Goal: Transaction & Acquisition: Book appointment/travel/reservation

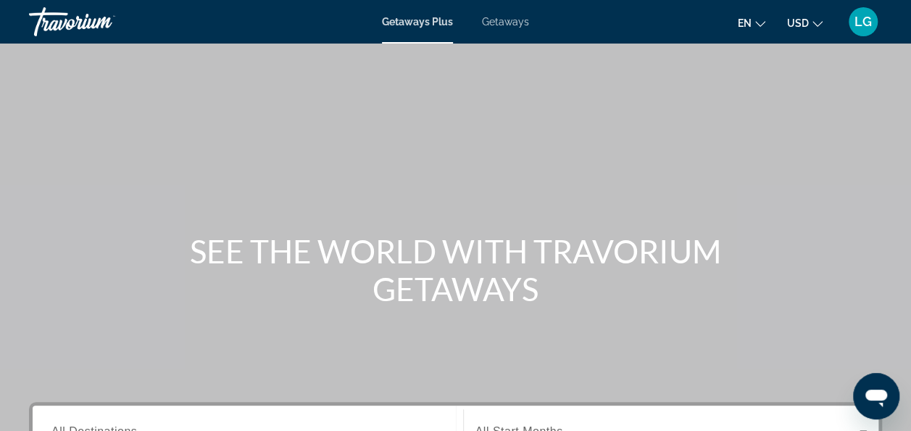
click at [508, 20] on span "Getaways" at bounding box center [505, 22] width 47 height 12
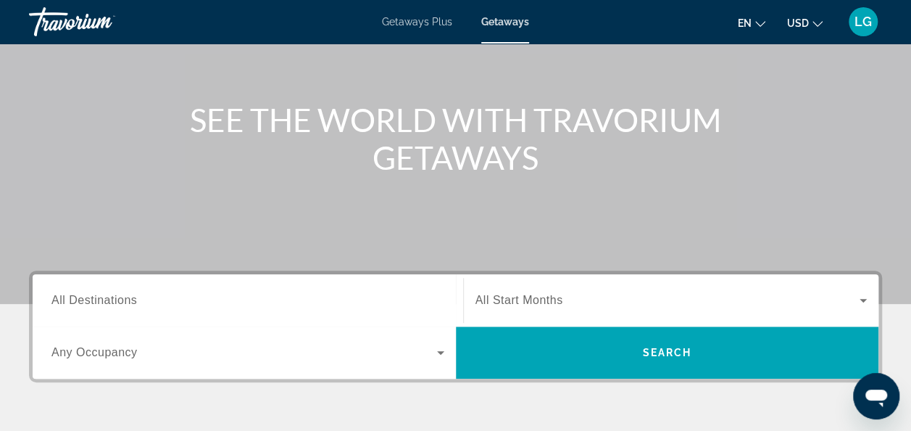
scroll to position [132, 0]
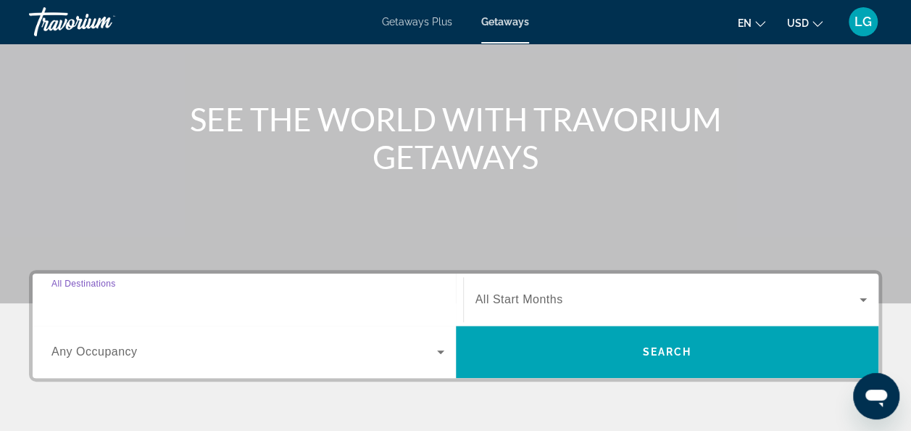
click at [188, 299] on input "Destination All Destinations" at bounding box center [247, 299] width 393 height 17
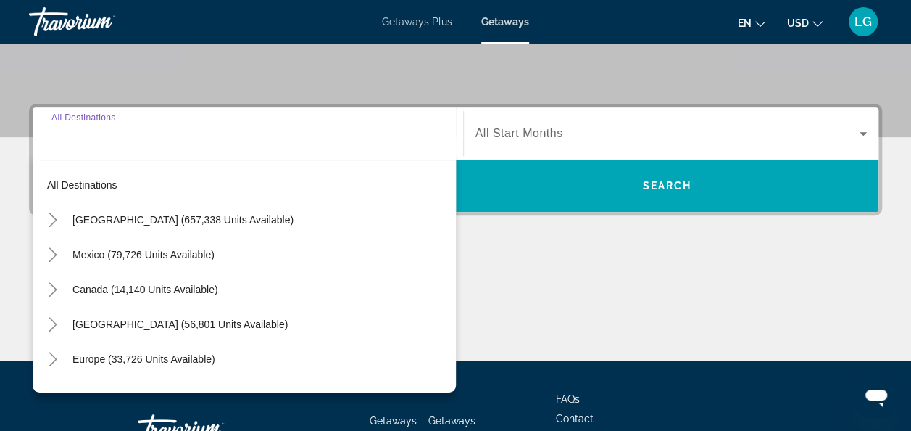
scroll to position [354, 0]
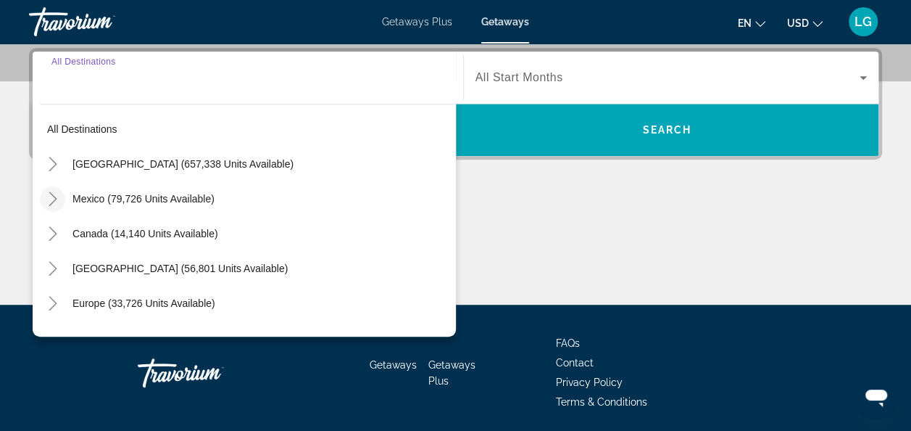
click at [51, 194] on icon "Toggle Mexico (79,726 units available)" at bounding box center [53, 198] width 14 height 14
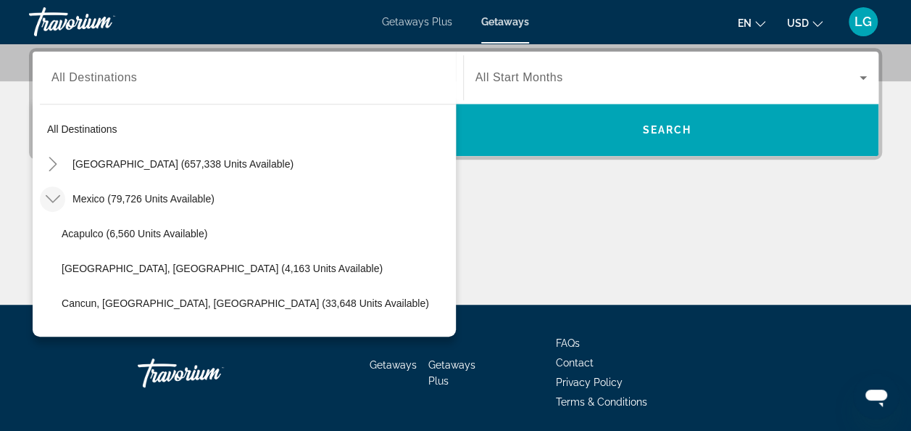
scroll to position [77, 0]
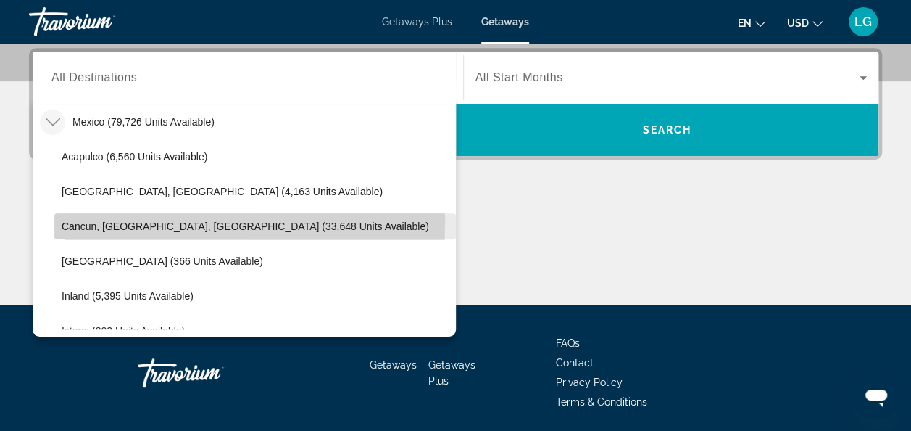
click at [70, 223] on span "Cancun, [GEOGRAPHIC_DATA], [GEOGRAPHIC_DATA] (33,648 units available)" at bounding box center [246, 226] width 368 height 12
type input "**********"
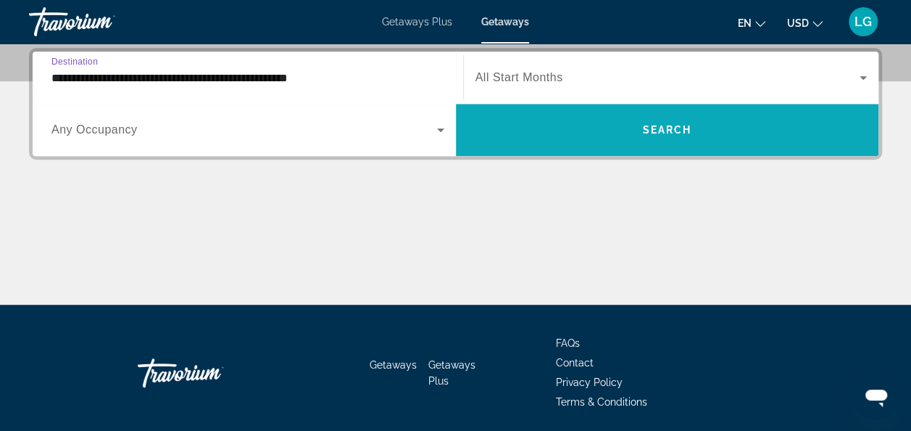
click at [568, 132] on span "Search widget" at bounding box center [667, 129] width 423 height 35
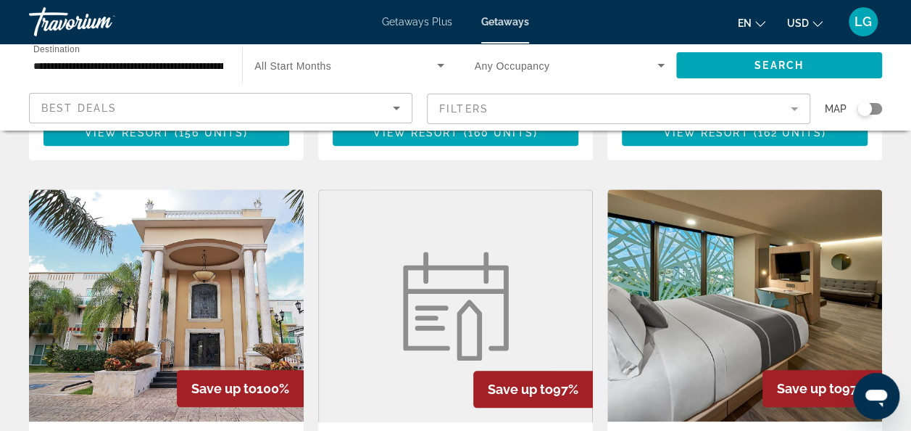
scroll to position [557, 0]
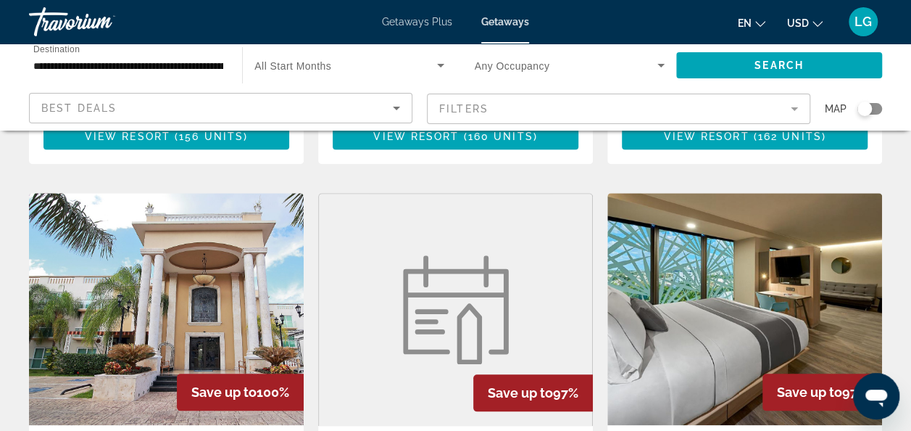
click at [788, 107] on mat-form-field "Filters" at bounding box center [618, 109] width 383 height 30
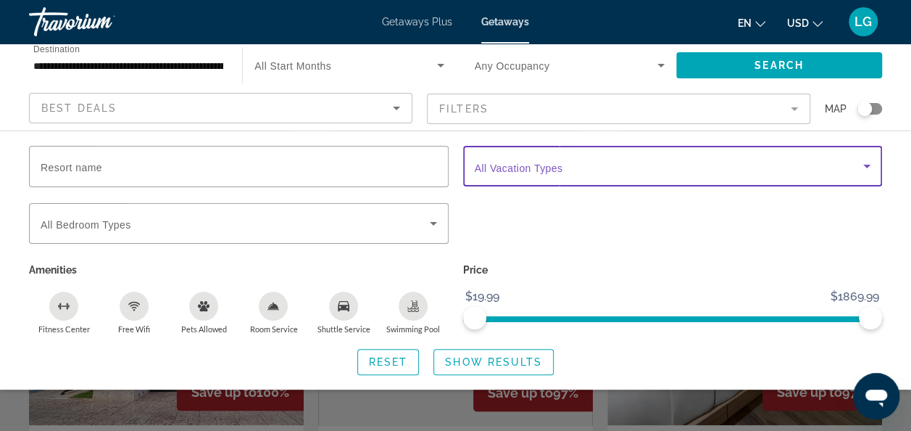
click at [864, 167] on icon "Search widget" at bounding box center [866, 165] width 17 height 17
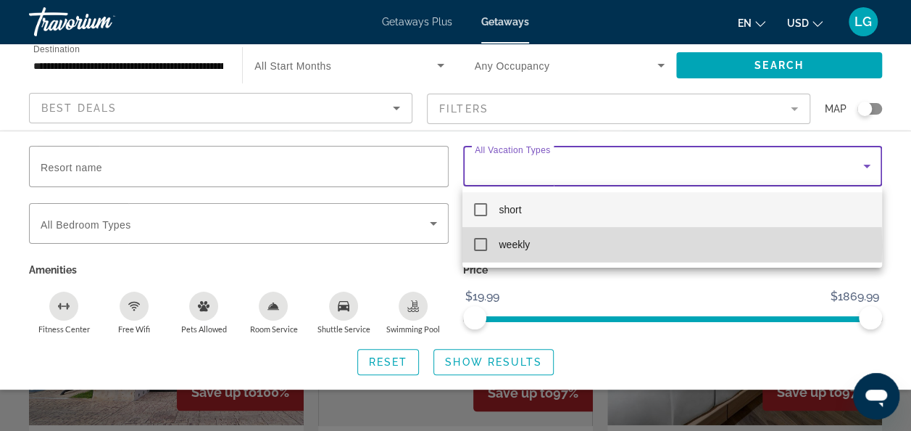
click at [477, 246] on mat-pseudo-checkbox at bounding box center [480, 244] width 13 height 13
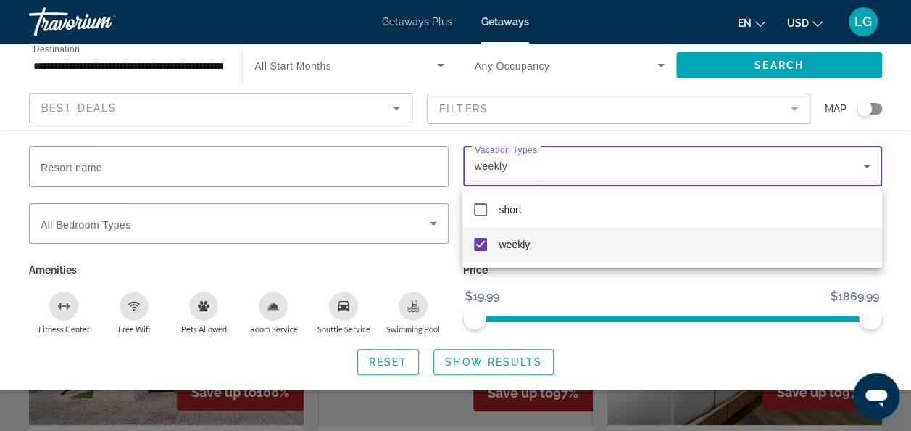
click at [502, 358] on div at bounding box center [455, 215] width 911 height 431
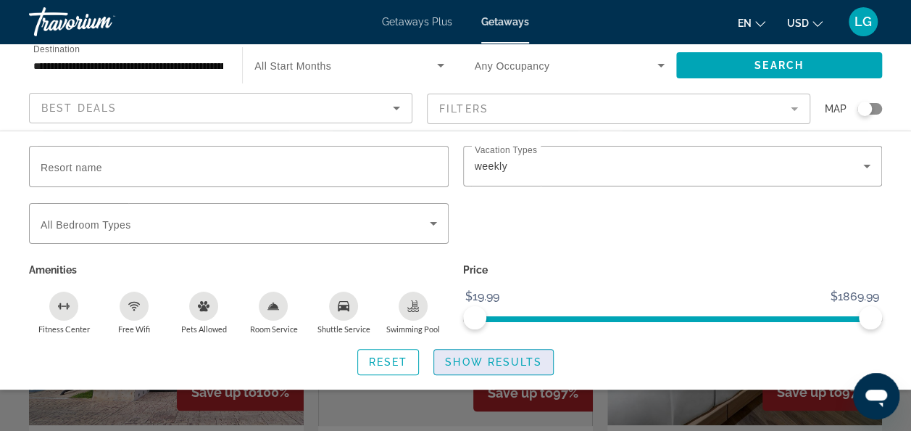
click at [454, 360] on span "Show Results" at bounding box center [493, 362] width 97 height 12
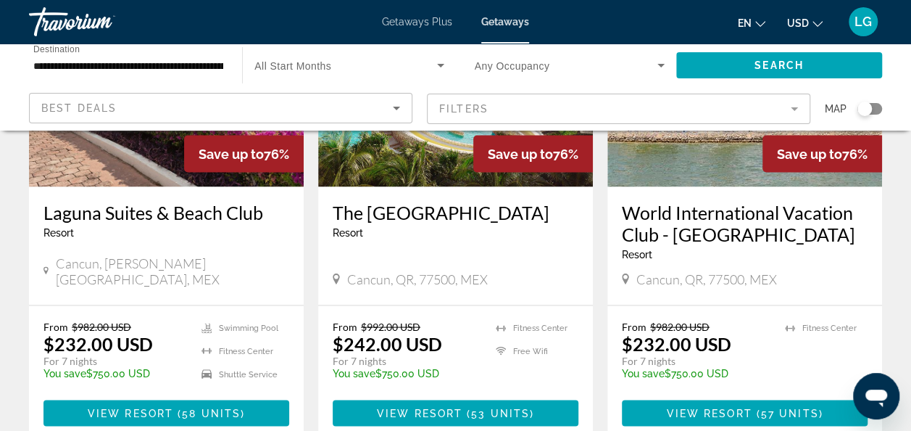
scroll to position [1282, 0]
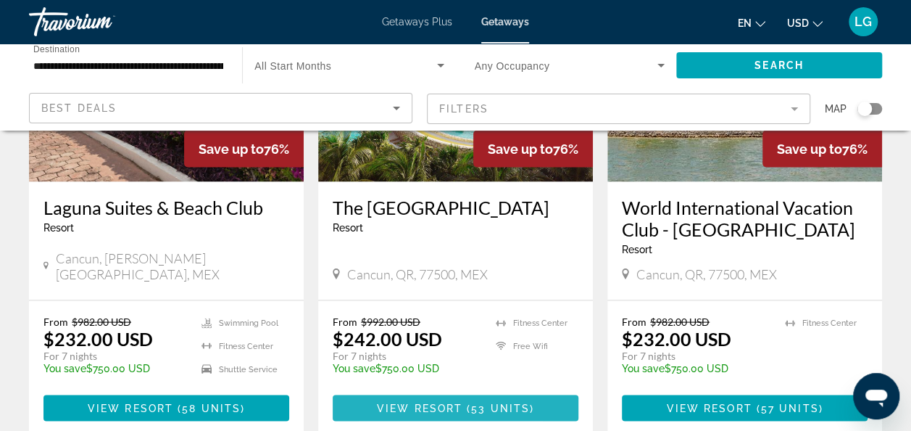
click at [376, 390] on span "Main content" at bounding box center [456, 407] width 246 height 35
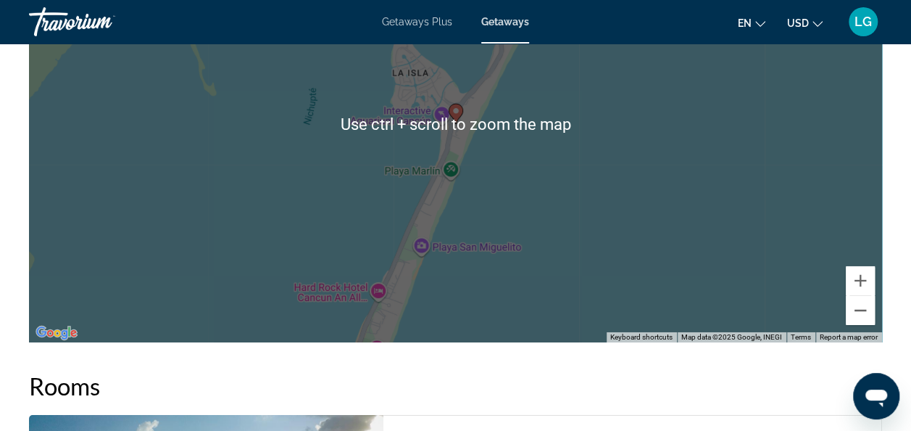
scroll to position [2326, 0]
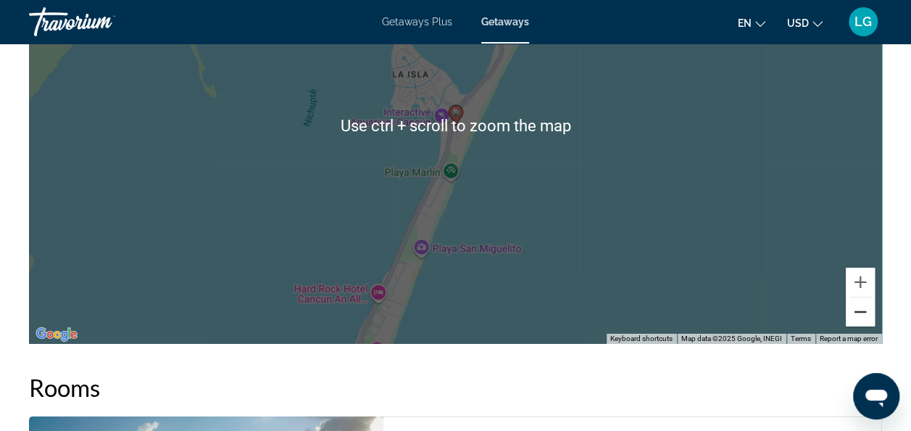
click at [859, 326] on button "Zoom out" at bounding box center [860, 311] width 29 height 29
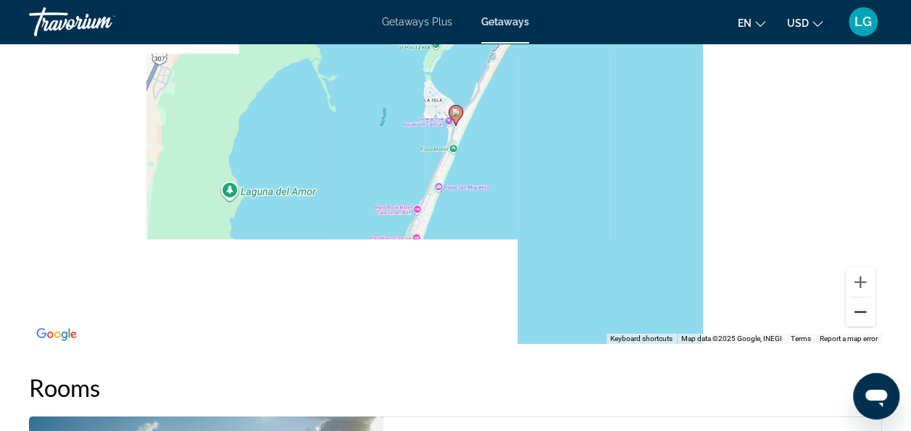
click at [859, 326] on button "Zoom out" at bounding box center [860, 311] width 29 height 29
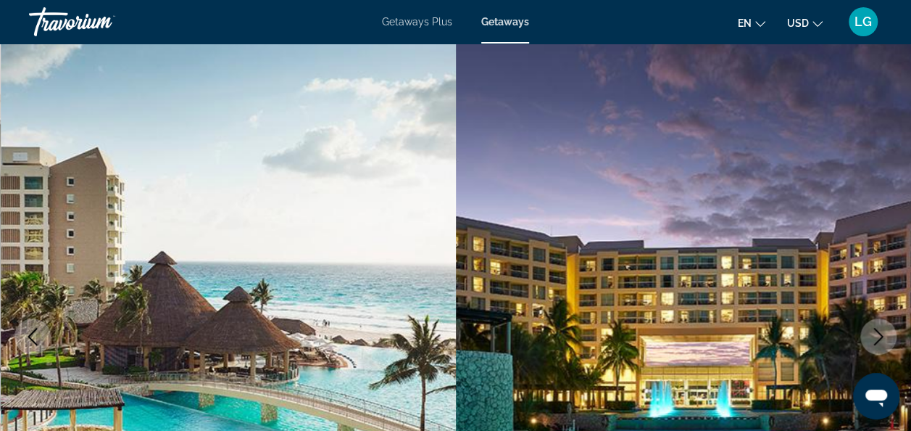
scroll to position [0, 0]
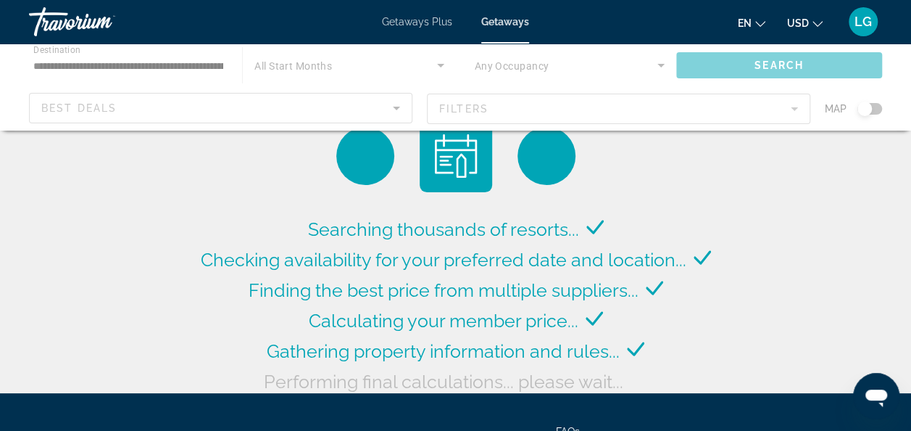
click at [442, 65] on div "Main content" at bounding box center [455, 86] width 911 height 87
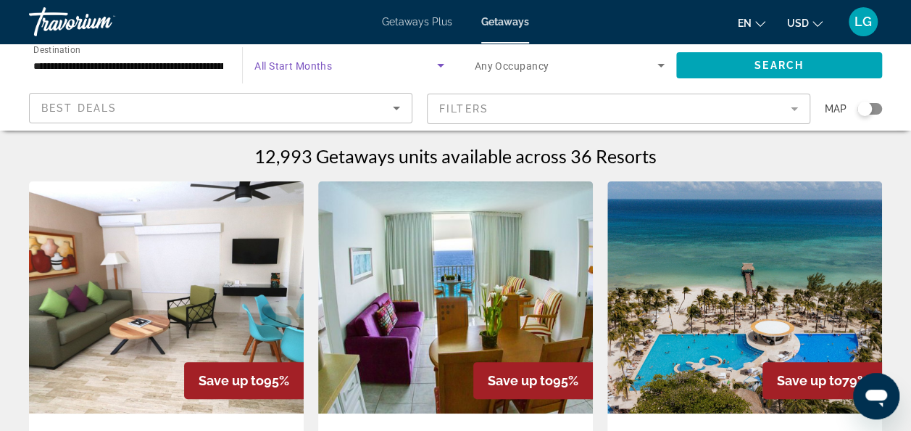
click at [439, 60] on icon "Search widget" at bounding box center [440, 65] width 17 height 17
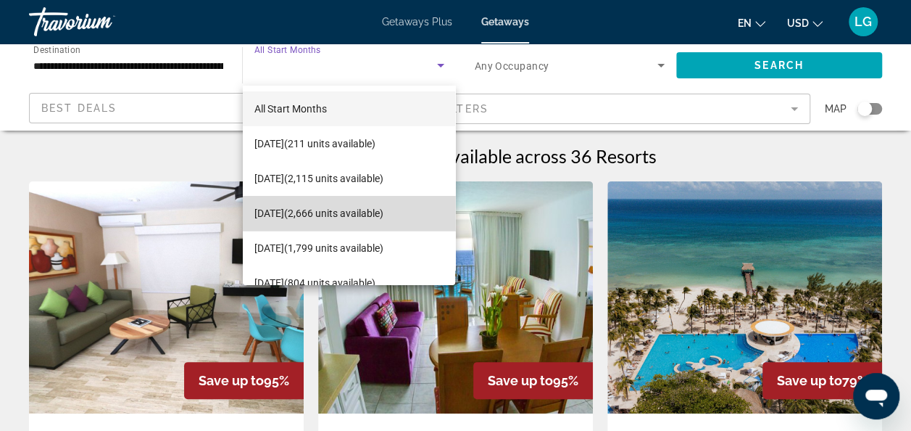
click at [369, 208] on span "November 2025 (2,666 units available)" at bounding box center [318, 212] width 129 height 17
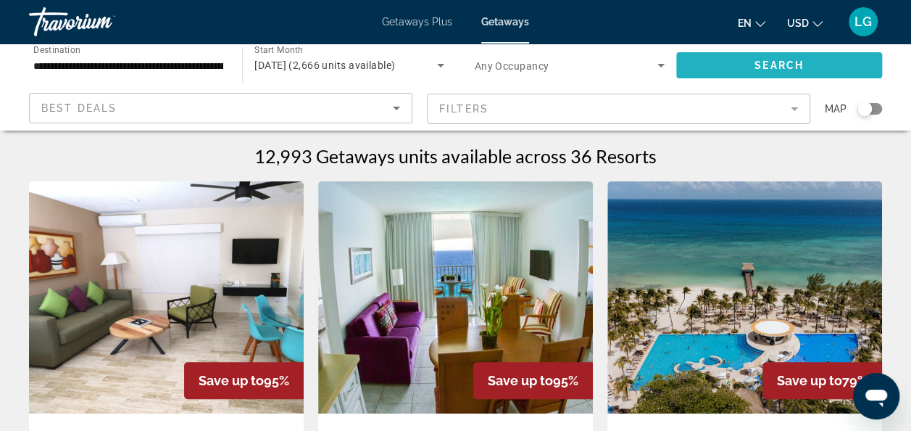
click at [754, 58] on span "Search widget" at bounding box center [779, 65] width 206 height 35
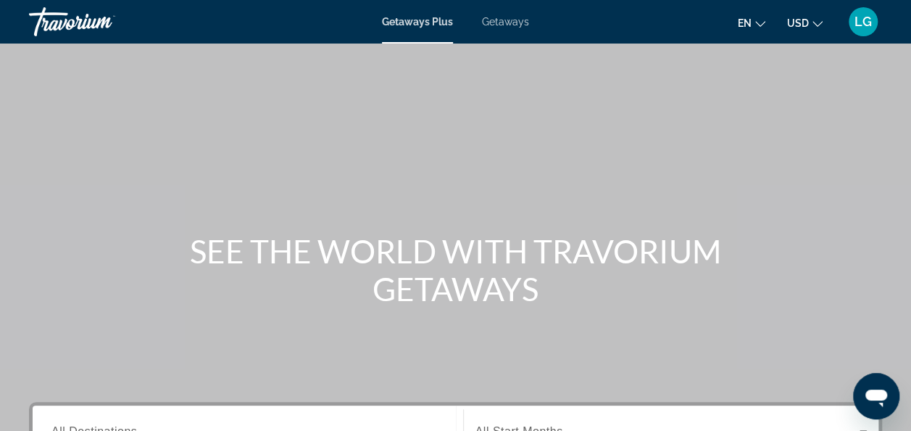
click at [505, 22] on span "Getaways" at bounding box center [505, 22] width 47 height 12
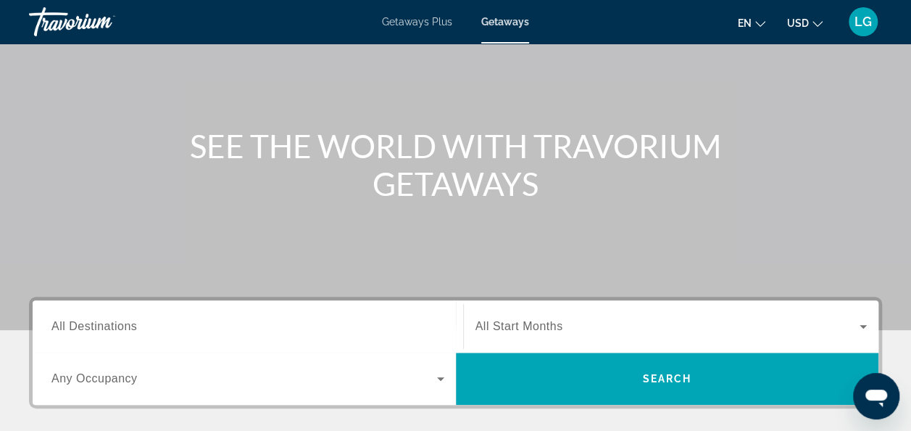
scroll to position [103, 0]
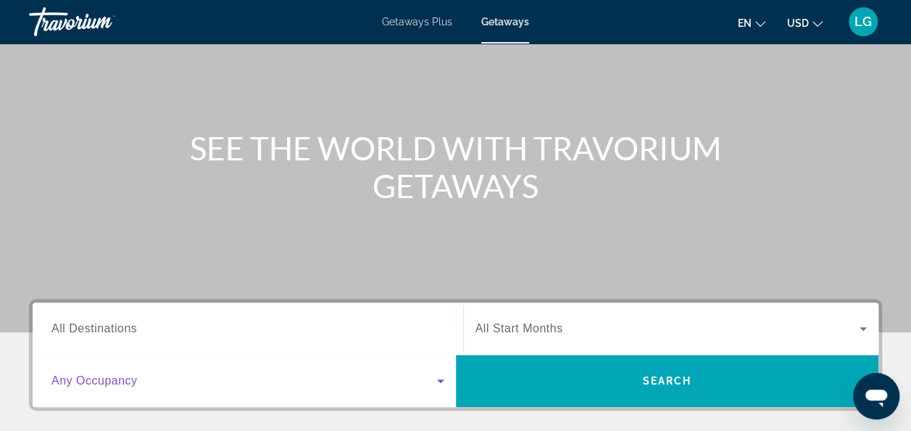
click at [442, 384] on icon "Search widget" at bounding box center [440, 380] width 17 height 17
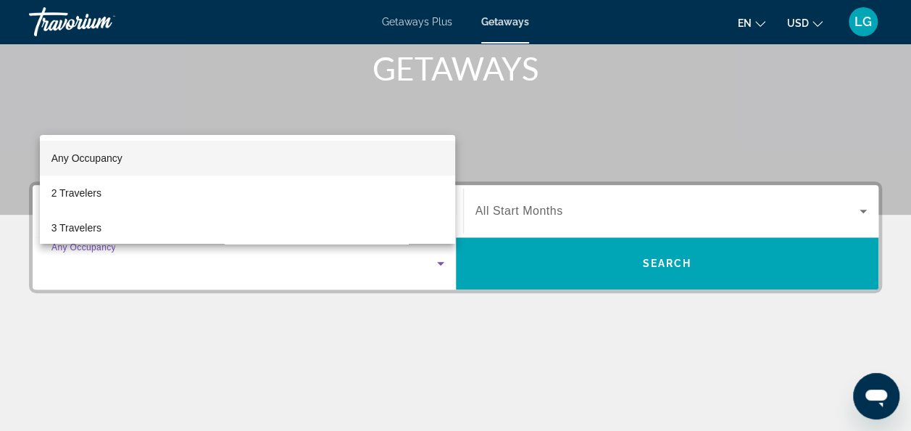
scroll to position [219, 0]
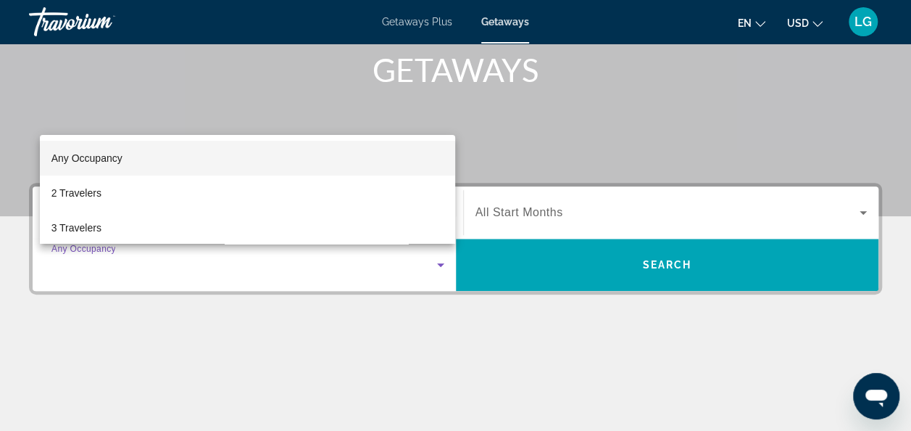
click at [394, 380] on div at bounding box center [455, 215] width 911 height 431
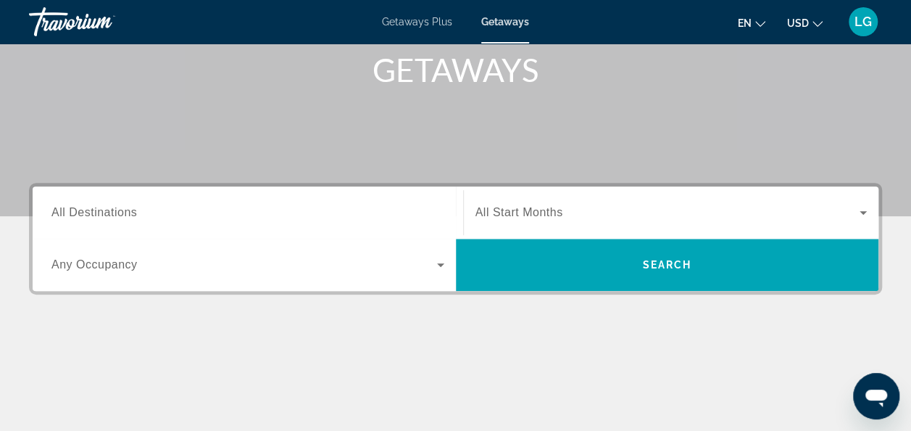
click at [395, 206] on input "Destination All Destinations" at bounding box center [247, 212] width 393 height 17
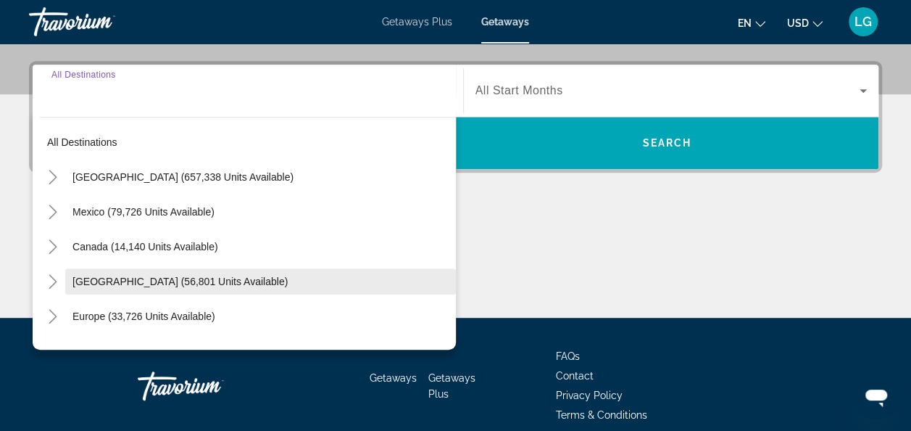
scroll to position [354, 0]
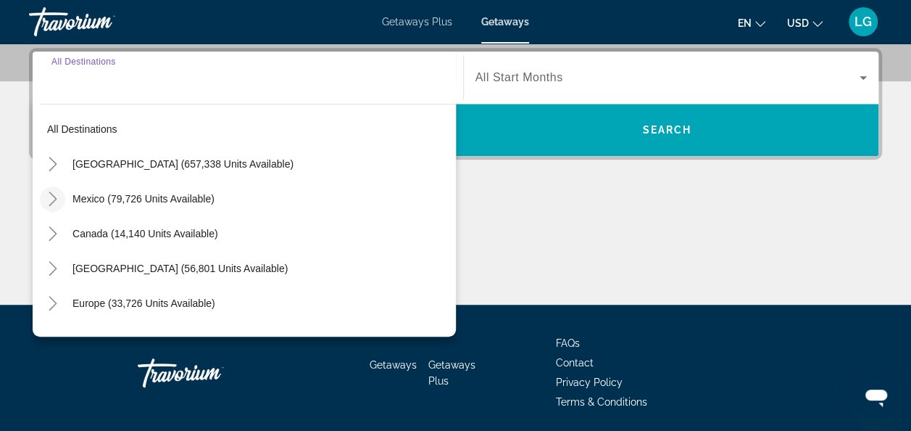
click at [54, 193] on icon "Toggle Mexico (79,726 units available)" at bounding box center [53, 198] width 14 height 14
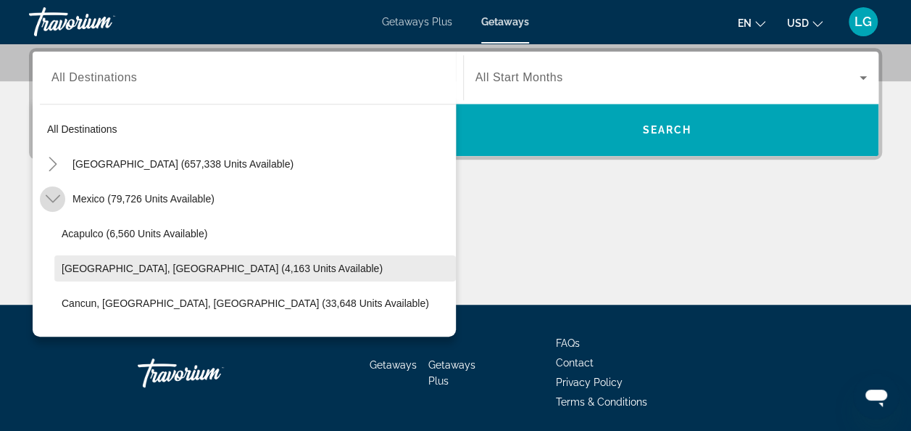
scroll to position [77, 0]
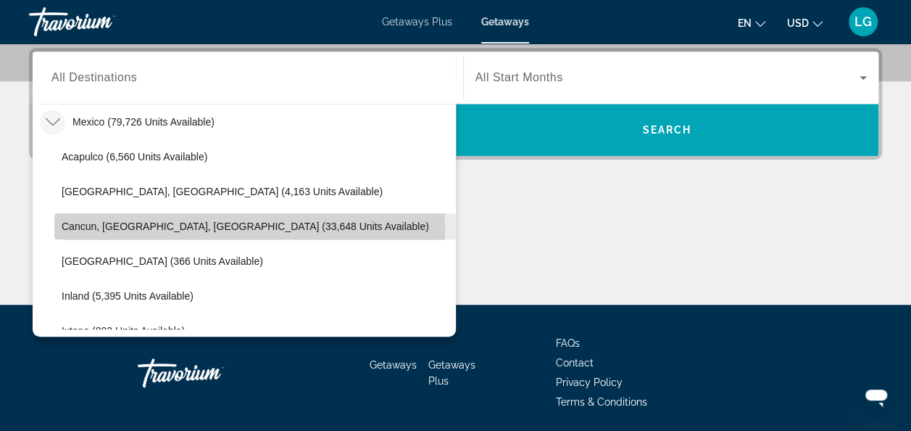
click at [70, 228] on span "Cancun, [GEOGRAPHIC_DATA], [GEOGRAPHIC_DATA] (33,648 units available)" at bounding box center [246, 226] width 368 height 12
type input "**********"
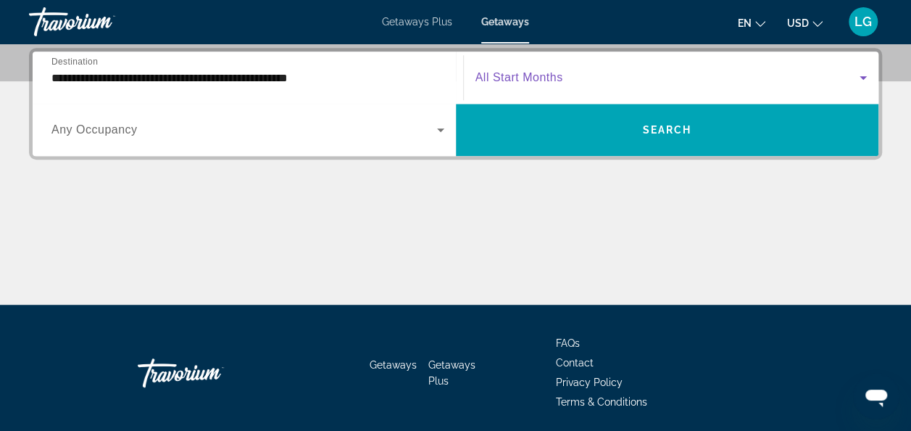
click at [861, 74] on icon "Search widget" at bounding box center [863, 77] width 17 height 17
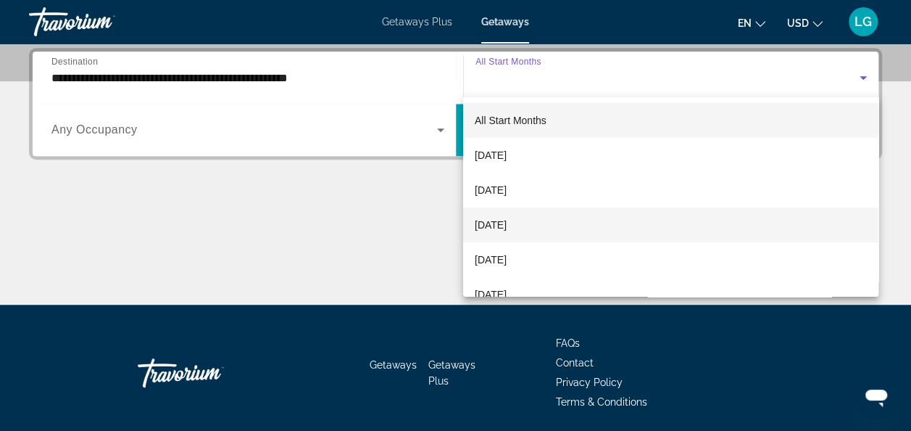
click at [571, 216] on mat-option "November 2025" at bounding box center [670, 224] width 415 height 35
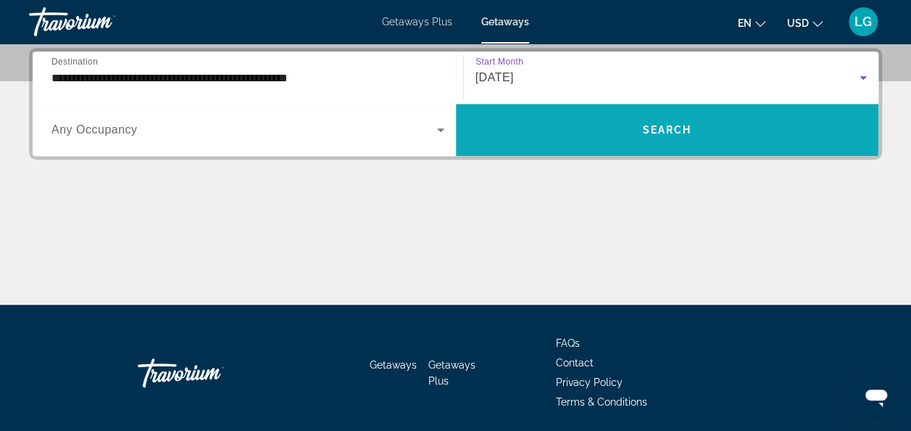
click at [585, 120] on span "Search widget" at bounding box center [667, 129] width 423 height 35
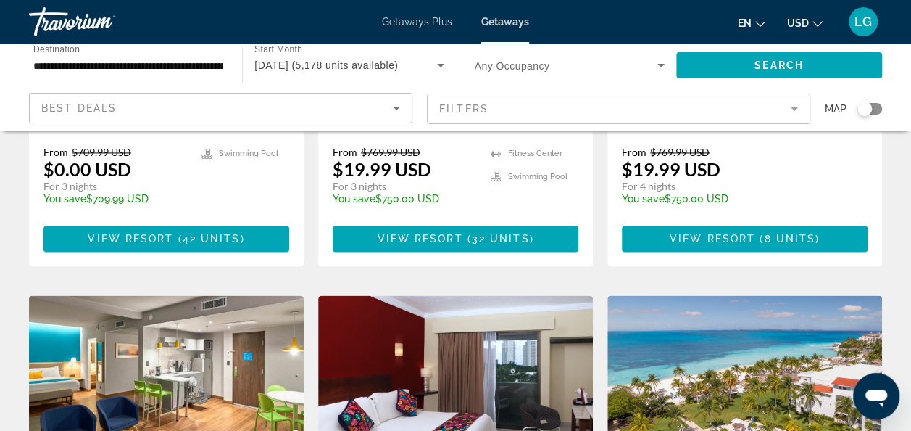
scroll to position [1013, 0]
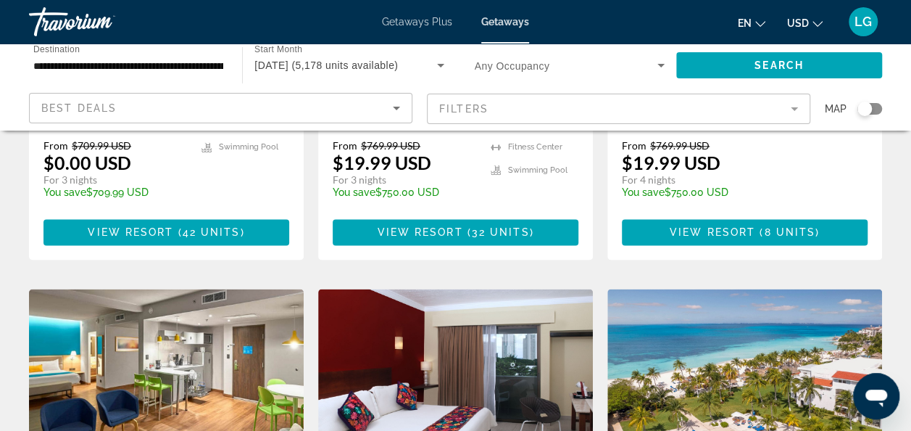
click at [794, 110] on mat-form-field "Filters" at bounding box center [618, 109] width 383 height 30
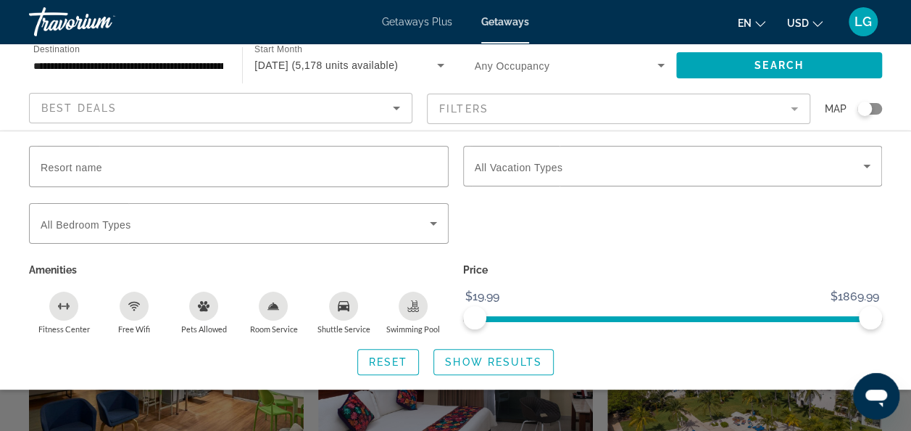
click at [792, 108] on mat-form-field "Filters" at bounding box center [618, 109] width 383 height 30
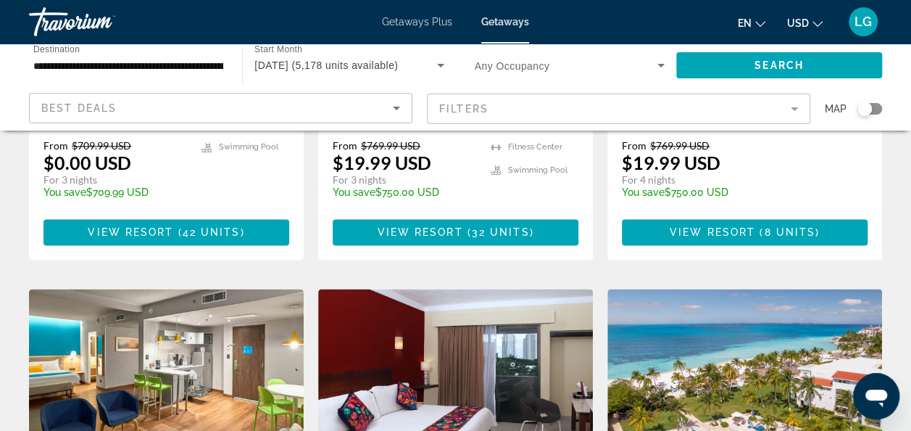
click at [792, 108] on mat-form-field "Filters" at bounding box center [618, 109] width 383 height 30
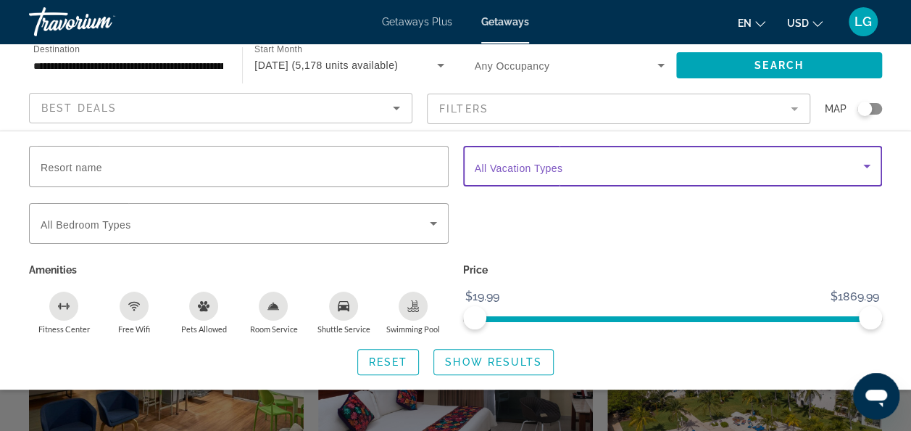
click at [867, 165] on icon "Search widget" at bounding box center [866, 167] width 7 height 4
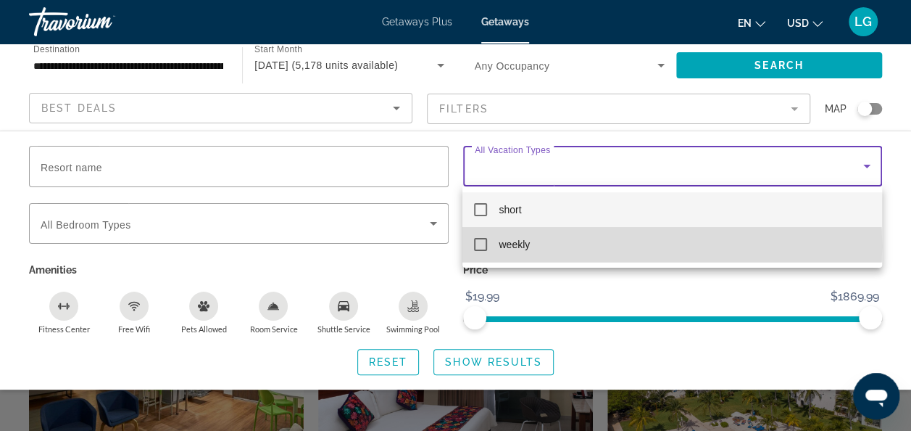
click at [478, 246] on mat-pseudo-checkbox at bounding box center [480, 244] width 13 height 13
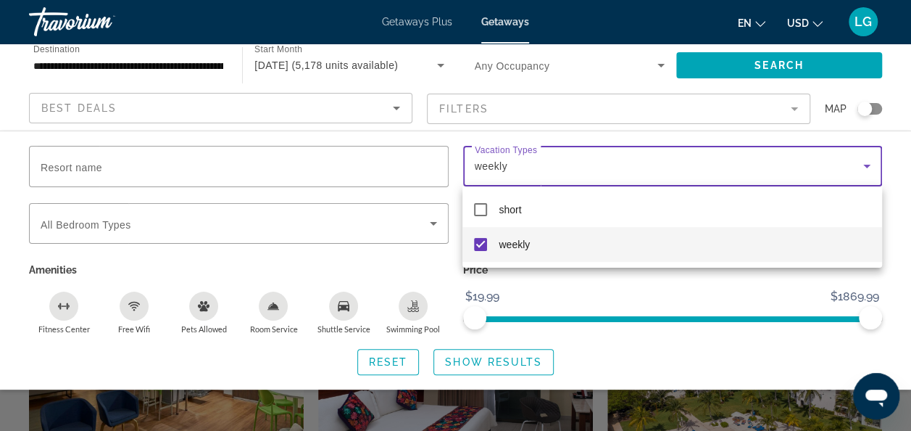
click at [663, 320] on div at bounding box center [455, 215] width 911 height 431
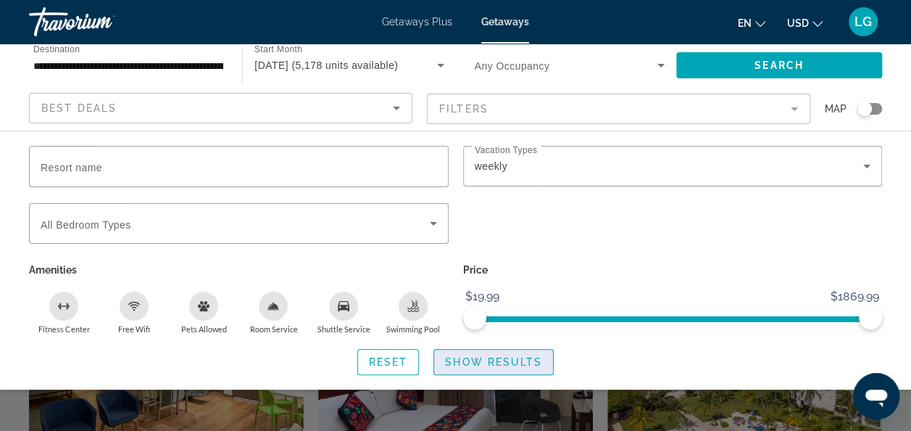
click at [489, 360] on span "Show Results" at bounding box center [493, 362] width 97 height 12
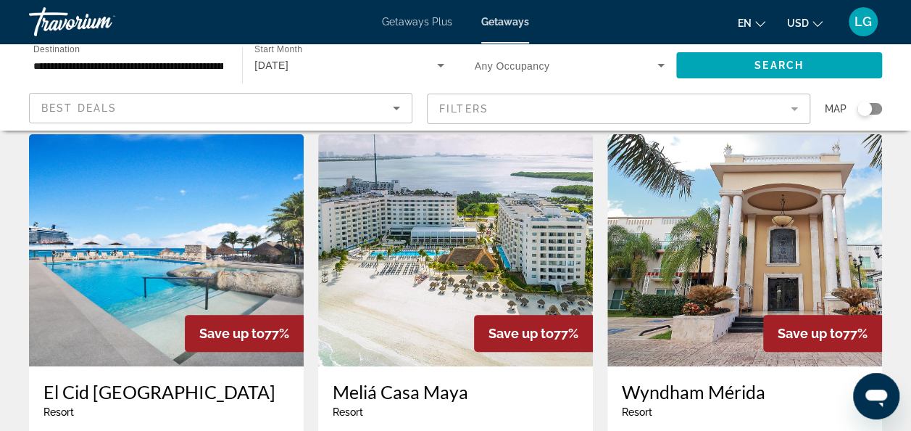
scroll to position [41, 0]
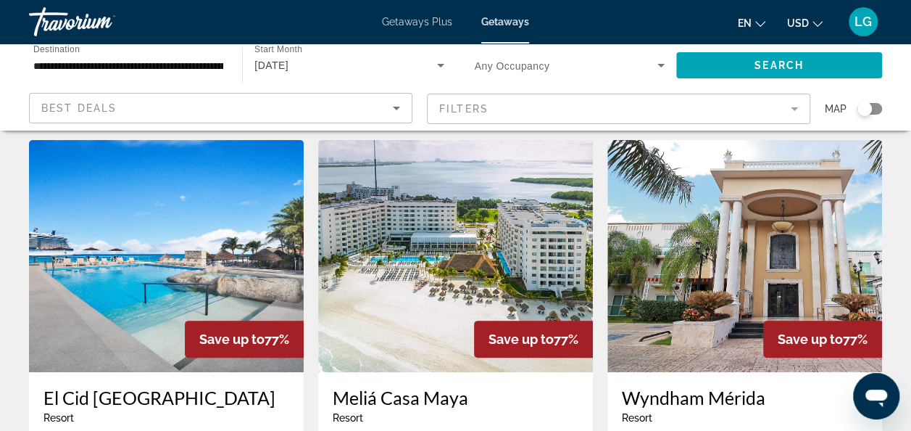
click at [460, 200] on img "Main content" at bounding box center [455, 256] width 275 height 232
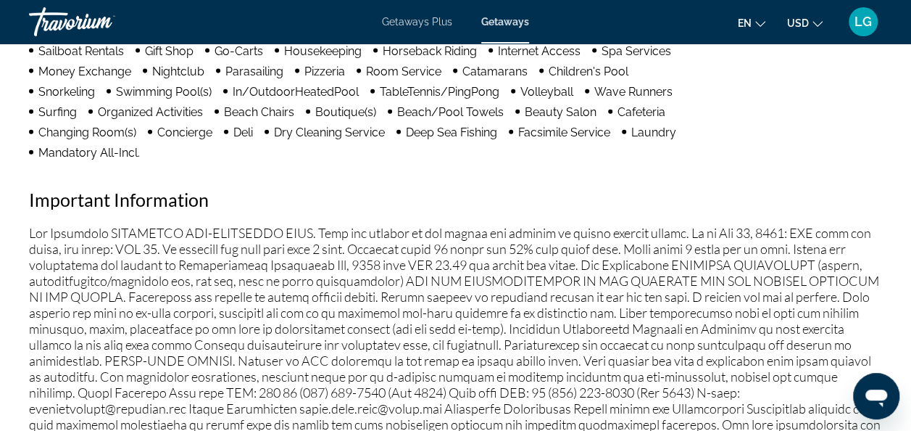
scroll to position [1664, 0]
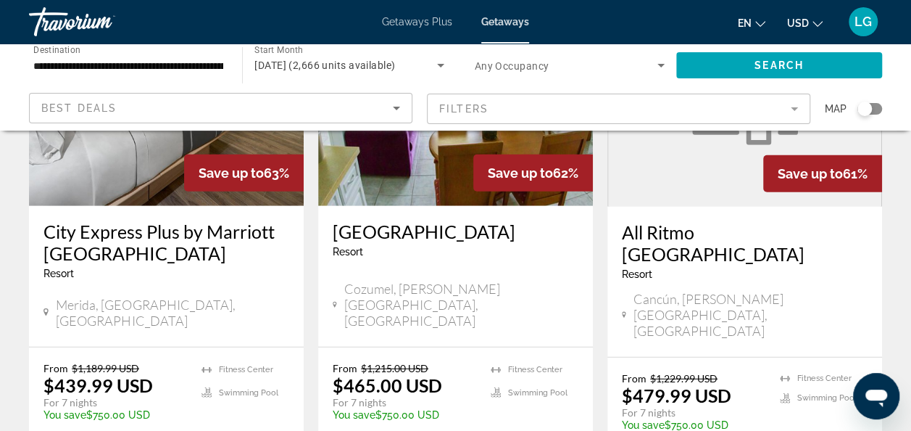
scroll to position [1819, 0]
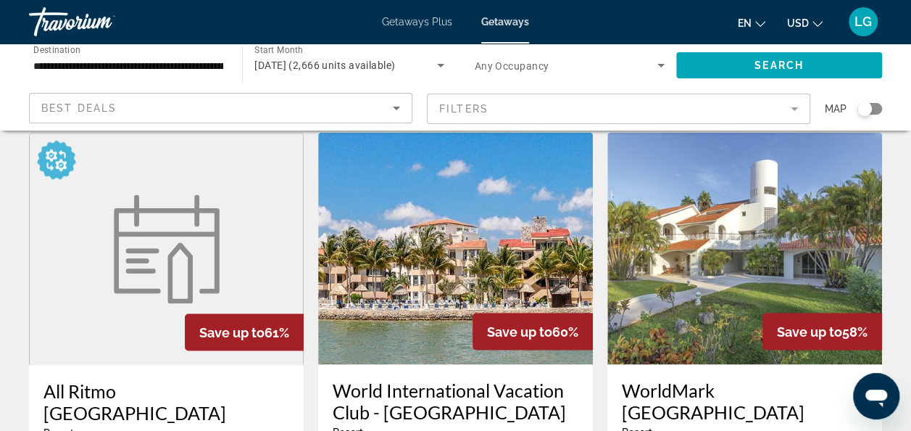
scroll to position [1120, 0]
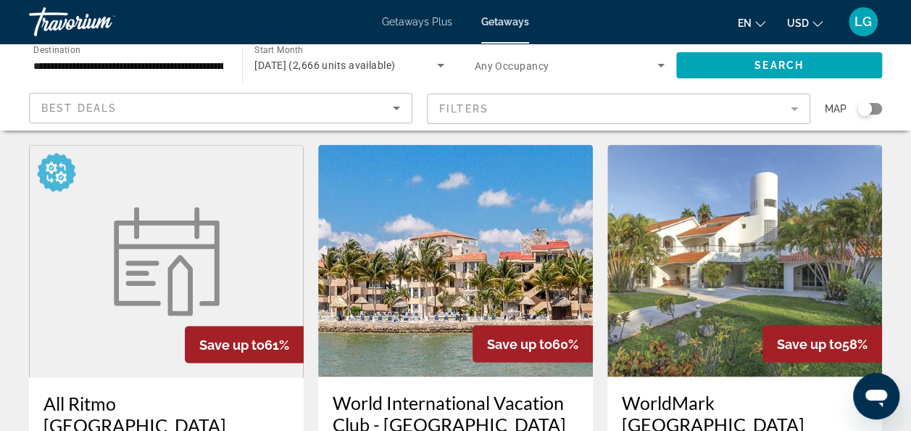
click at [425, 194] on img "Main content" at bounding box center [455, 260] width 275 height 232
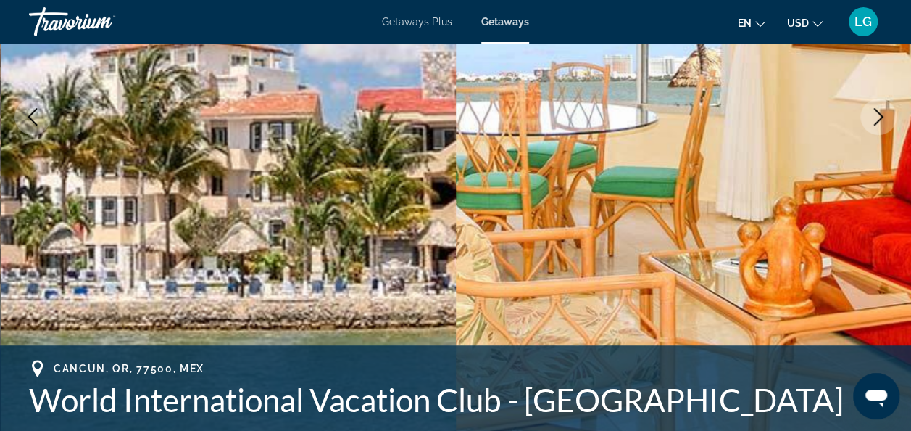
scroll to position [262, 0]
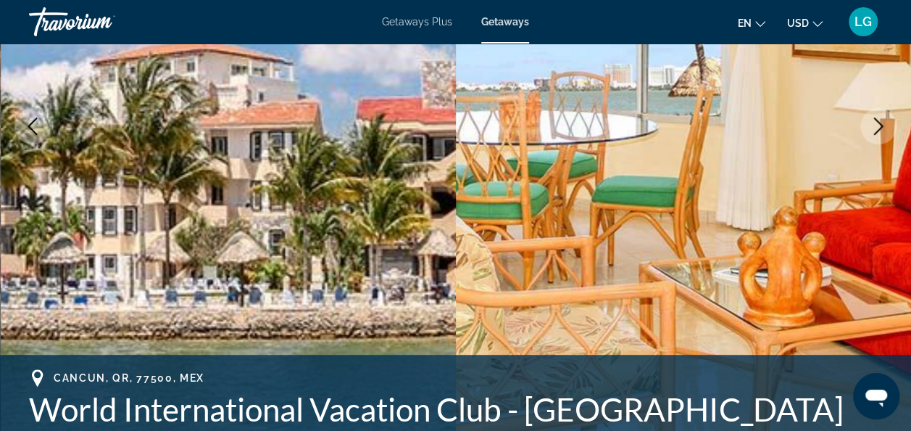
click at [873, 125] on icon "Next image" at bounding box center [878, 125] width 17 height 17
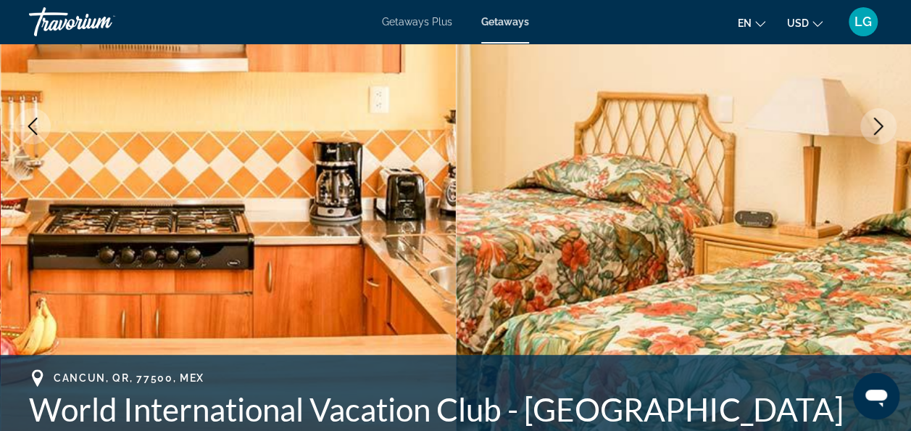
click at [873, 125] on icon "Next image" at bounding box center [878, 125] width 17 height 17
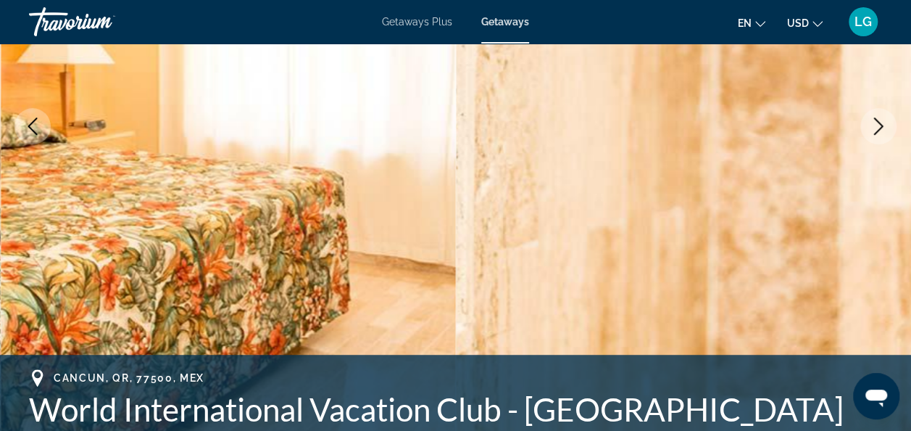
click at [873, 125] on icon "Next image" at bounding box center [878, 125] width 17 height 17
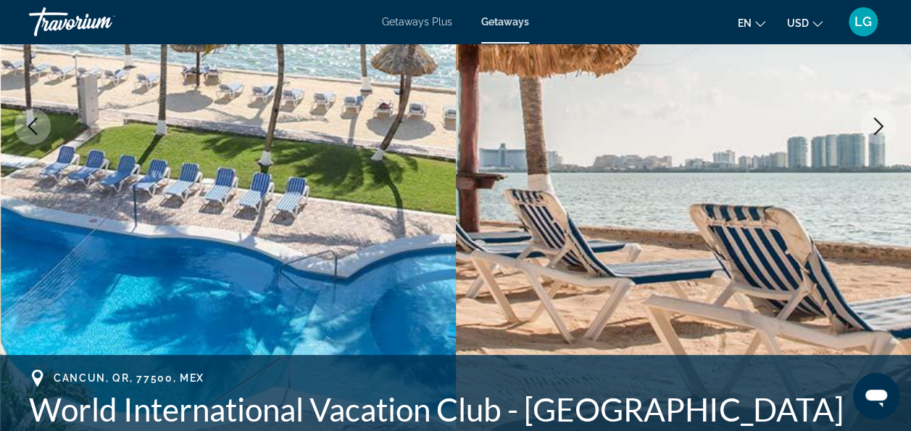
click at [873, 125] on icon "Next image" at bounding box center [878, 125] width 17 height 17
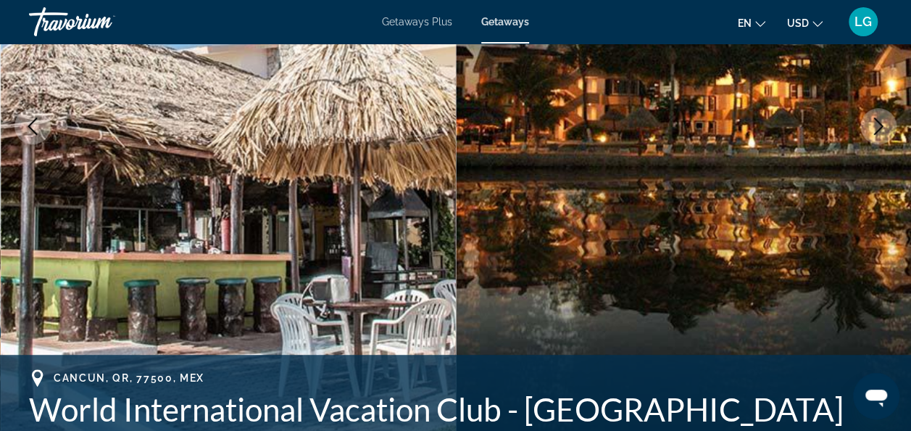
click at [876, 129] on icon "Next image" at bounding box center [878, 125] width 17 height 17
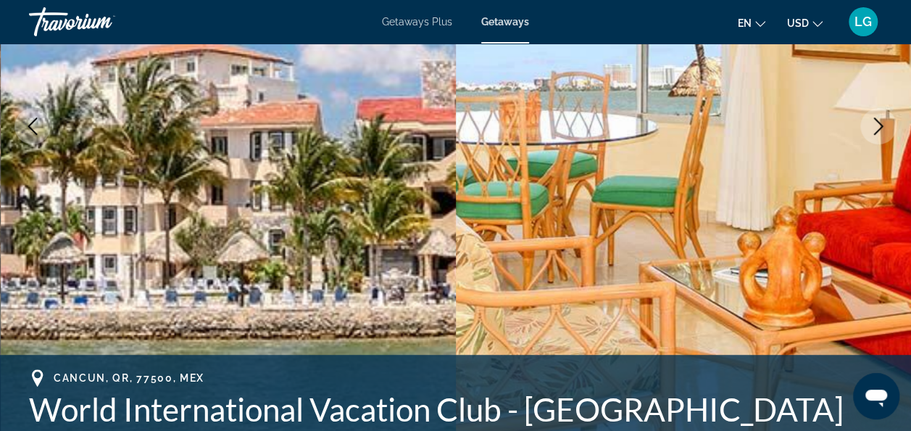
click at [876, 129] on icon "Next image" at bounding box center [878, 125] width 17 height 17
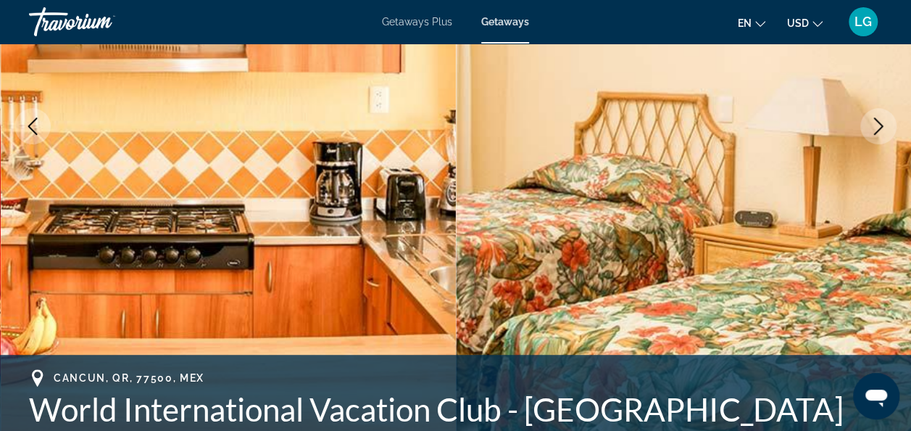
click at [876, 129] on icon "Next image" at bounding box center [878, 125] width 17 height 17
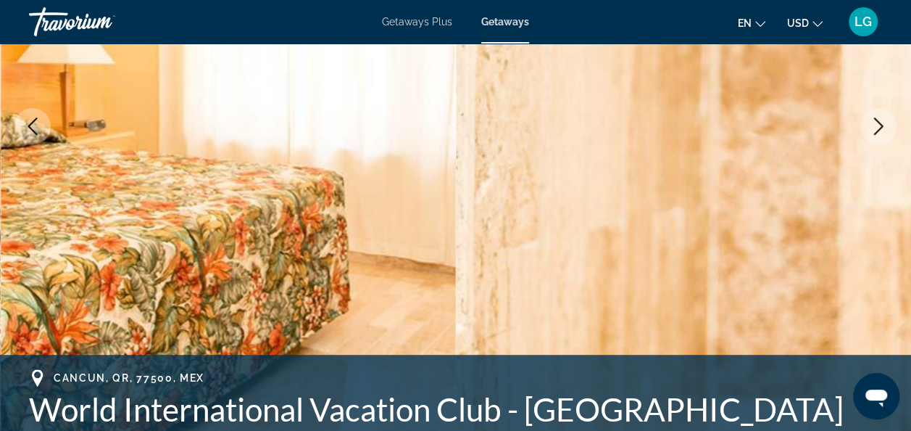
click at [876, 129] on icon "Next image" at bounding box center [878, 125] width 17 height 17
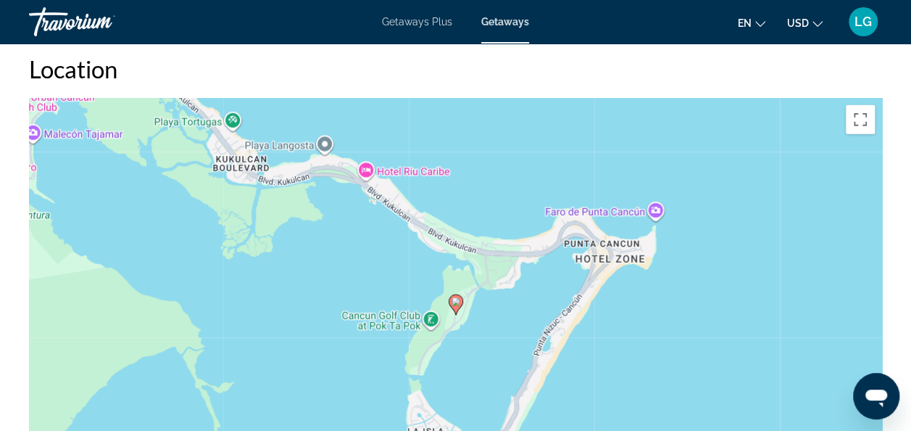
scroll to position [2030, 0]
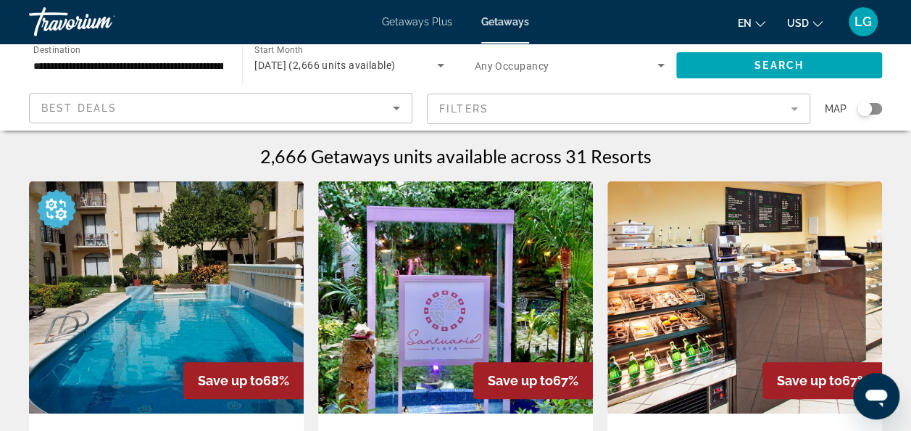
click at [413, 22] on span "Getaways Plus" at bounding box center [417, 22] width 70 height 12
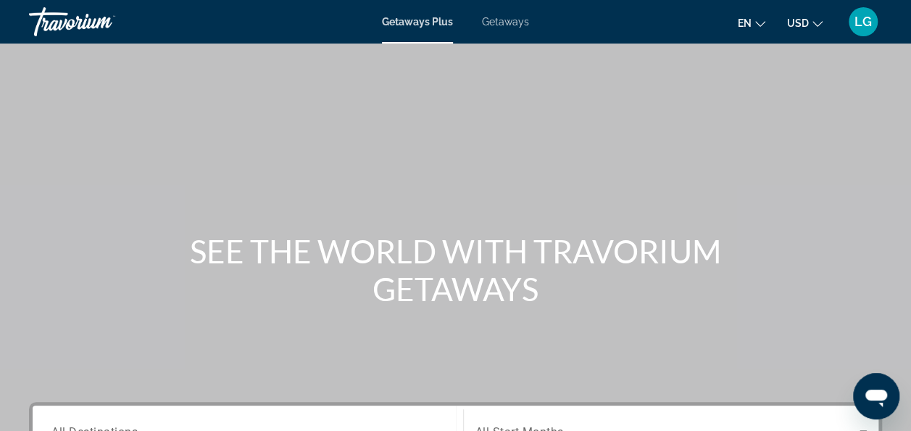
click at [506, 21] on span "Getaways" at bounding box center [505, 22] width 47 height 12
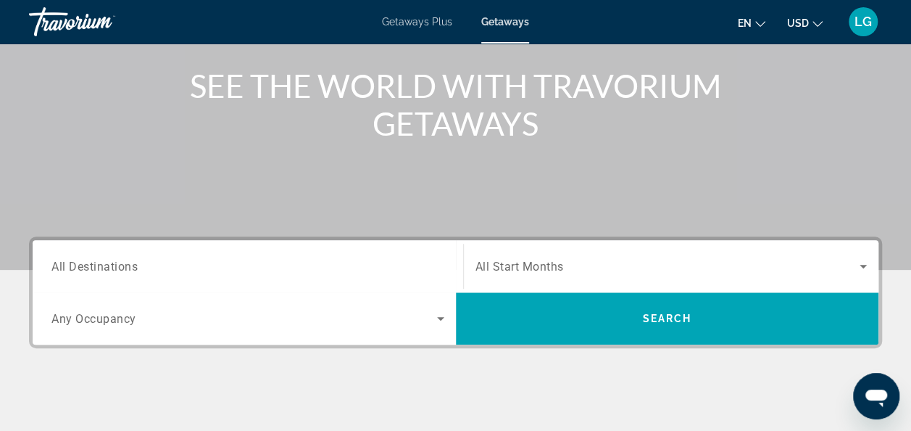
scroll to position [175, 0]
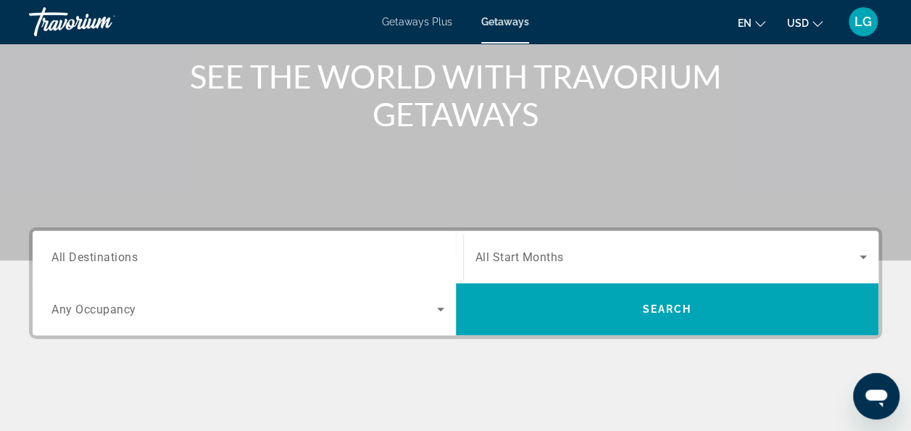
click at [135, 270] on div "Search widget" at bounding box center [247, 256] width 393 height 41
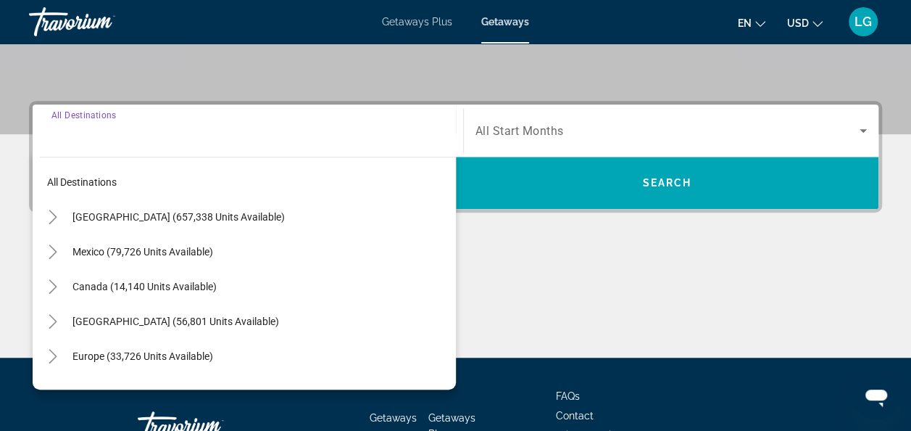
scroll to position [354, 0]
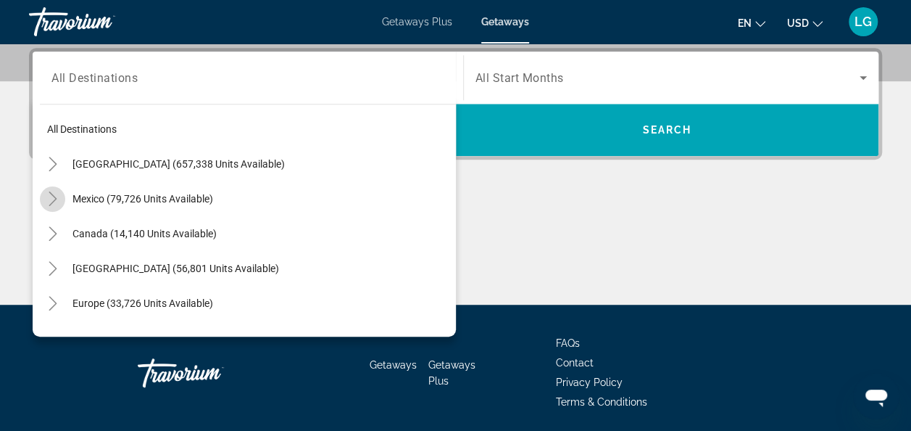
click at [46, 202] on icon "Toggle Mexico (79,726 units available)" at bounding box center [53, 198] width 14 height 14
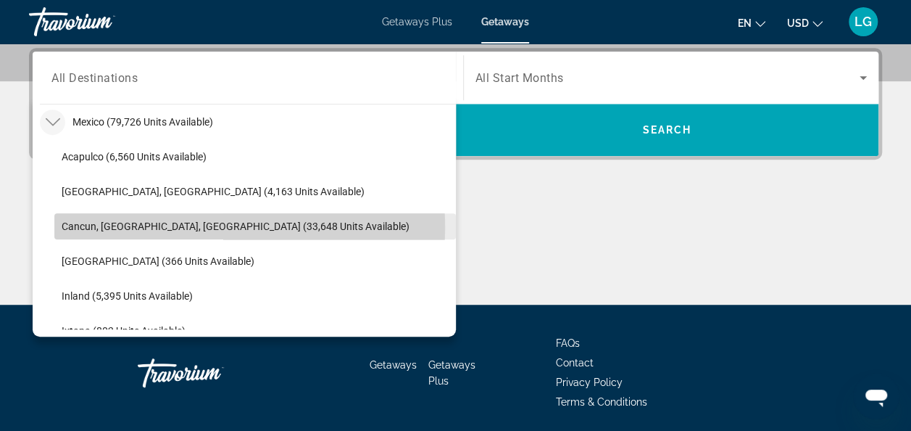
click at [57, 228] on span "Search widget" at bounding box center [255, 226] width 402 height 35
type input "**********"
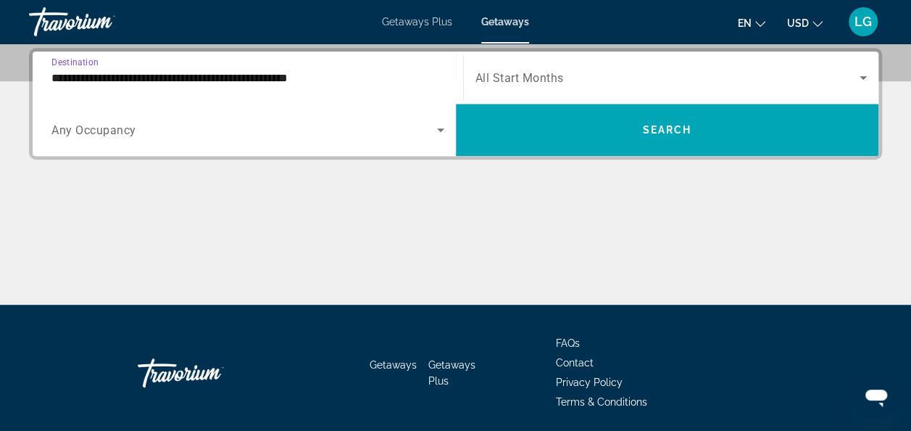
click at [481, 75] on span "All Start Months" at bounding box center [520, 78] width 88 height 14
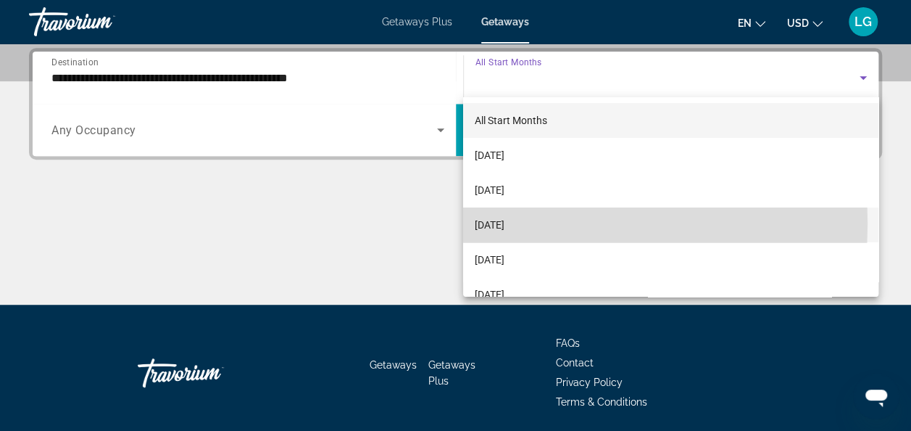
click at [502, 223] on span "November 2025" at bounding box center [490, 224] width 30 height 17
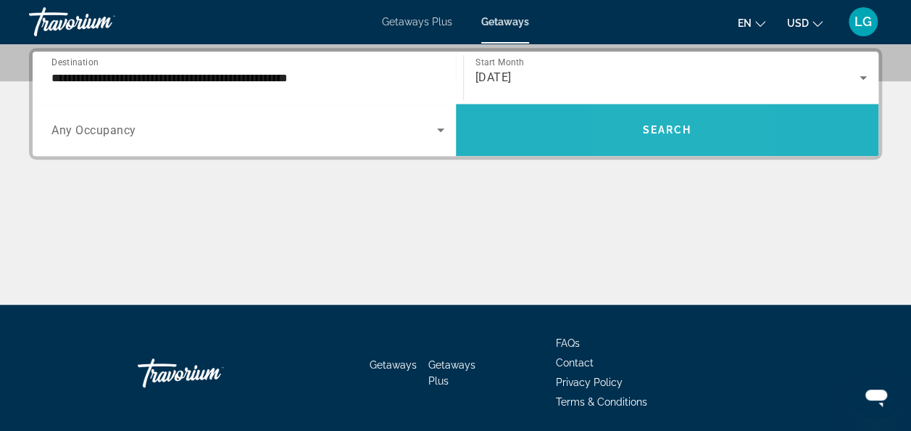
click at [643, 129] on span "Search" at bounding box center [666, 130] width 49 height 12
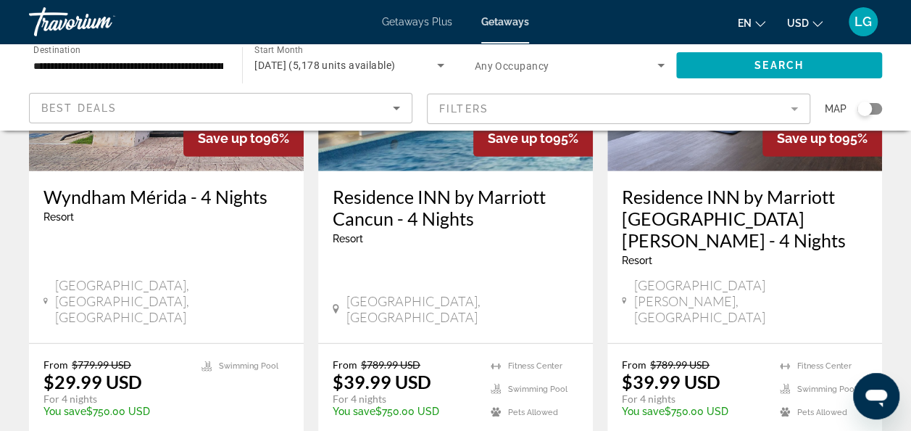
scroll to position [1965, 0]
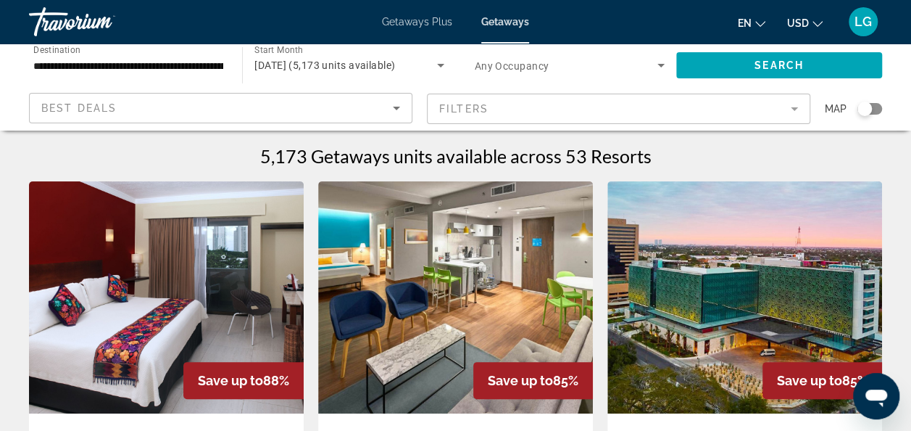
click at [177, 241] on img "Main content" at bounding box center [166, 297] width 275 height 232
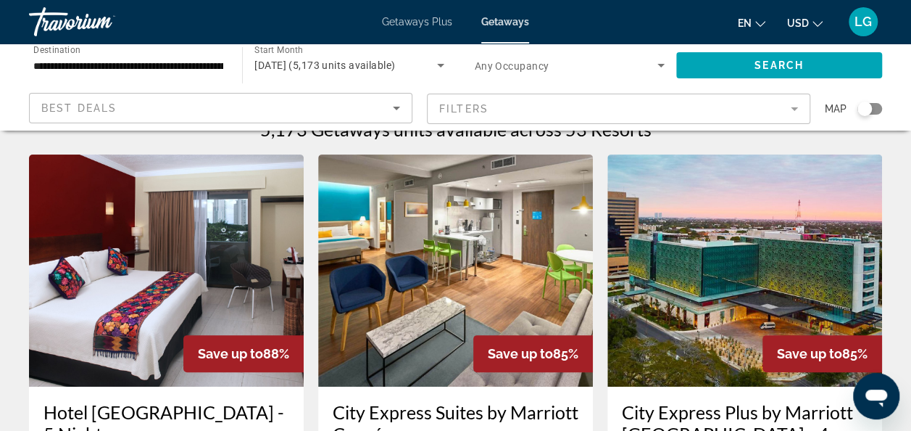
scroll to position [30, 0]
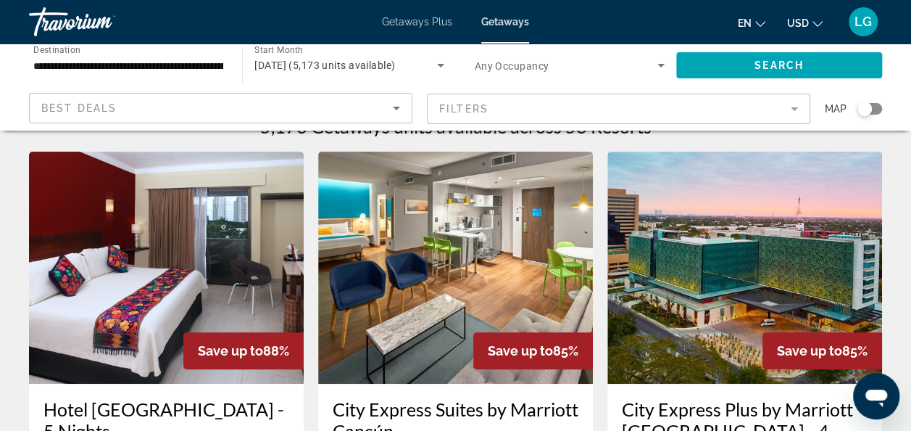
click at [120, 220] on img "Main content" at bounding box center [166, 267] width 275 height 232
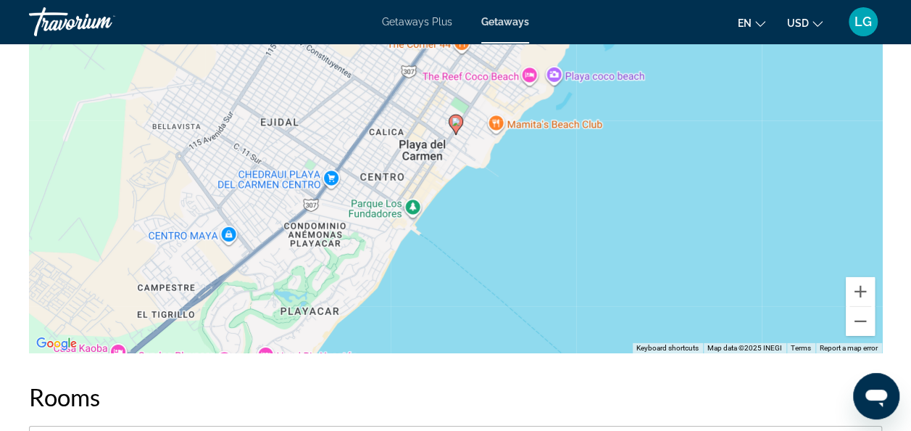
scroll to position [2225, 0]
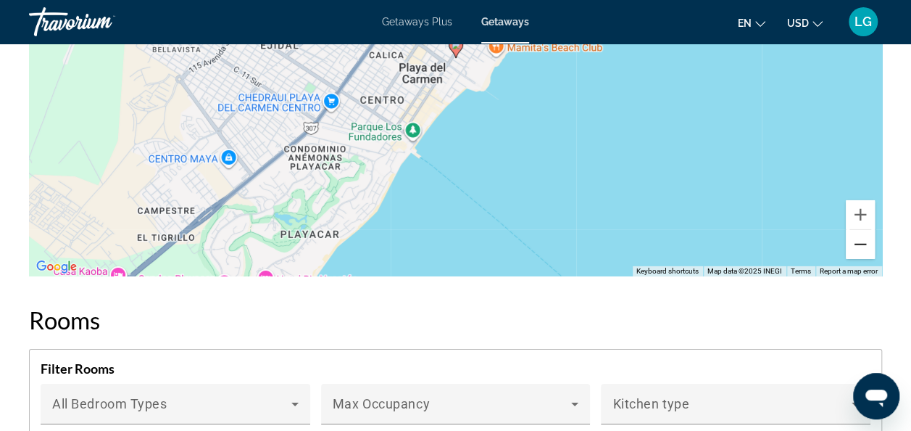
click at [863, 230] on button "Zoom out" at bounding box center [860, 244] width 29 height 29
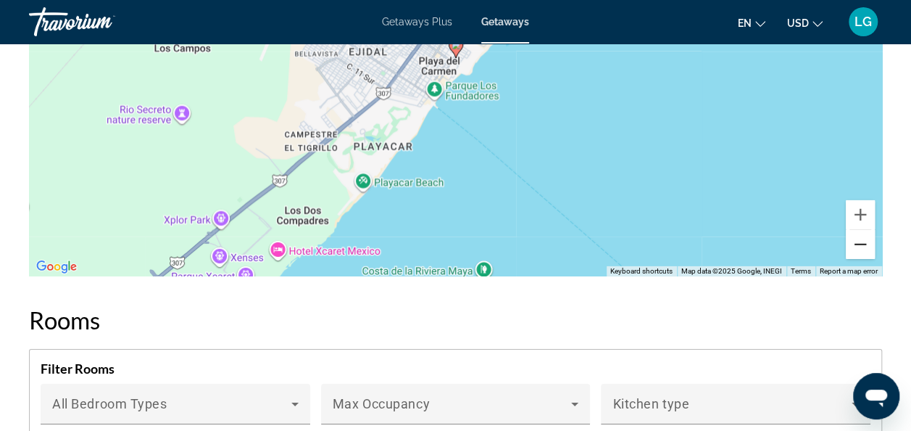
click at [863, 230] on button "Zoom out" at bounding box center [860, 244] width 29 height 29
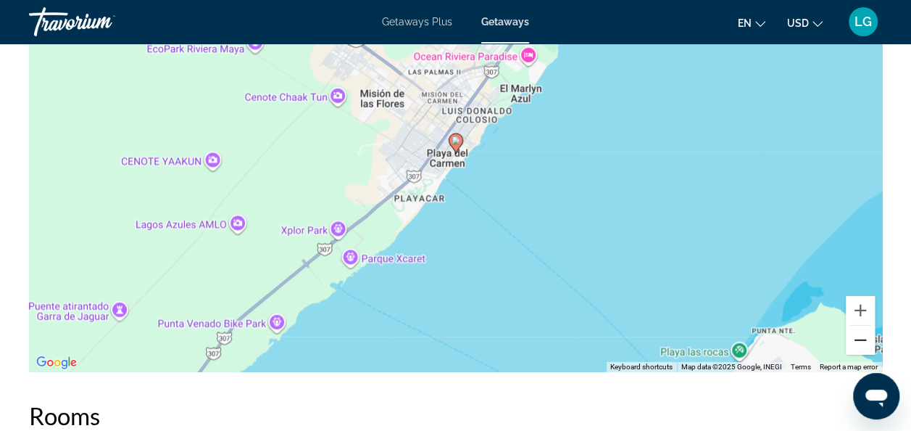
scroll to position [2148, 0]
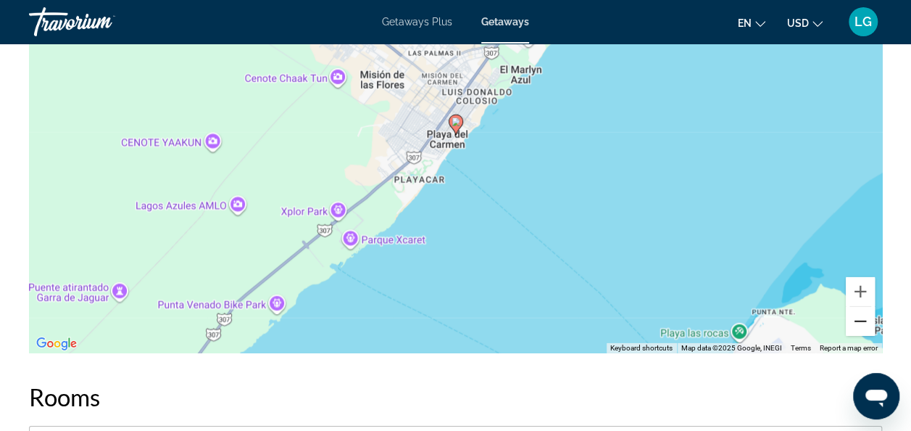
click at [861, 307] on button "Zoom out" at bounding box center [860, 321] width 29 height 29
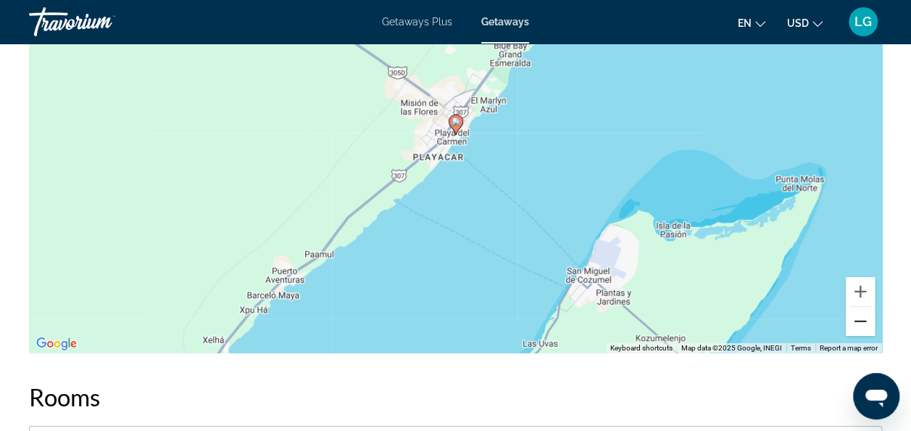
click at [861, 307] on button "Zoom out" at bounding box center [860, 321] width 29 height 29
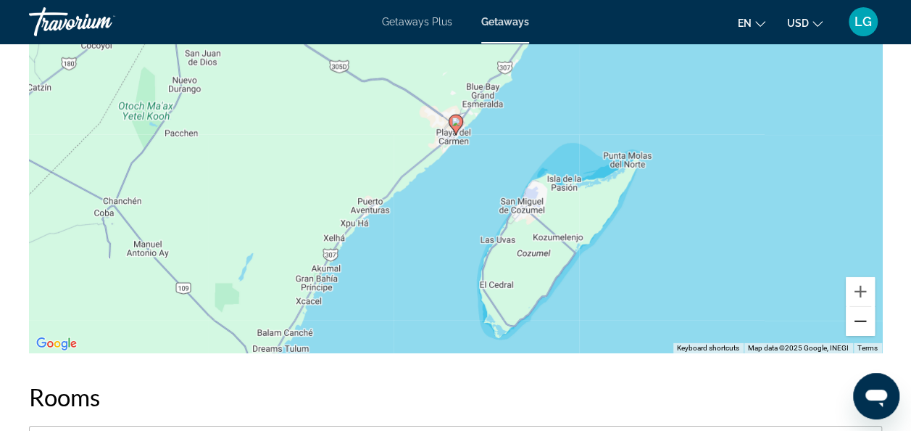
click at [861, 307] on button "Zoom out" at bounding box center [860, 321] width 29 height 29
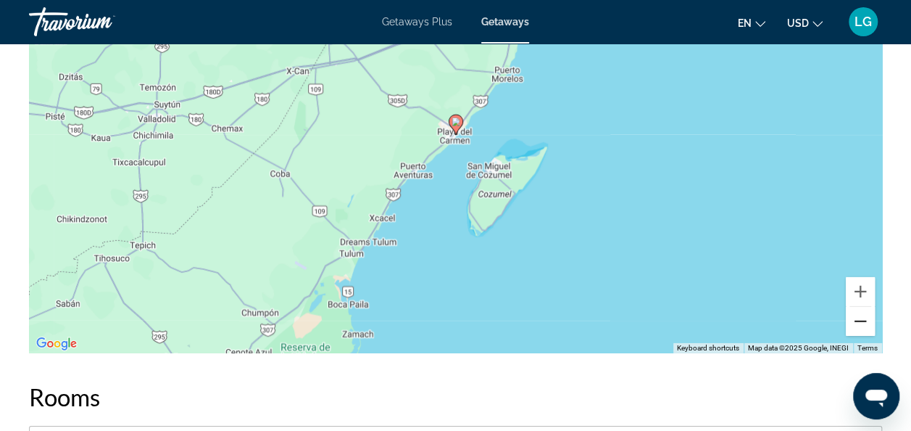
click at [861, 307] on button "Zoom out" at bounding box center [860, 321] width 29 height 29
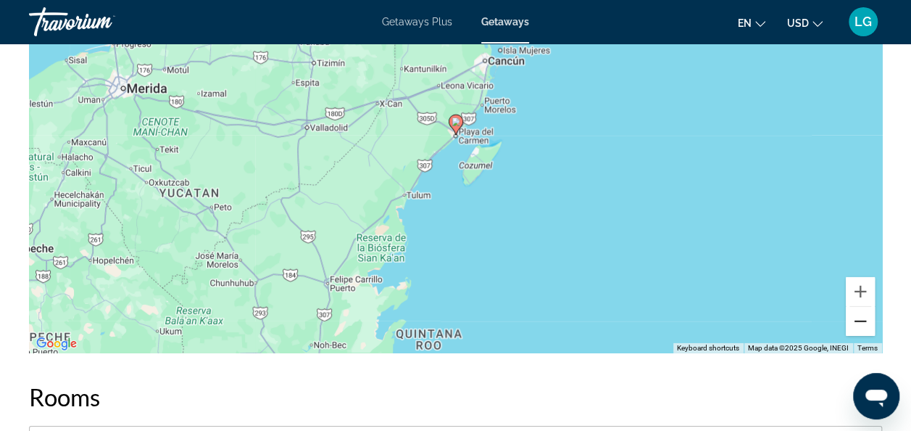
click at [861, 307] on button "Zoom out" at bounding box center [860, 321] width 29 height 29
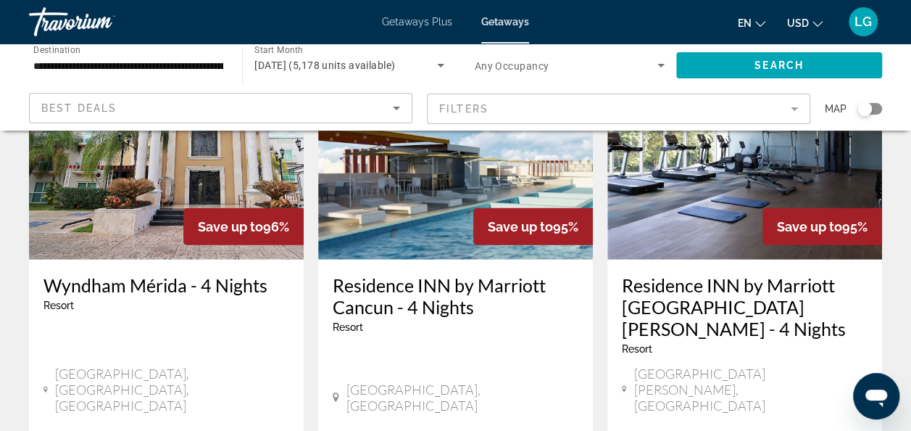
scroll to position [1944, 0]
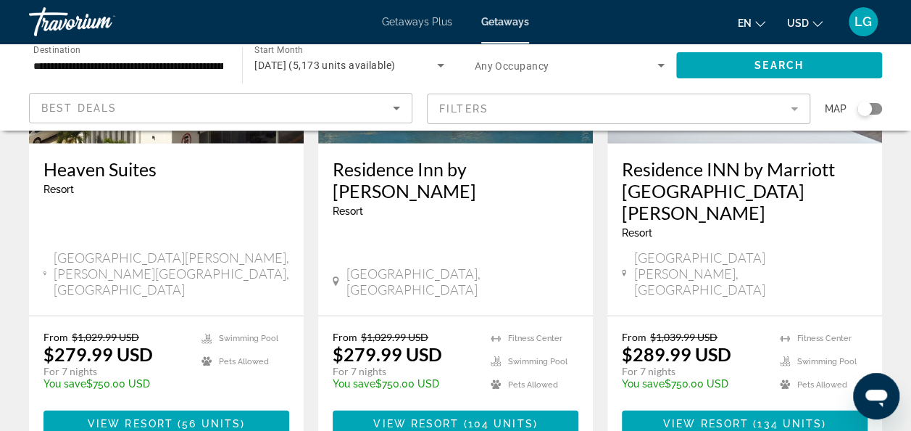
scroll to position [1959, 0]
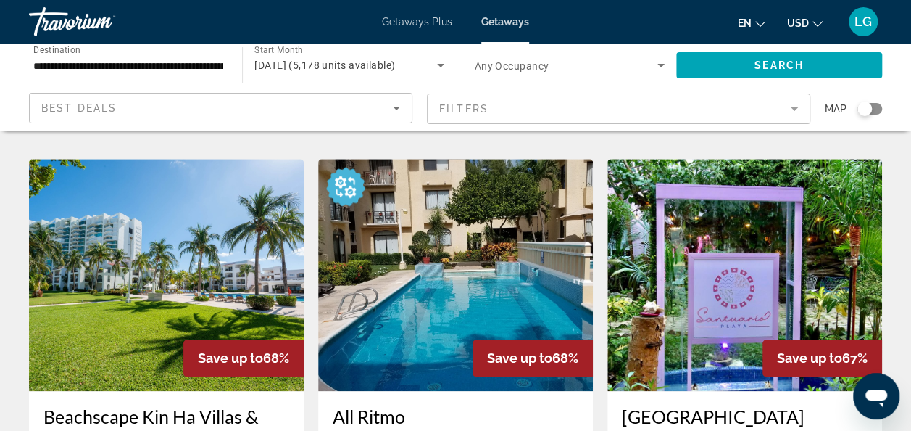
scroll to position [594, 0]
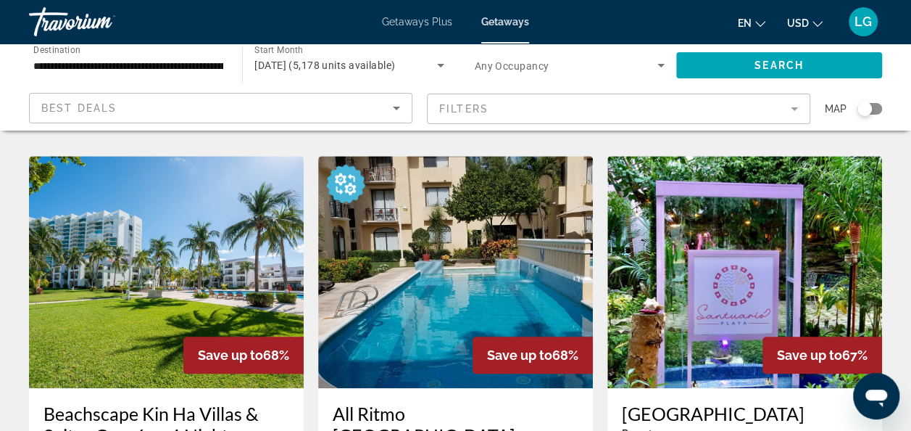
click at [159, 197] on img "Main content" at bounding box center [166, 272] width 275 height 232
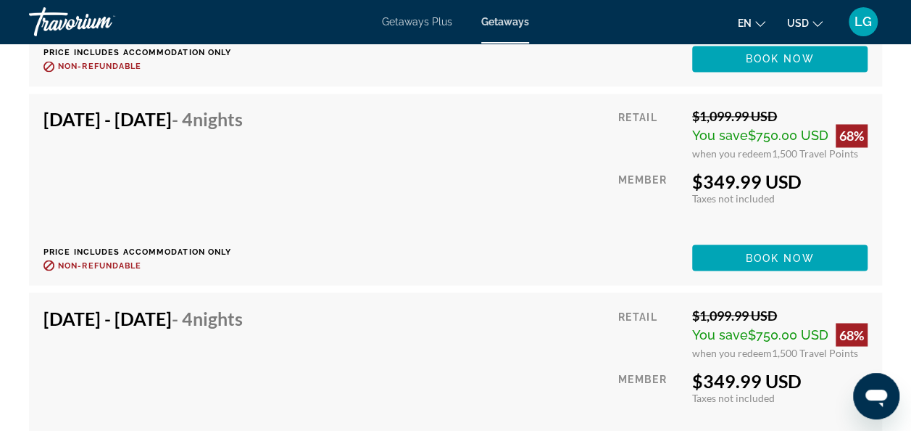
scroll to position [3858, 0]
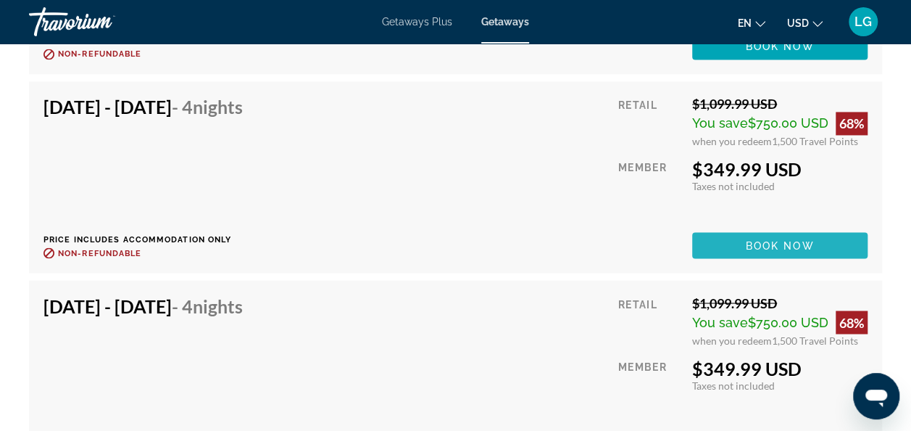
click at [741, 232] on span "Main content" at bounding box center [779, 245] width 175 height 35
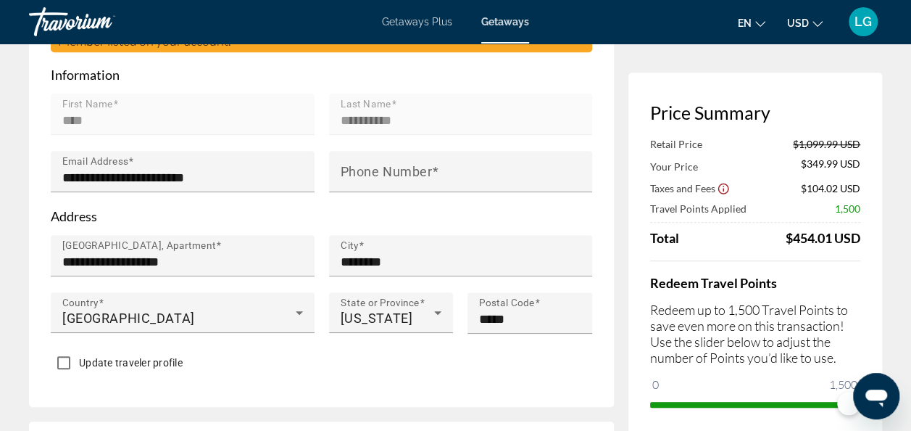
scroll to position [502, 0]
click at [413, 25] on span "Getaways Plus" at bounding box center [417, 22] width 70 height 12
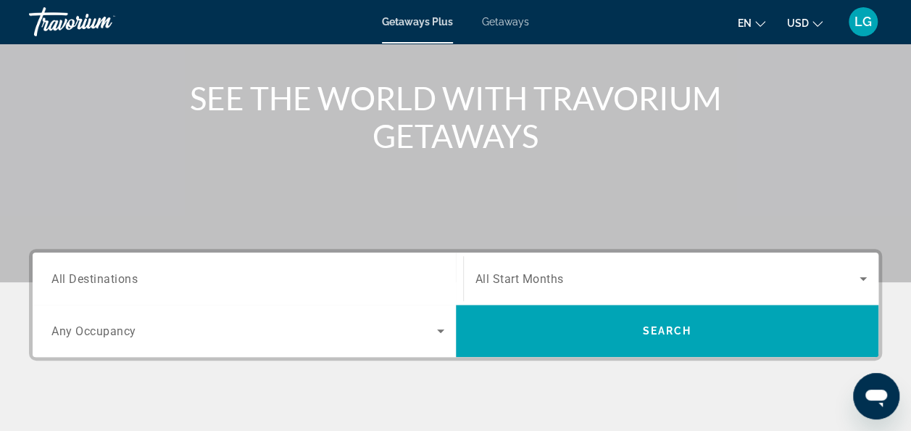
scroll to position [156, 0]
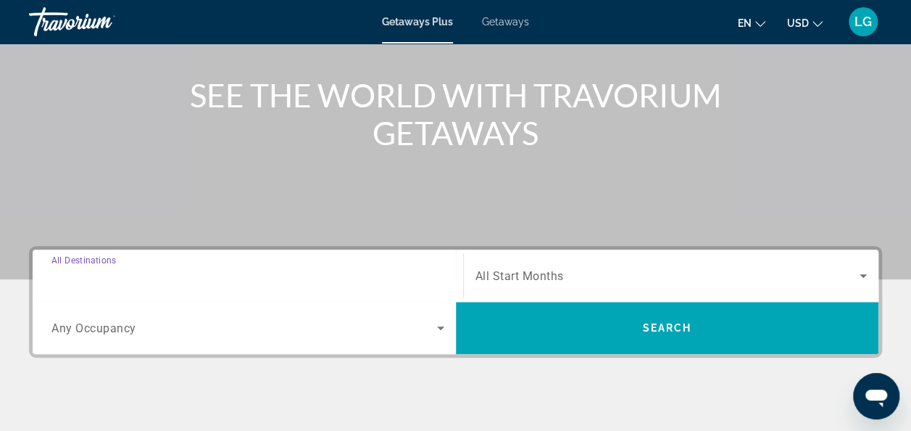
click at [196, 275] on input "Destination All Destinations" at bounding box center [247, 275] width 393 height 17
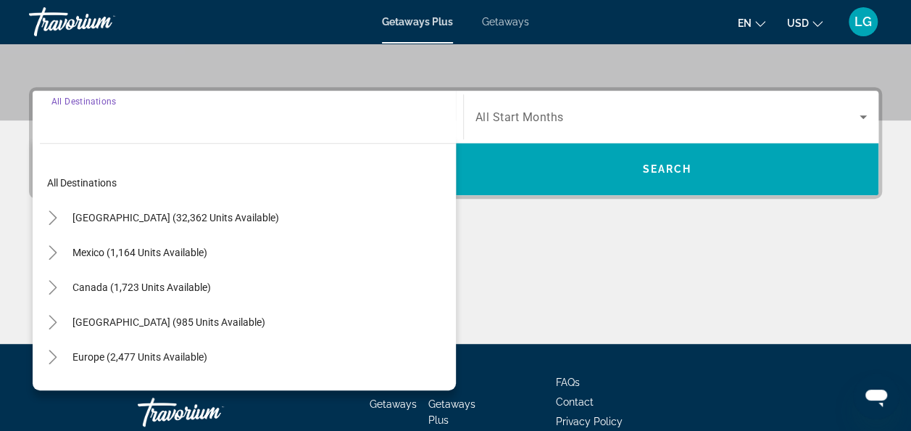
scroll to position [354, 0]
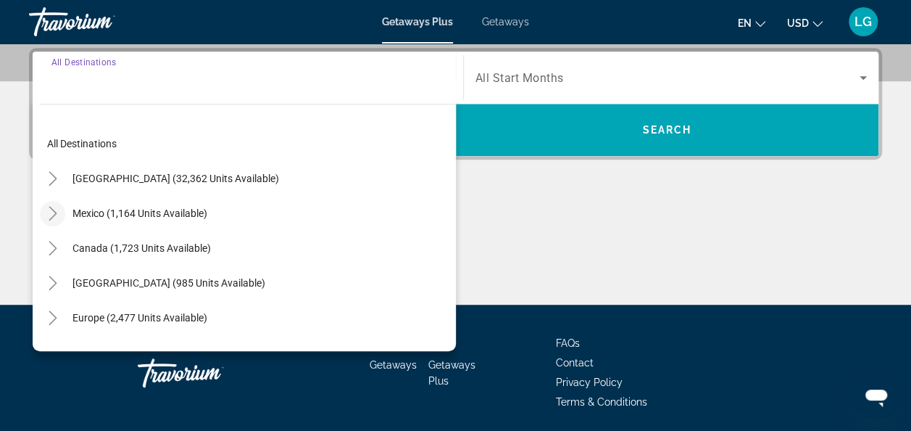
click at [53, 213] on icon "Toggle Mexico (1,164 units available)" at bounding box center [53, 213] width 14 height 14
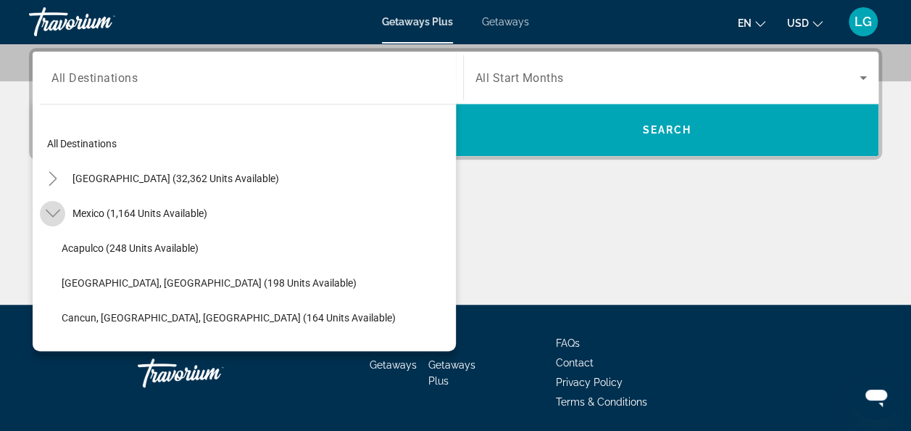
scroll to position [77, 0]
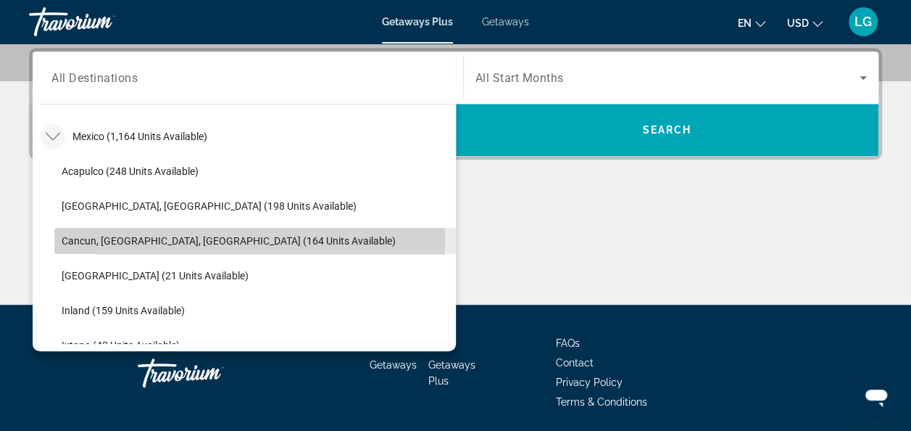
click at [86, 237] on span "Cancun, Cozumel, Riviera Maya (164 units available)" at bounding box center [229, 241] width 334 height 12
type input "**********"
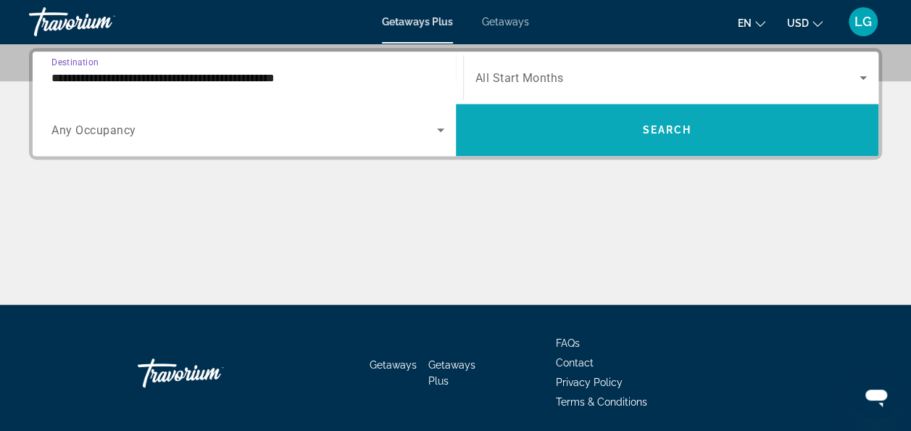
click at [520, 115] on span "Search widget" at bounding box center [667, 129] width 423 height 35
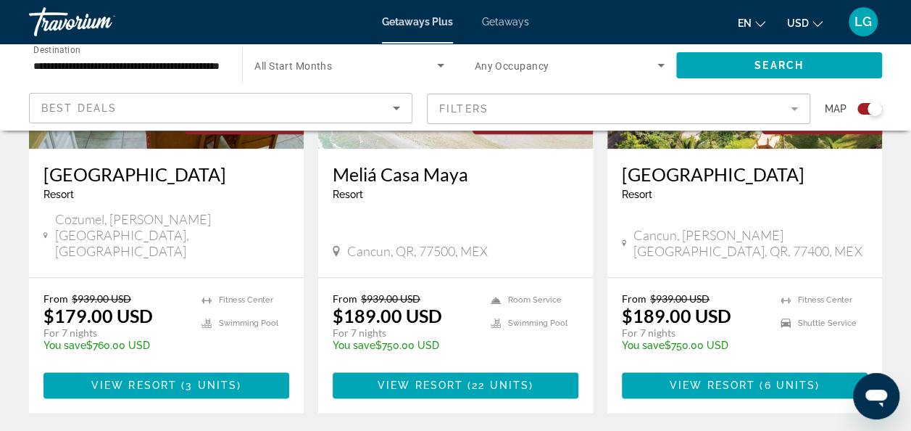
scroll to position [715, 0]
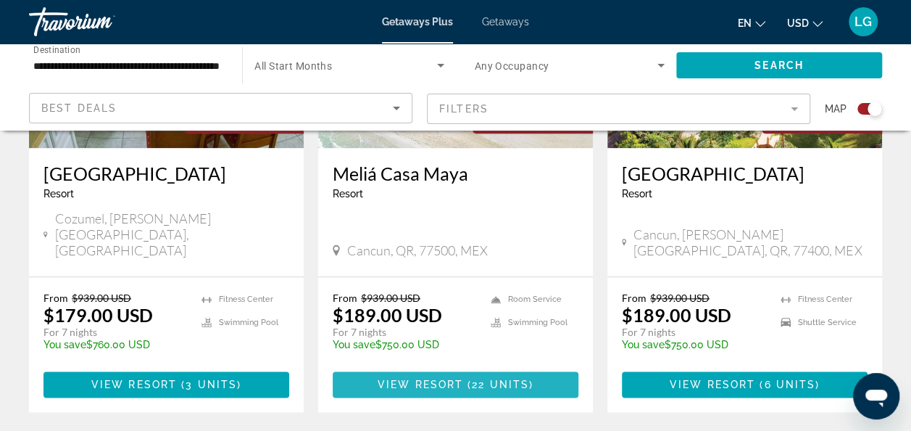
click at [476, 378] on span "22 units" at bounding box center [500, 384] width 57 height 12
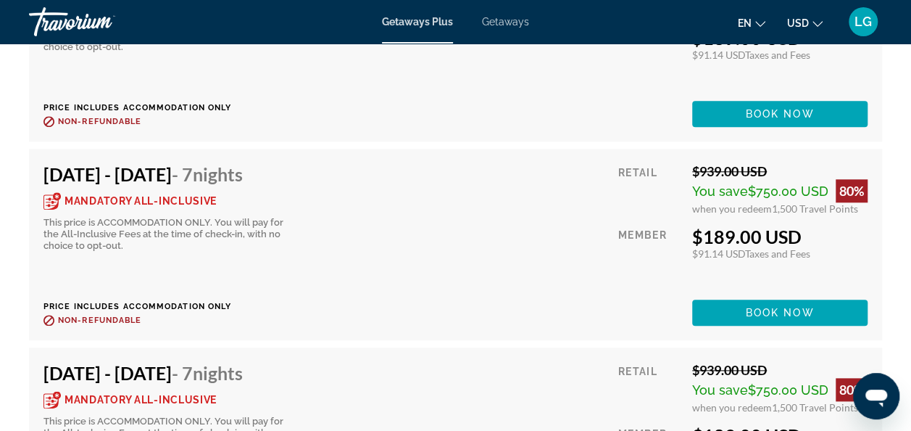
scroll to position [3384, 0]
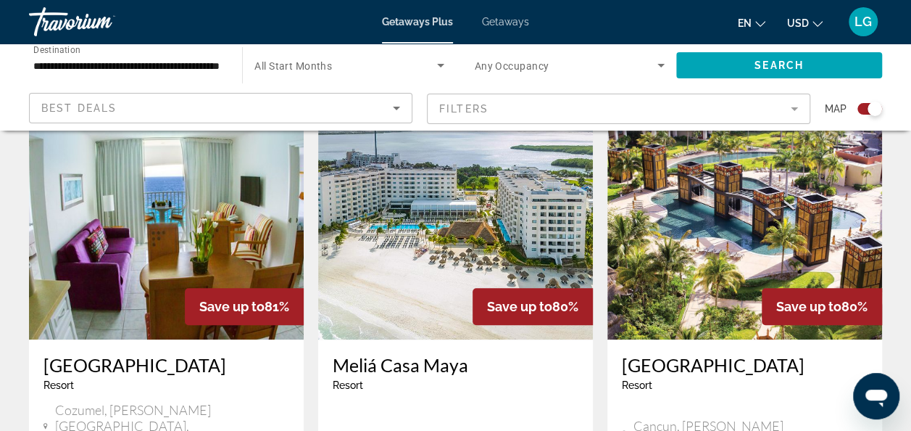
scroll to position [525, 0]
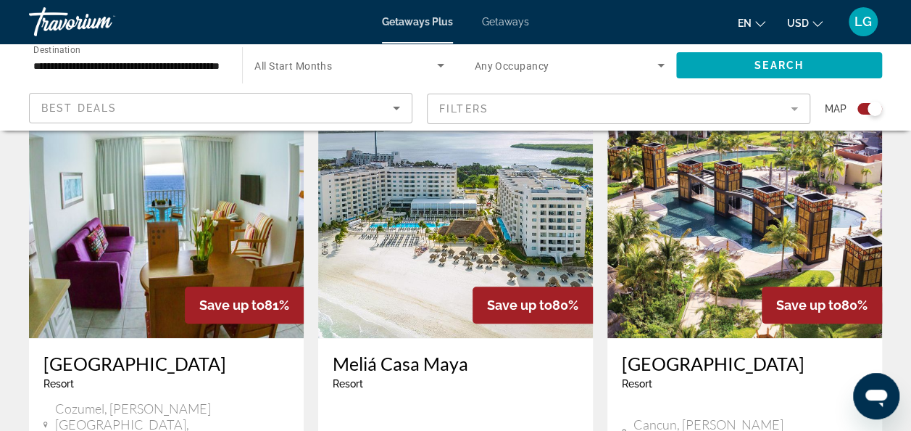
click at [699, 249] on img "Main content" at bounding box center [744, 222] width 275 height 232
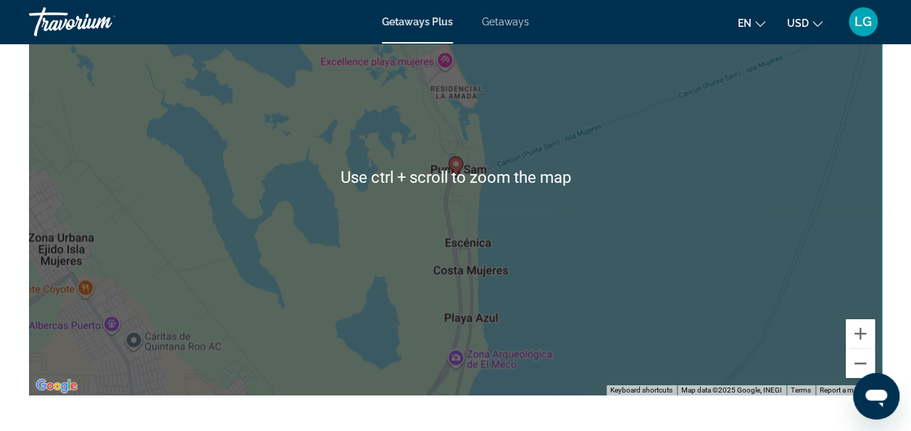
scroll to position [2264, 0]
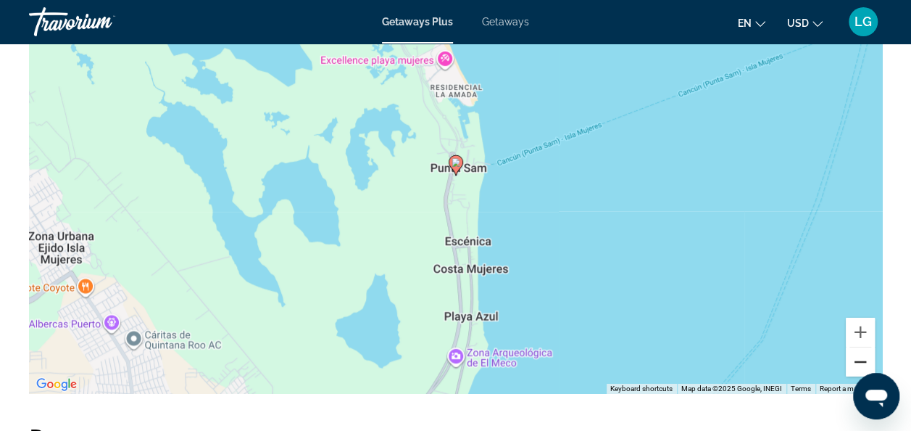
click at [859, 366] on button "Zoom out" at bounding box center [860, 361] width 29 height 29
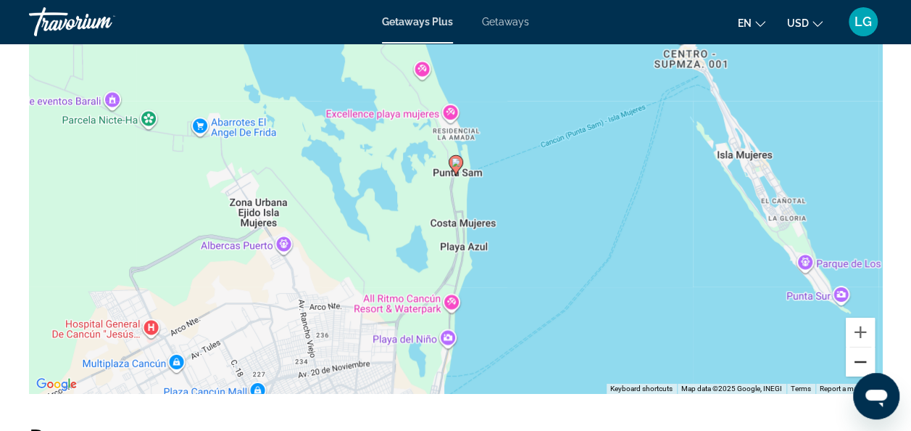
click at [859, 366] on button "Zoom out" at bounding box center [860, 361] width 29 height 29
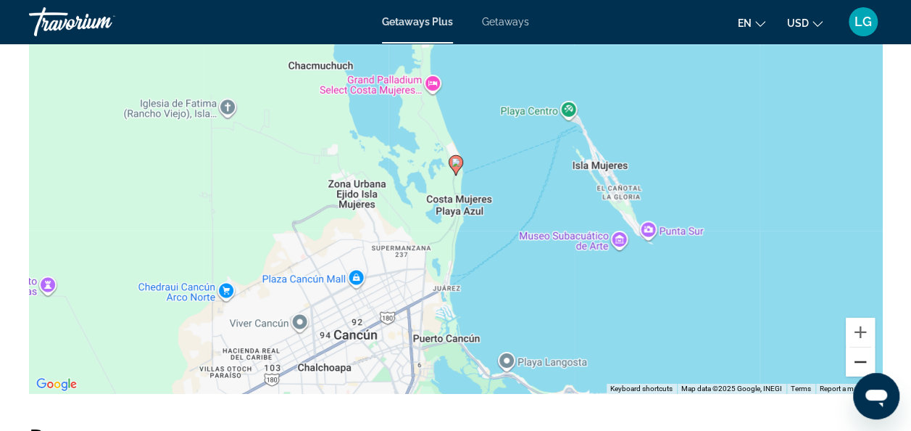
click at [859, 366] on button "Zoom out" at bounding box center [860, 361] width 29 height 29
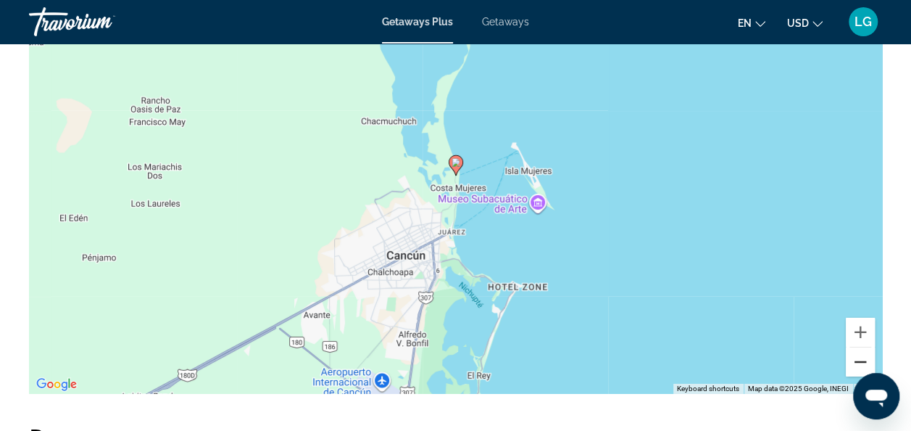
click at [859, 366] on button "Zoom out" at bounding box center [860, 361] width 29 height 29
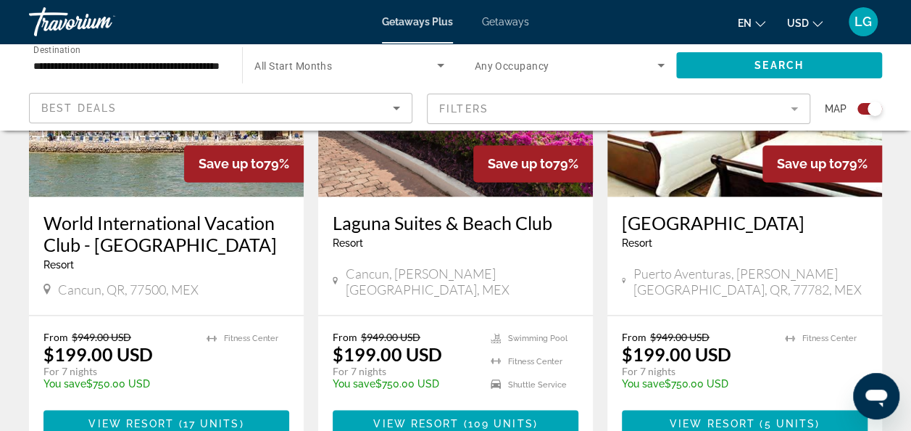
scroll to position [1192, 0]
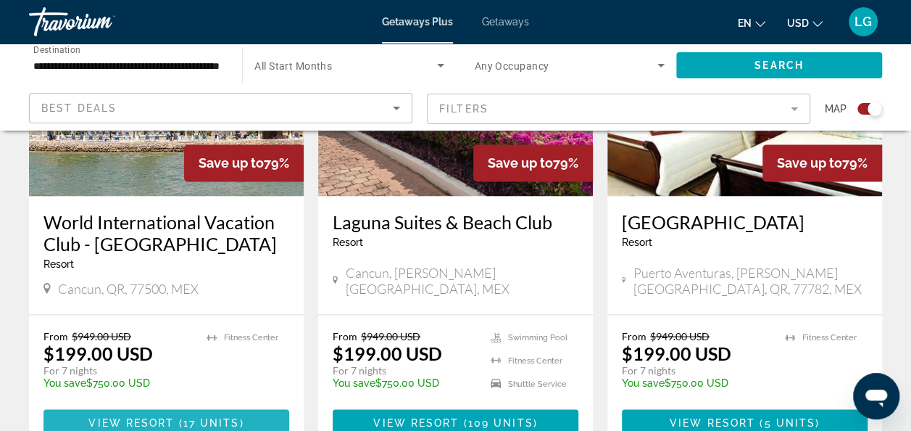
click at [95, 416] on span "View Resort" at bounding box center [131, 422] width 86 height 12
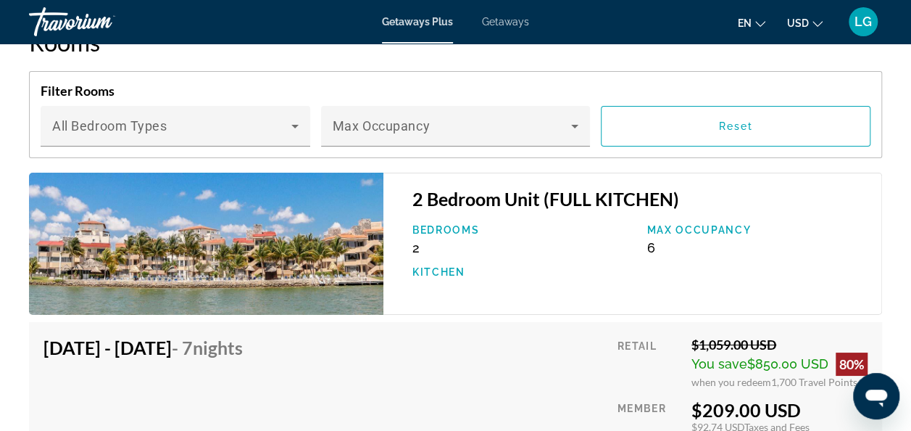
scroll to position [2554, 0]
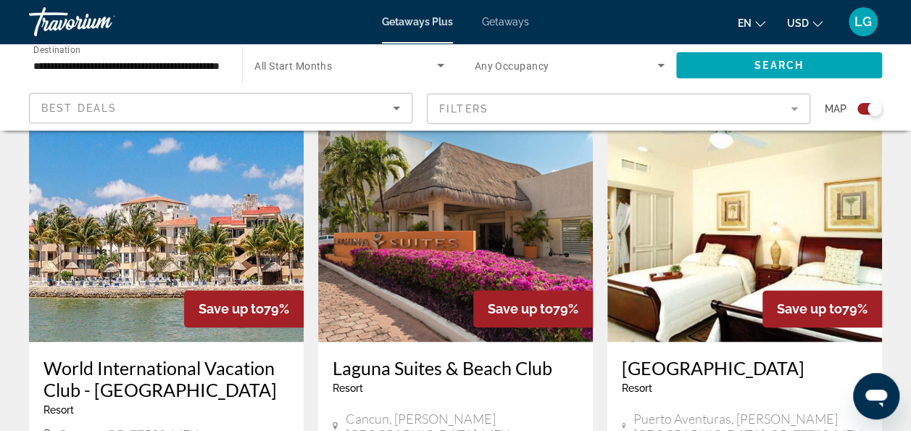
scroll to position [1042, 0]
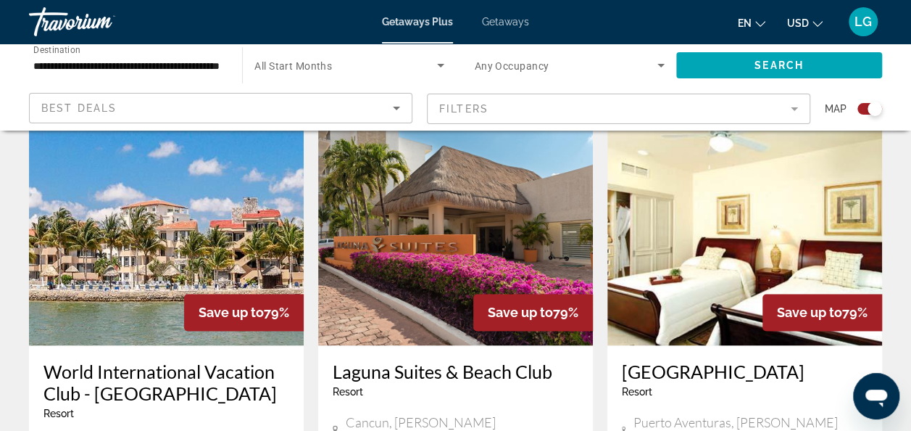
click at [396, 206] on img "Main content" at bounding box center [455, 229] width 275 height 232
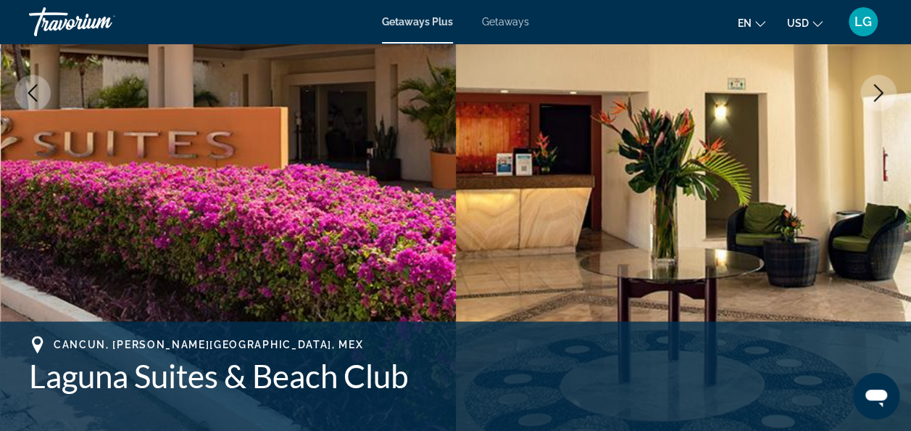
scroll to position [288, 0]
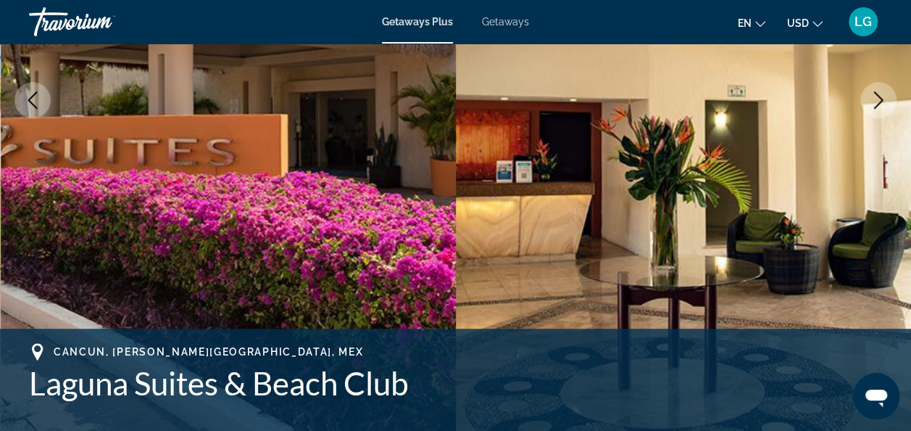
click at [871, 100] on icon "Next image" at bounding box center [878, 99] width 17 height 17
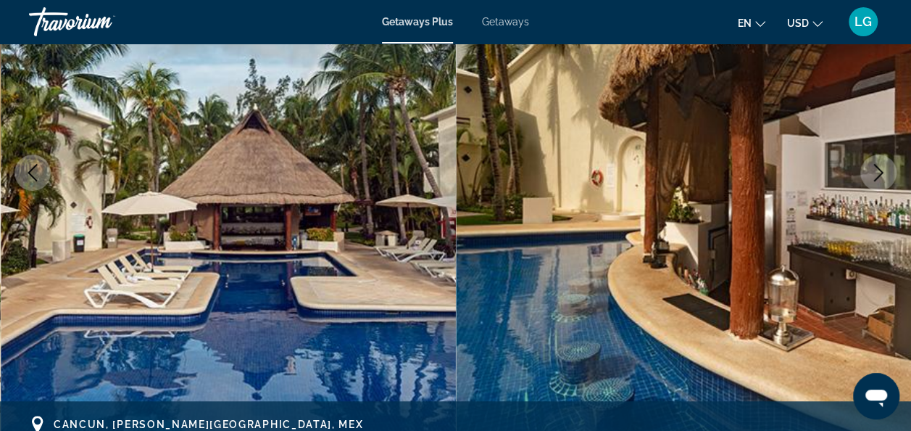
scroll to position [216, 0]
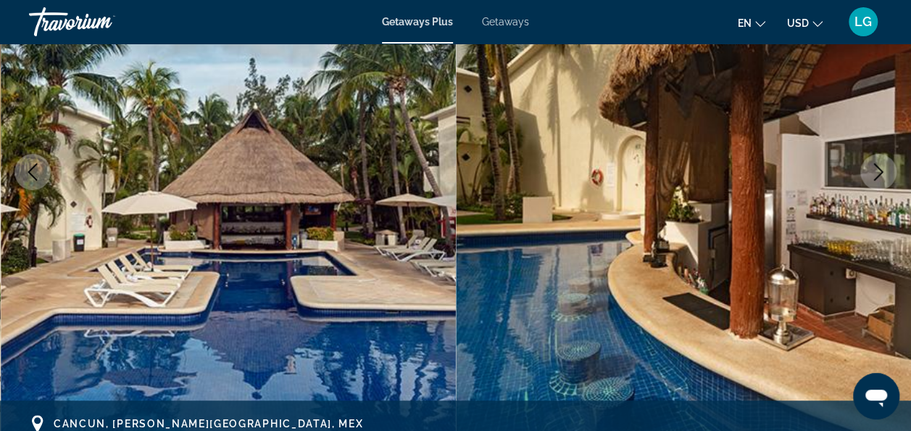
click at [874, 173] on icon "Next image" at bounding box center [878, 171] width 17 height 17
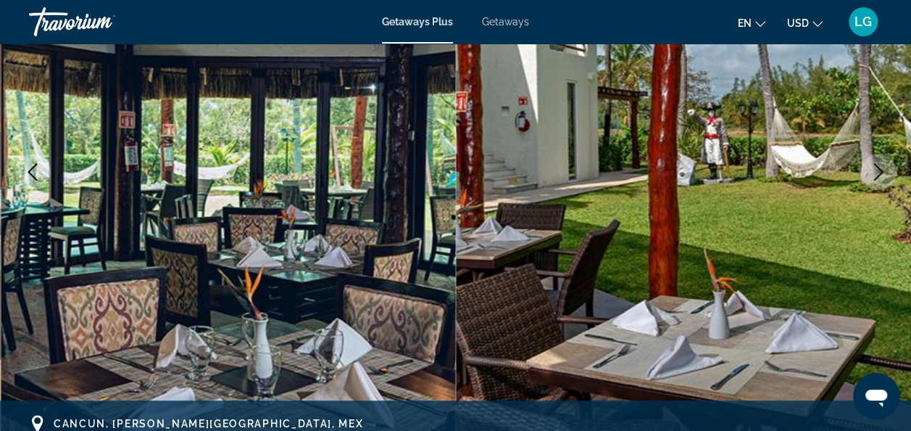
click at [874, 173] on icon "Next image" at bounding box center [878, 171] width 17 height 17
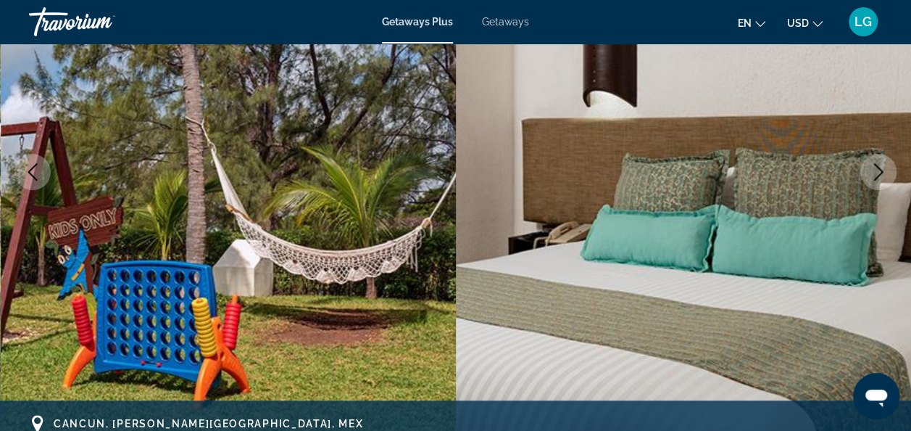
click at [874, 173] on icon "Next image" at bounding box center [878, 171] width 17 height 17
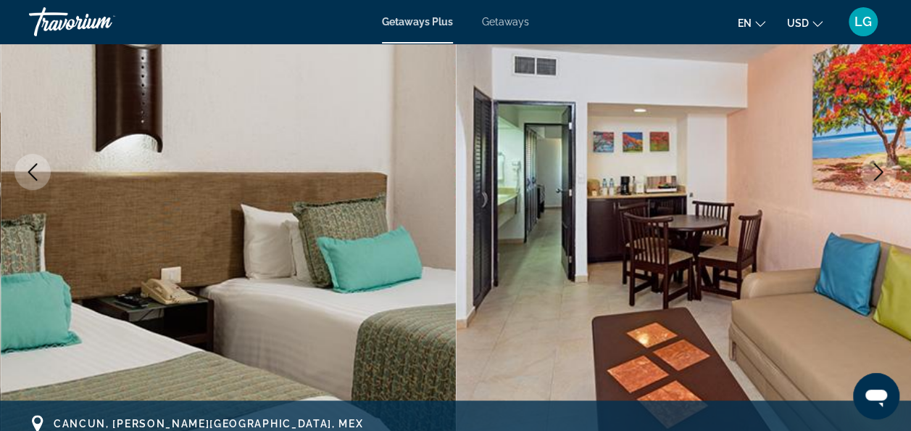
click at [874, 173] on icon "Next image" at bounding box center [878, 171] width 17 height 17
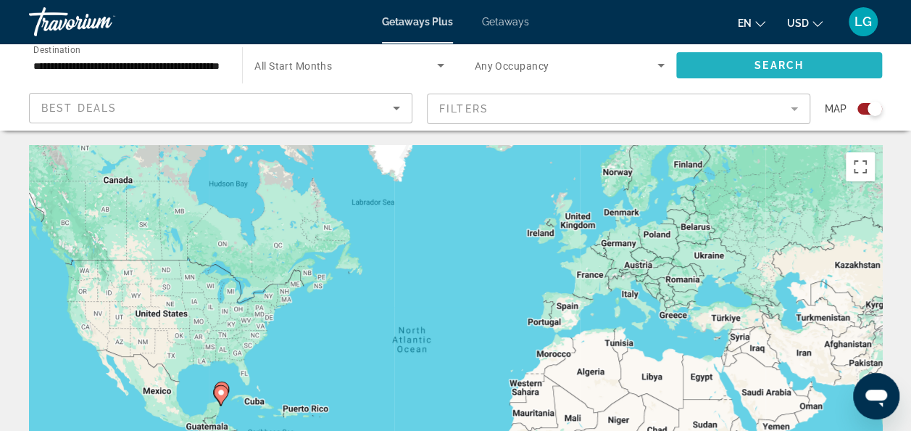
click at [703, 62] on span "Search widget" at bounding box center [779, 65] width 206 height 35
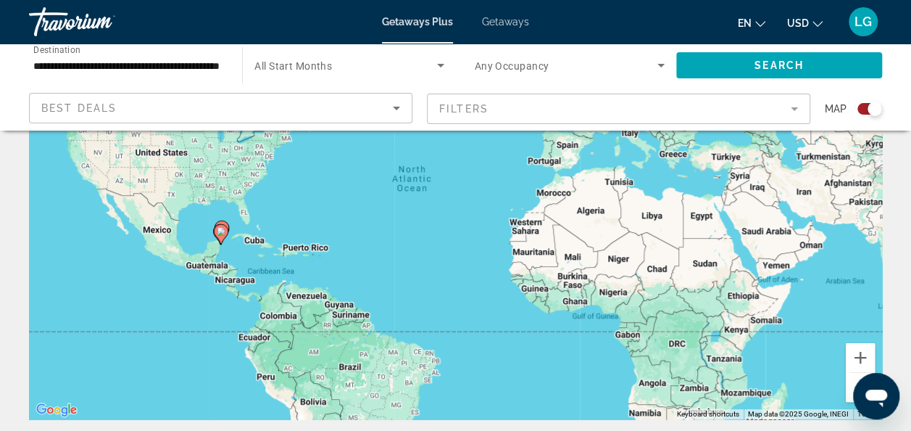
scroll to position [160, 0]
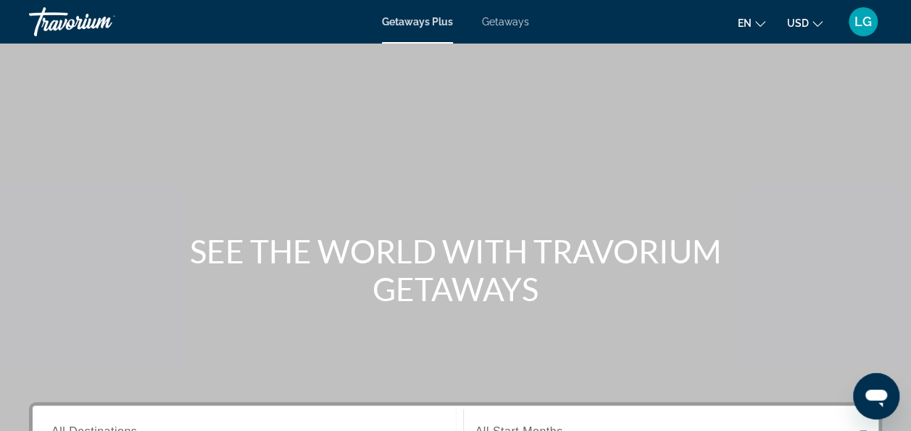
click at [507, 20] on span "Getaways" at bounding box center [505, 22] width 47 height 12
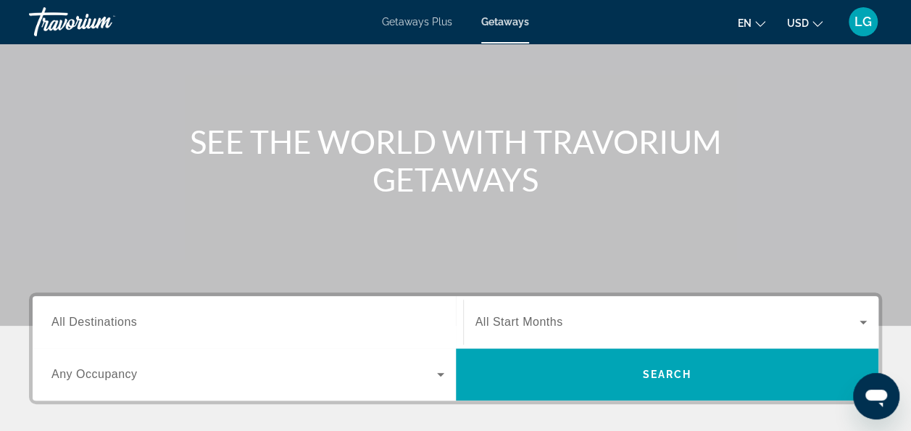
scroll to position [111, 0]
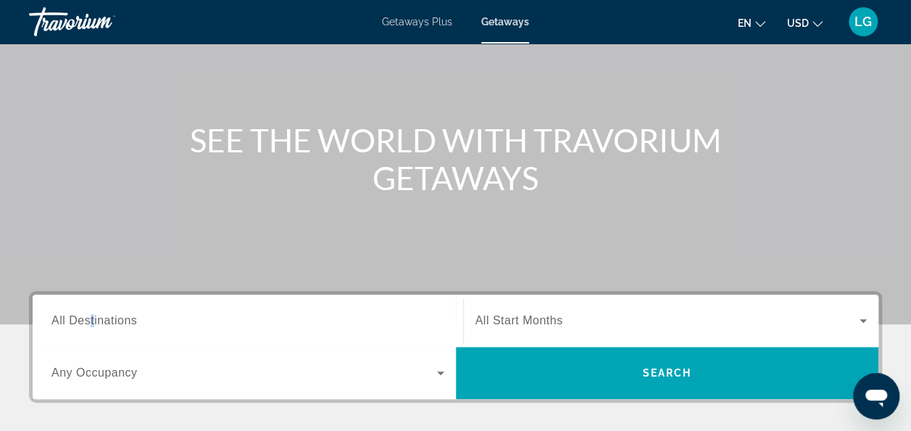
click at [91, 325] on span "All Destinations" at bounding box center [94, 320] width 86 height 12
click at [91, 325] on input "Destination All Destinations" at bounding box center [247, 320] width 393 height 17
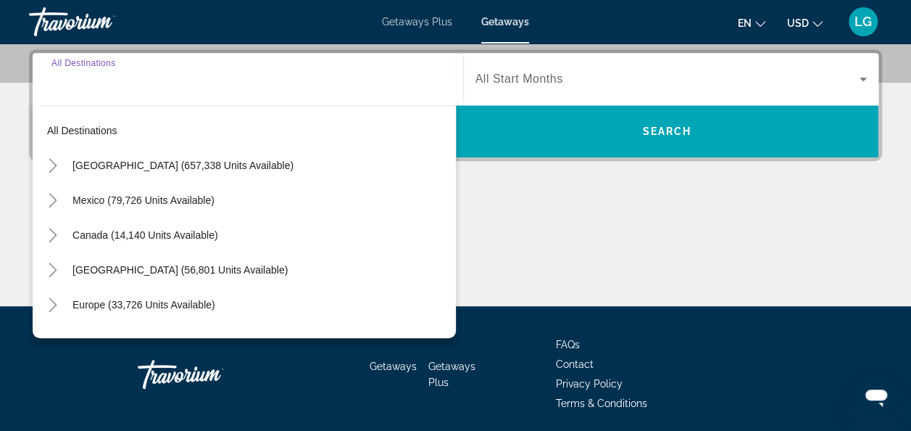
scroll to position [354, 0]
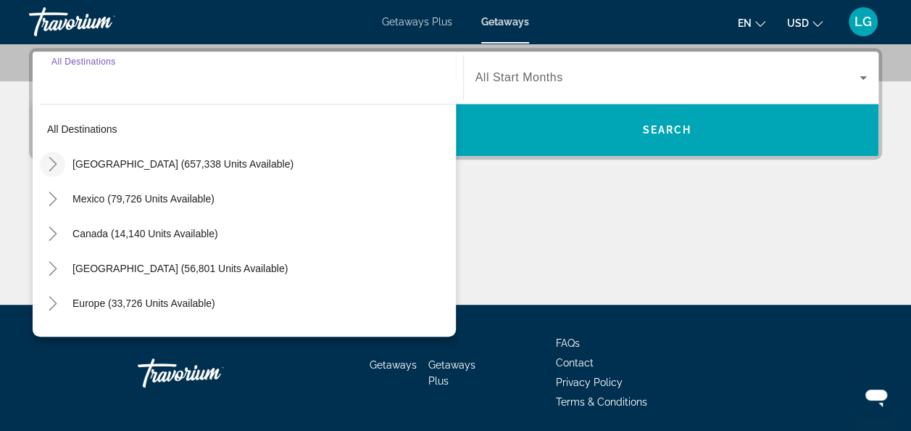
click at [51, 160] on icon "Toggle United States (657,338 units available)" at bounding box center [53, 164] width 14 height 14
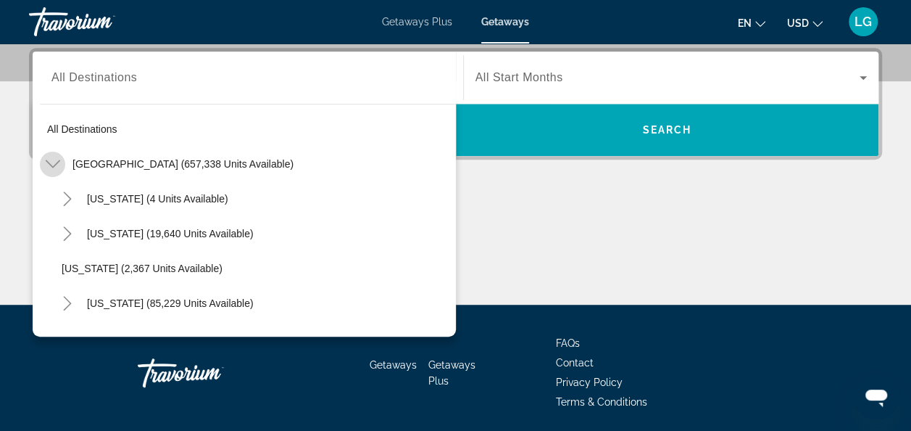
scroll to position [42, 0]
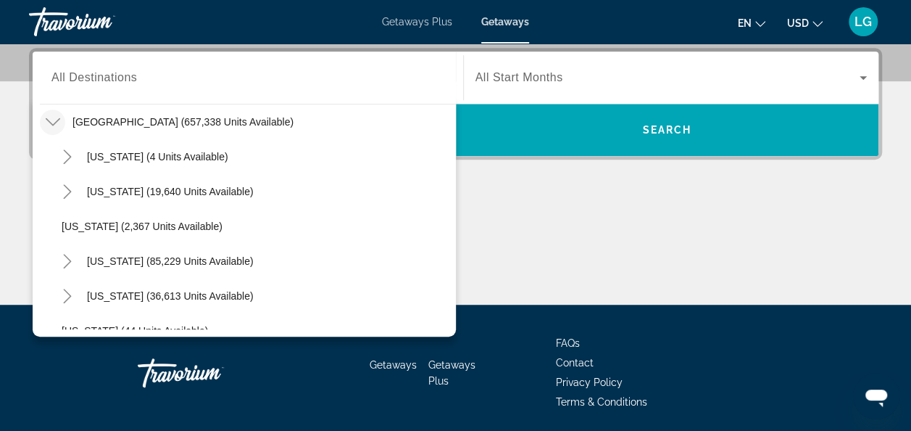
click at [49, 117] on icon "Toggle United States (657,338 units available)" at bounding box center [53, 122] width 14 height 14
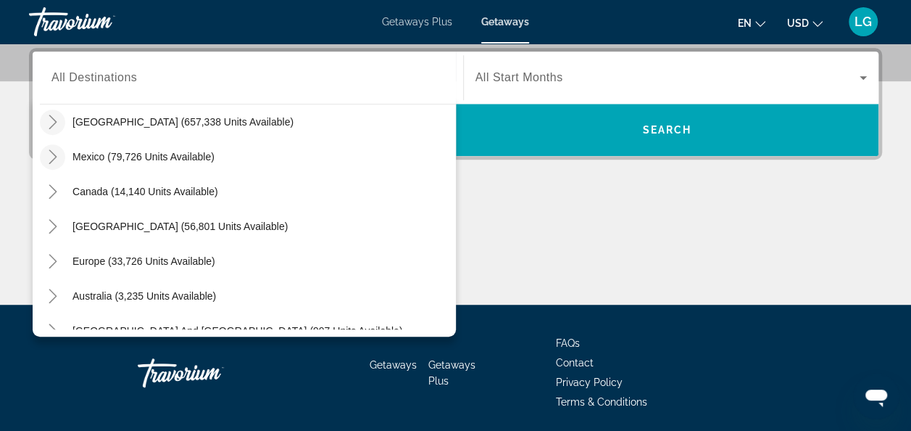
click at [49, 157] on icon "Toggle Mexico (79,726 units available)" at bounding box center [53, 156] width 14 height 14
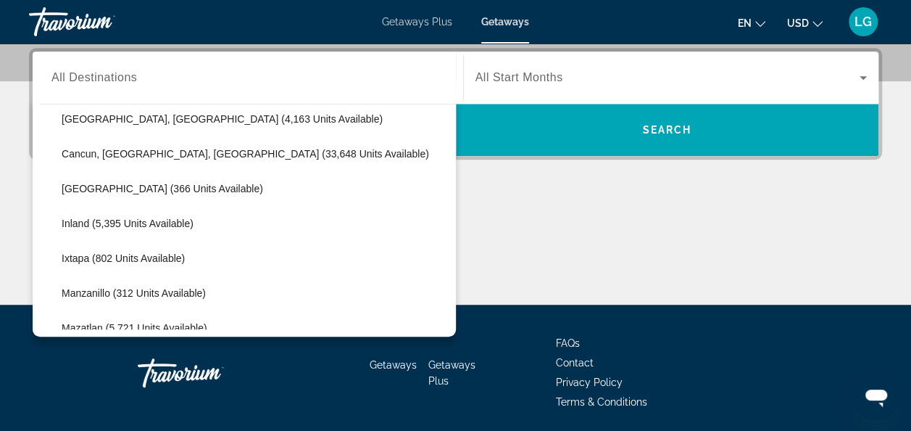
scroll to position [148, 0]
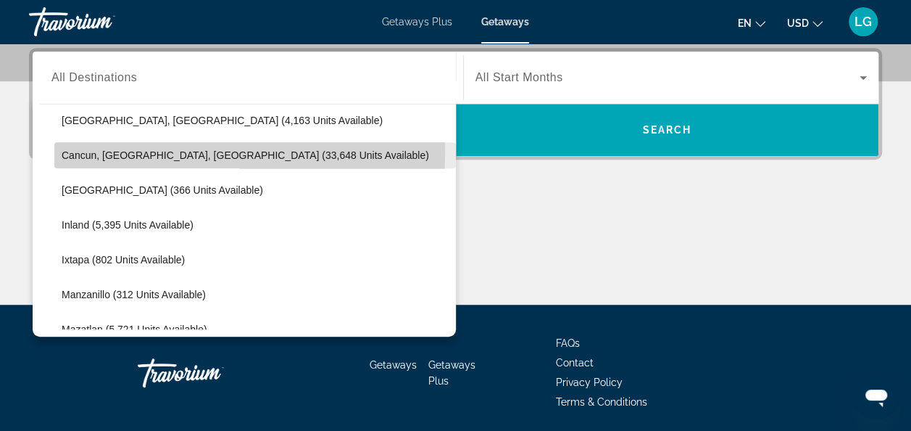
click at [65, 152] on span "Cancun, [GEOGRAPHIC_DATA], [GEOGRAPHIC_DATA] (33,648 units available)" at bounding box center [246, 155] width 368 height 12
type input "**********"
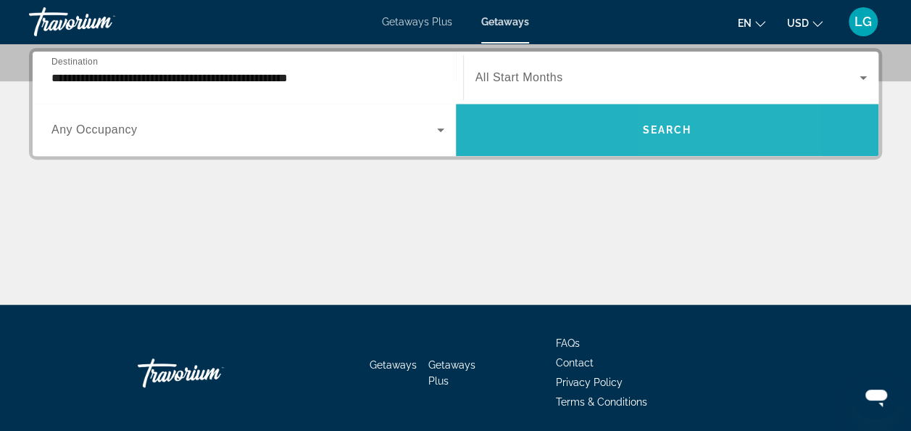
click at [683, 124] on span "Search" at bounding box center [666, 130] width 49 height 12
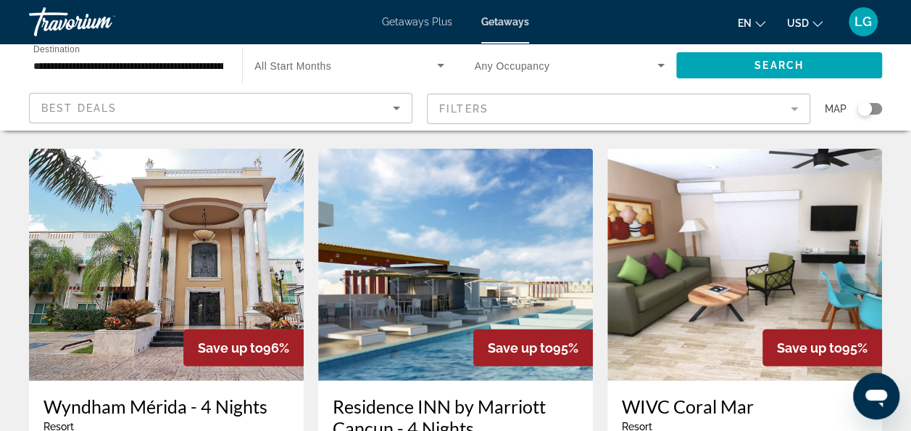
scroll to position [1746, 0]
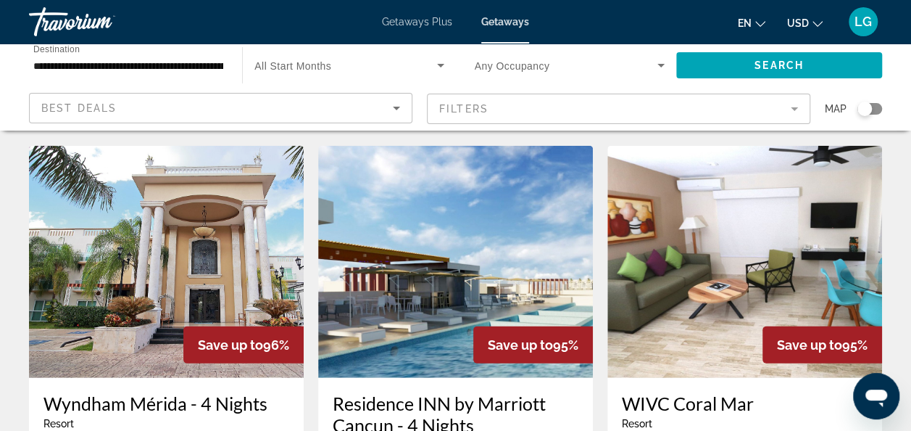
click at [722, 191] on img "Main content" at bounding box center [744, 262] width 275 height 232
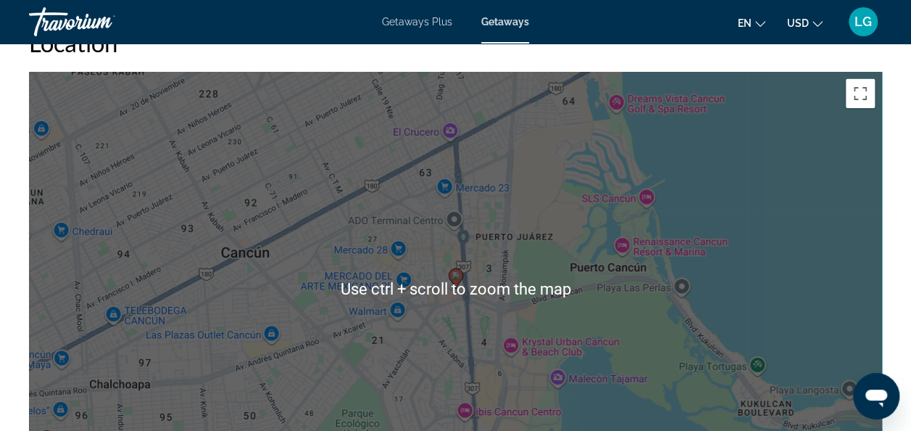
scroll to position [2307, 0]
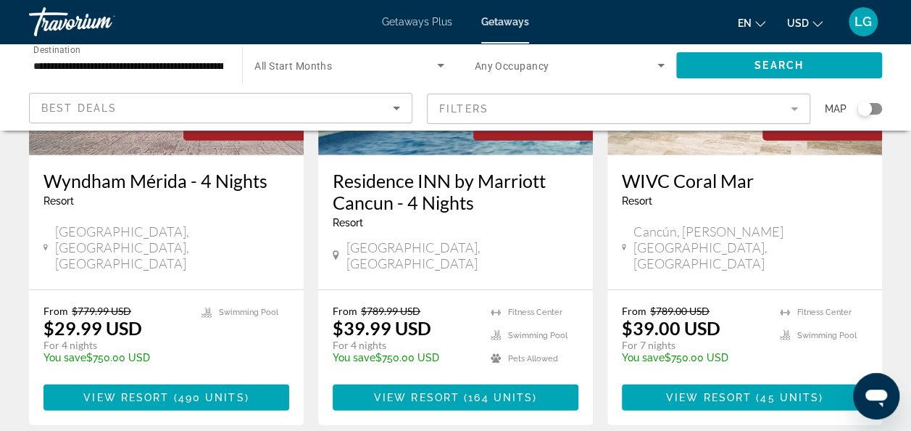
scroll to position [1996, 0]
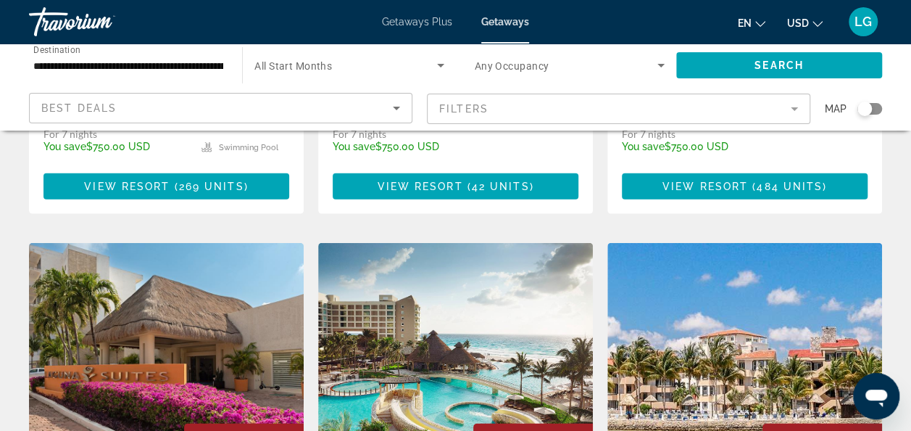
scroll to position [1615, 0]
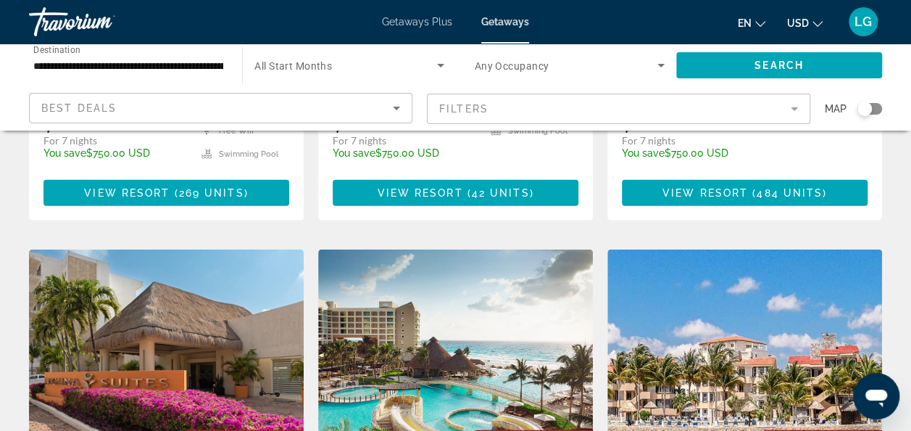
click at [526, 249] on img "Main content" at bounding box center [455, 365] width 275 height 232
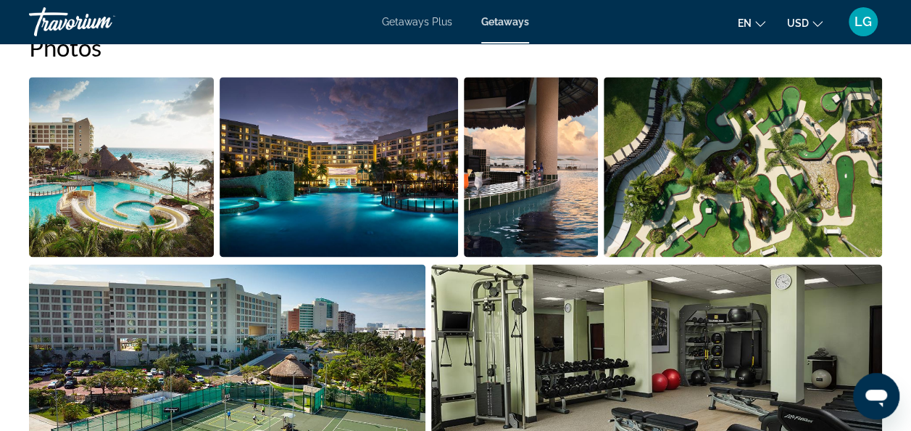
scroll to position [637, 0]
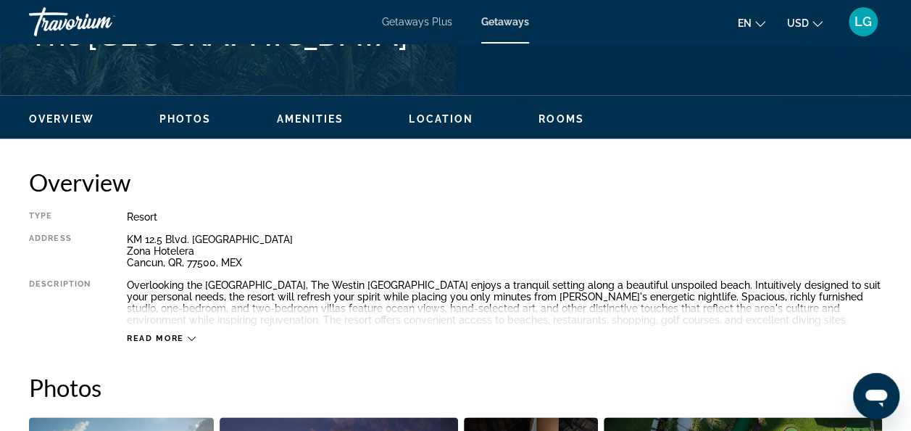
click at [184, 338] on div "Read more" at bounding box center [161, 337] width 69 height 9
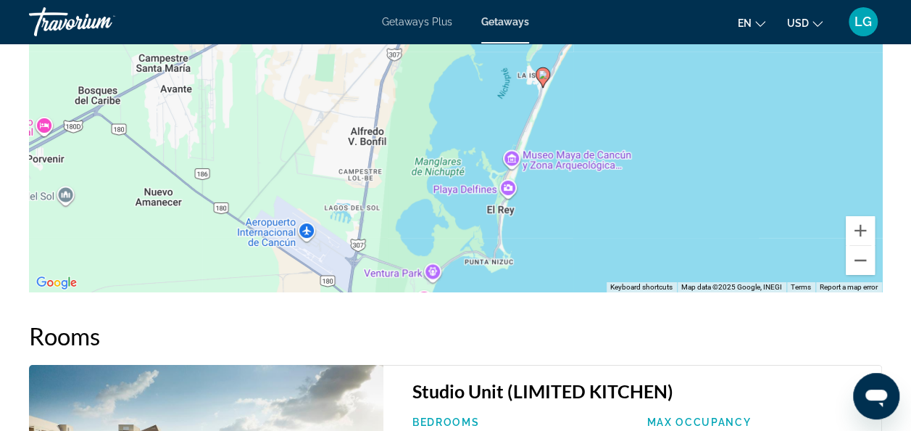
scroll to position [2375, 0]
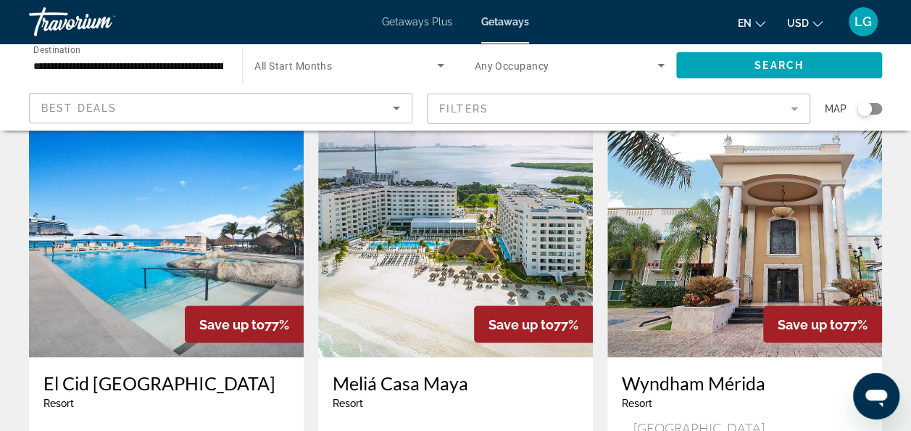
scroll to position [1218, 0]
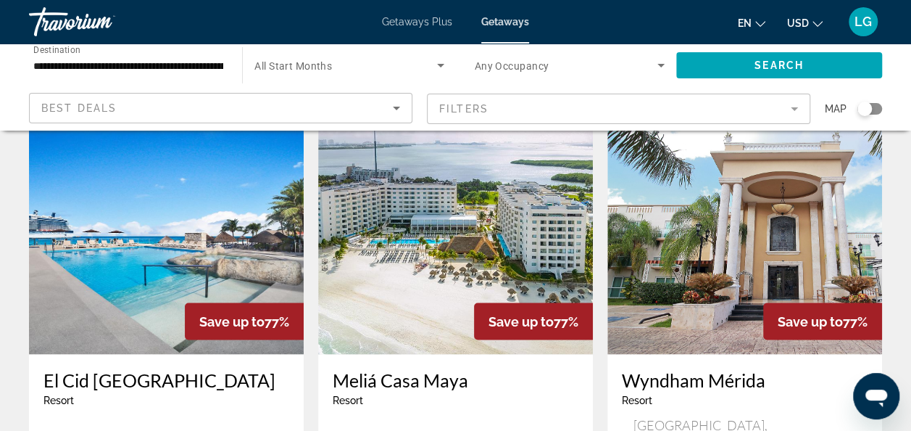
click at [407, 21] on span "Getaways Plus" at bounding box center [417, 22] width 70 height 12
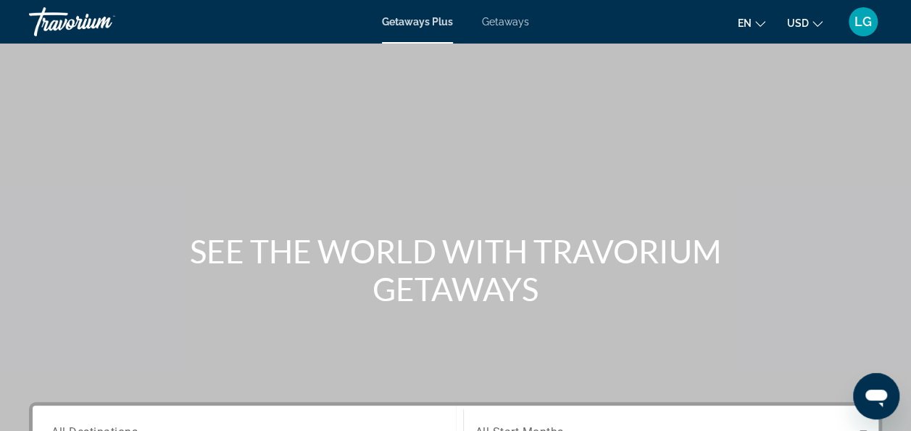
click at [407, 21] on span "Getaways Plus" at bounding box center [417, 22] width 71 height 12
click at [405, 21] on span "Getaways Plus" at bounding box center [417, 22] width 71 height 12
click at [422, 20] on span "Getaways Plus" at bounding box center [417, 22] width 71 height 12
click at [416, 19] on span "Getaways Plus" at bounding box center [417, 22] width 71 height 12
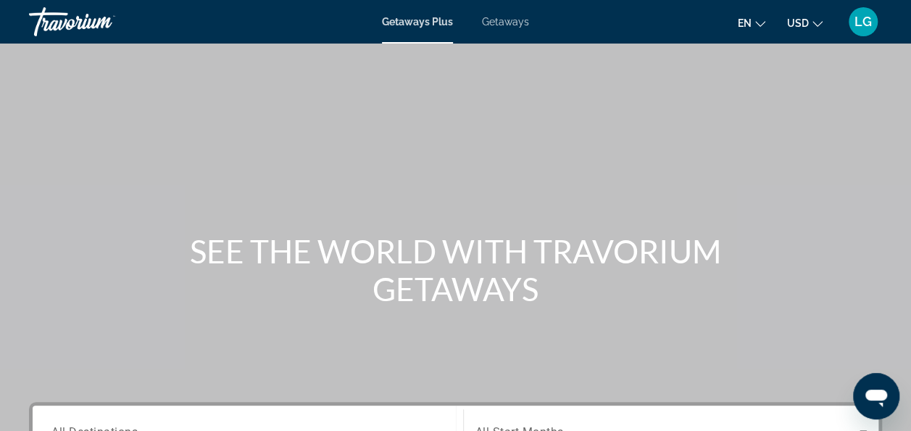
click at [416, 19] on span "Getaways Plus" at bounding box center [417, 22] width 71 height 12
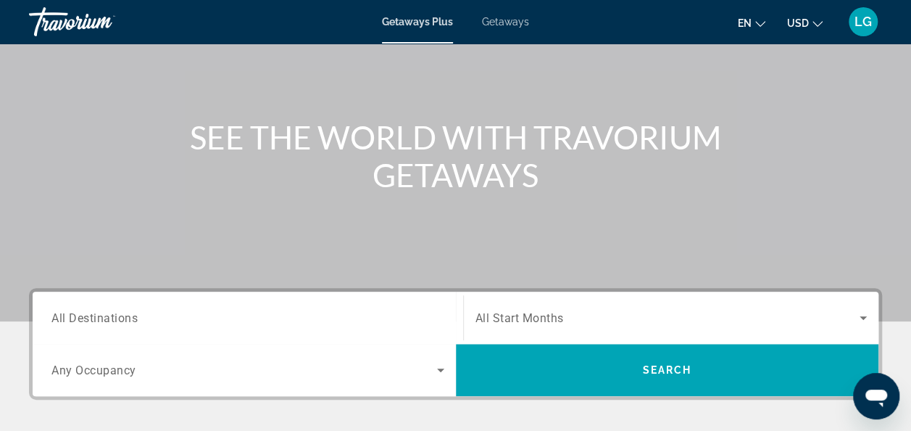
scroll to position [115, 0]
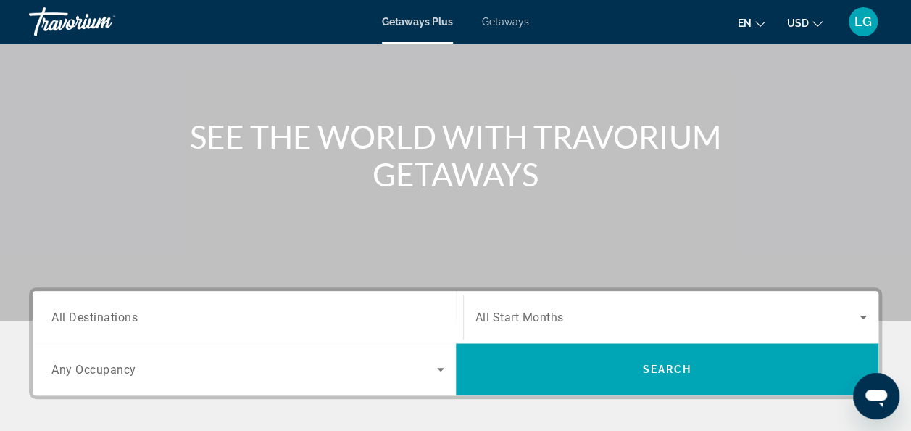
click at [169, 336] on div "Destination All Destinations" at bounding box center [248, 317] width 416 height 52
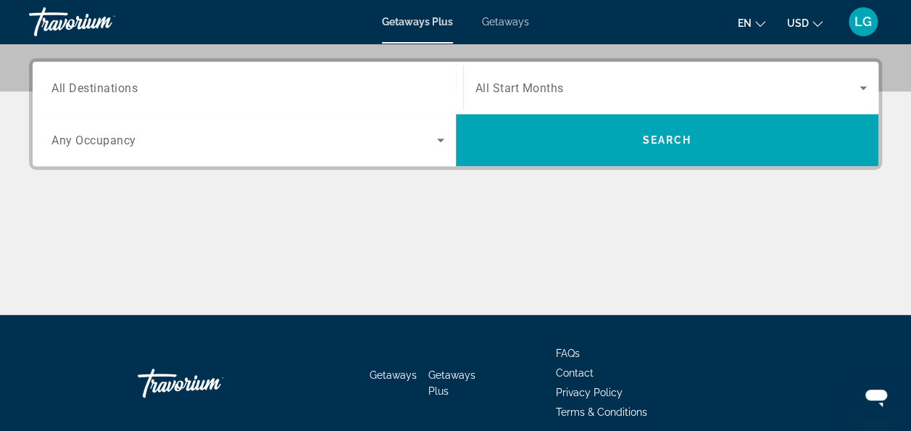
scroll to position [354, 0]
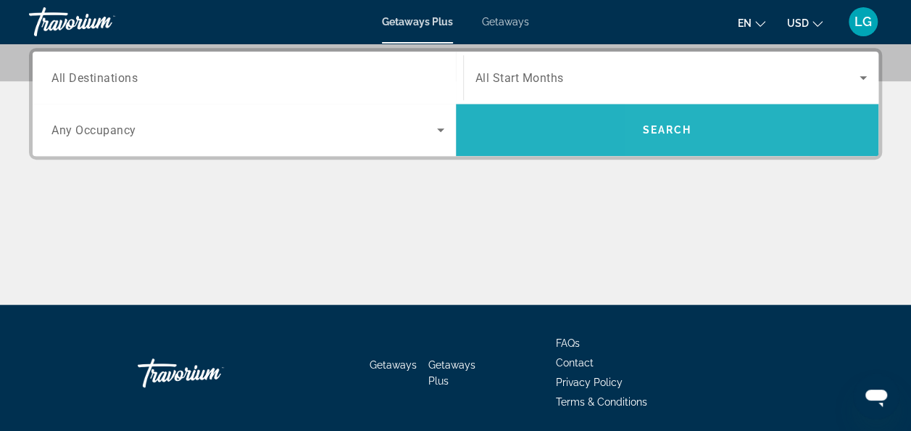
click at [660, 130] on span "Search" at bounding box center [666, 130] width 49 height 12
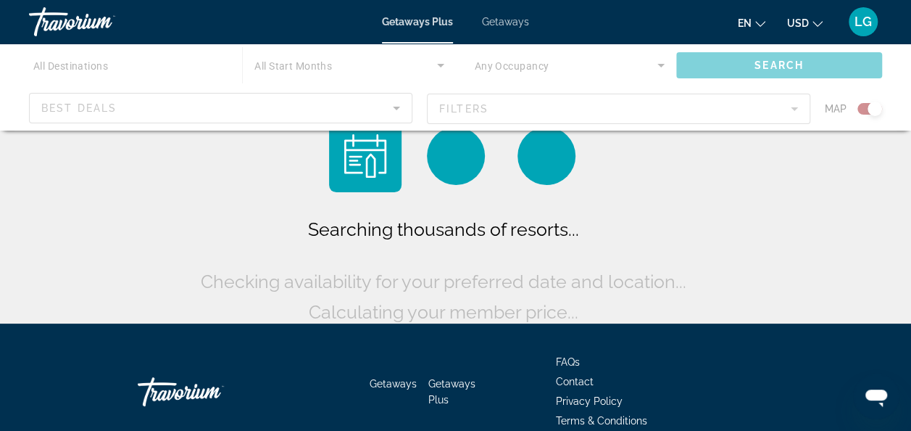
click at [660, 130] on div "Searching thousands of resorts... Checking availability for your preferred date…" at bounding box center [456, 223] width 518 height 207
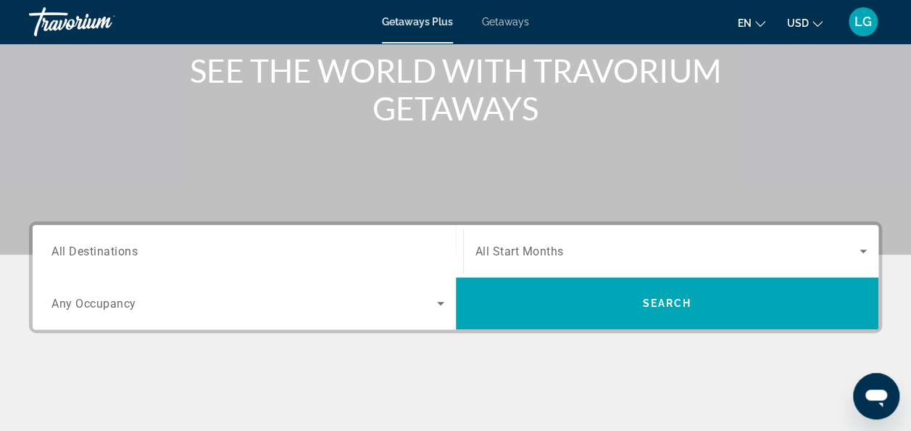
scroll to position [187, 0]
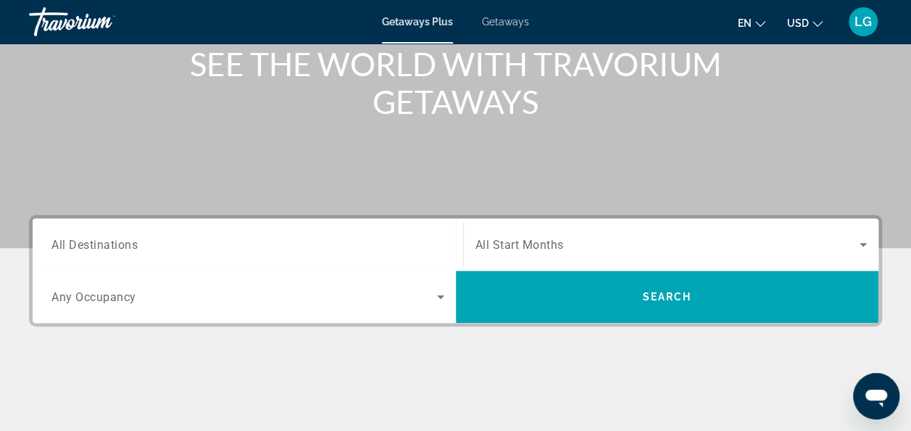
click at [177, 256] on div "Search widget" at bounding box center [247, 244] width 393 height 41
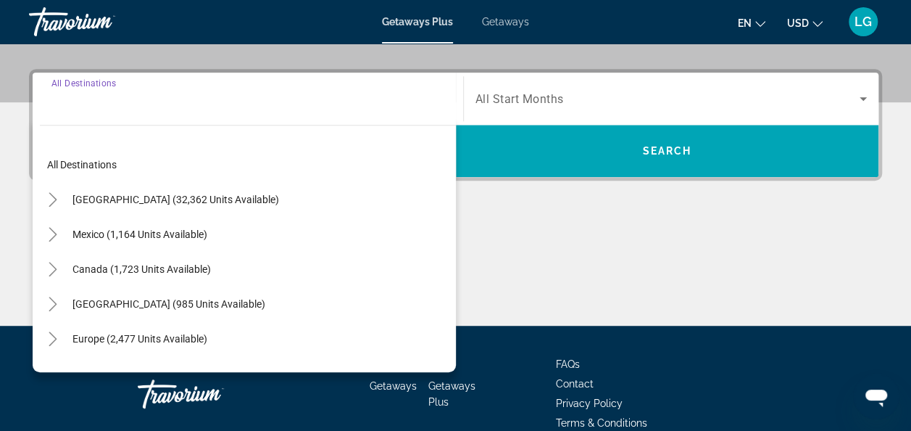
scroll to position [354, 0]
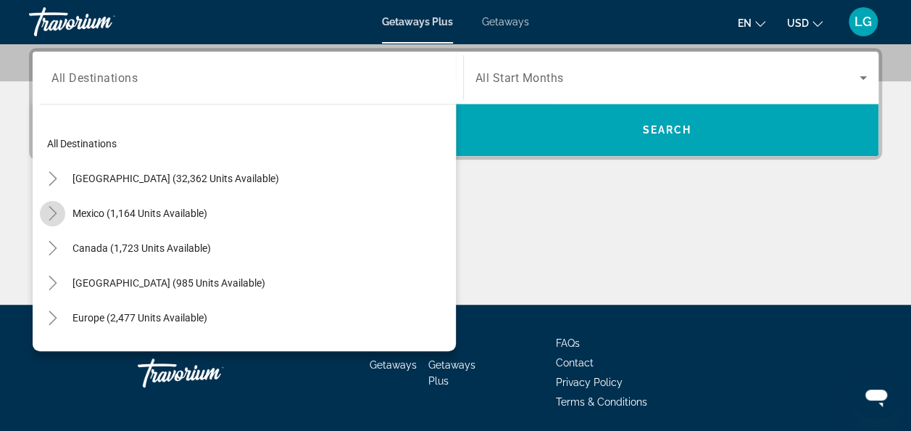
click at [48, 213] on icon "Toggle Mexico (1,164 units available)" at bounding box center [53, 213] width 14 height 14
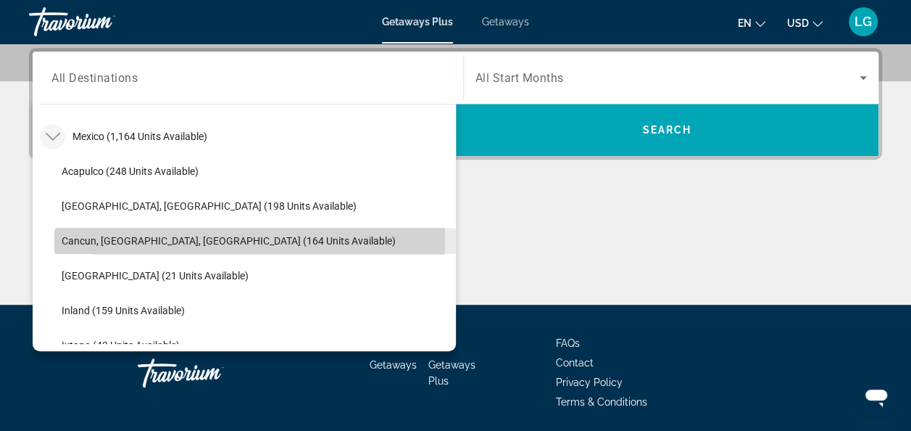
click at [84, 235] on span "Cancun, Cozumel, Riviera Maya (164 units available)" at bounding box center [229, 241] width 334 height 12
type input "**********"
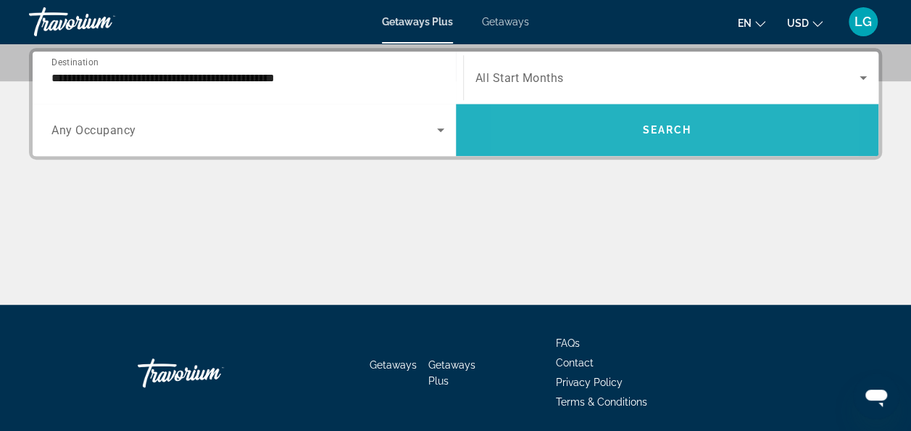
click at [593, 128] on span "Search widget" at bounding box center [667, 129] width 423 height 35
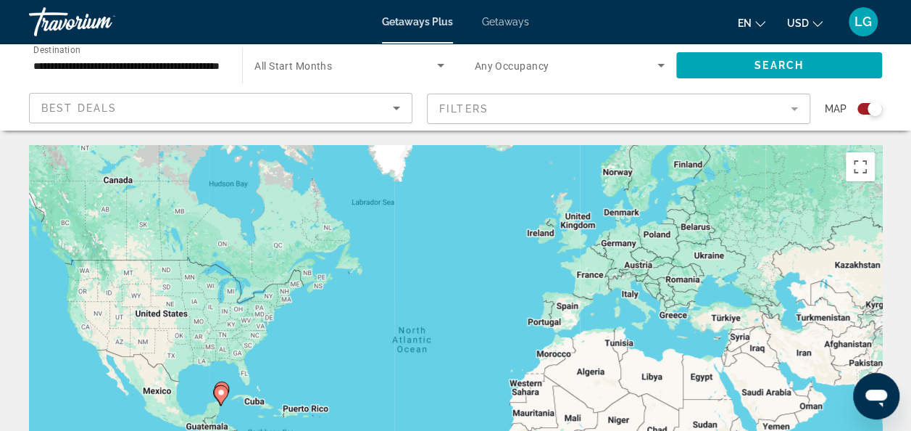
click at [793, 108] on mat-form-field "Filters" at bounding box center [618, 109] width 383 height 30
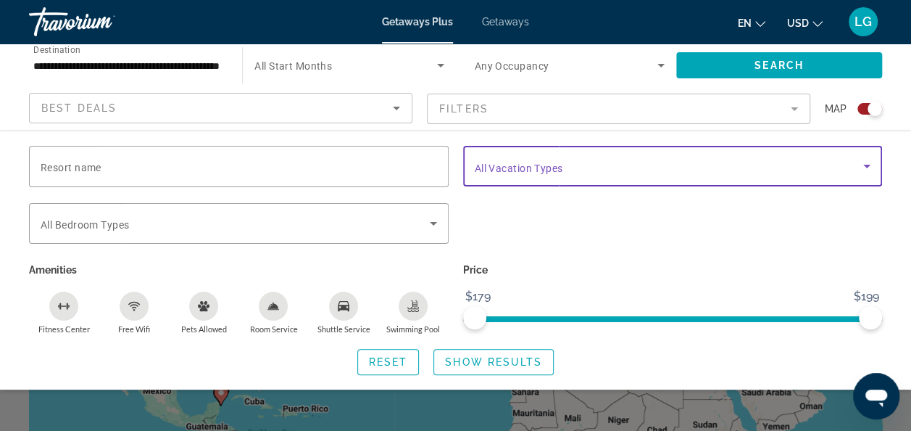
click at [868, 164] on icon "Search widget" at bounding box center [866, 165] width 17 height 17
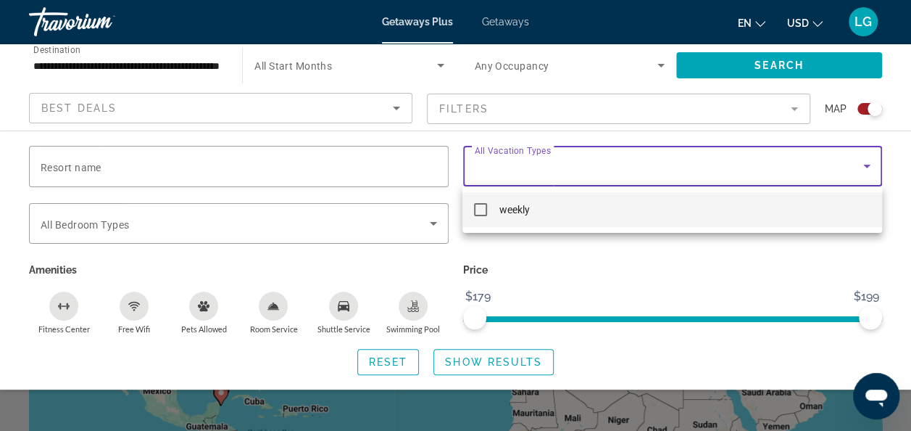
click at [477, 207] on mat-pseudo-checkbox at bounding box center [480, 209] width 13 height 13
click at [474, 363] on div at bounding box center [455, 215] width 911 height 431
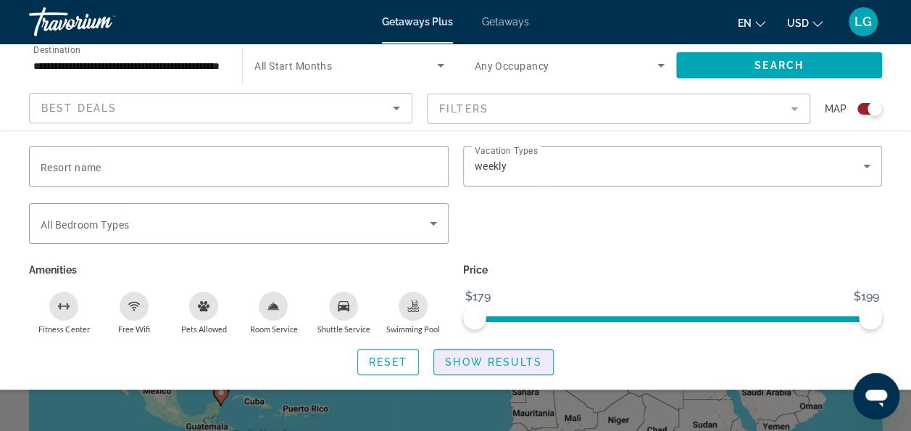
click at [474, 363] on span "Show Results" at bounding box center [493, 362] width 97 height 12
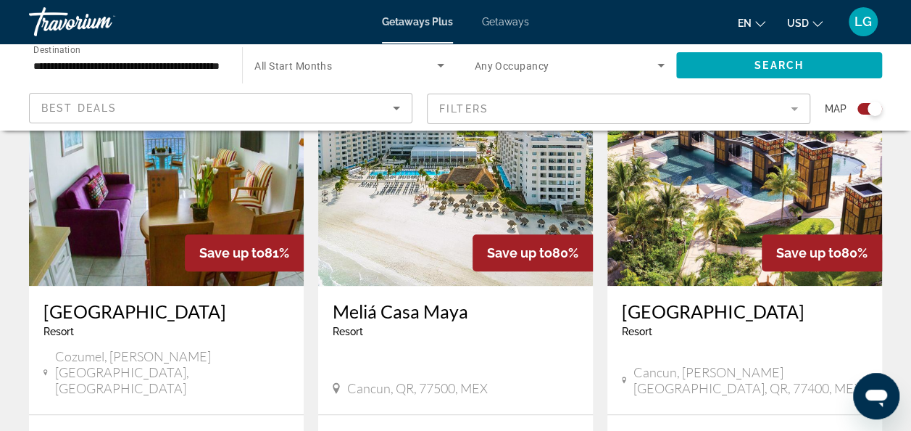
scroll to position [581, 0]
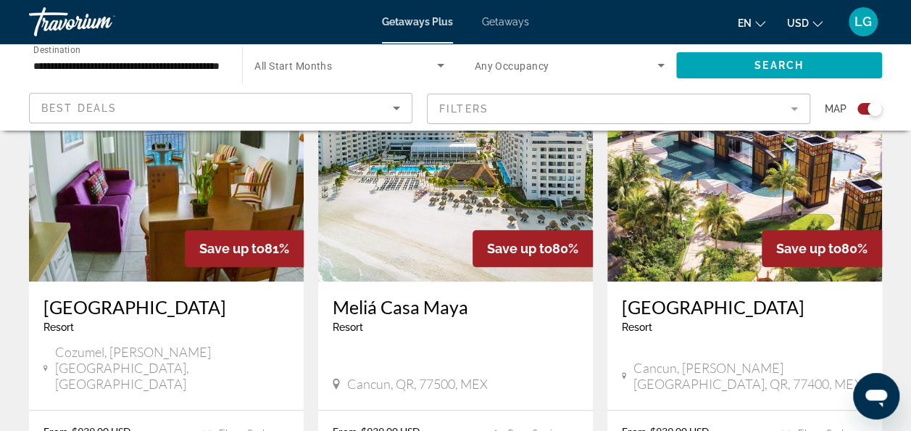
click at [420, 177] on img "Main content" at bounding box center [455, 165] width 275 height 232
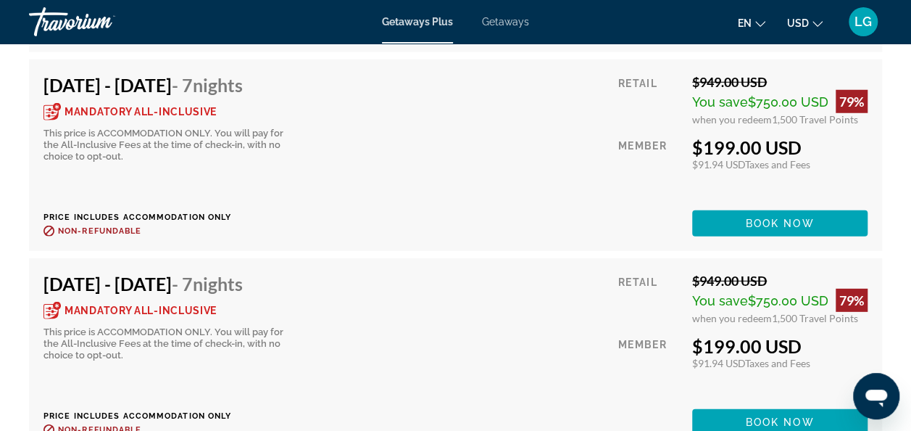
scroll to position [4701, 0]
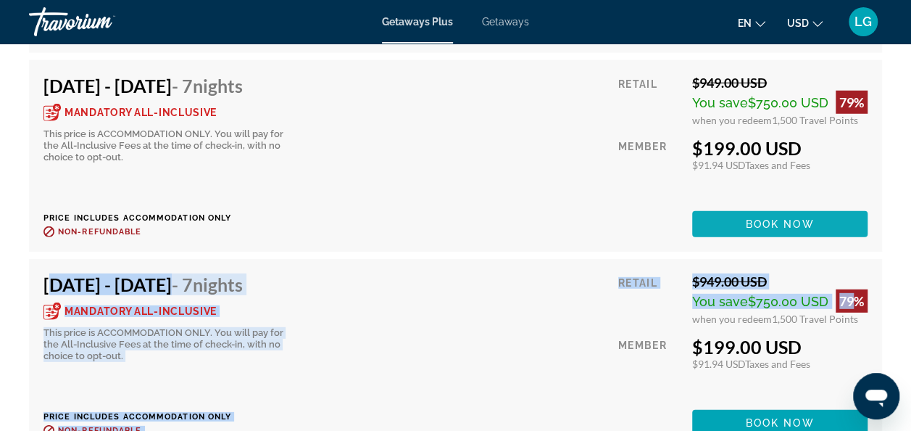
drag, startPoint x: 845, startPoint y: 298, endPoint x: 740, endPoint y: 225, distance: 128.1
click at [740, 225] on div "Oct 25, 2025 - Nov 1, 2025 - 7 Nights Mandatory All-Inclusive This price is ACC…" at bounding box center [455, 56] width 853 height 787
click at [740, 225] on span "Main content" at bounding box center [779, 224] width 175 height 35
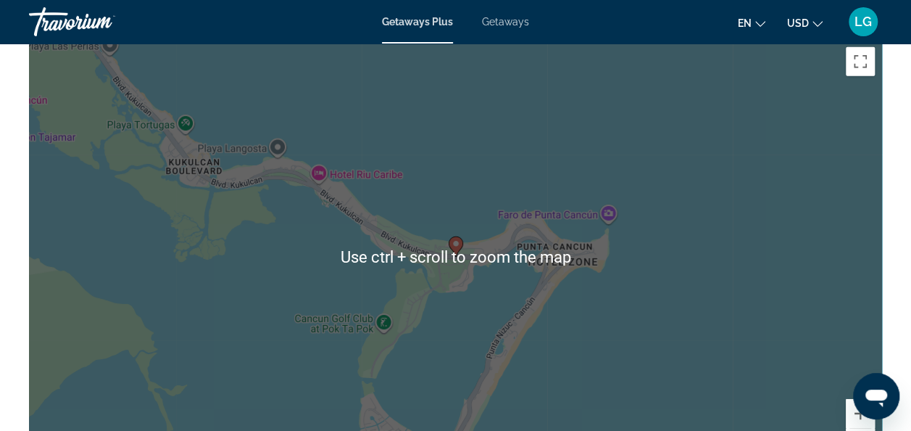
scroll to position [2254, 0]
click at [612, 345] on div "To activate drag with keyboard, press Alt + Enter. Once in keyboard drag state,…" at bounding box center [455, 255] width 853 height 435
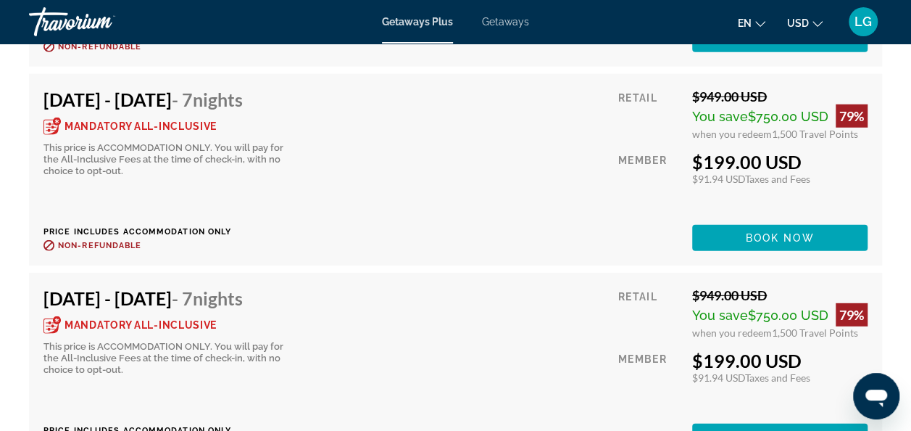
scroll to position [4693, 0]
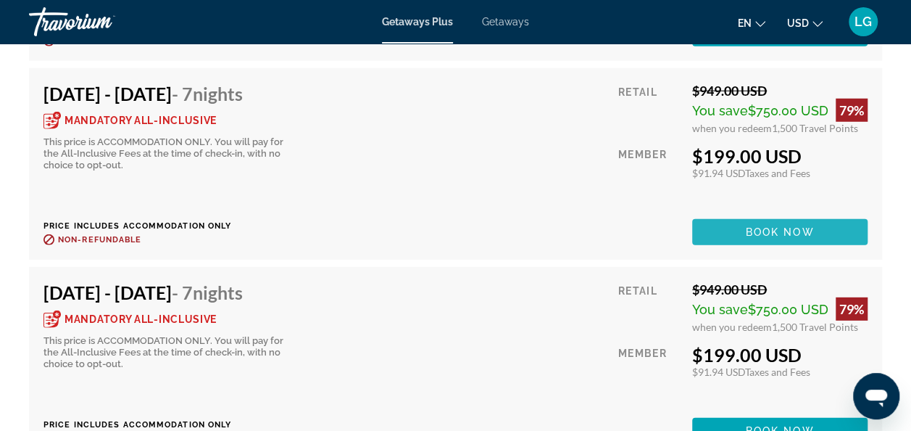
click at [776, 231] on span "Book now" at bounding box center [780, 232] width 69 height 12
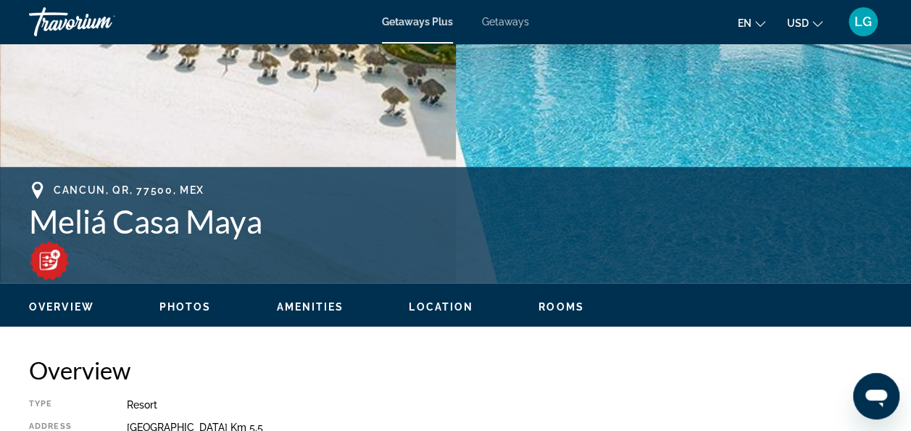
scroll to position [449, 0]
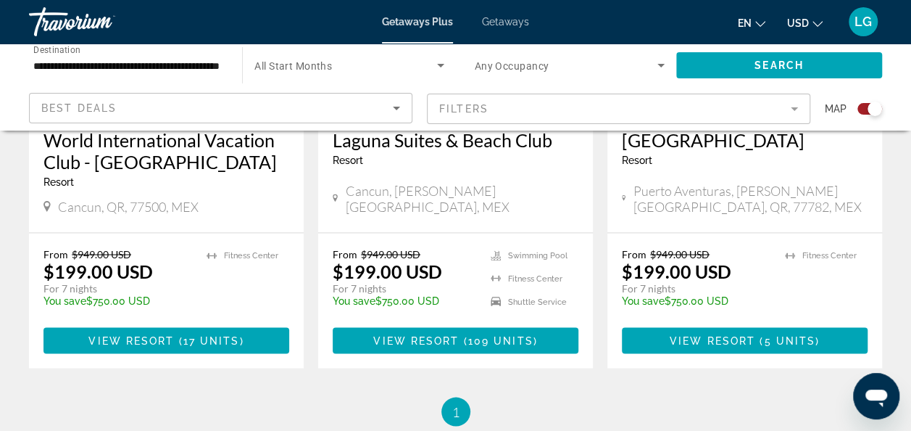
scroll to position [1278, 0]
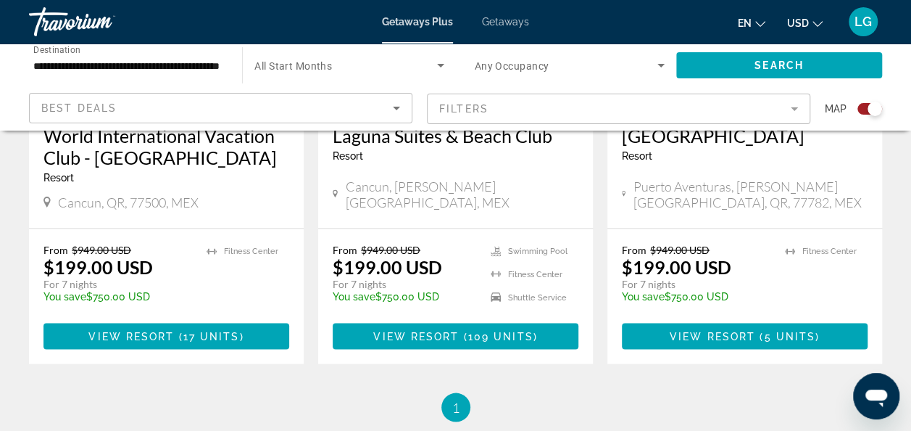
click at [872, 328] on div "From $949.00 USD $199.00 USD For 7 nights You save $750.00 USD temp 2 Fitness C…" at bounding box center [744, 295] width 275 height 135
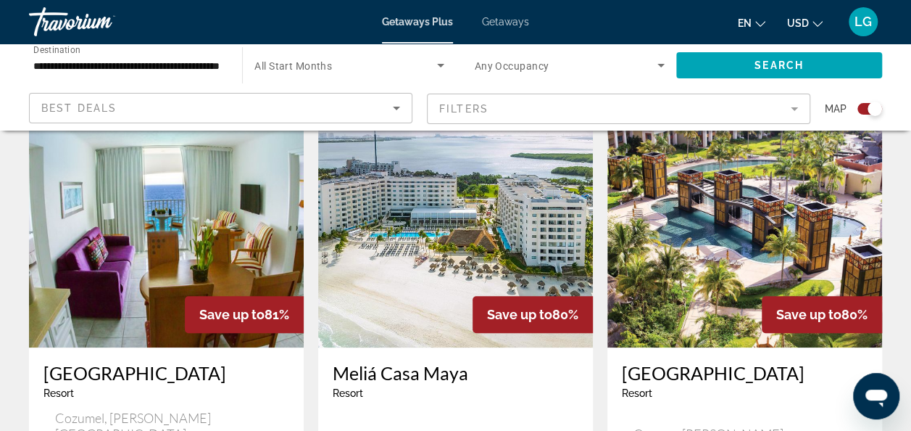
scroll to position [513, 0]
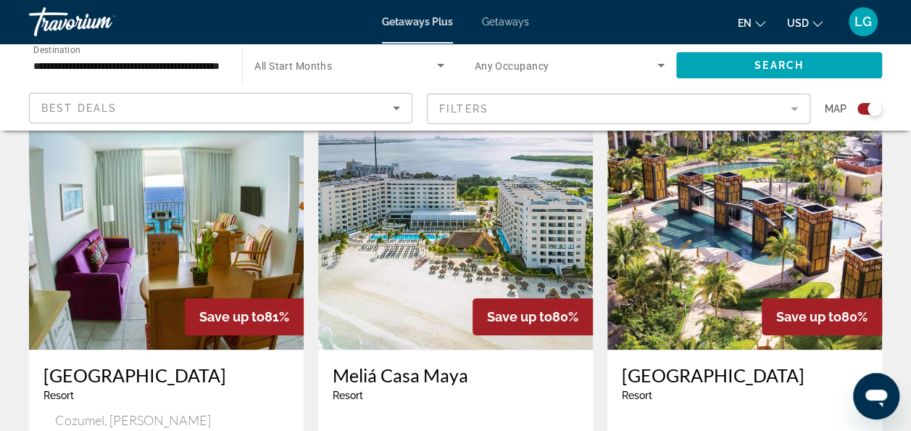
click at [764, 214] on img "Main content" at bounding box center [744, 233] width 275 height 232
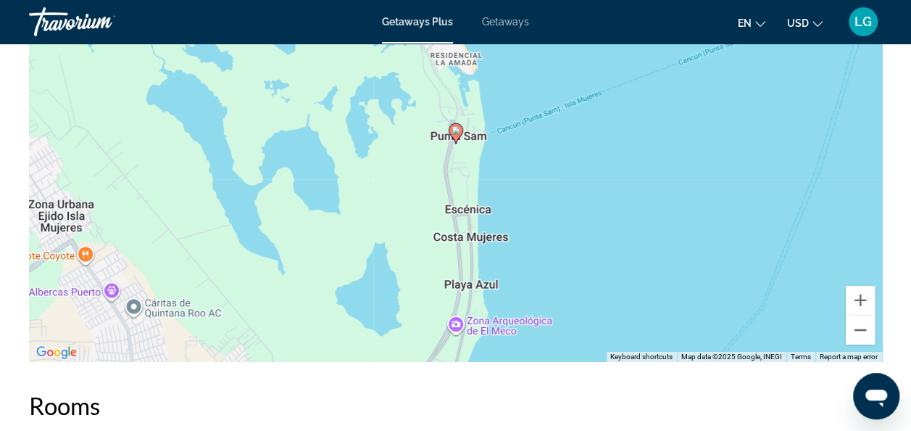
scroll to position [2302, 0]
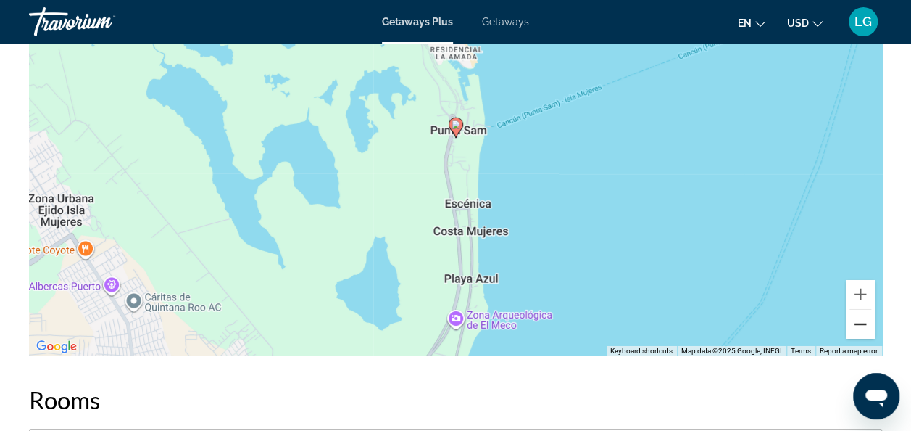
click at [858, 319] on button "Zoom out" at bounding box center [860, 324] width 29 height 29
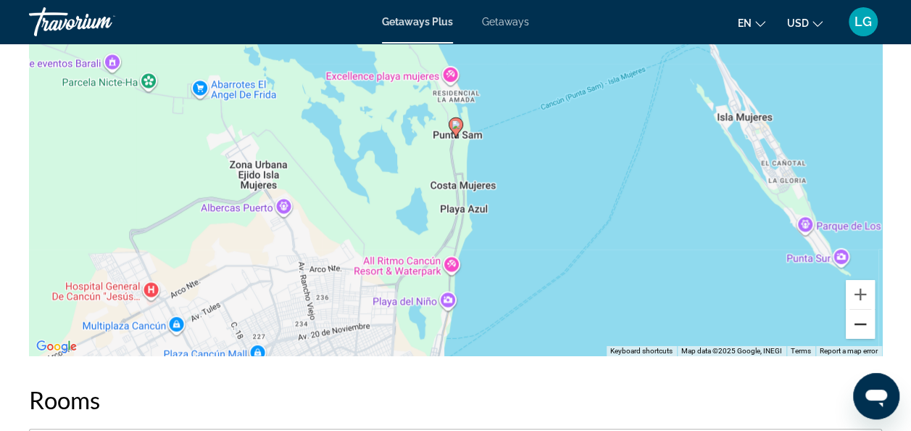
click at [858, 319] on button "Zoom out" at bounding box center [860, 324] width 29 height 29
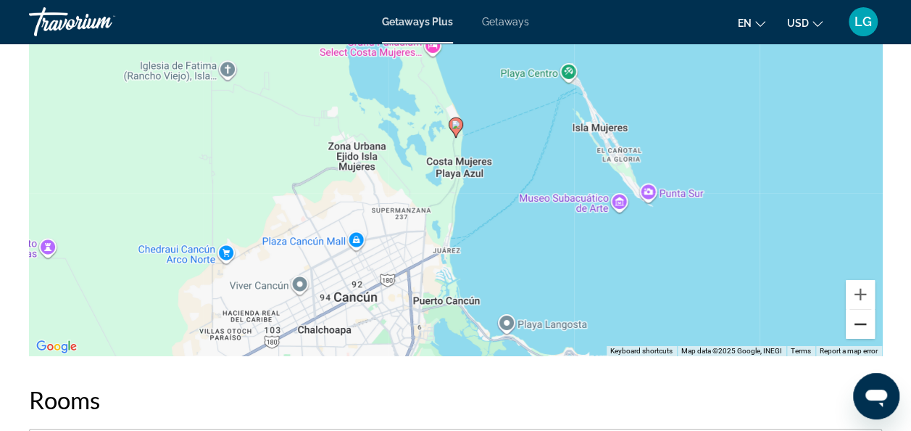
click at [858, 319] on button "Zoom out" at bounding box center [860, 324] width 29 height 29
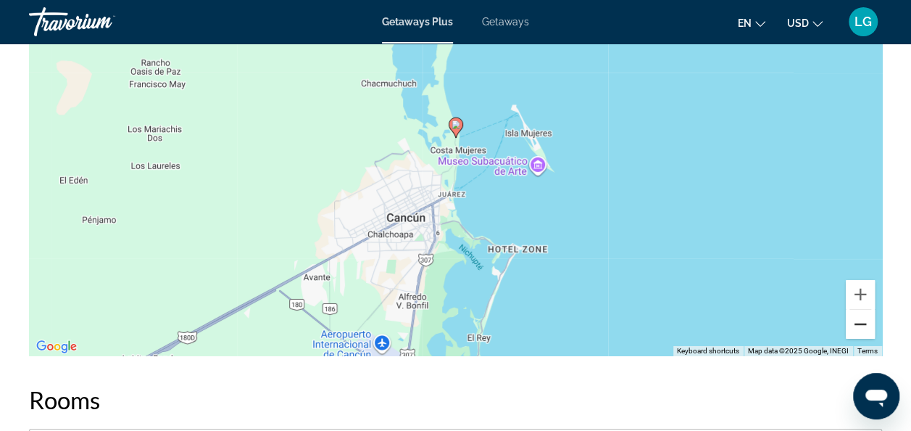
click at [858, 319] on button "Zoom out" at bounding box center [860, 324] width 29 height 29
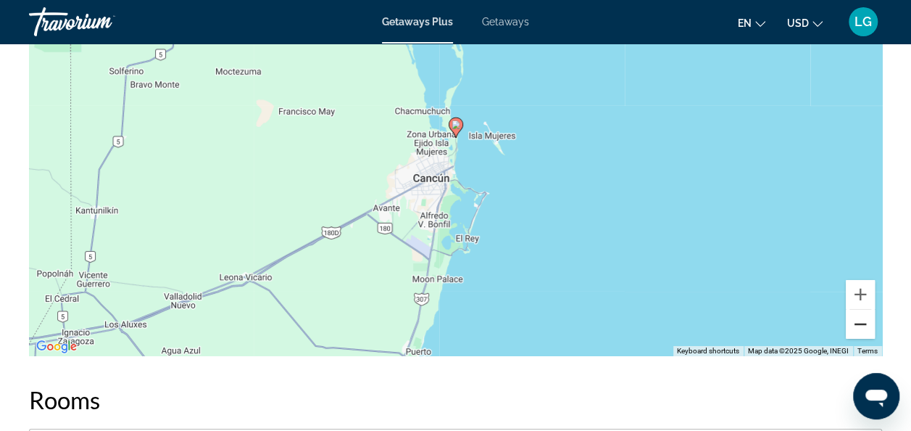
click at [858, 319] on button "Zoom out" at bounding box center [860, 324] width 29 height 29
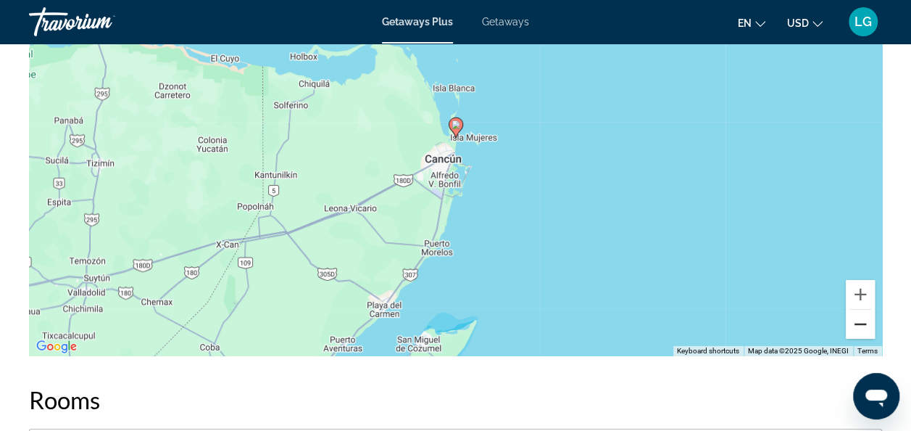
click at [858, 319] on button "Zoom out" at bounding box center [860, 324] width 29 height 29
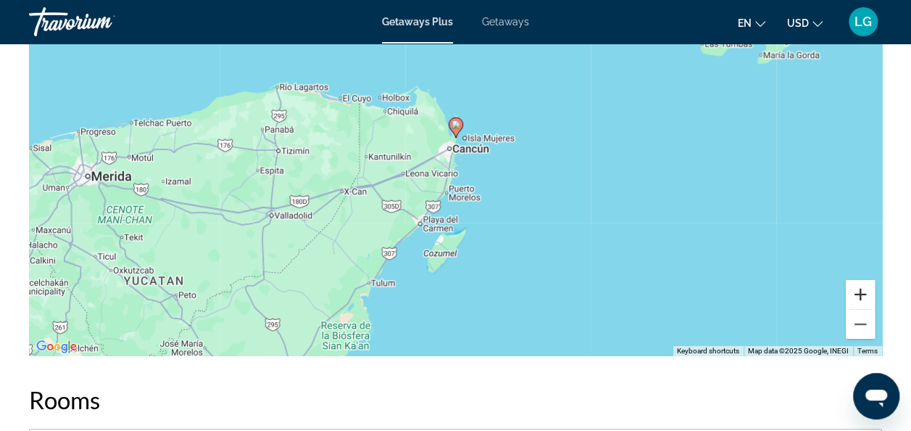
click at [861, 297] on button "Zoom in" at bounding box center [860, 294] width 29 height 29
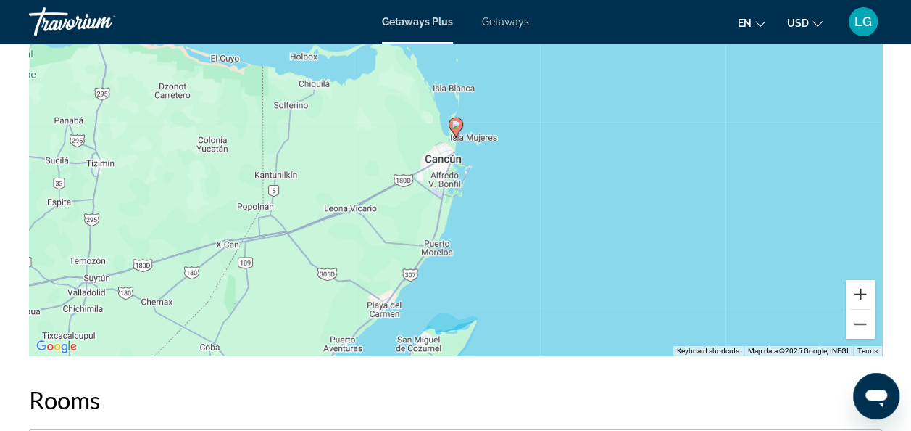
click at [861, 297] on button "Zoom in" at bounding box center [860, 294] width 29 height 29
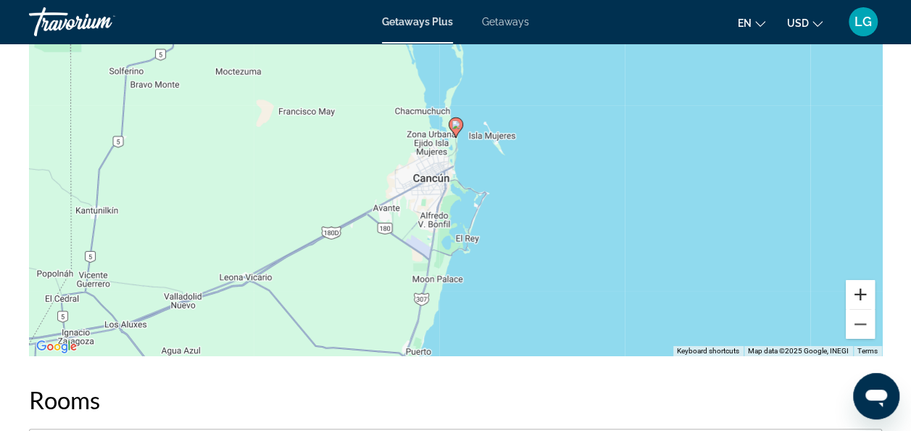
click at [861, 297] on button "Zoom in" at bounding box center [860, 294] width 29 height 29
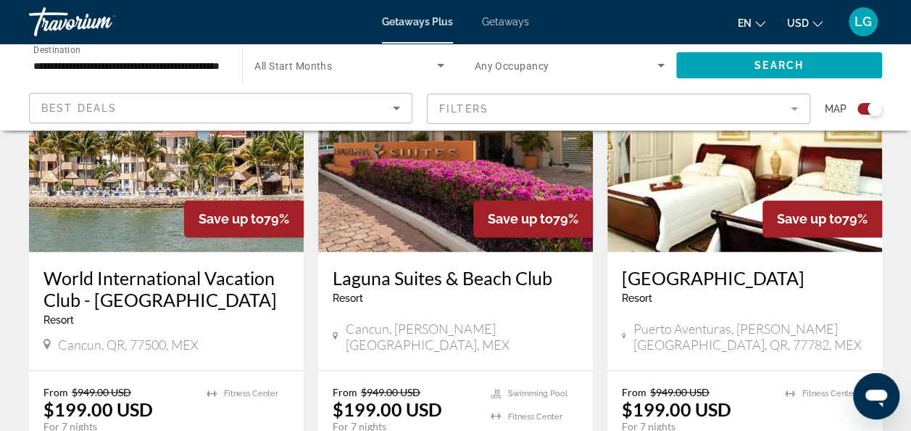
scroll to position [1085, 0]
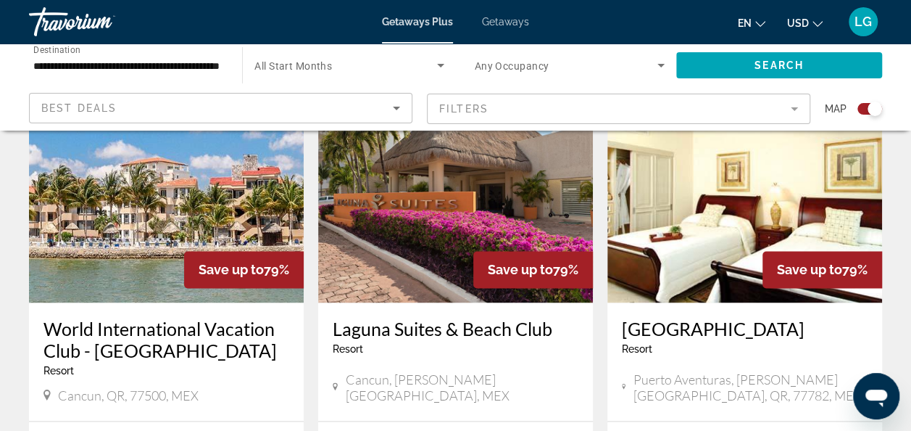
click at [107, 199] on img "Main content" at bounding box center [166, 186] width 275 height 232
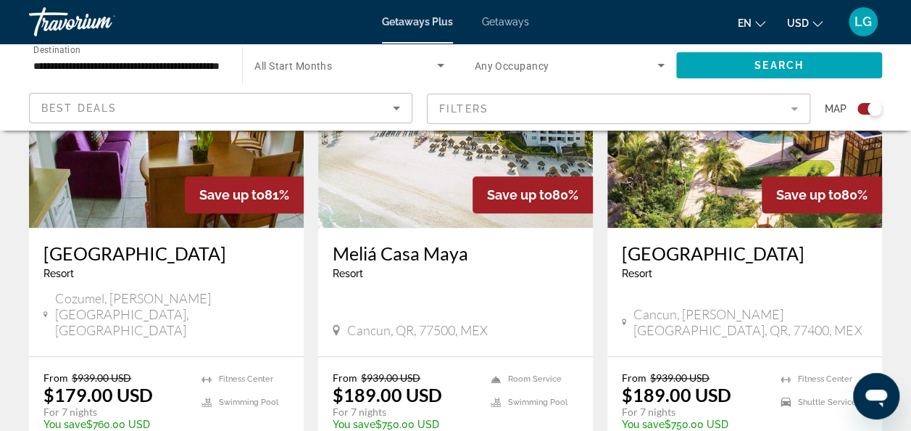
scroll to position [639, 0]
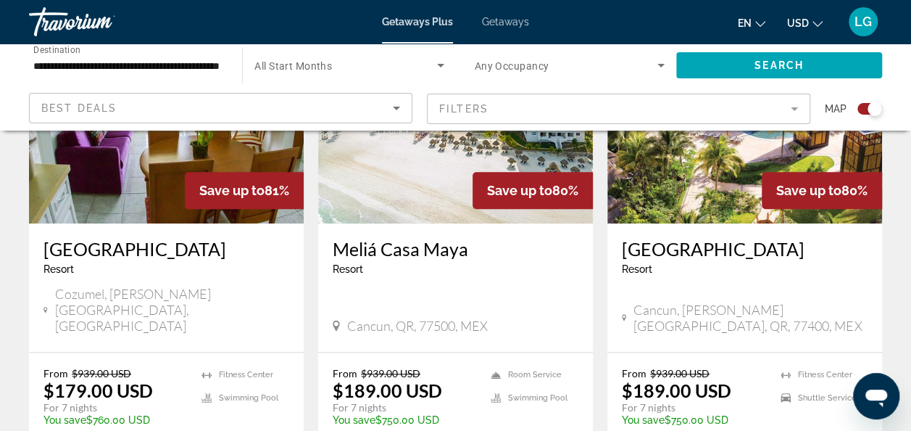
click at [439, 178] on img "Main content" at bounding box center [455, 107] width 275 height 232
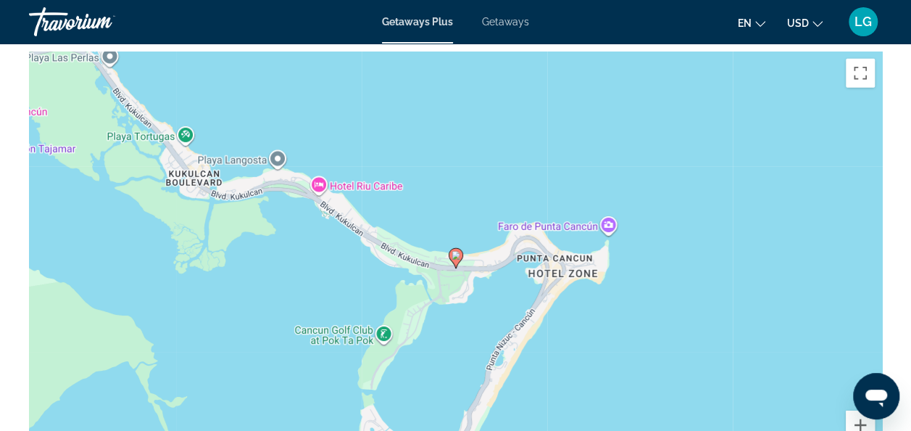
scroll to position [2176, 0]
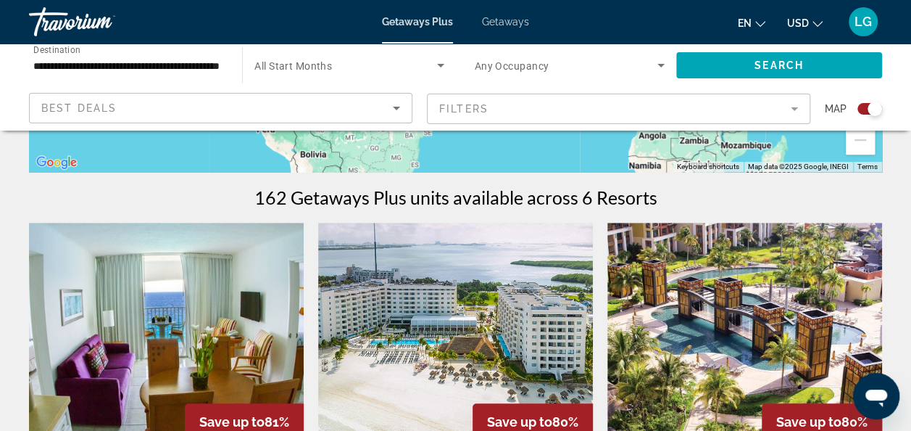
scroll to position [410, 0]
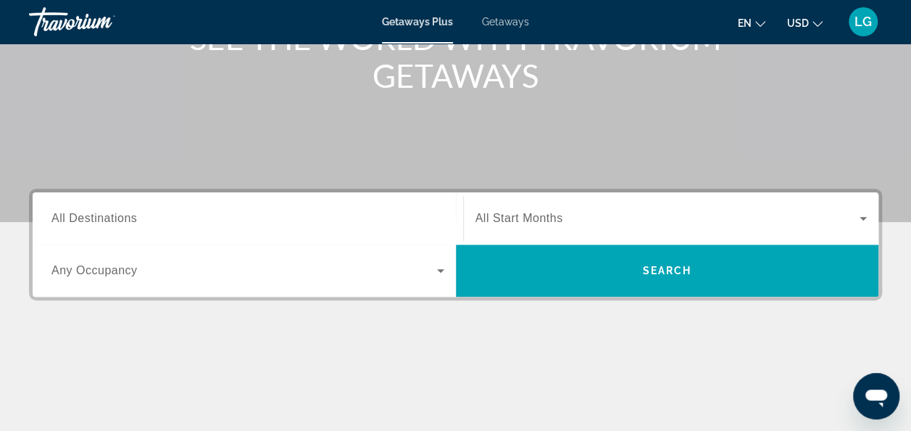
scroll to position [215, 0]
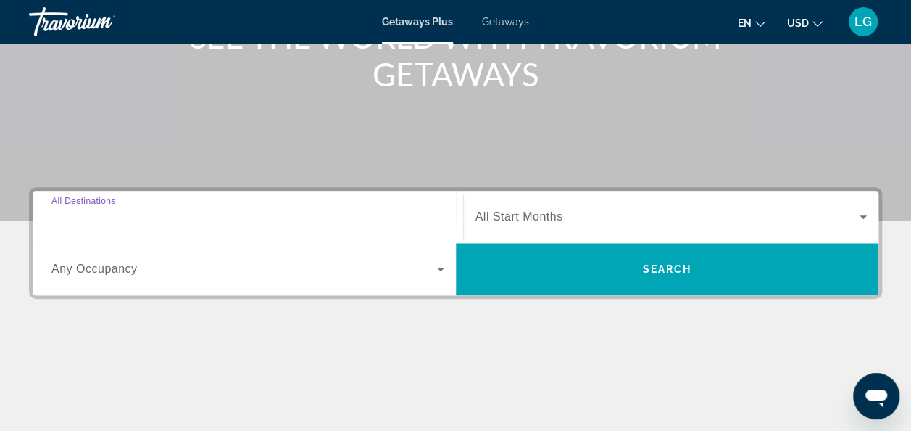
click at [154, 215] on input "Destination All Destinations" at bounding box center [247, 217] width 393 height 17
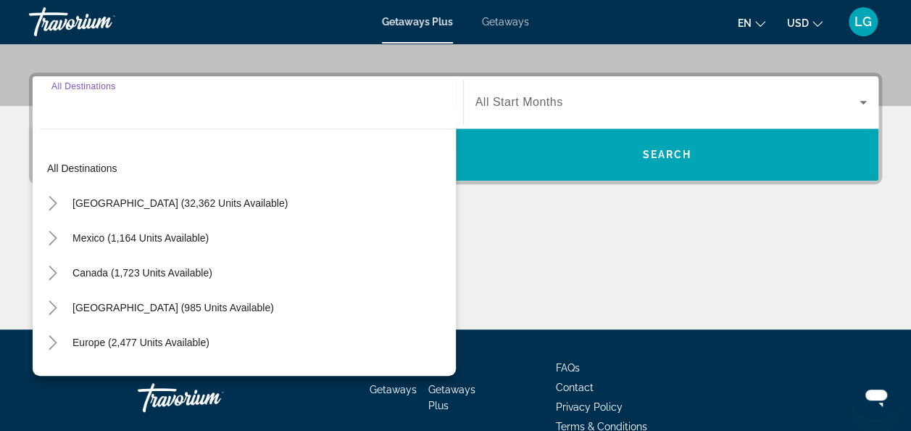
scroll to position [354, 0]
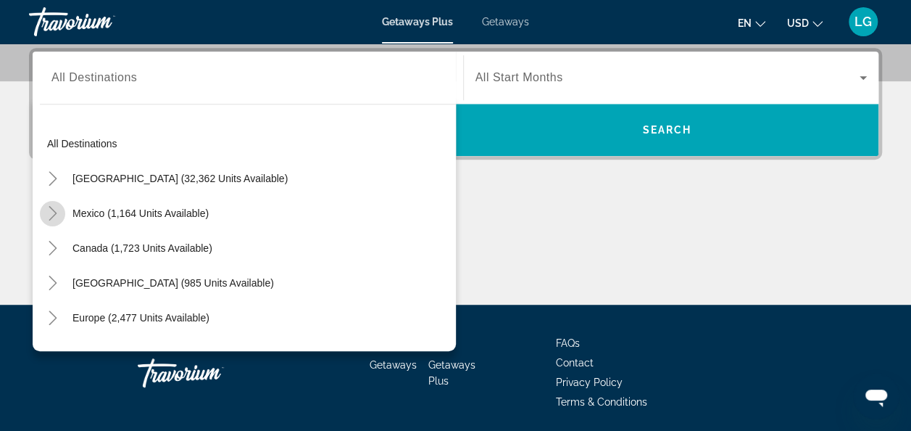
click at [46, 212] on icon "Toggle Mexico (1,164 units available)" at bounding box center [53, 213] width 14 height 14
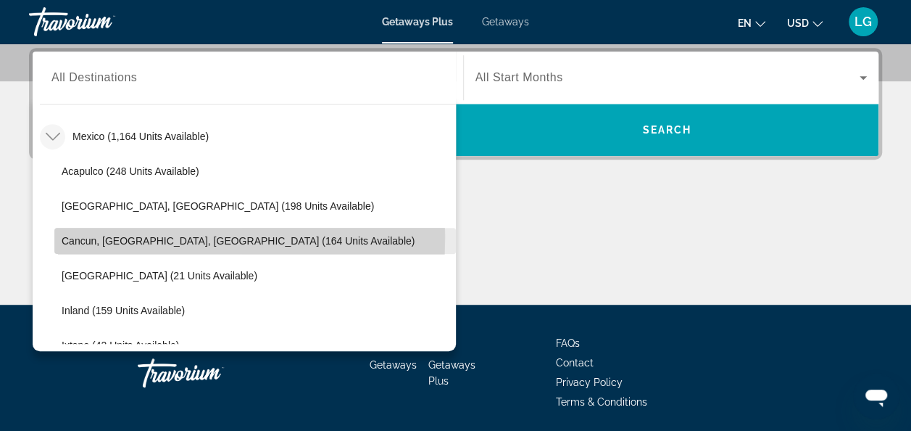
click at [67, 238] on span "Cancun, [GEOGRAPHIC_DATA], [GEOGRAPHIC_DATA] (164 units available)" at bounding box center [238, 241] width 353 height 12
type input "**********"
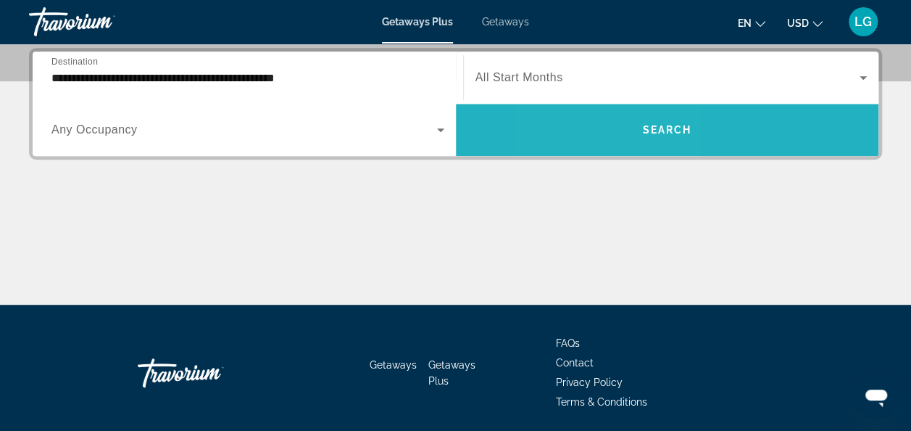
click at [607, 120] on span "Search widget" at bounding box center [667, 129] width 423 height 35
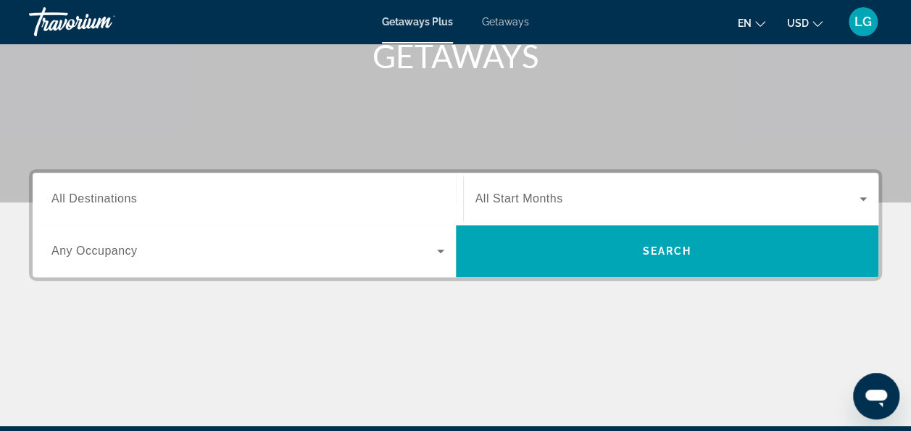
scroll to position [235, 0]
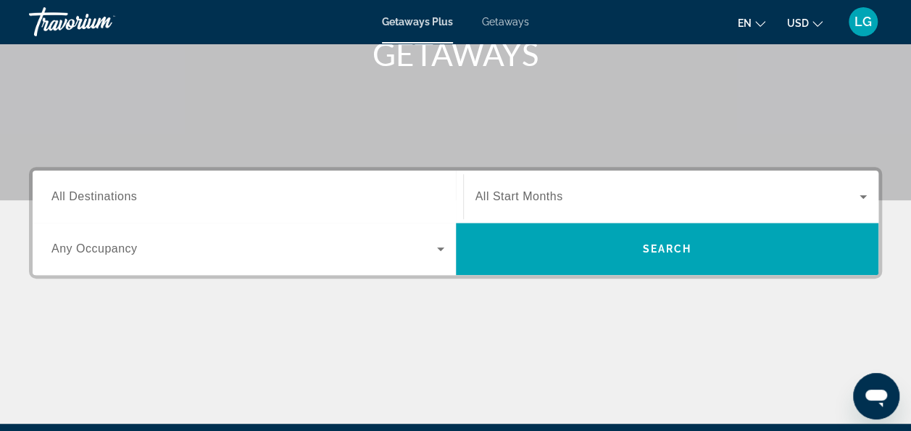
click at [196, 212] on div "Search widget" at bounding box center [247, 196] width 393 height 41
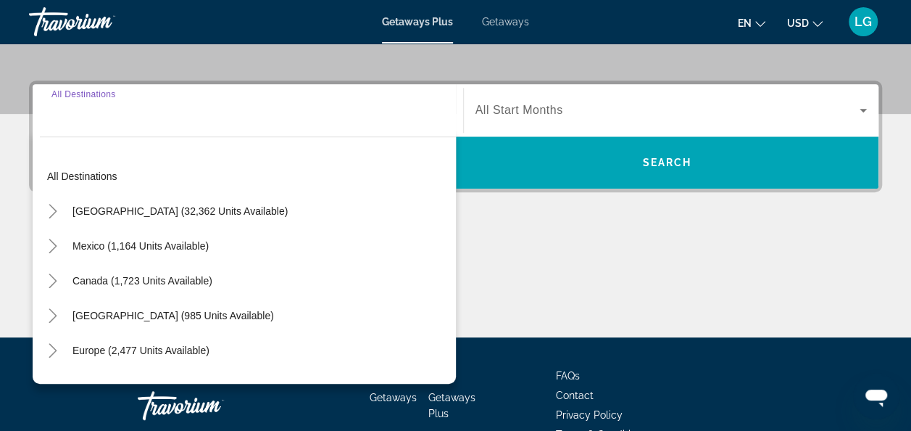
scroll to position [354, 0]
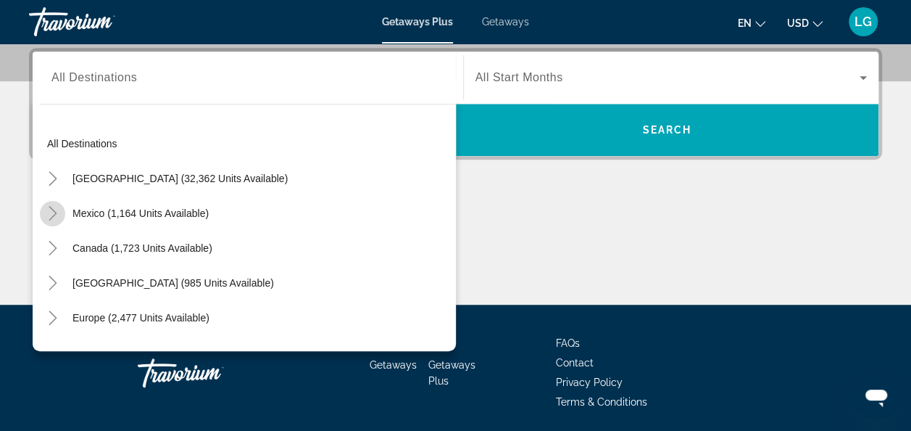
click at [51, 215] on icon "Toggle Mexico (1,164 units available)" at bounding box center [53, 213] width 14 height 14
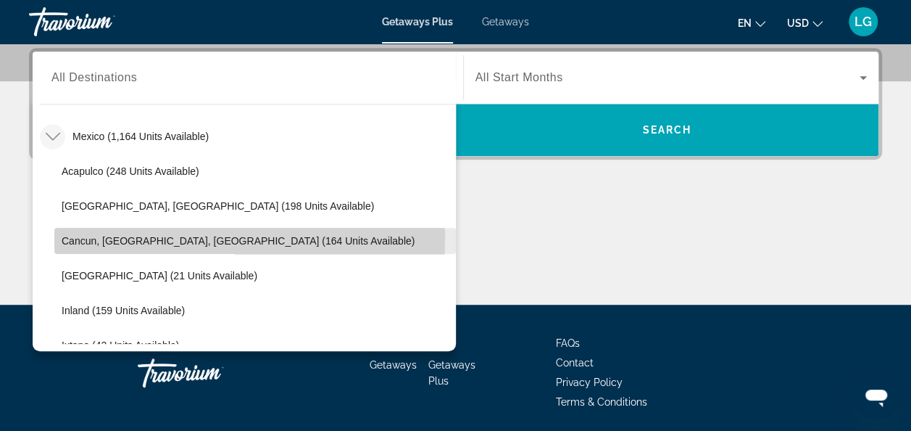
click at [63, 238] on span "Cancun, [GEOGRAPHIC_DATA], [GEOGRAPHIC_DATA] (164 units available)" at bounding box center [238, 241] width 353 height 12
type input "**********"
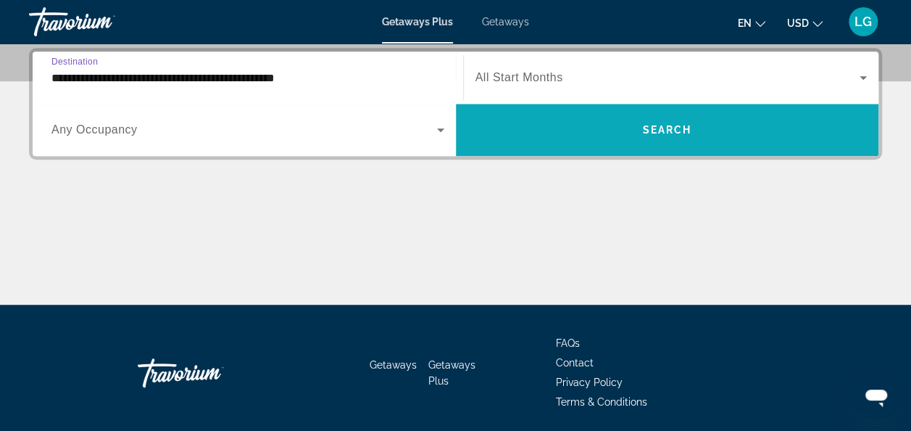
click at [673, 118] on span "Search widget" at bounding box center [667, 129] width 423 height 35
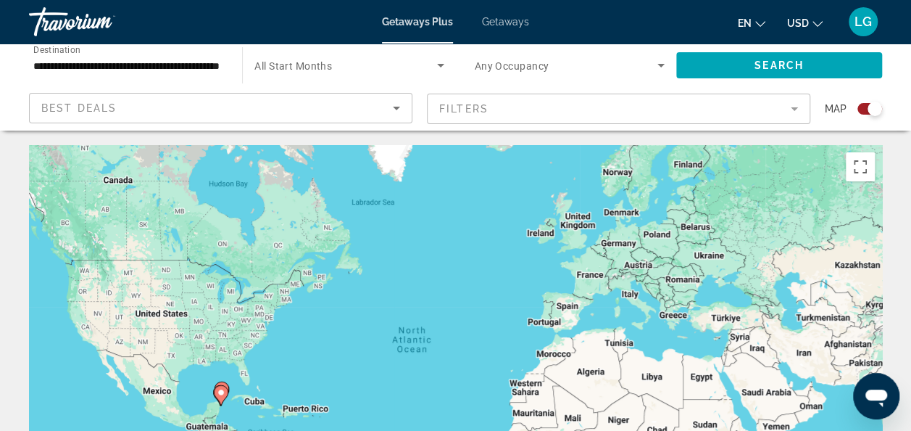
click at [509, 17] on span "Getaways" at bounding box center [505, 22] width 47 height 12
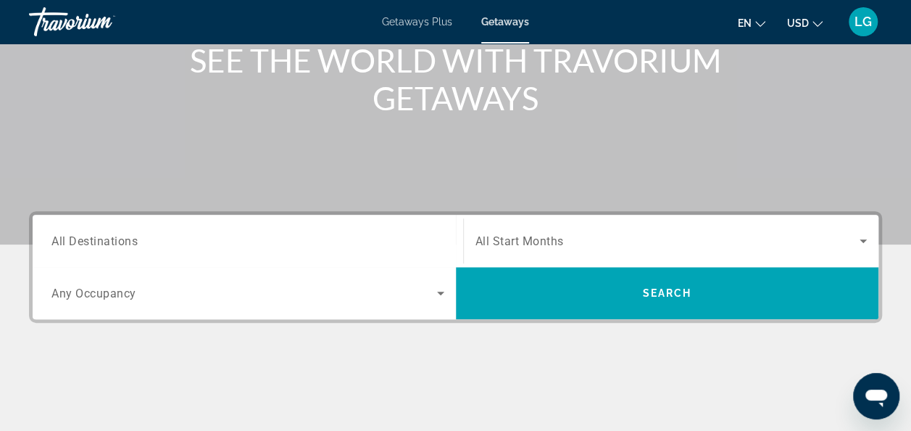
scroll to position [184, 0]
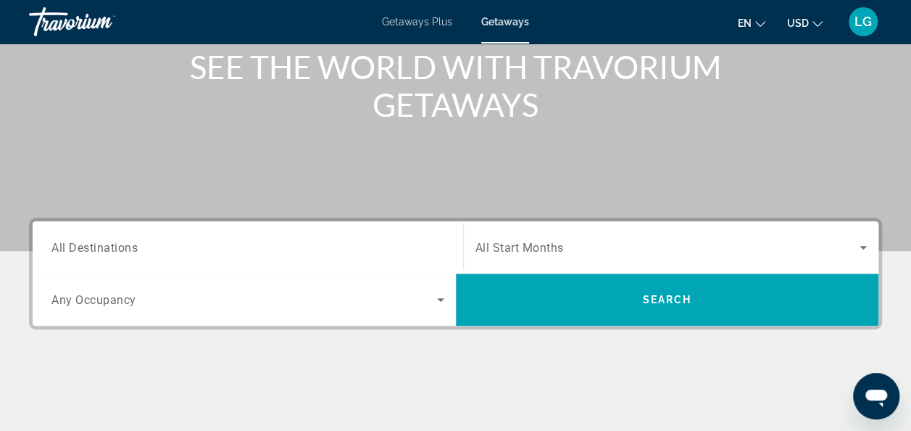
click at [149, 248] on input "Destination All Destinations" at bounding box center [247, 247] width 393 height 17
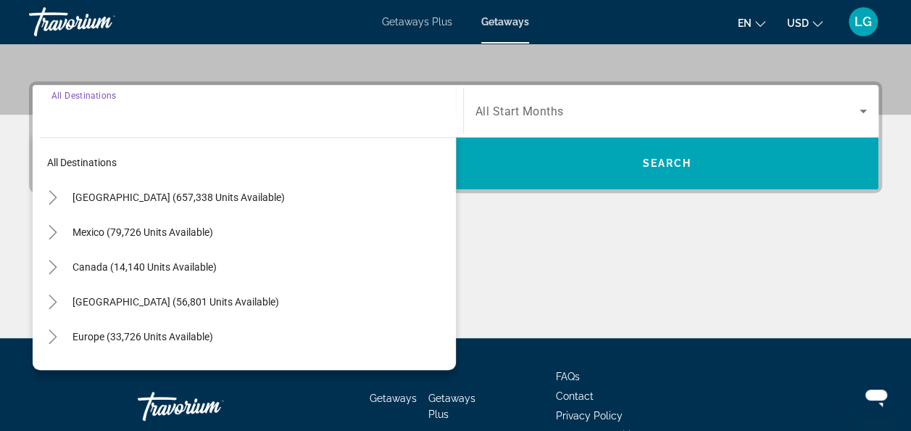
scroll to position [354, 0]
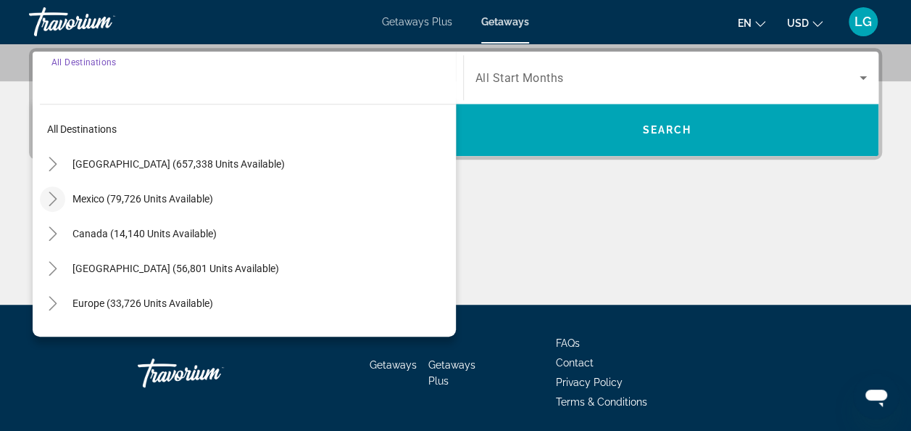
click at [52, 194] on icon "Toggle Mexico (79,726 units available)" at bounding box center [53, 198] width 8 height 14
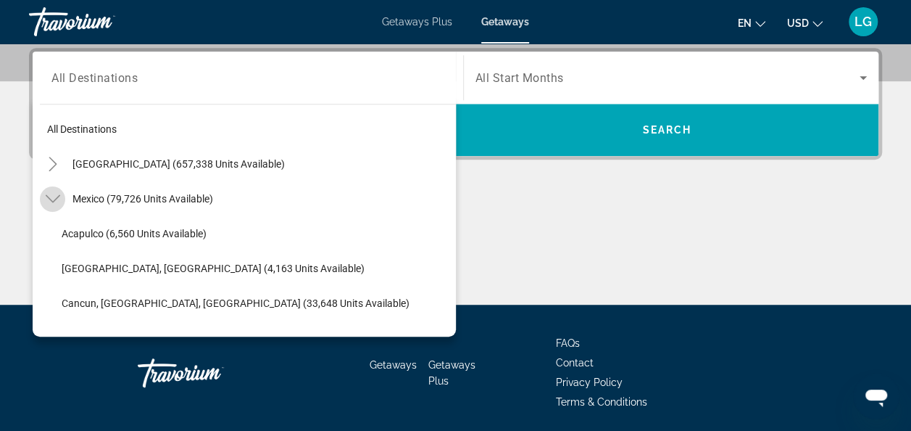
scroll to position [77, 0]
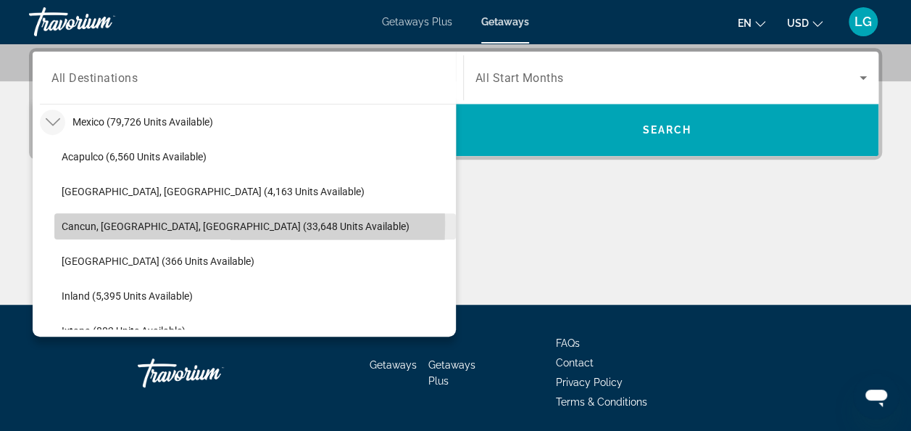
click at [62, 224] on span "Cancun, [GEOGRAPHIC_DATA], [GEOGRAPHIC_DATA] (33,648 units available)" at bounding box center [236, 226] width 348 height 12
type input "**********"
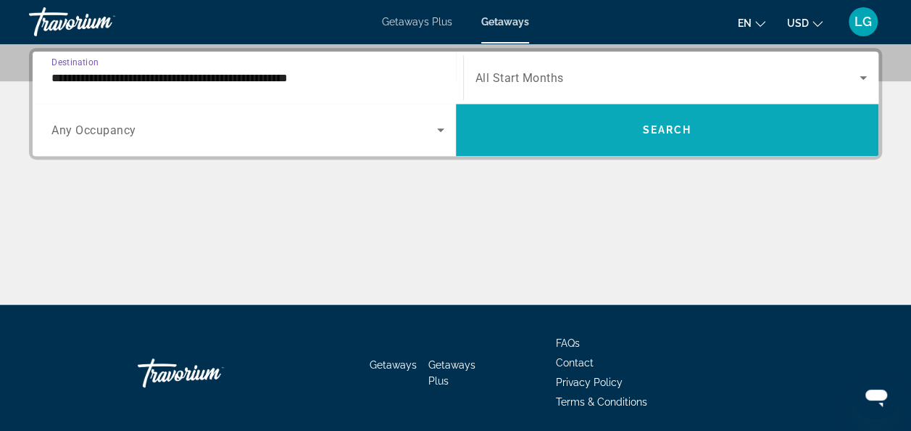
click at [528, 125] on span "Search widget" at bounding box center [667, 129] width 423 height 35
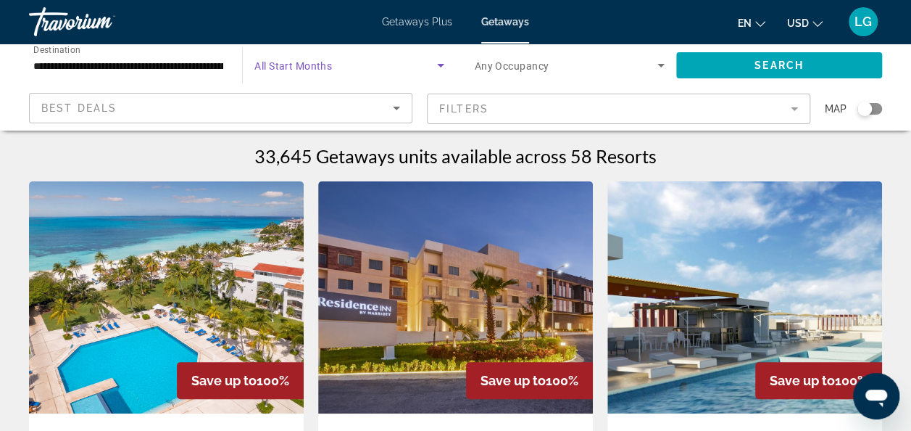
click at [363, 64] on span "Search widget" at bounding box center [345, 65] width 182 height 17
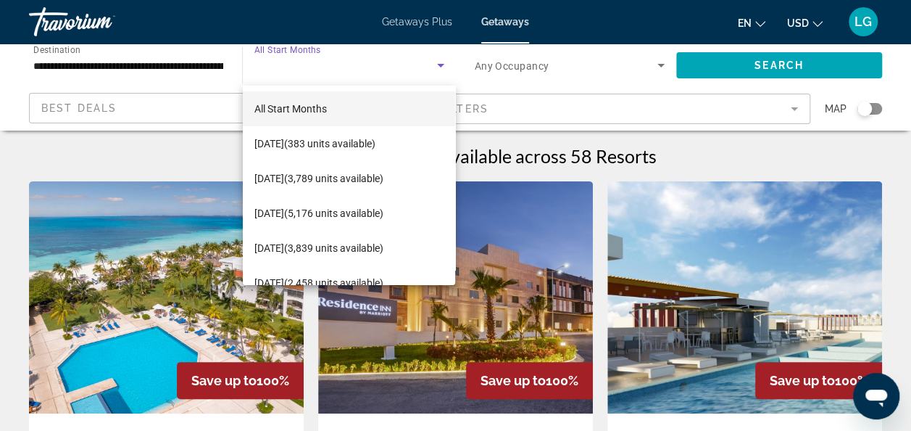
click at [363, 64] on body "**********" at bounding box center [455, 215] width 911 height 431
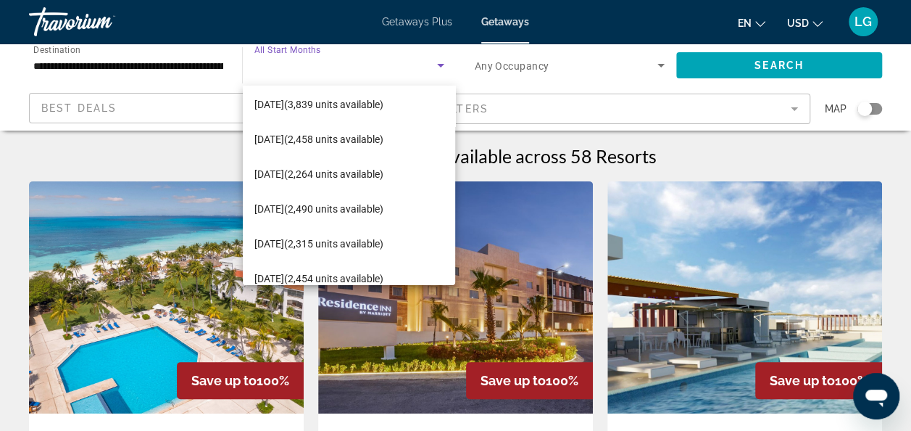
scroll to position [161, 0]
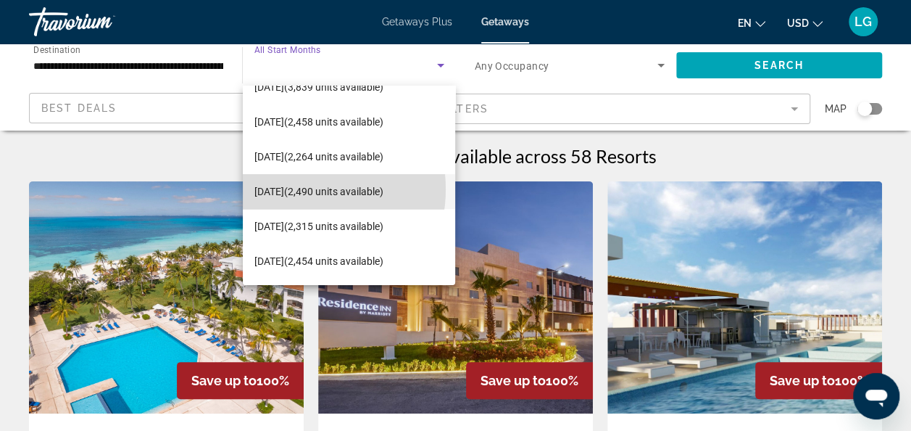
click at [294, 188] on span "[DATE] (2,490 units available)" at bounding box center [318, 191] width 129 height 17
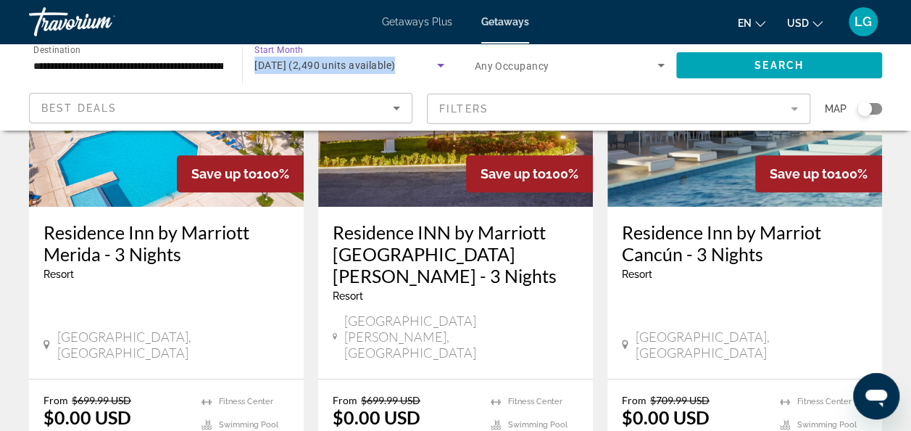
scroll to position [209, 0]
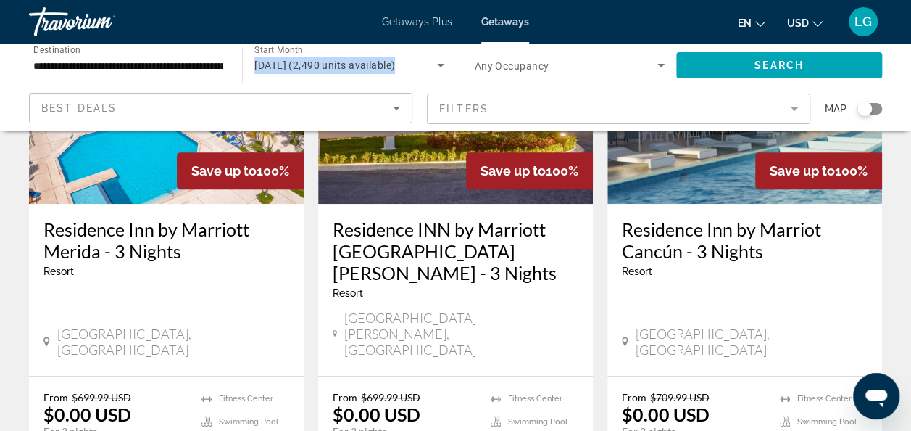
click at [796, 107] on mat-form-field "Filters" at bounding box center [618, 109] width 383 height 30
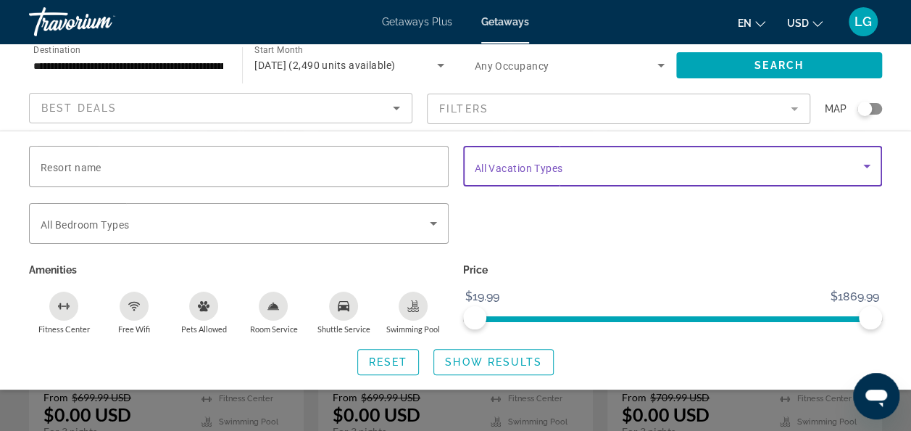
click at [865, 163] on icon "Search widget" at bounding box center [866, 165] width 17 height 17
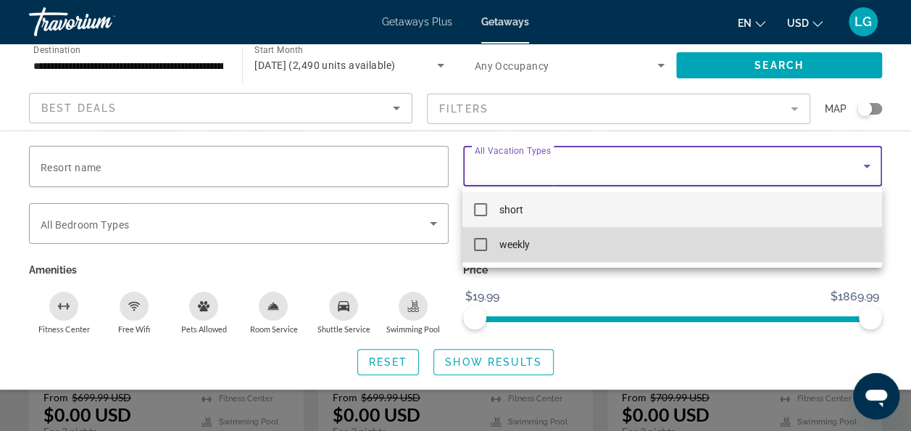
click at [486, 245] on mat-pseudo-checkbox at bounding box center [480, 244] width 13 height 13
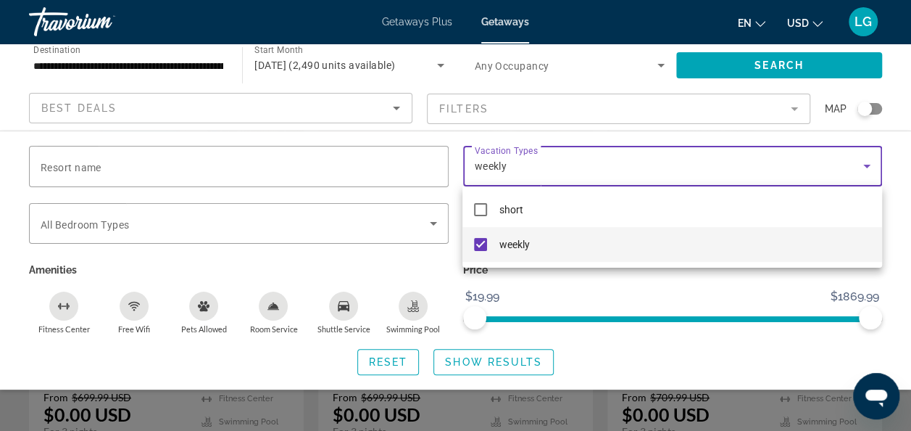
click at [477, 361] on div at bounding box center [455, 215] width 911 height 431
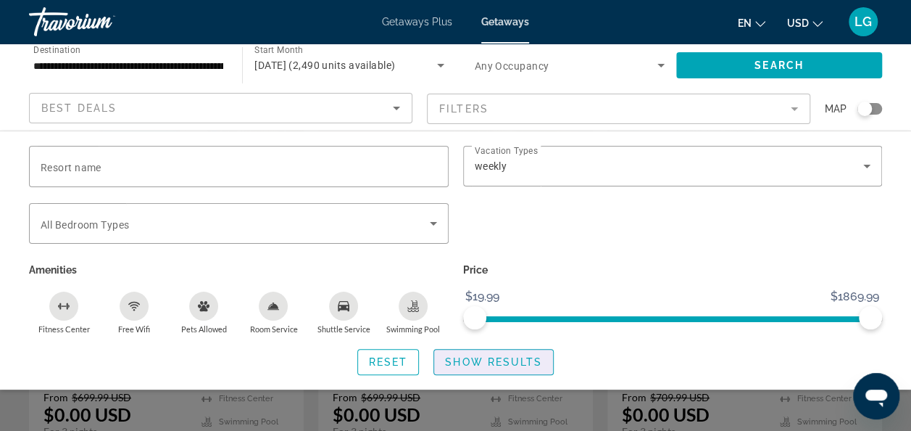
click at [477, 361] on span "Show Results" at bounding box center [493, 362] width 97 height 12
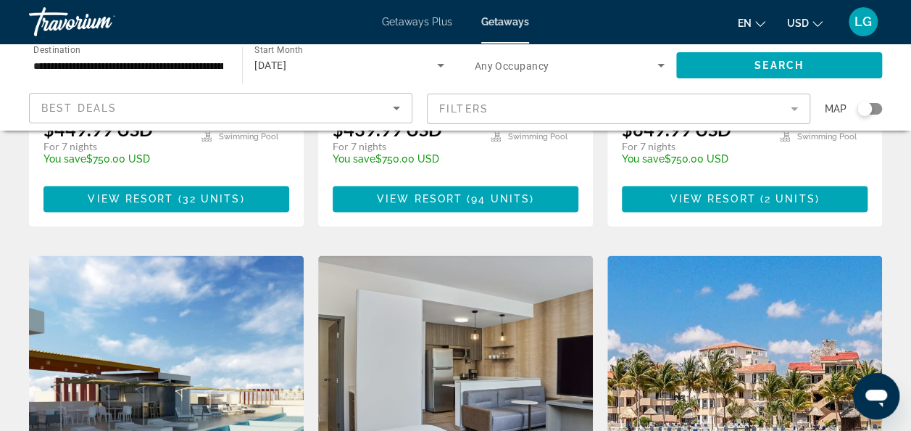
scroll to position [603, 0]
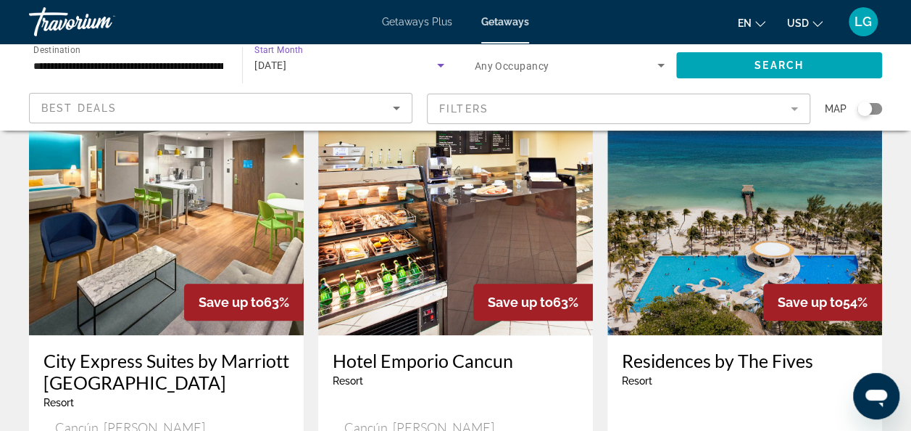
click at [361, 73] on div "March 2026" at bounding box center [345, 65] width 182 height 17
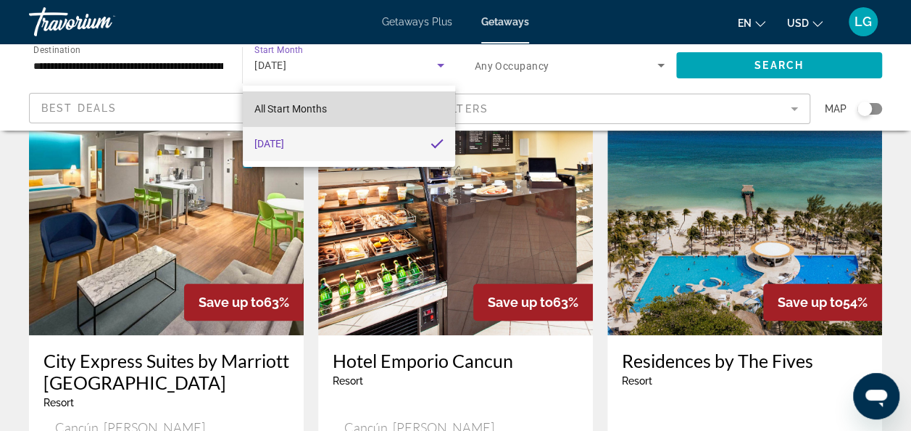
click at [354, 108] on mat-option "All Start Months" at bounding box center [349, 108] width 213 height 35
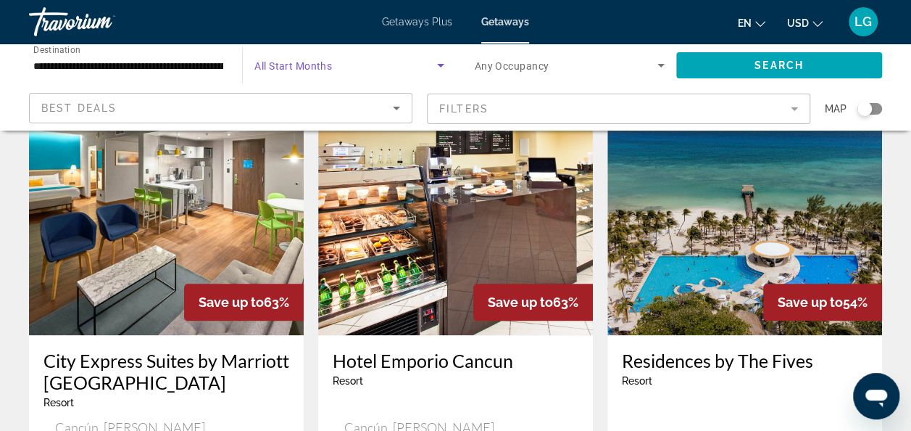
click at [370, 64] on span "Search widget" at bounding box center [345, 65] width 182 height 17
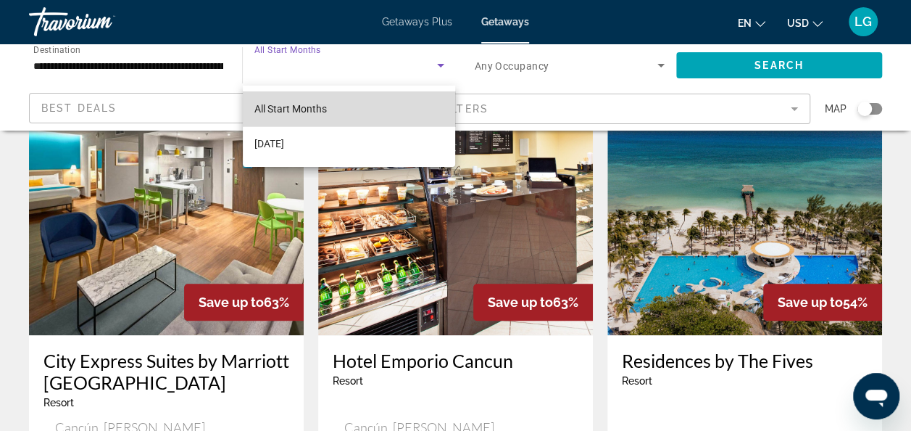
click at [351, 106] on mat-option "All Start Months" at bounding box center [349, 108] width 213 height 35
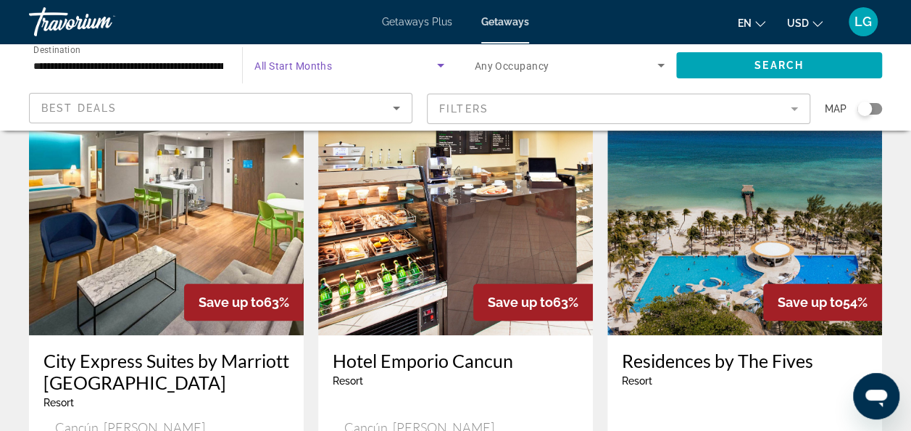
click at [363, 65] on span "Search widget" at bounding box center [345, 65] width 182 height 17
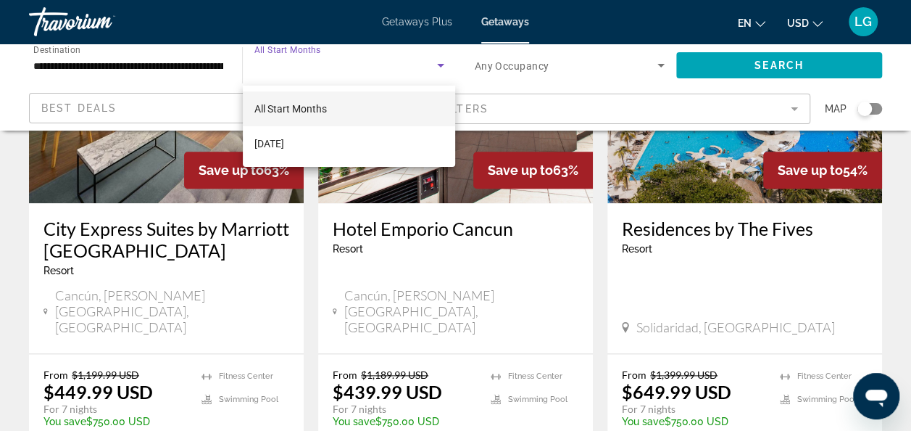
scroll to position [431, 0]
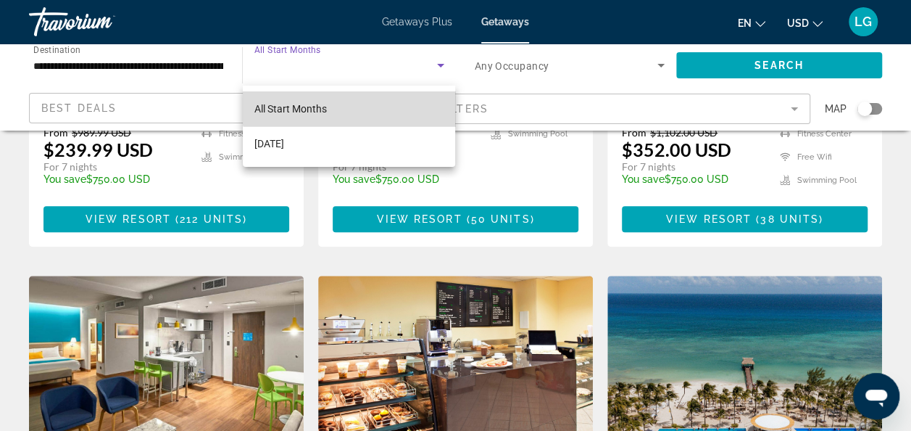
click at [365, 99] on mat-option "All Start Months" at bounding box center [349, 108] width 213 height 35
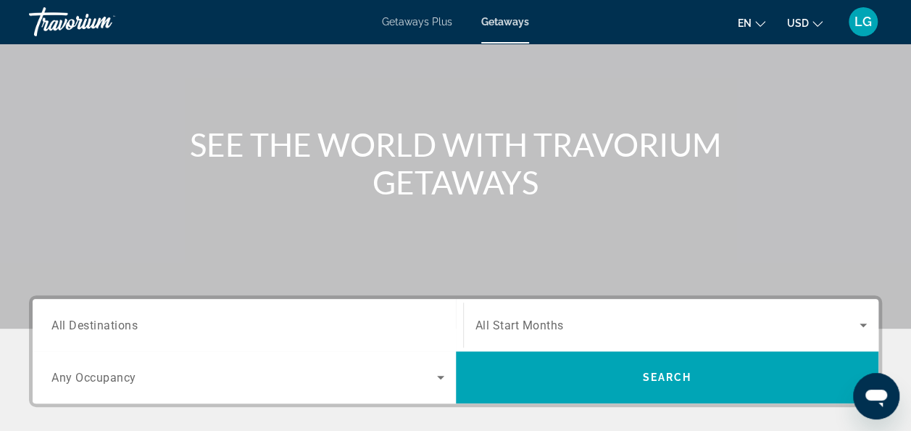
scroll to position [115, 0]
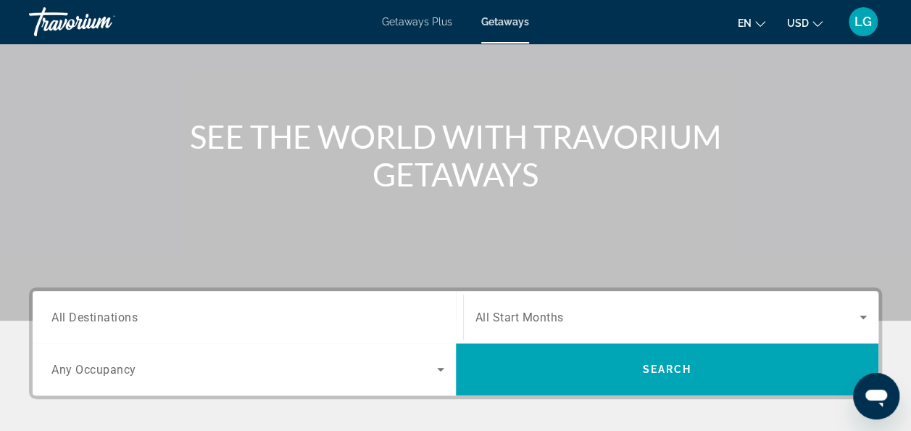
click at [152, 329] on div "Search widget" at bounding box center [247, 316] width 393 height 41
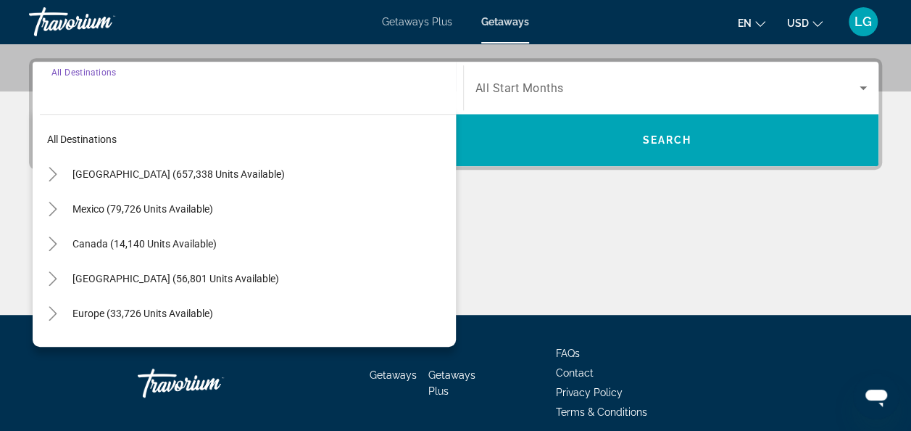
scroll to position [354, 0]
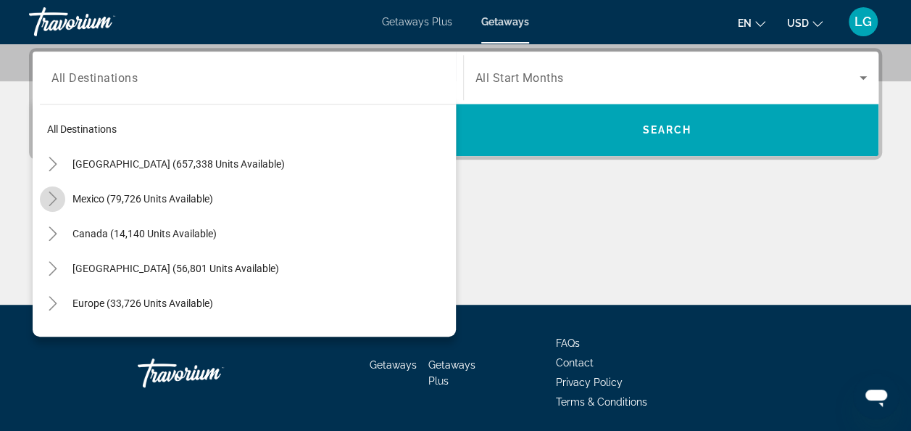
click at [54, 197] on icon "Toggle Mexico (79,726 units available)" at bounding box center [53, 198] width 14 height 14
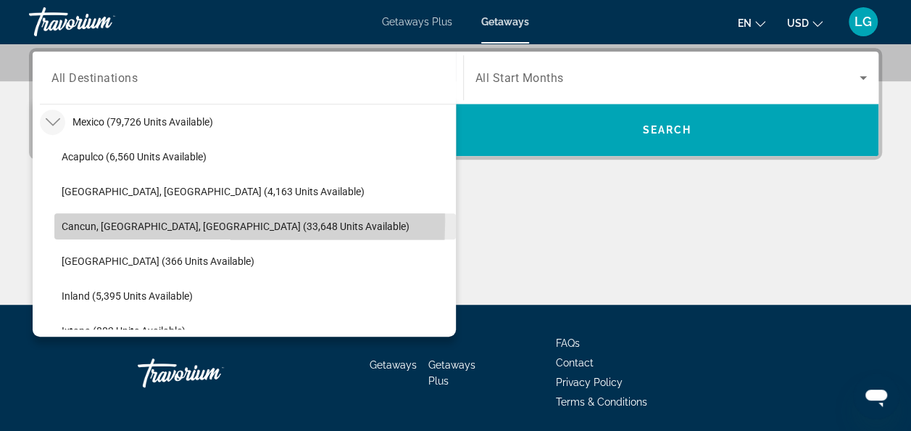
click at [62, 220] on span "Cancun, Cozumel, Riviera Maya (33,648 units available)" at bounding box center [236, 226] width 348 height 12
type input "**********"
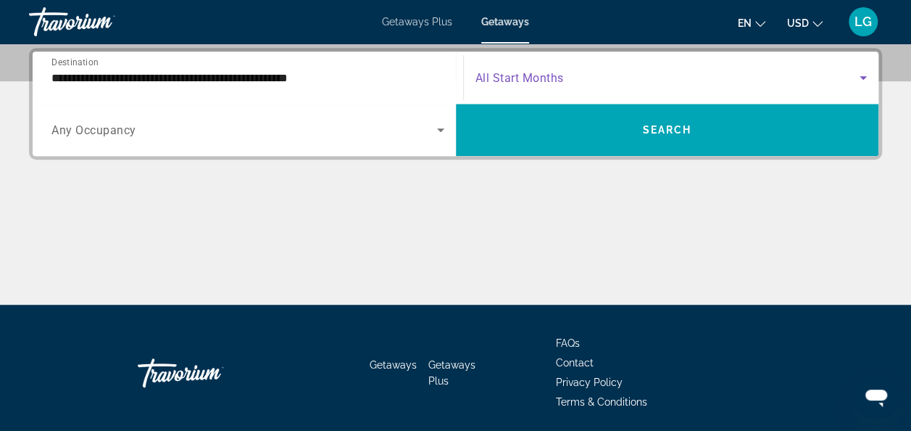
click at [862, 75] on icon "Search widget" at bounding box center [863, 77] width 17 height 17
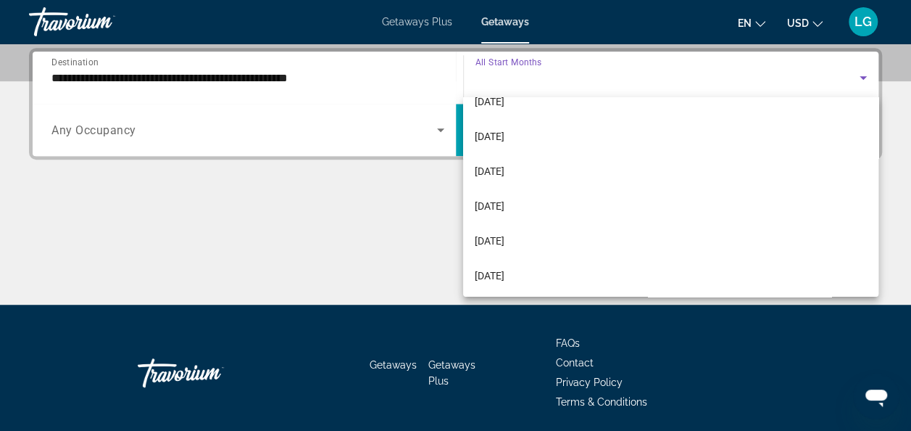
scroll to position [125, 0]
click at [897, 144] on div at bounding box center [455, 215] width 911 height 431
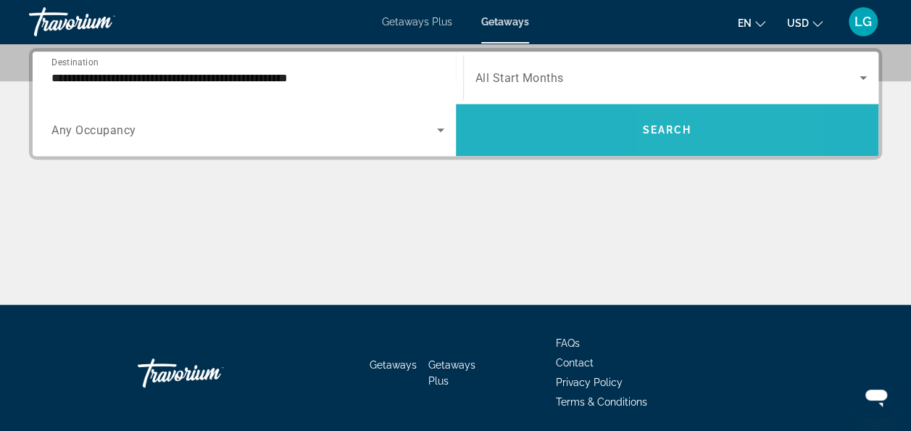
click at [677, 129] on span "Search" at bounding box center [666, 130] width 49 height 12
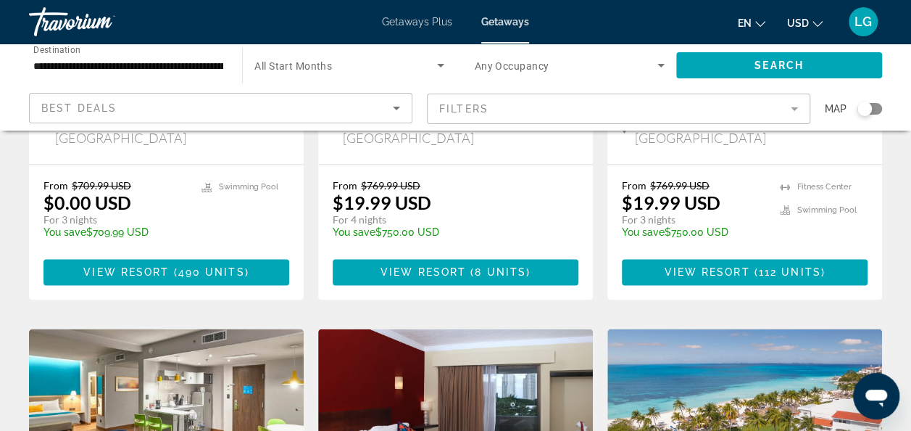
scroll to position [964, 0]
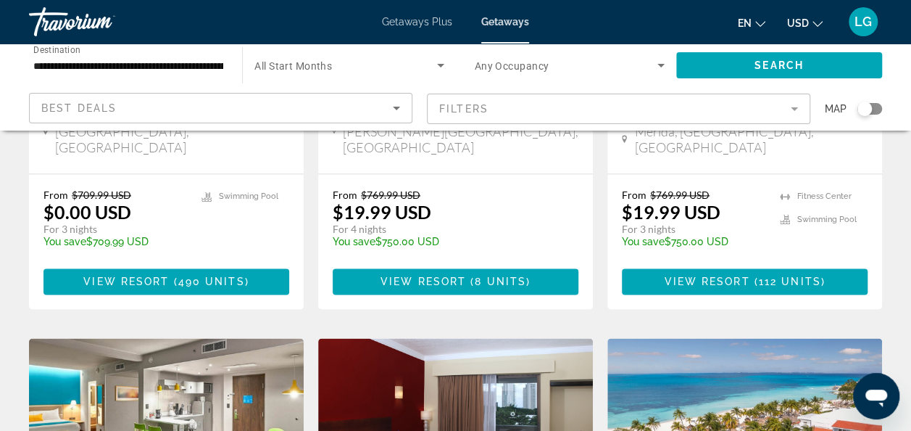
click at [789, 112] on mat-form-field "Filters" at bounding box center [618, 109] width 383 height 30
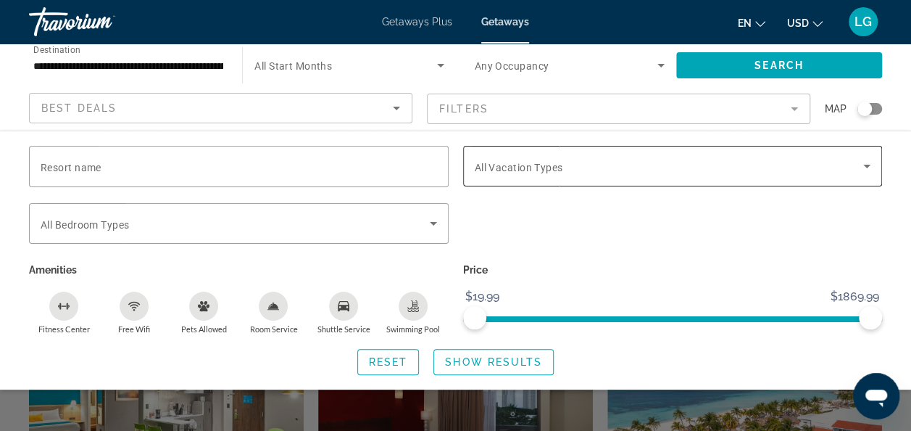
click at [864, 164] on icon "Search widget" at bounding box center [866, 165] width 17 height 17
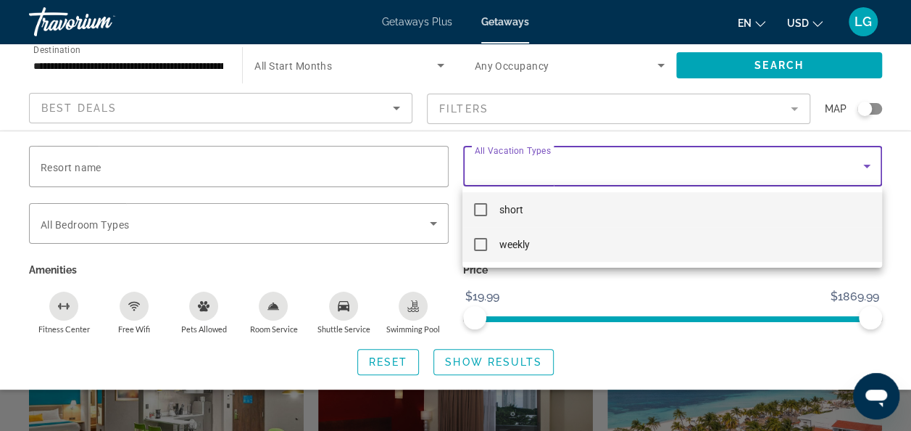
click at [480, 242] on mat-pseudo-checkbox at bounding box center [480, 244] width 13 height 13
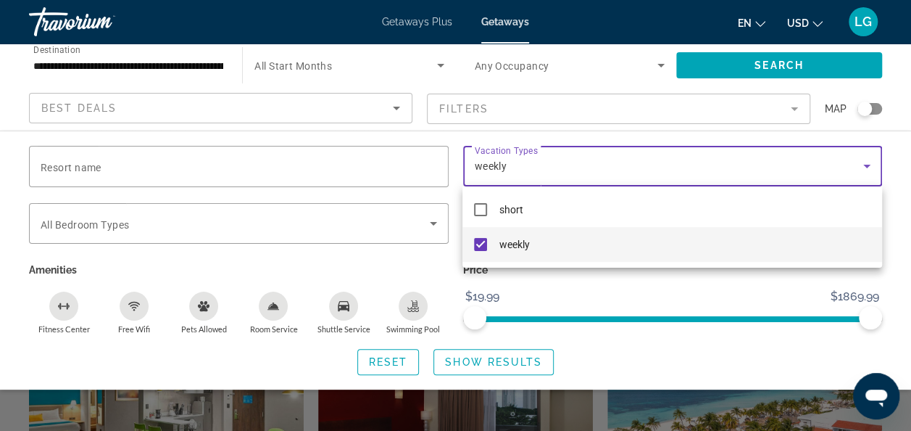
click at [523, 356] on div at bounding box center [455, 215] width 911 height 431
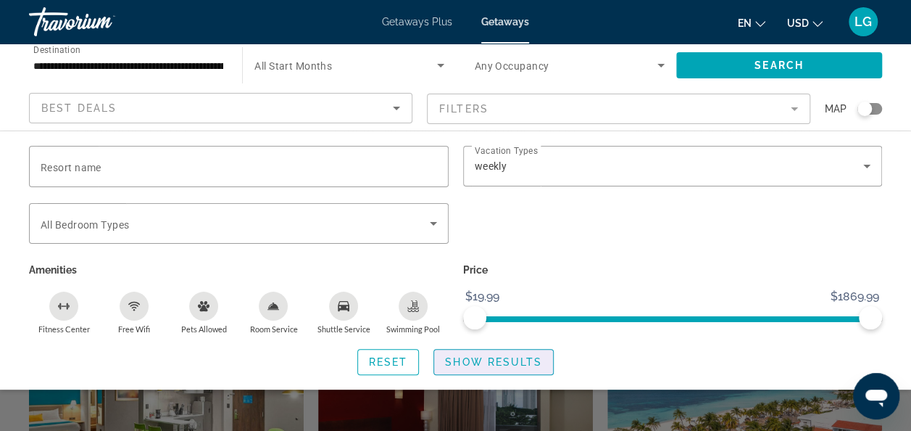
click at [523, 356] on span "Show Results" at bounding box center [493, 362] width 97 height 12
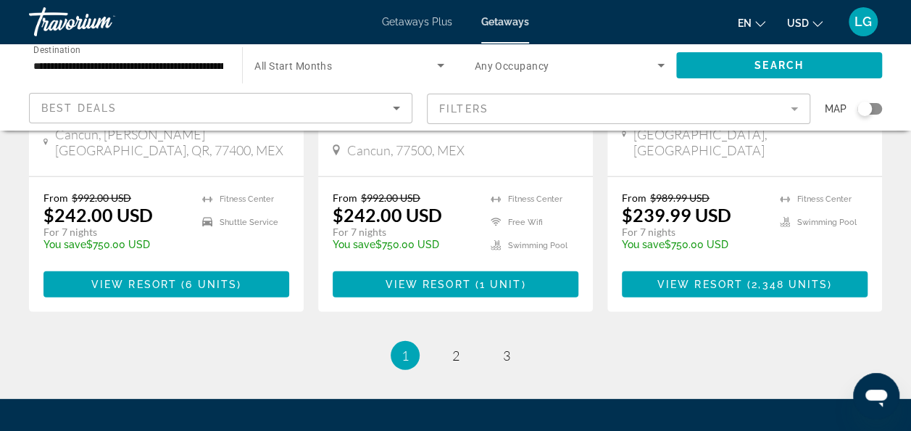
scroll to position [1940, 0]
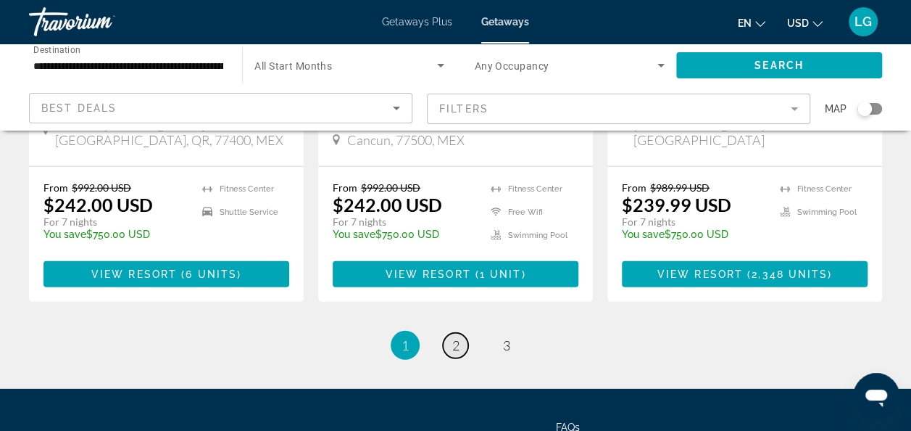
click at [453, 337] on span "2" at bounding box center [455, 345] width 7 height 16
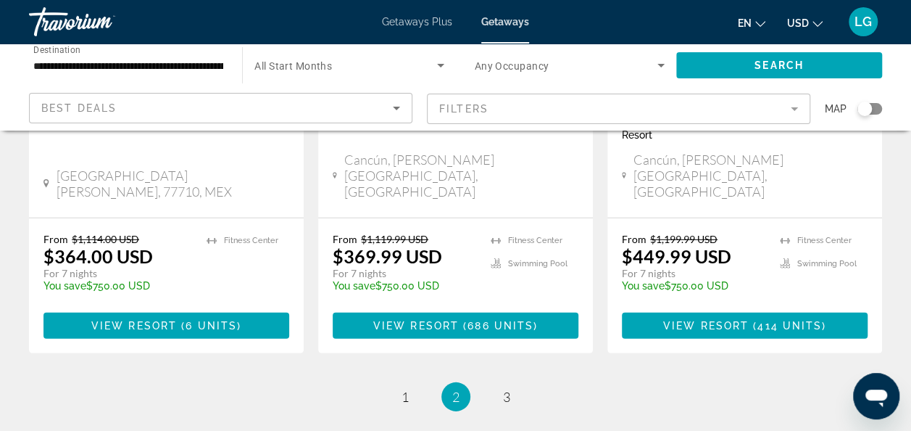
scroll to position [1969, 0]
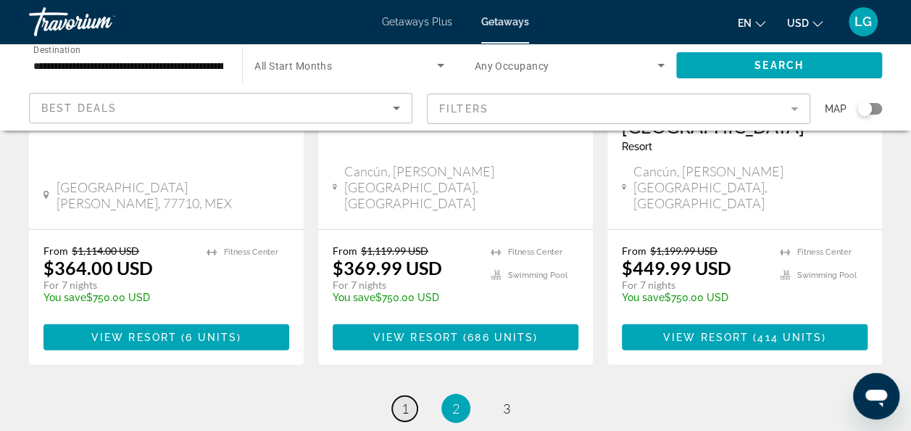
click at [403, 400] on span "1" at bounding box center [405, 408] width 7 height 16
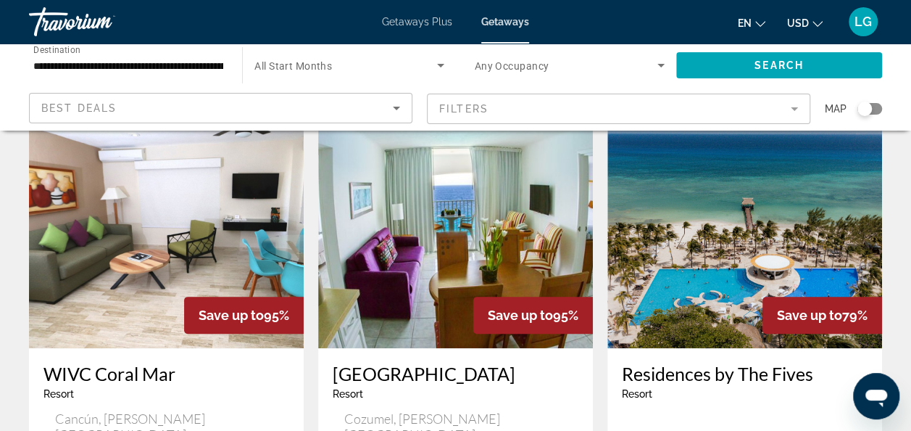
scroll to position [62, 0]
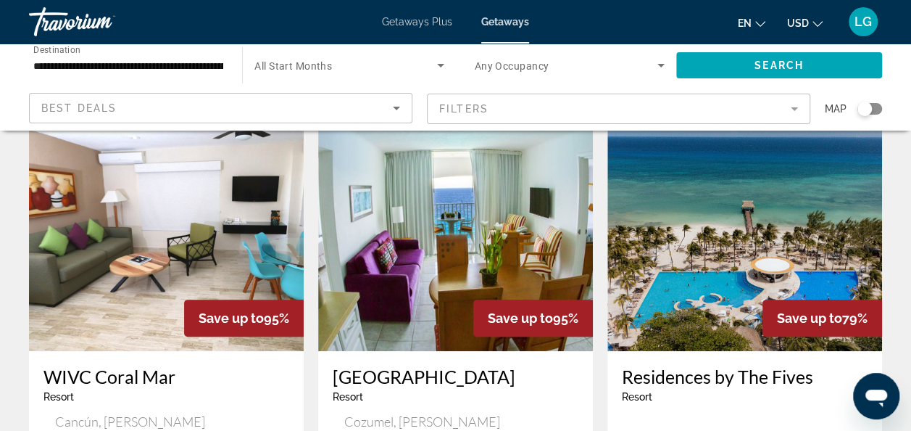
click at [107, 219] on img "Main content" at bounding box center [166, 235] width 275 height 232
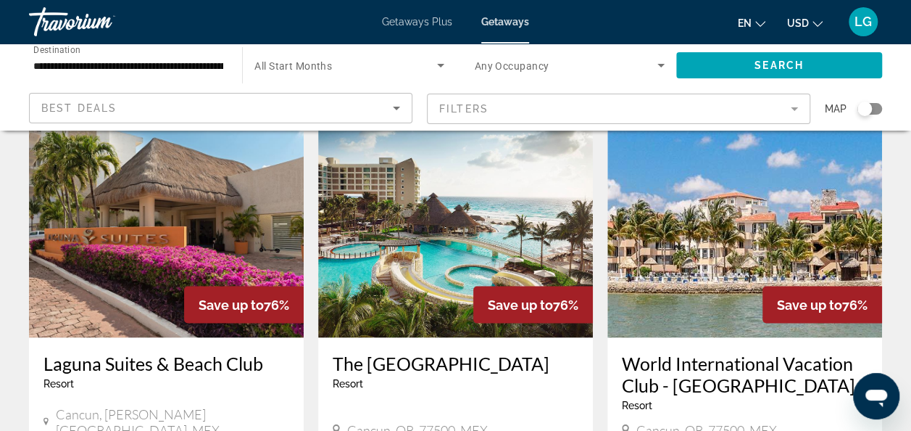
scroll to position [1102, 0]
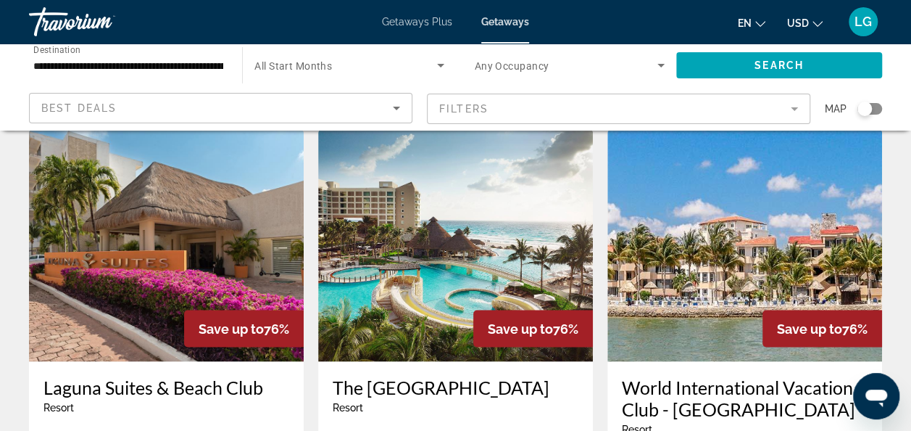
click at [732, 223] on img "Main content" at bounding box center [744, 245] width 275 height 232
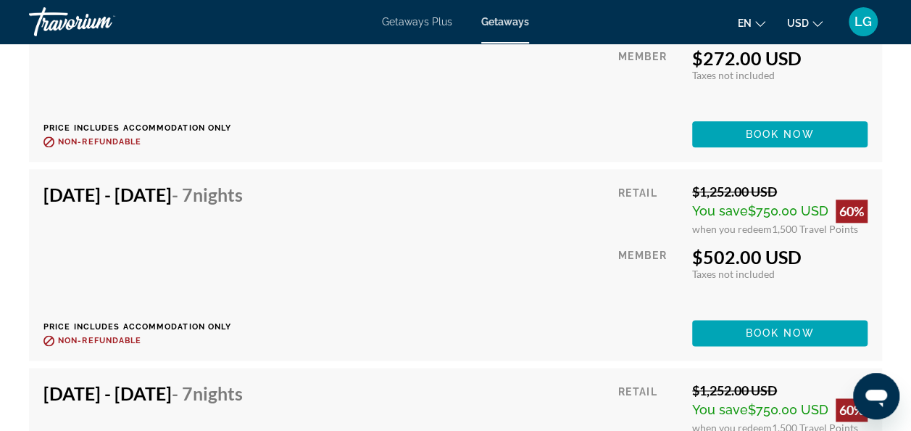
scroll to position [3518, 0]
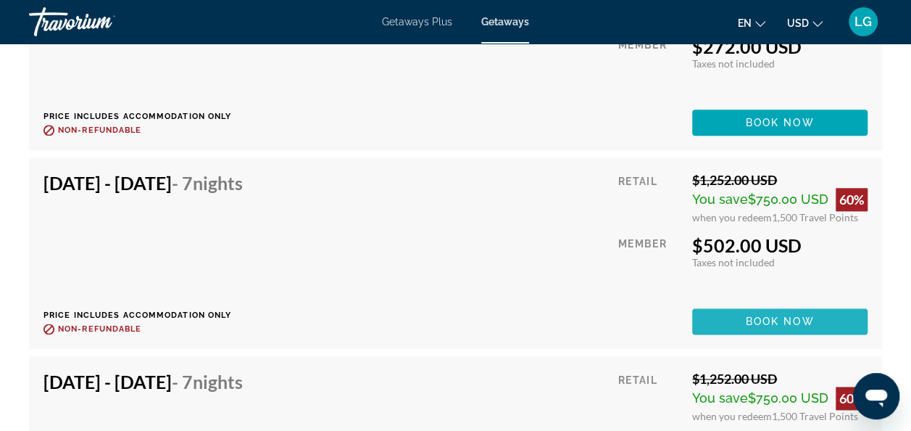
click at [784, 315] on span "Book now" at bounding box center [780, 321] width 69 height 12
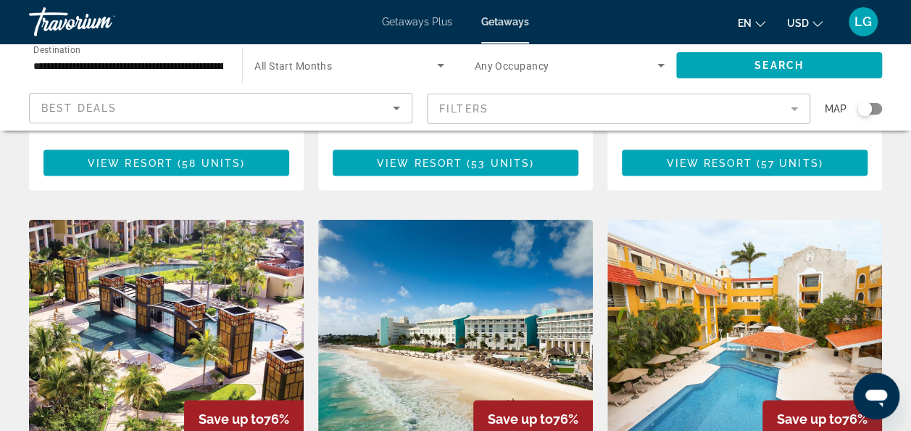
scroll to position [1529, 0]
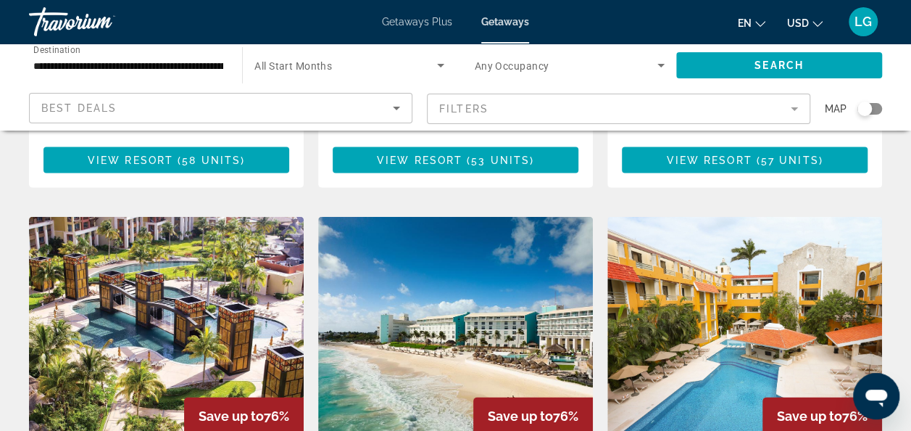
click at [505, 286] on img "Main content" at bounding box center [455, 333] width 275 height 232
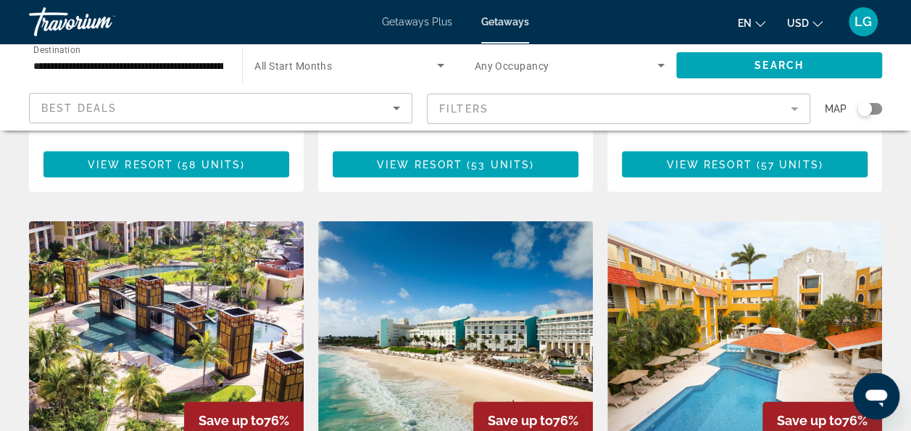
scroll to position [1524, 0]
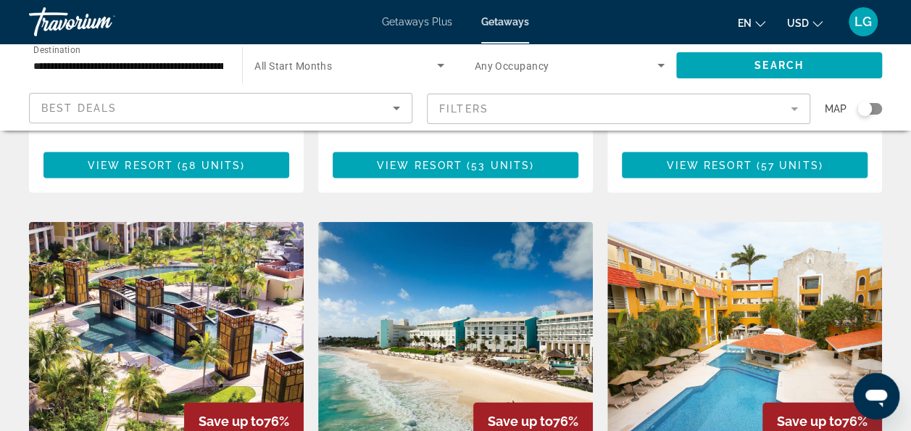
click at [397, 17] on span "Getaways Plus" at bounding box center [417, 22] width 70 height 12
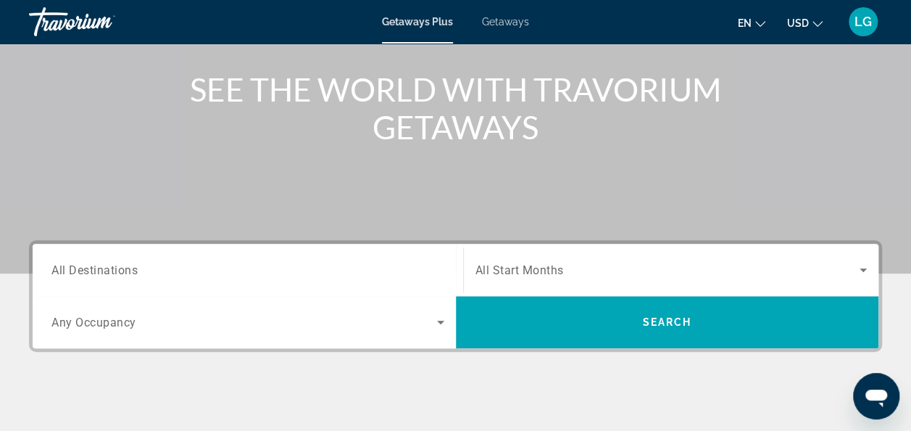
scroll to position [166, 0]
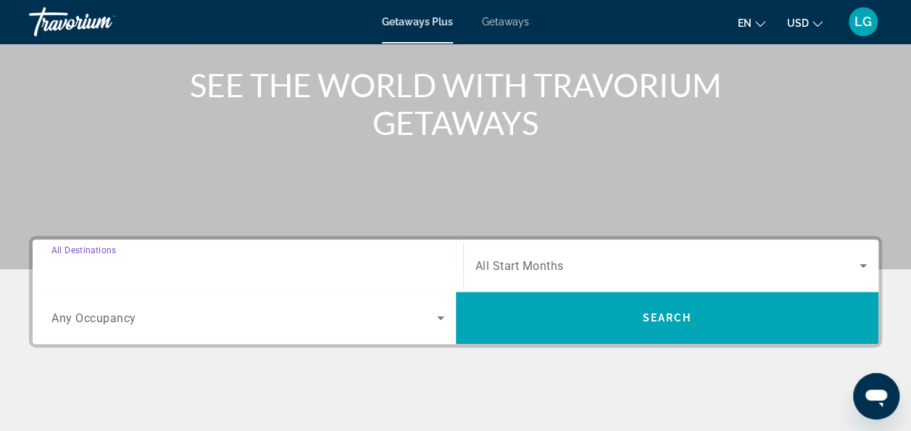
click at [143, 267] on input "Destination All Destinations" at bounding box center [247, 265] width 393 height 17
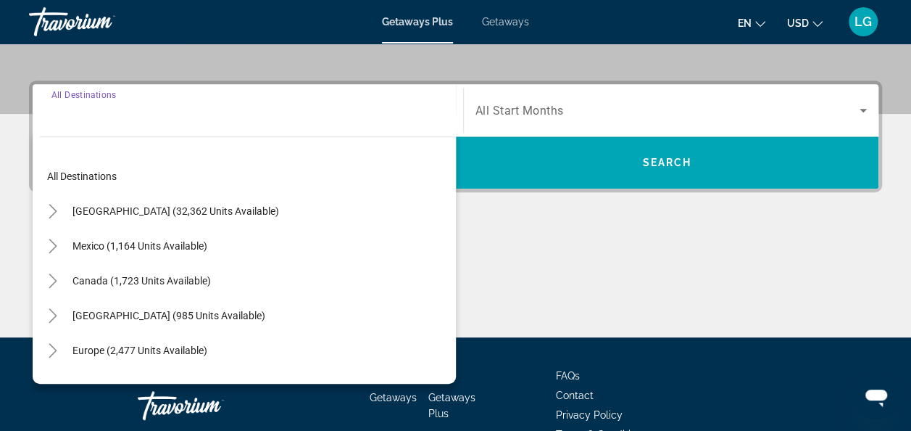
scroll to position [354, 0]
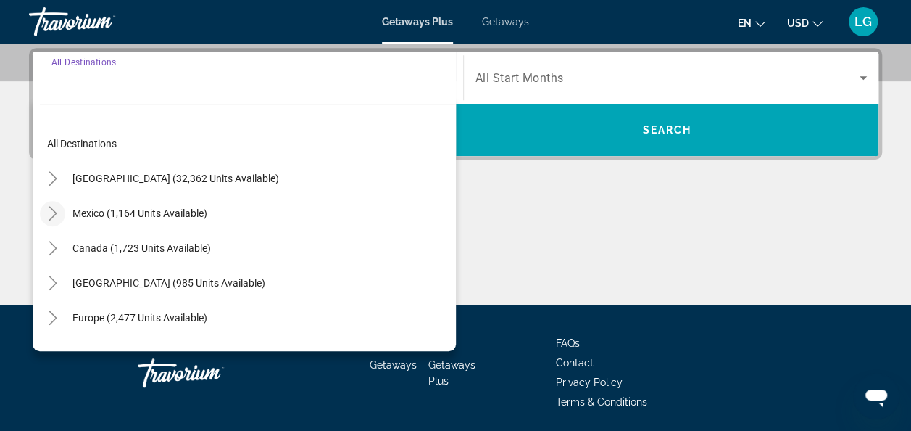
click at [51, 212] on icon "Toggle Mexico (1,164 units available)" at bounding box center [53, 213] width 14 height 14
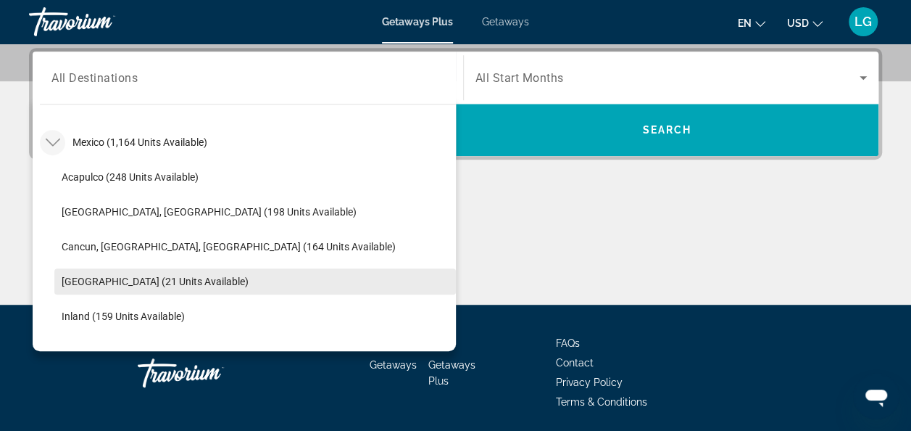
scroll to position [85, 0]
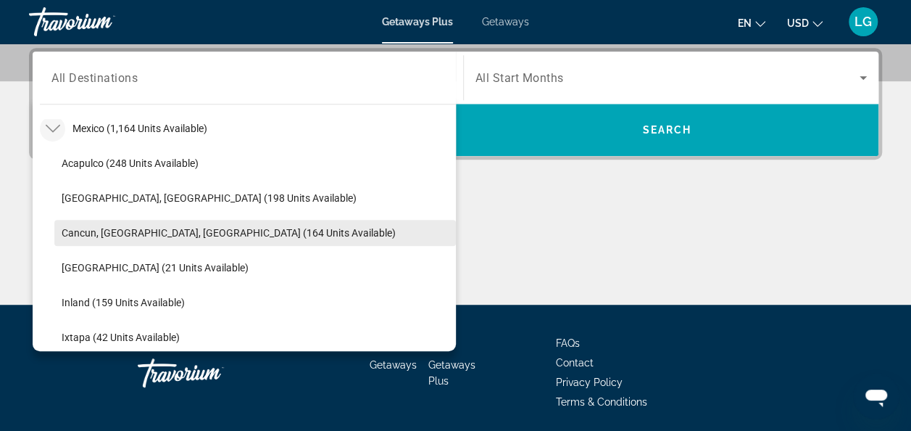
click at [67, 223] on span "Search widget" at bounding box center [255, 232] width 402 height 35
type input "**********"
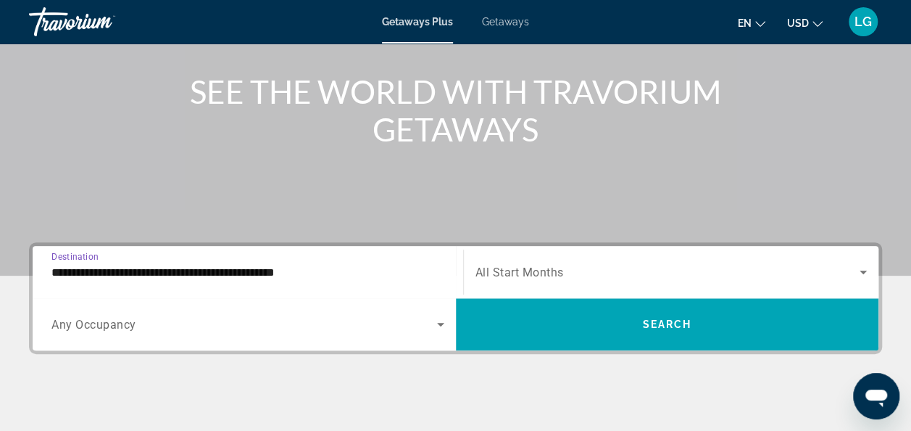
scroll to position [161, 0]
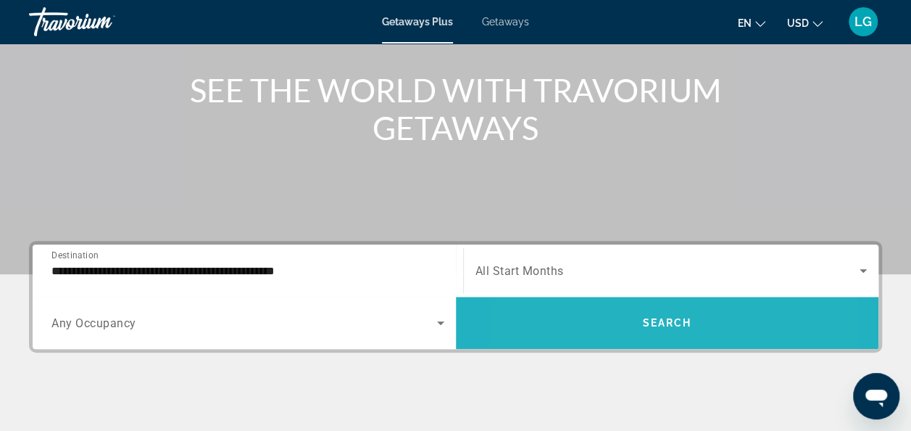
click at [592, 323] on span "Search widget" at bounding box center [667, 322] width 423 height 35
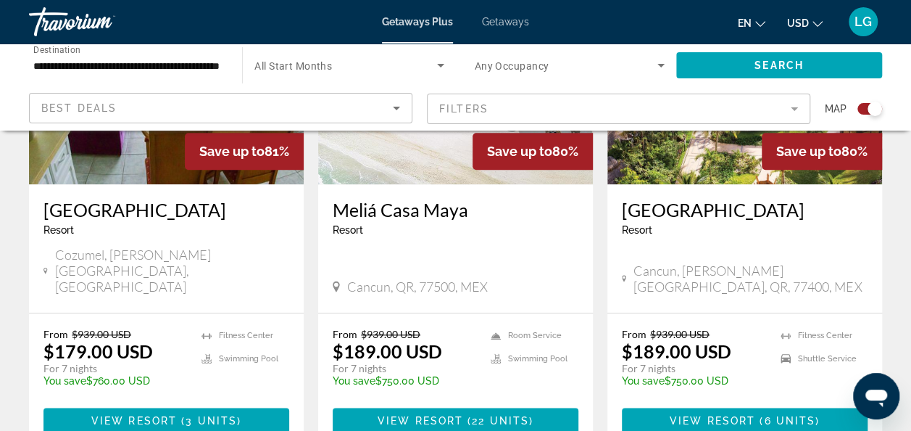
scroll to position [665, 0]
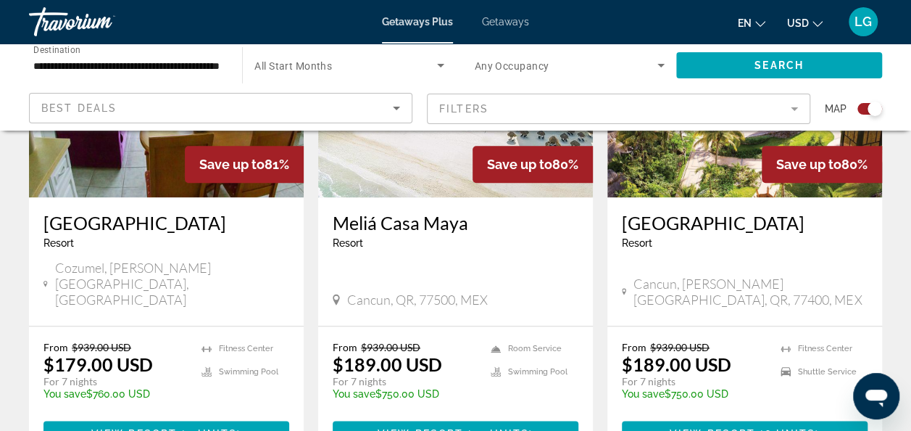
click at [410, 152] on img "Main content" at bounding box center [455, 81] width 275 height 232
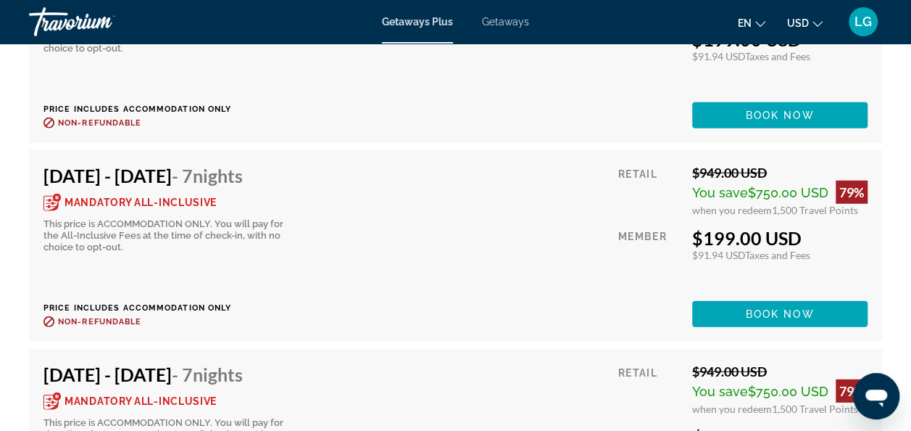
scroll to position [4649, 0]
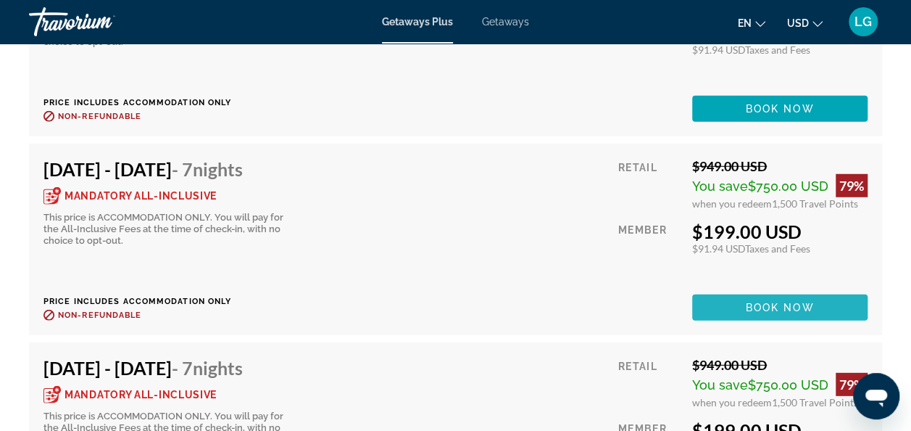
click at [742, 302] on span "Main content" at bounding box center [779, 307] width 175 height 35
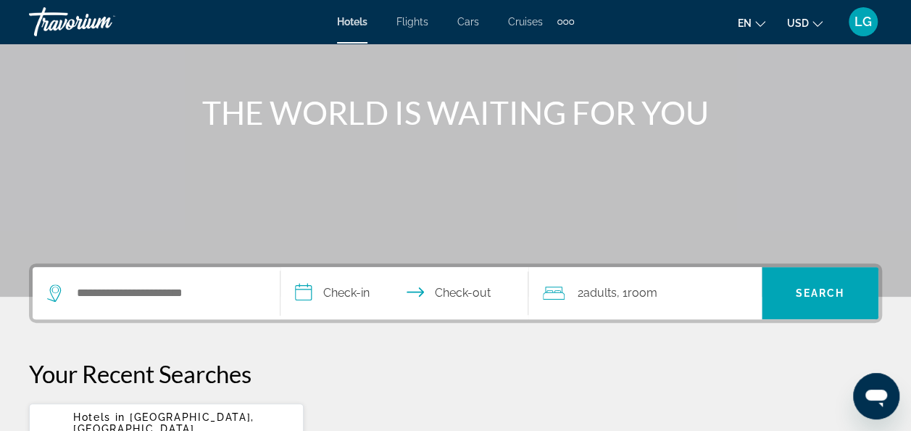
scroll to position [141, 0]
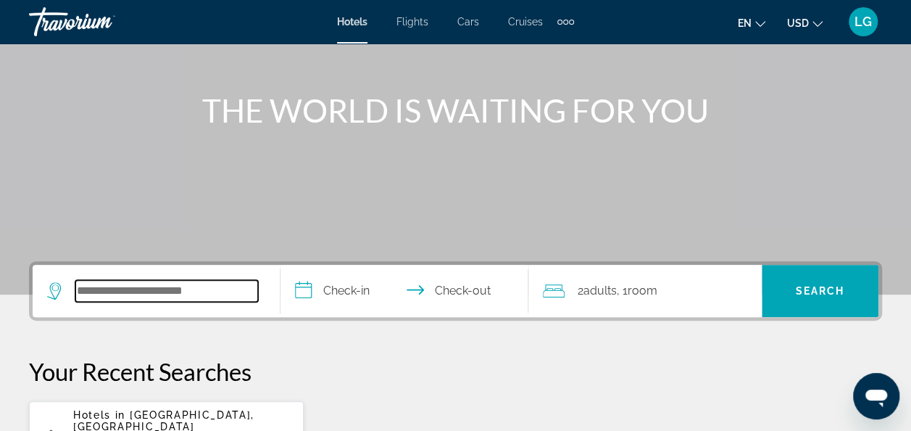
click at [202, 286] on input "Search widget" at bounding box center [166, 291] width 183 height 22
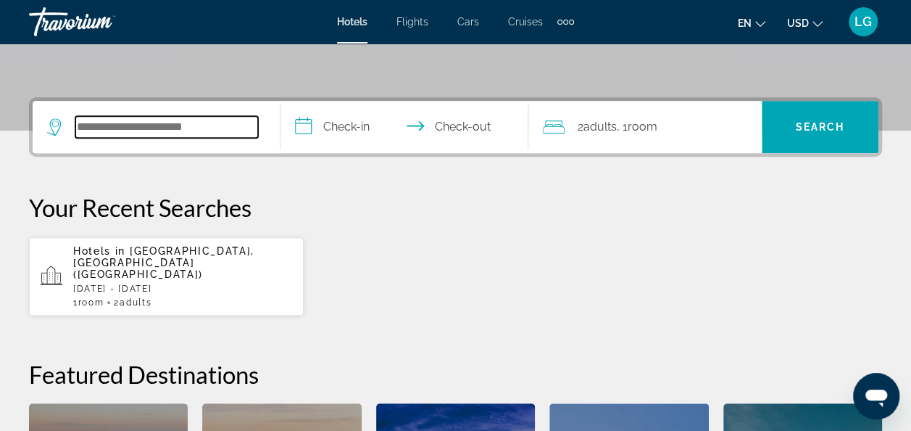
scroll to position [354, 0]
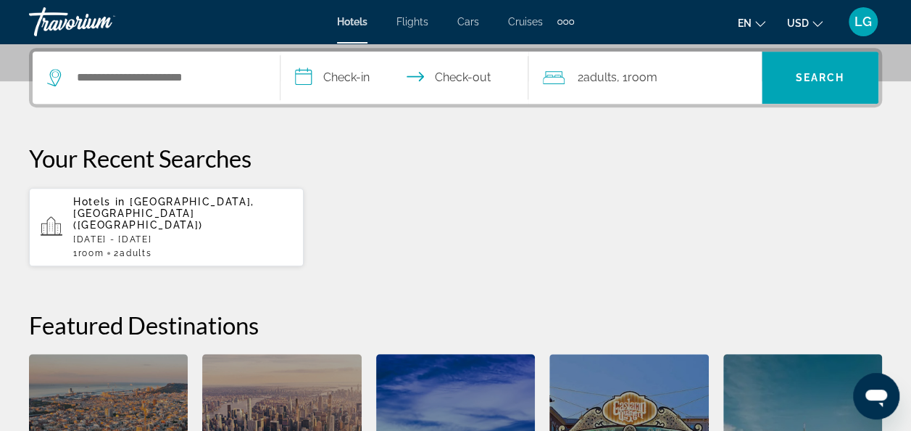
click at [202, 310] on h2 "Featured Destinations" at bounding box center [455, 324] width 853 height 29
click at [169, 204] on span "[GEOGRAPHIC_DATA], [GEOGRAPHIC_DATA] ([GEOGRAPHIC_DATA])" at bounding box center [163, 213] width 181 height 35
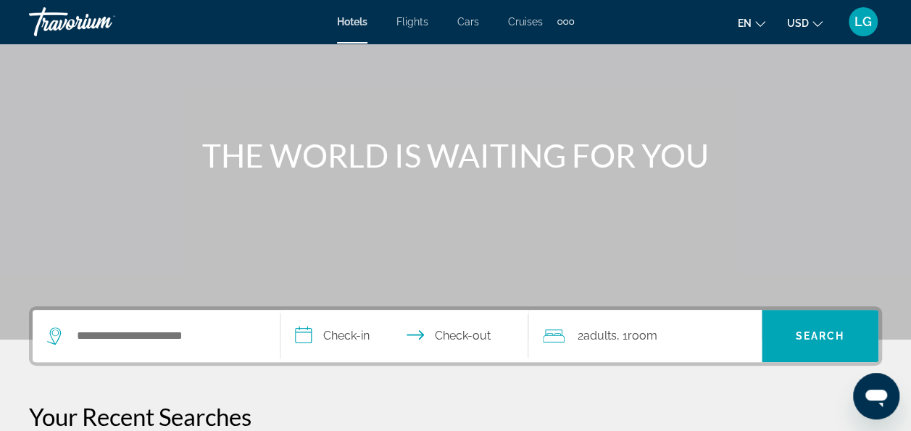
scroll to position [97, 0]
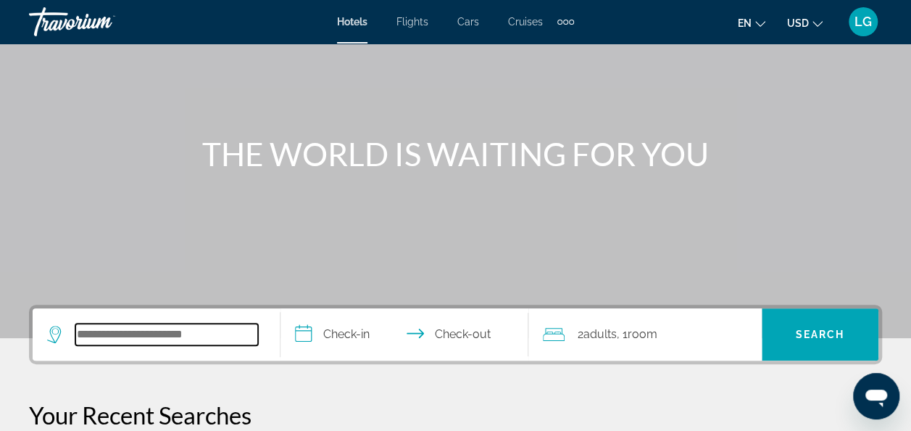
click at [192, 338] on input "Search widget" at bounding box center [166, 334] width 183 height 22
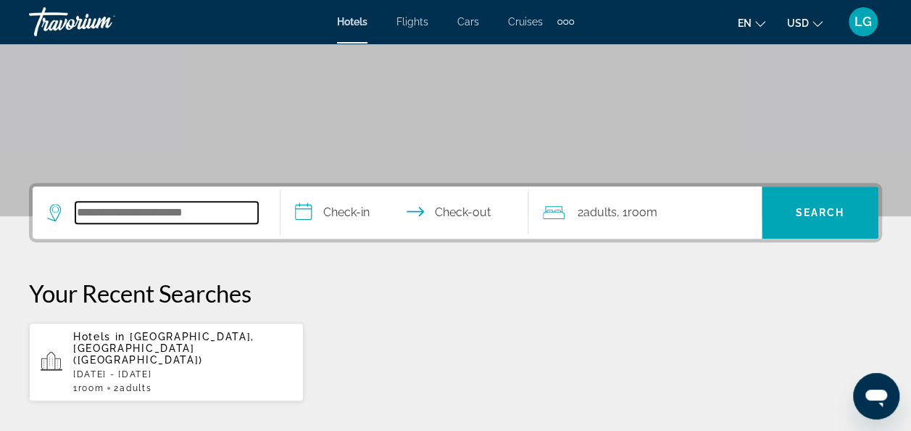
scroll to position [219, 0]
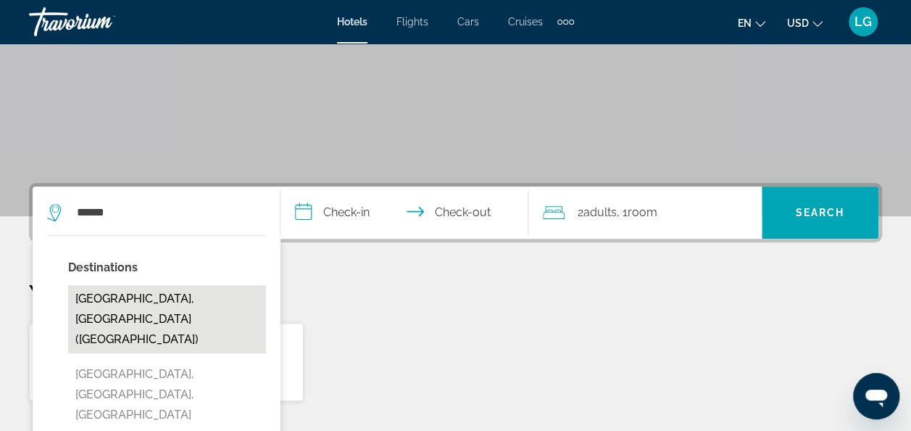
click at [101, 306] on button "[GEOGRAPHIC_DATA], [GEOGRAPHIC_DATA] ([GEOGRAPHIC_DATA])" at bounding box center [167, 319] width 198 height 68
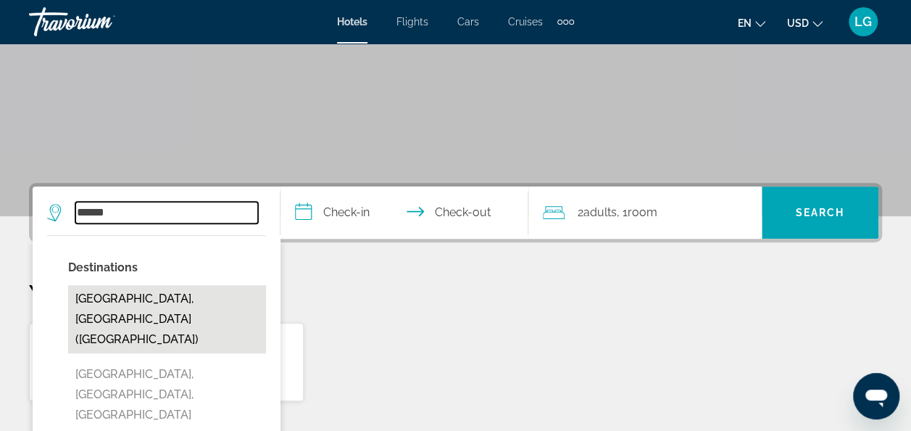
type input "**********"
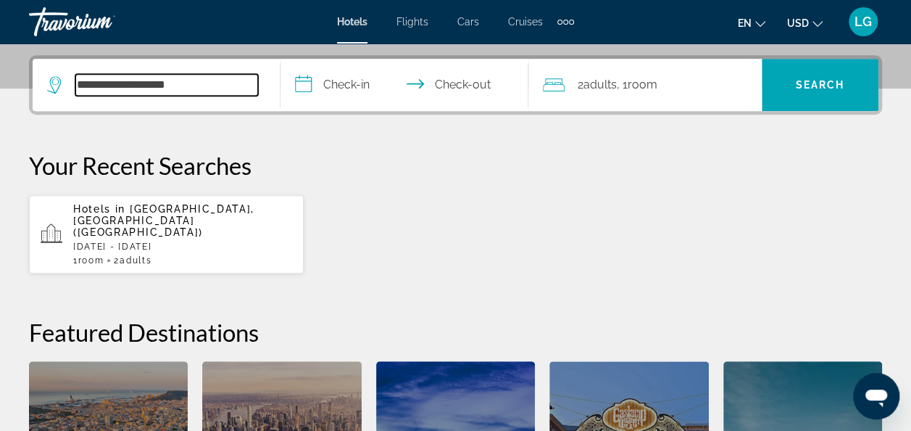
scroll to position [354, 0]
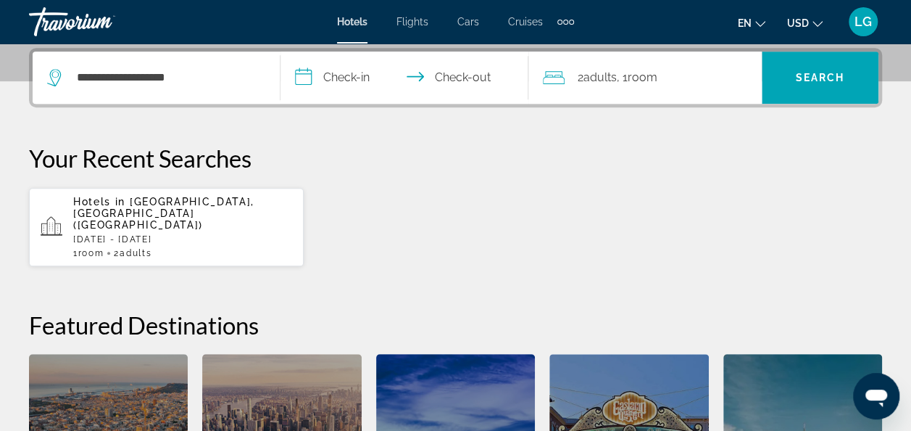
click at [302, 77] on input "**********" at bounding box center [408, 79] width 254 height 57
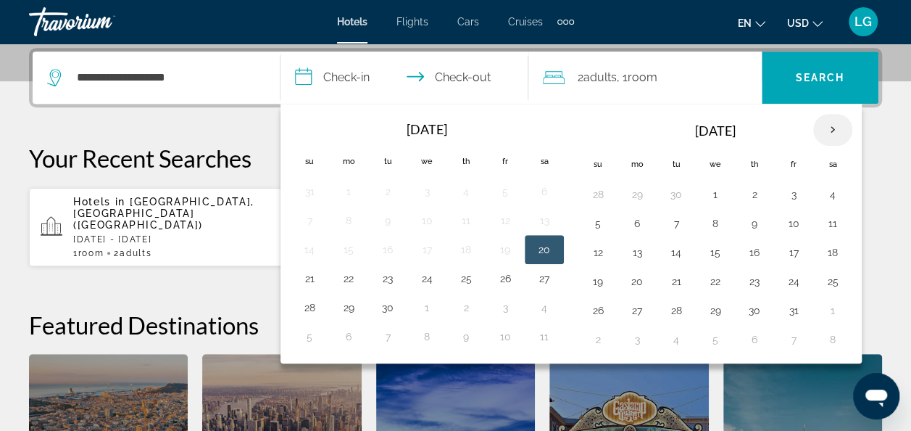
click at [826, 123] on th "Next month" at bounding box center [832, 130] width 39 height 32
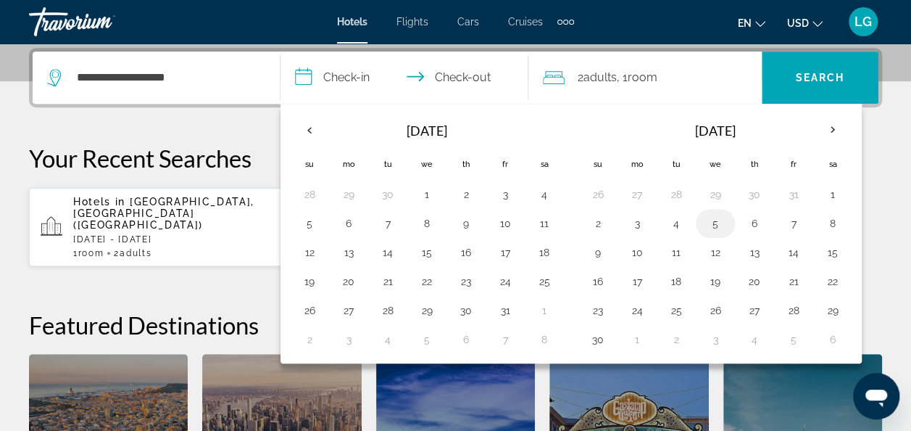
click at [706, 219] on button "5" at bounding box center [715, 223] width 23 height 20
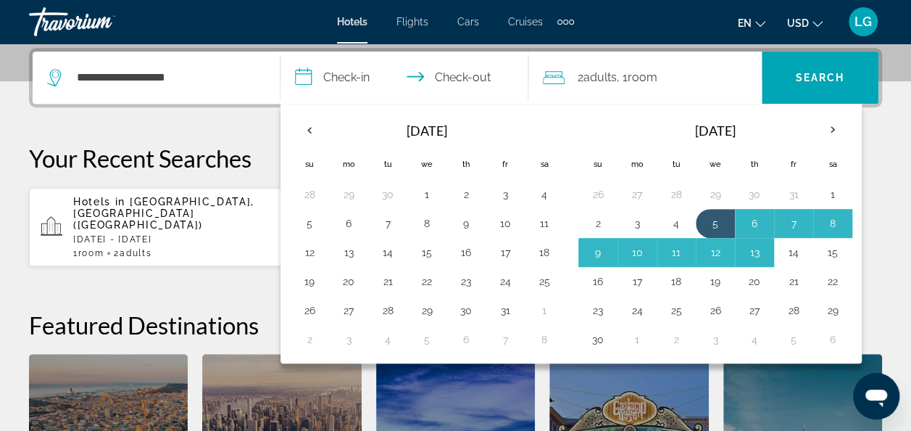
click at [787, 248] on button "14" at bounding box center [793, 252] width 23 height 20
type input "**********"
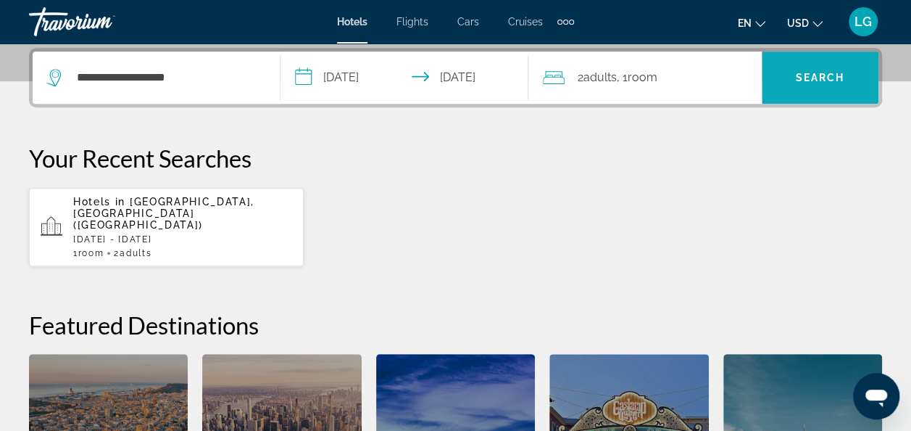
drag, startPoint x: 818, startPoint y: 88, endPoint x: 818, endPoint y: 78, distance: 10.2
click at [818, 78] on button "Search" at bounding box center [820, 77] width 117 height 52
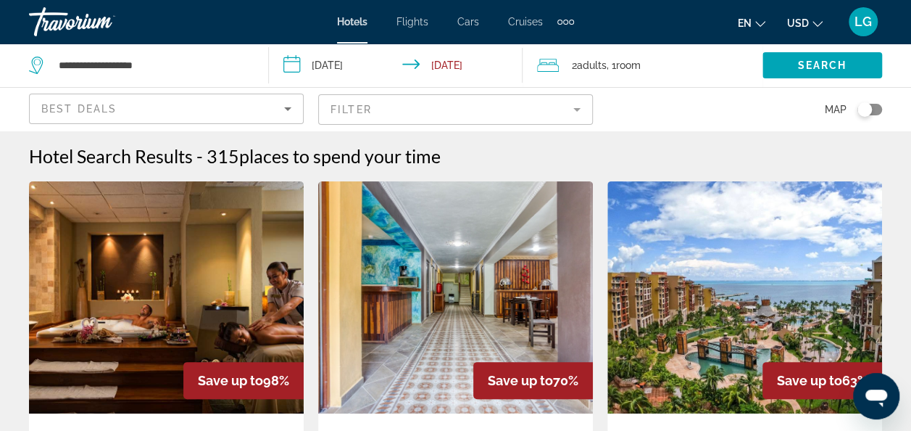
click at [580, 111] on mat-form-field "Filter" at bounding box center [455, 109] width 275 height 30
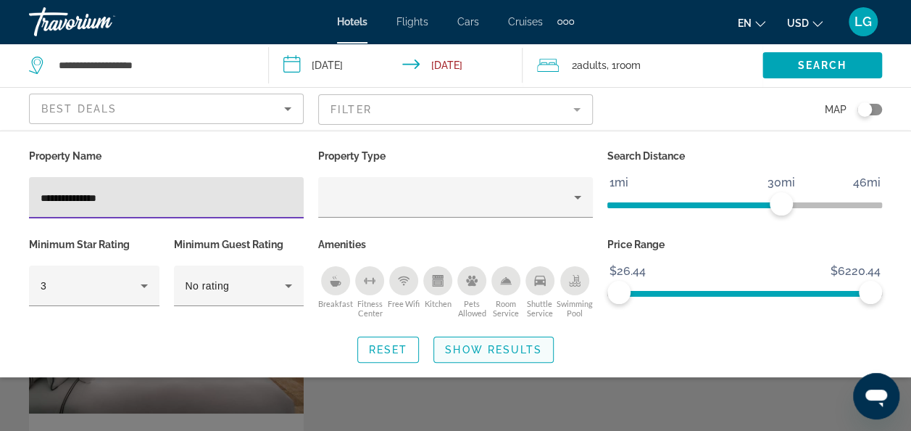
type input "**********"
click at [497, 351] on span "Show Results" at bounding box center [493, 350] width 97 height 12
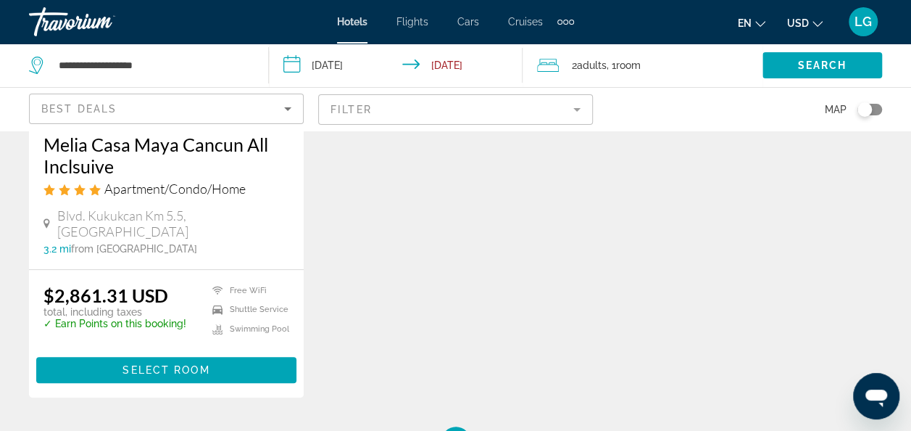
scroll to position [296, 0]
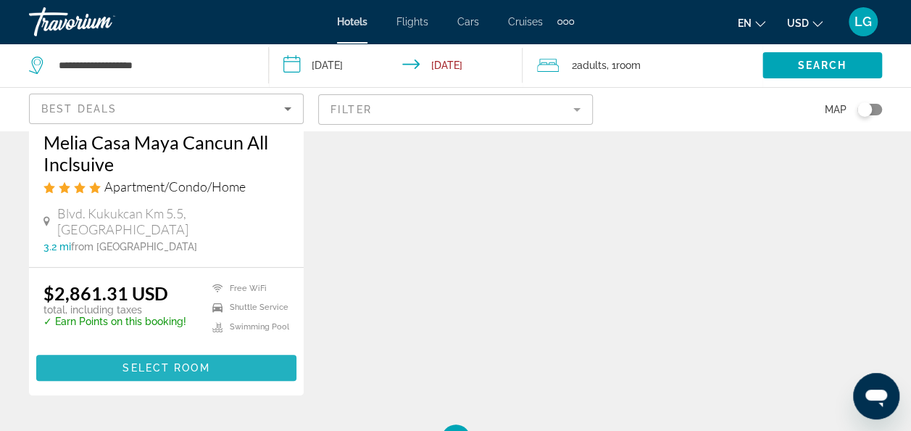
click at [164, 350] on span "Main content" at bounding box center [166, 367] width 260 height 35
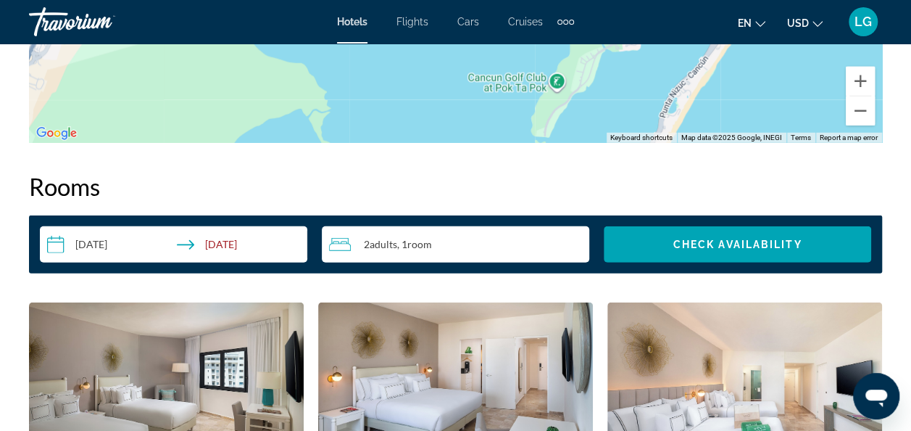
scroll to position [2004, 0]
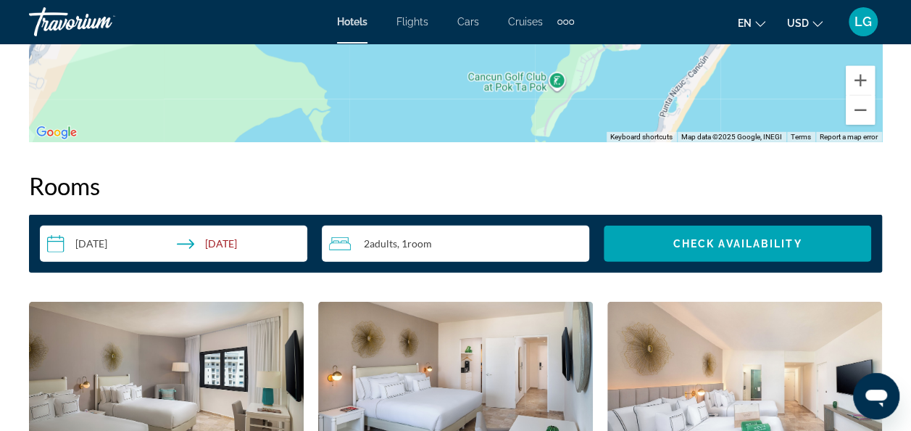
click at [55, 244] on input "**********" at bounding box center [176, 245] width 273 height 41
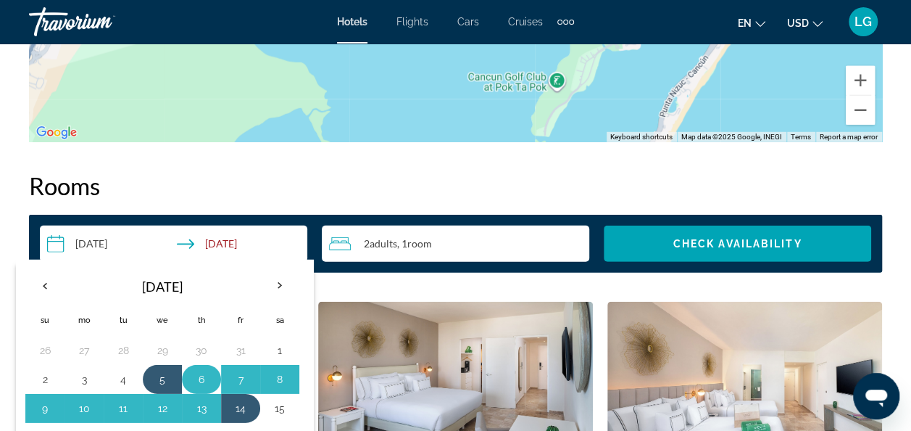
click at [197, 375] on button "6" at bounding box center [201, 379] width 23 height 20
click at [240, 407] on button "14" at bounding box center [240, 408] width 23 height 20
type input "**********"
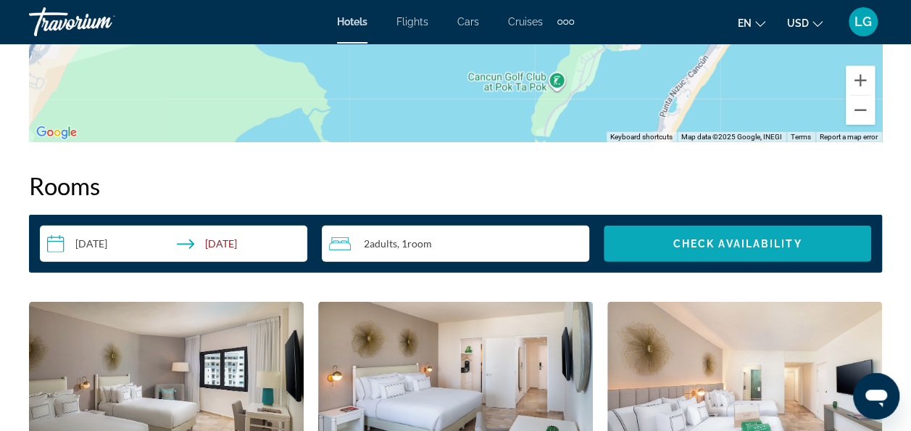
click at [705, 246] on span "Check Availability" at bounding box center [737, 244] width 129 height 12
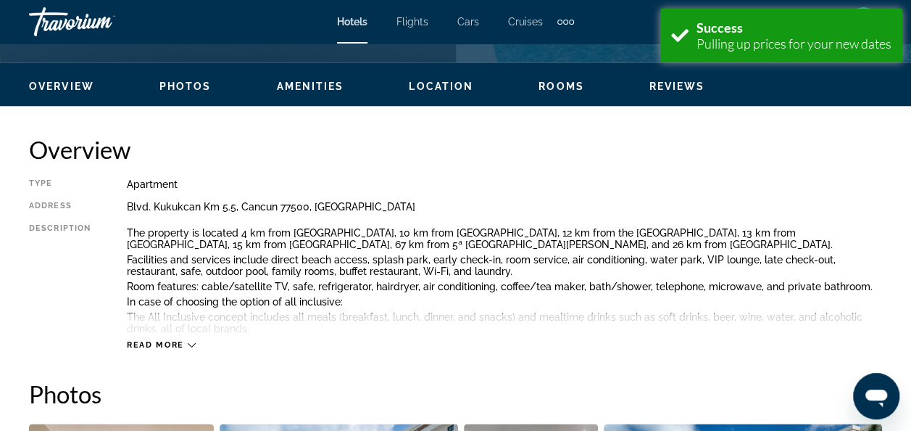
scroll to position [671, 0]
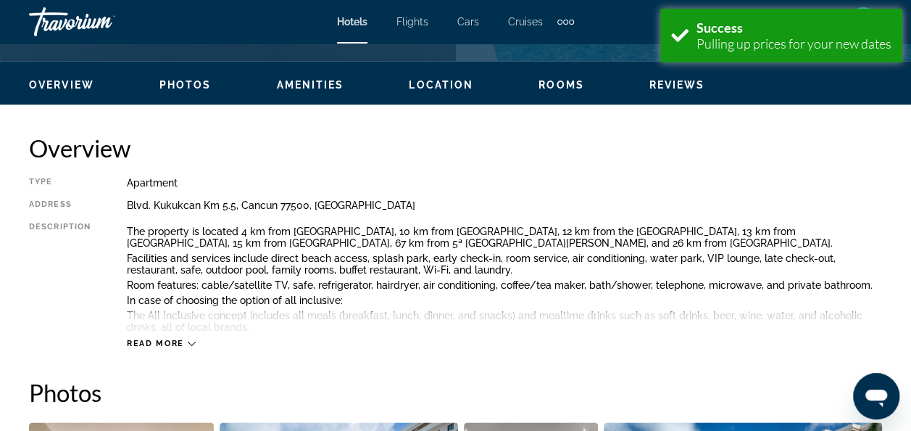
click at [188, 342] on icon "Main content" at bounding box center [192, 343] width 8 height 8
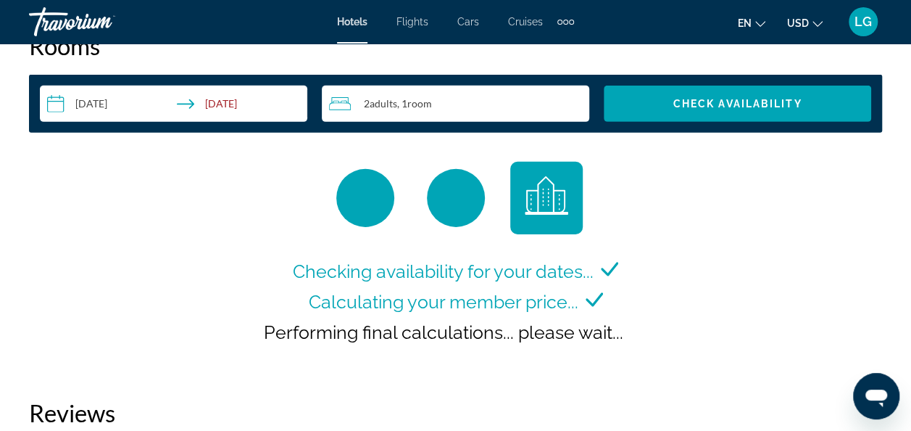
scroll to position [2210, 0]
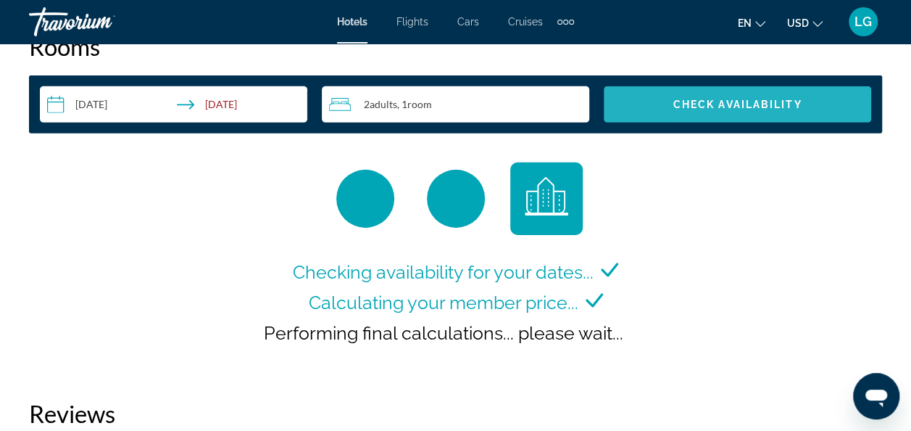
click at [680, 102] on span "Check Availability" at bounding box center [737, 105] width 129 height 12
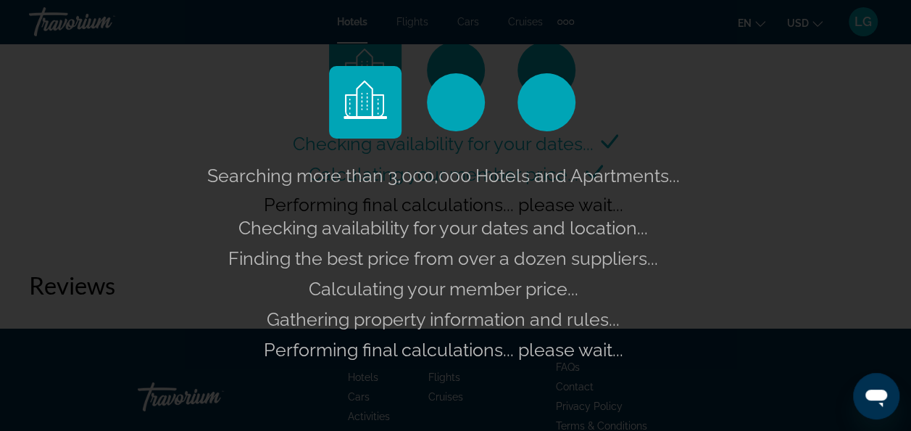
scroll to position [2339, 0]
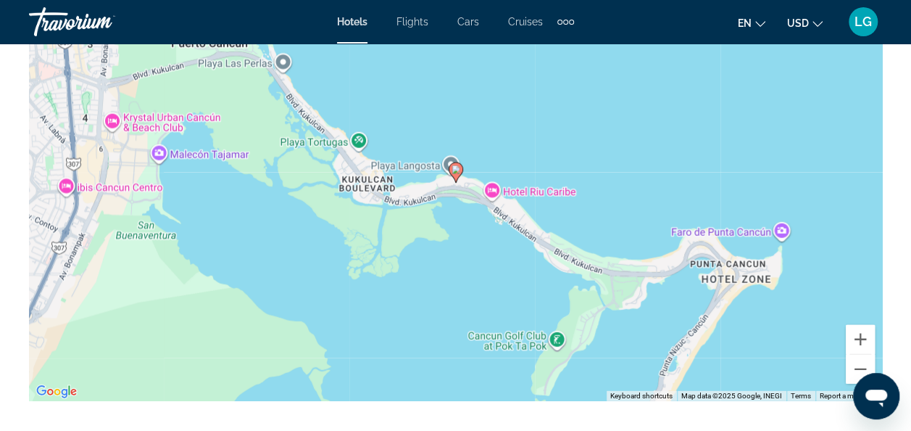
scroll to position [1814, 0]
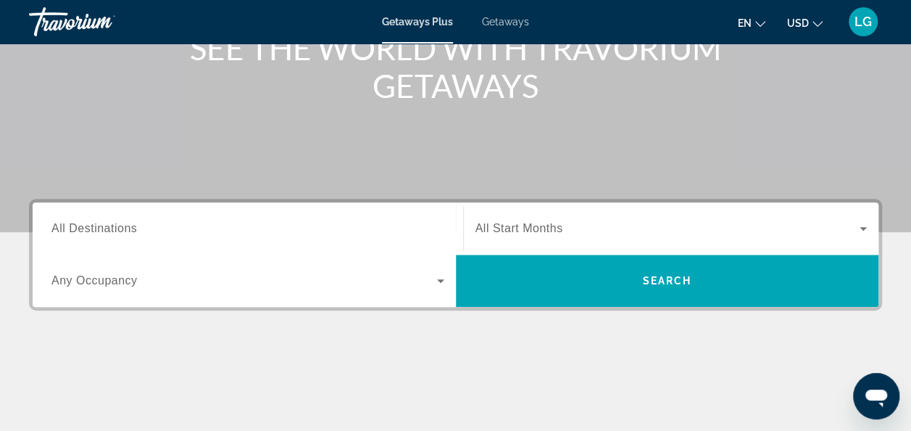
scroll to position [210, 0]
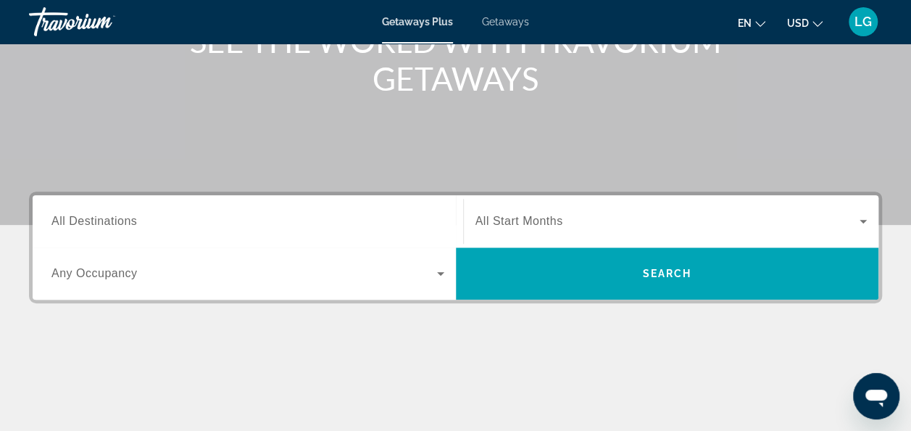
click at [288, 218] on input "Destination All Destinations" at bounding box center [247, 221] width 393 height 17
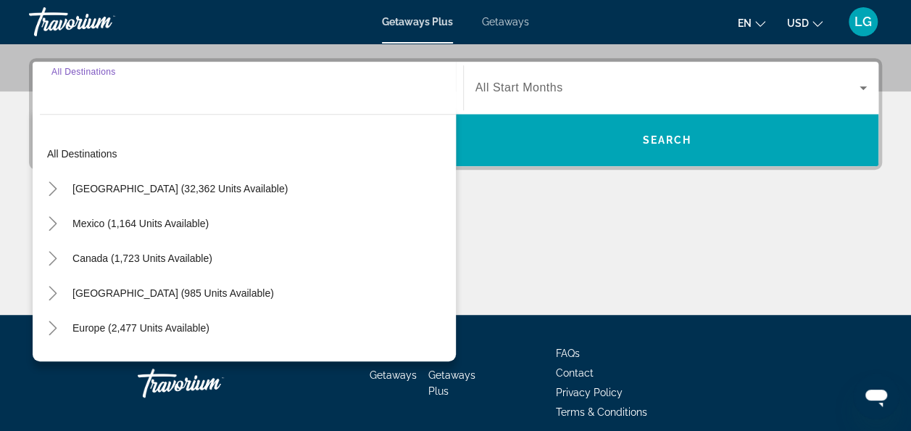
scroll to position [354, 0]
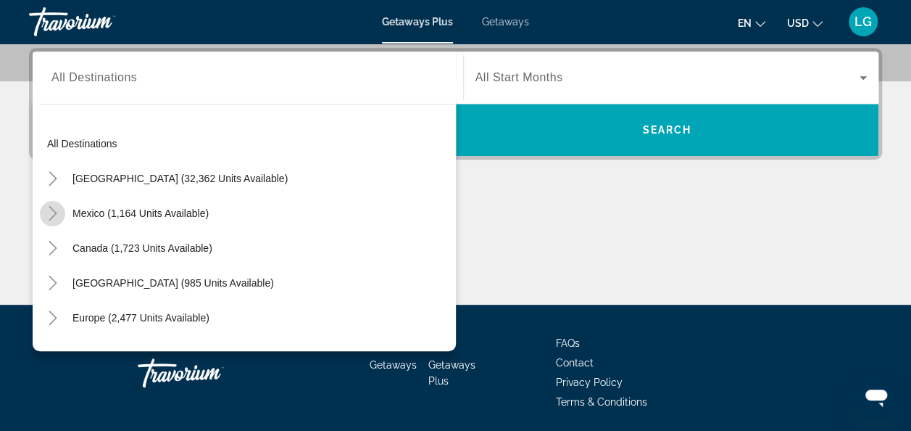
click at [51, 212] on icon "Toggle Mexico (1,164 units available)" at bounding box center [53, 213] width 14 height 14
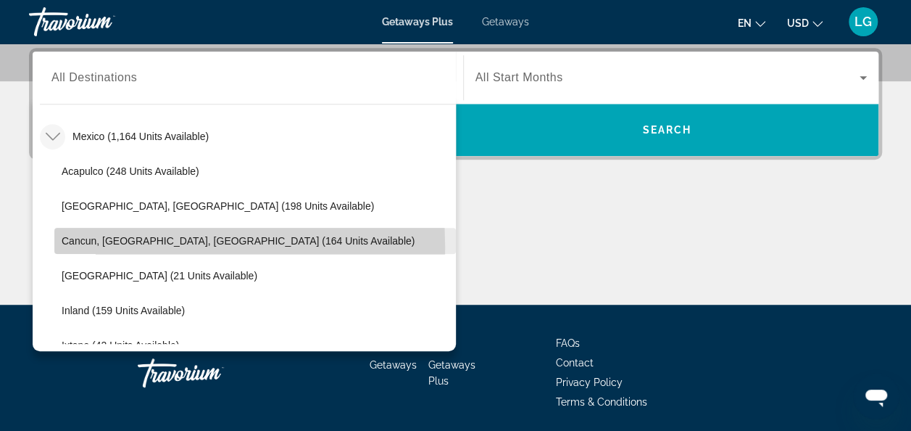
click at [86, 245] on button "Cancun, [GEOGRAPHIC_DATA], [GEOGRAPHIC_DATA] (164 units available)" at bounding box center [255, 241] width 402 height 26
type input "**********"
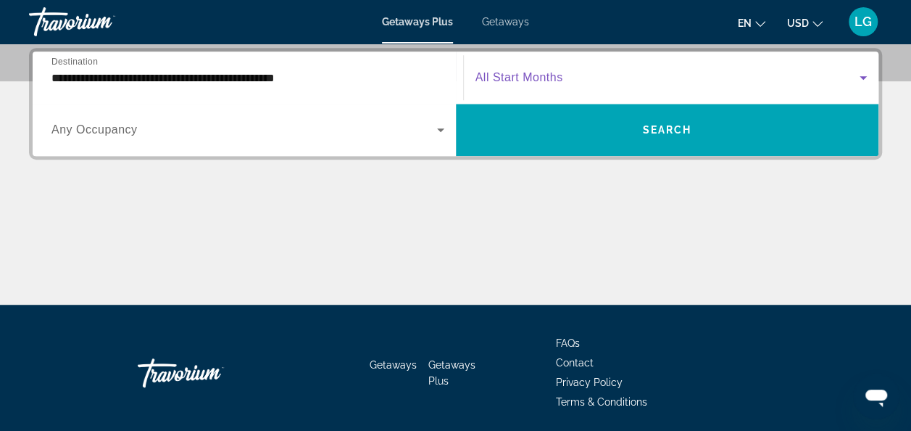
click at [862, 69] on icon "Search widget" at bounding box center [863, 77] width 17 height 17
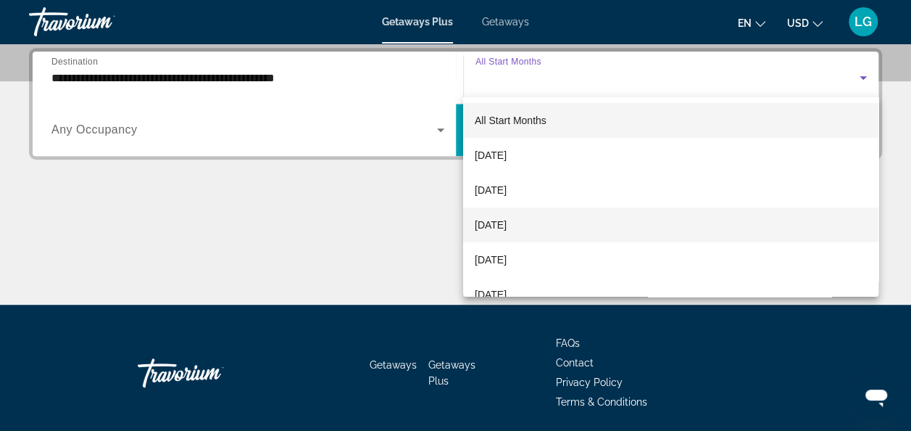
click at [597, 216] on mat-option "[DATE]" at bounding box center [670, 224] width 415 height 35
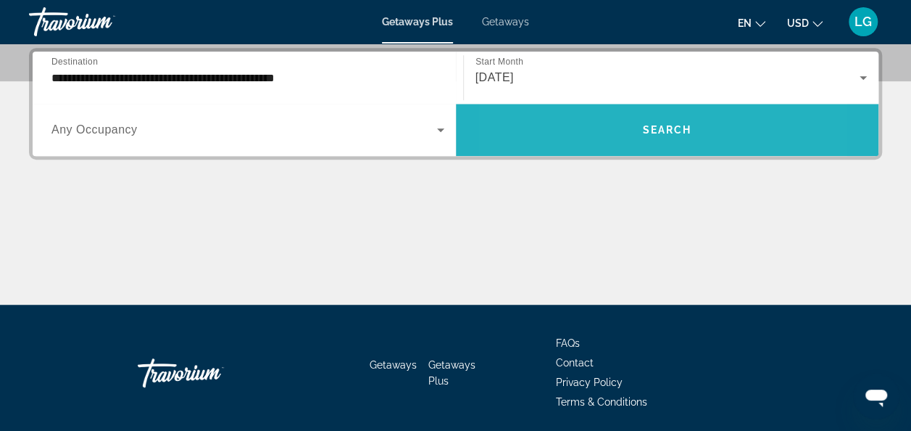
click at [587, 132] on span "Search widget" at bounding box center [667, 129] width 423 height 35
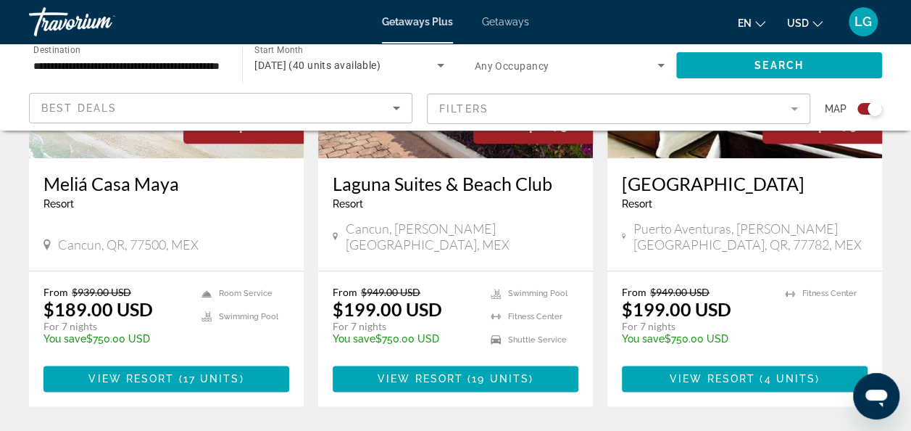
scroll to position [706, 0]
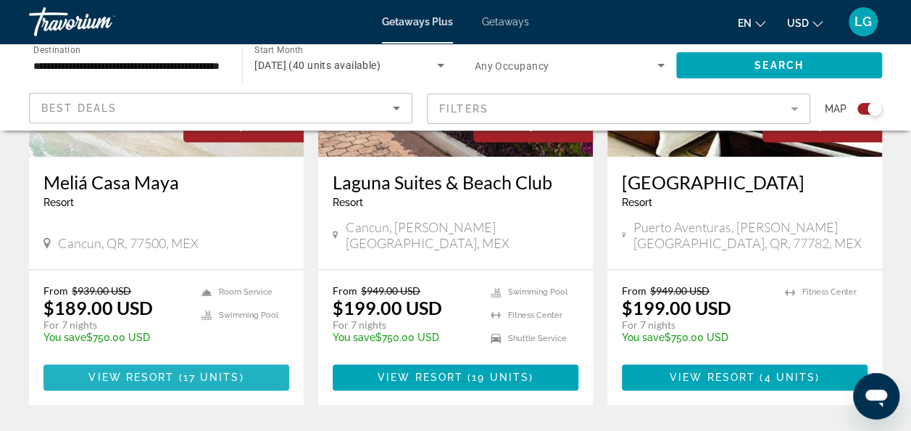
click at [221, 371] on span "17 units" at bounding box center [211, 377] width 57 height 12
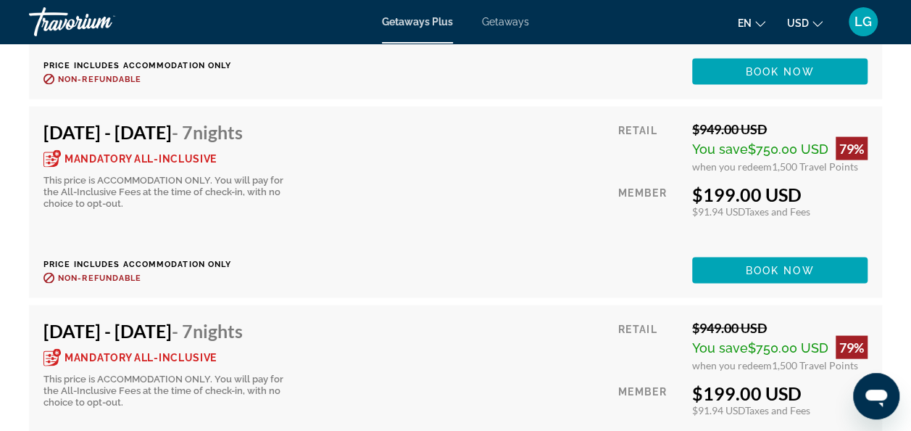
scroll to position [4093, 0]
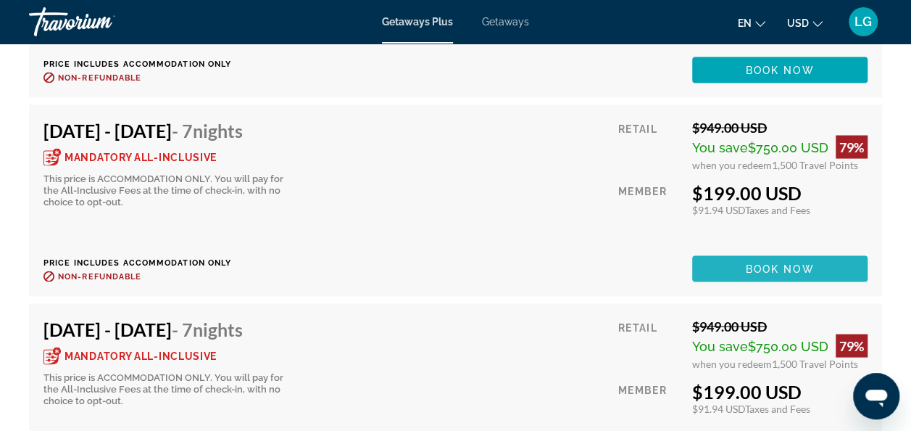
click at [716, 267] on span "Main content" at bounding box center [779, 268] width 175 height 35
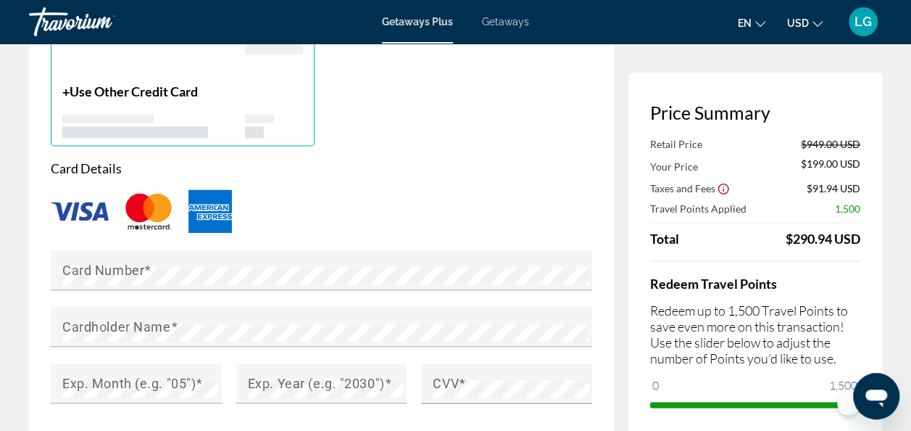
scroll to position [1125, 0]
click at [60, 267] on div "Card Number" at bounding box center [321, 270] width 541 height 41
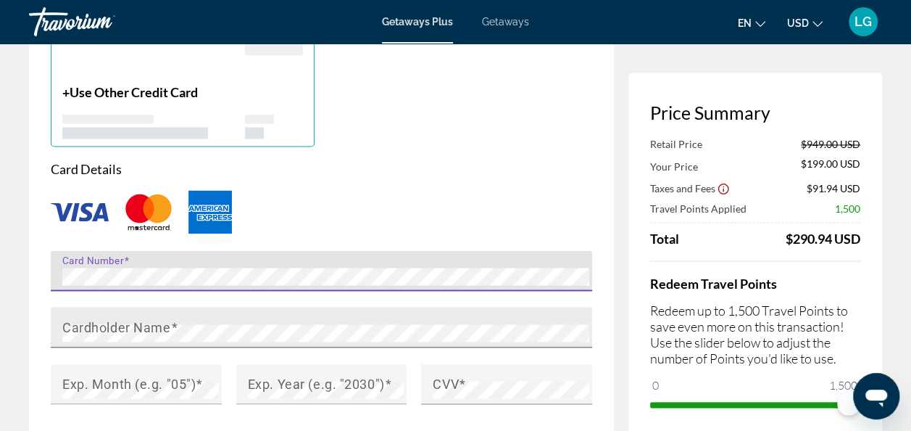
click at [75, 328] on mat-label "Cardholder Name" at bounding box center [116, 326] width 108 height 15
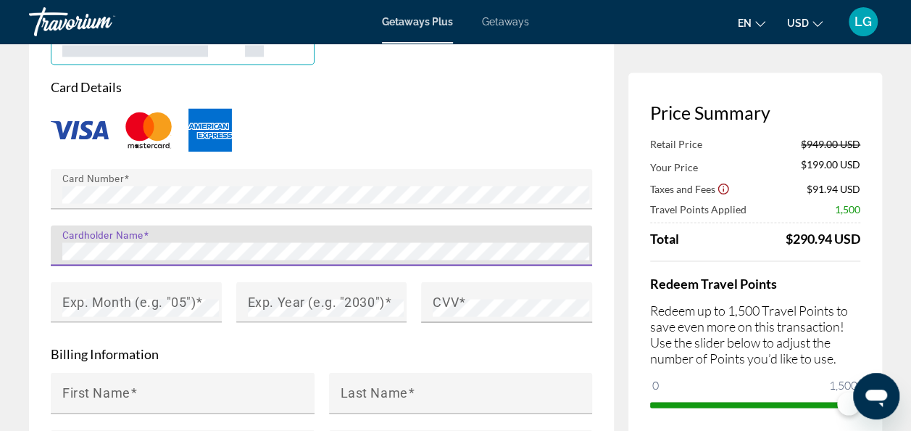
scroll to position [1211, 0]
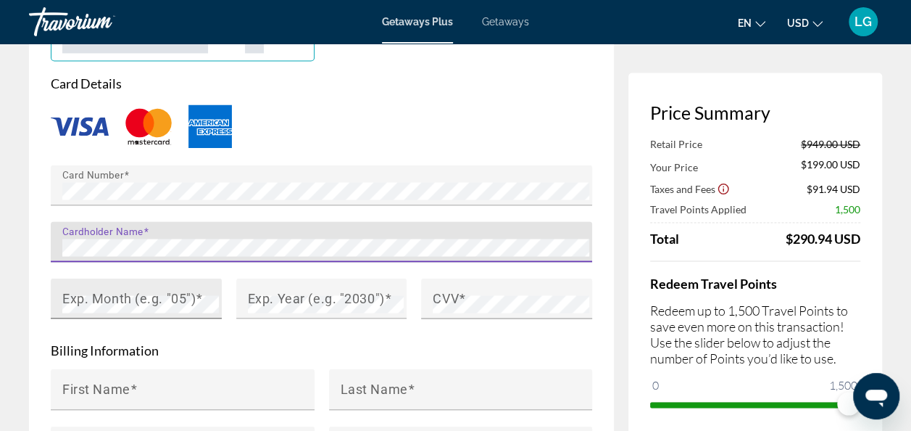
click at [174, 300] on mat-label "Exp. Month (e.g. "05")" at bounding box center [128, 297] width 133 height 15
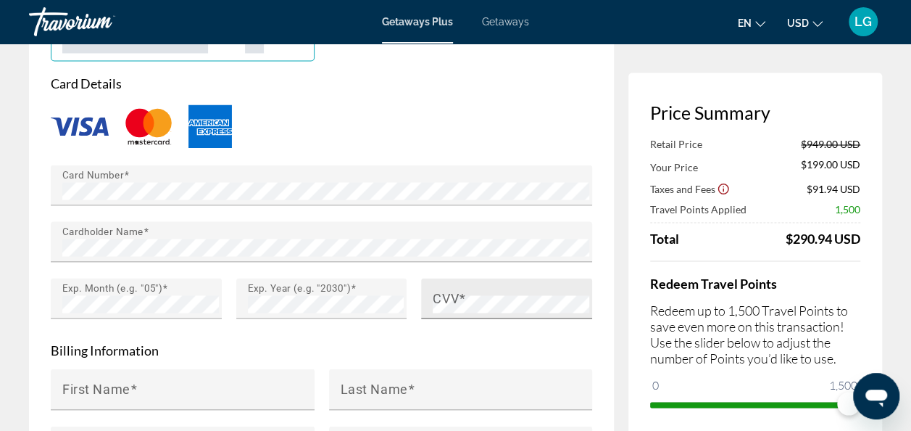
click at [449, 296] on mat-label "CVV" at bounding box center [446, 297] width 26 height 15
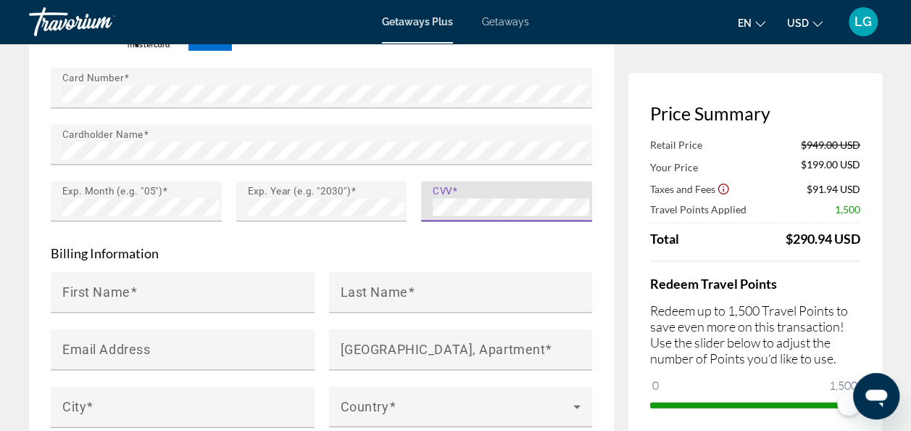
scroll to position [1308, 0]
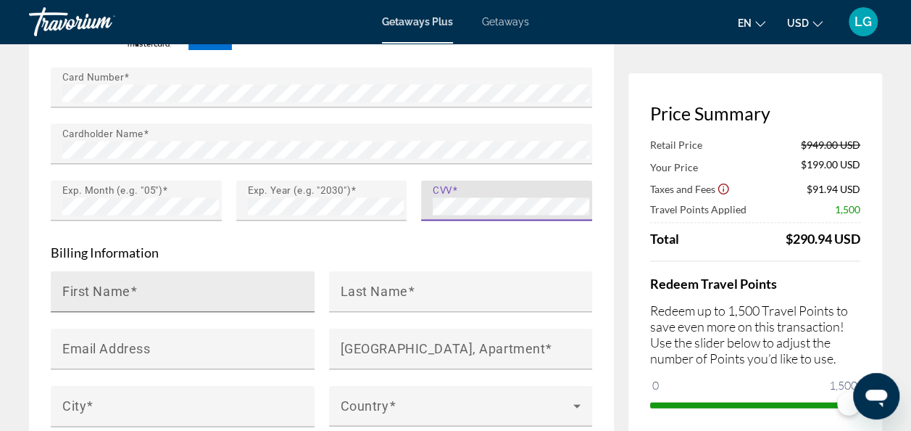
click at [197, 288] on input "First Name" at bounding box center [186, 296] width 249 height 17
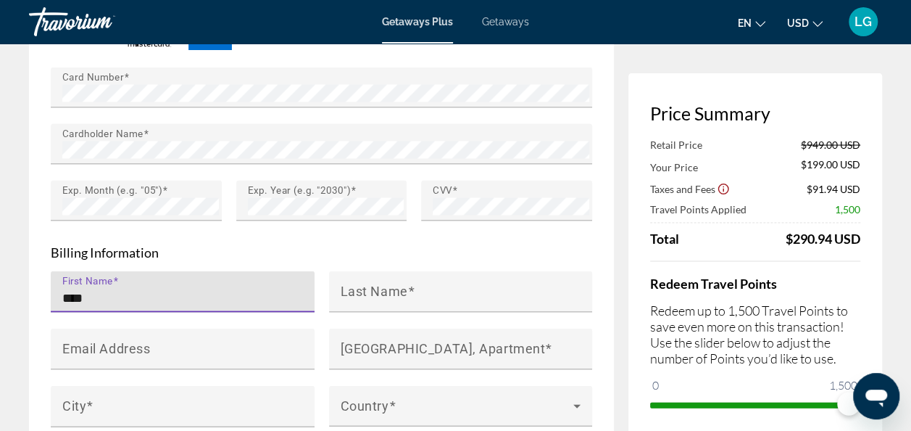
type input "****"
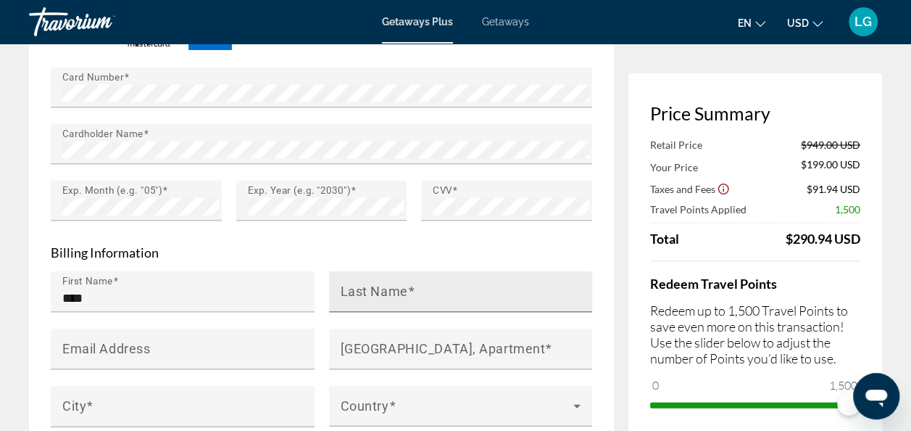
click at [338, 303] on mat-form-field "Last Name" at bounding box center [461, 298] width 264 height 57
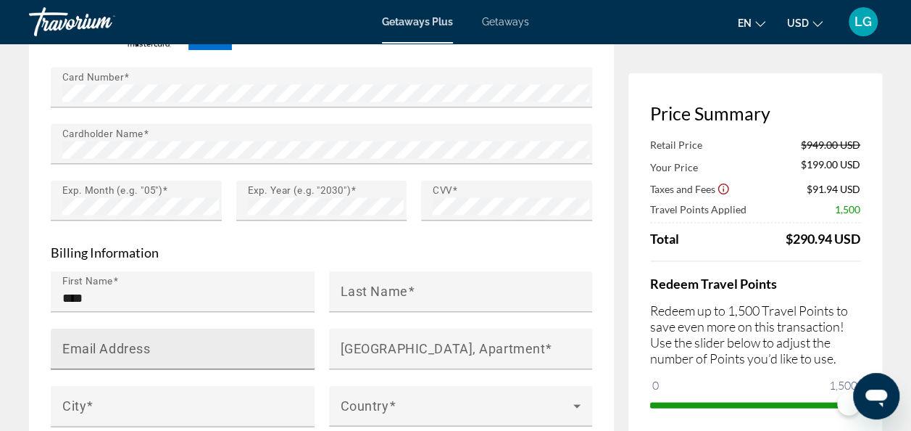
drag, startPoint x: 338, startPoint y: 303, endPoint x: 261, endPoint y: 326, distance: 80.3
click at [261, 328] on div "Email Address" at bounding box center [186, 348] width 249 height 41
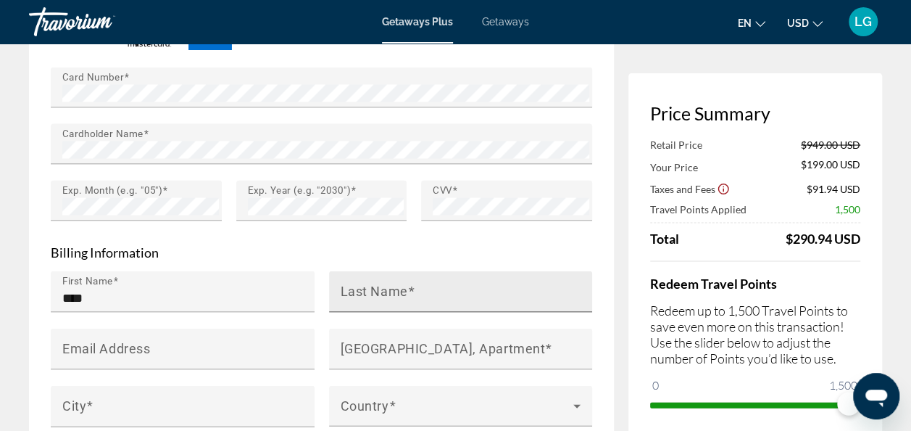
click at [367, 288] on mat-label "Last Name" at bounding box center [374, 290] width 67 height 15
click at [367, 288] on input "Last Name" at bounding box center [465, 296] width 249 height 17
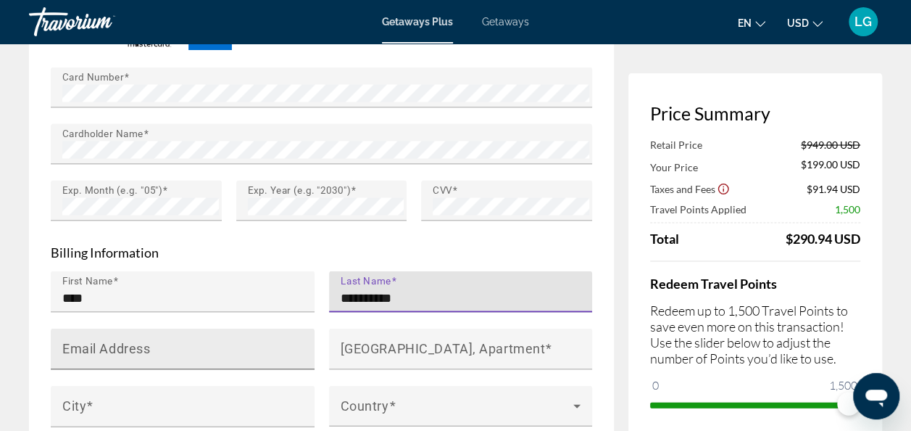
type input "**********"
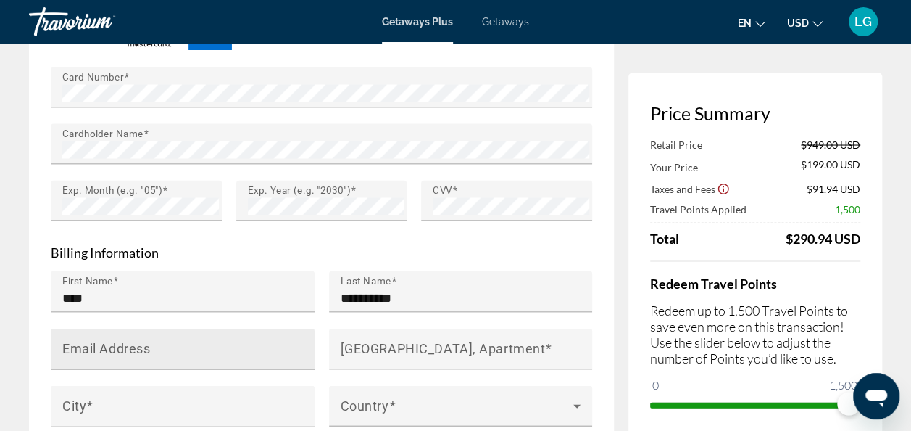
click at [207, 337] on div "Email Address" at bounding box center [186, 348] width 249 height 41
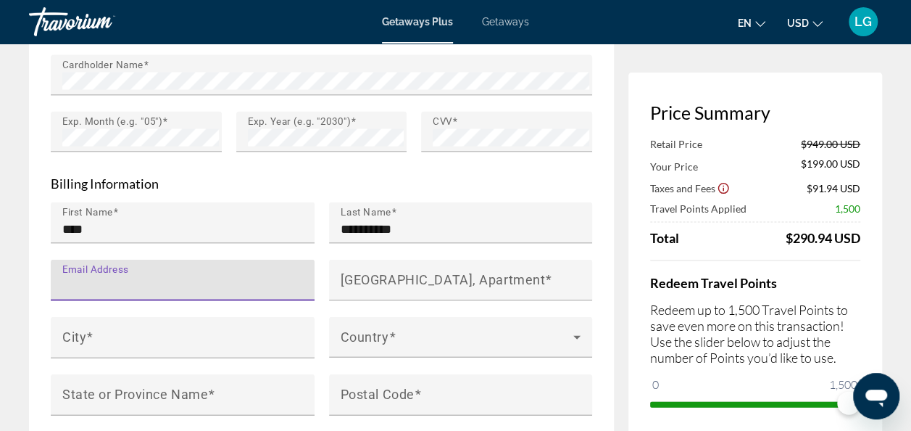
scroll to position [1382, 0]
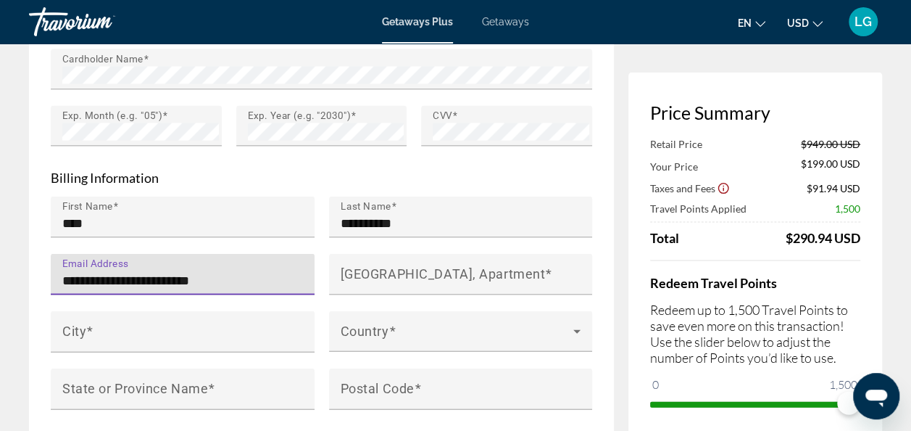
click at [209, 272] on input "**********" at bounding box center [186, 280] width 249 height 17
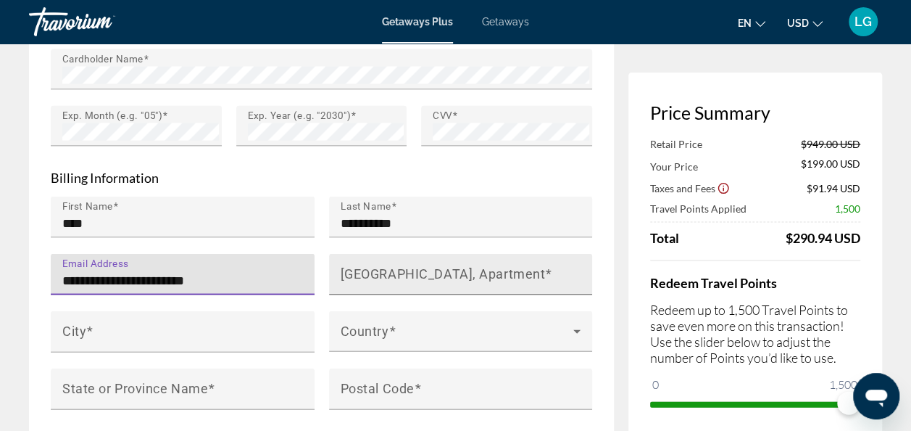
type input "**********"
click at [416, 273] on mat-label "[GEOGRAPHIC_DATA], Apartment" at bounding box center [443, 273] width 205 height 15
click at [416, 273] on input "[GEOGRAPHIC_DATA], Apartment" at bounding box center [465, 280] width 249 height 17
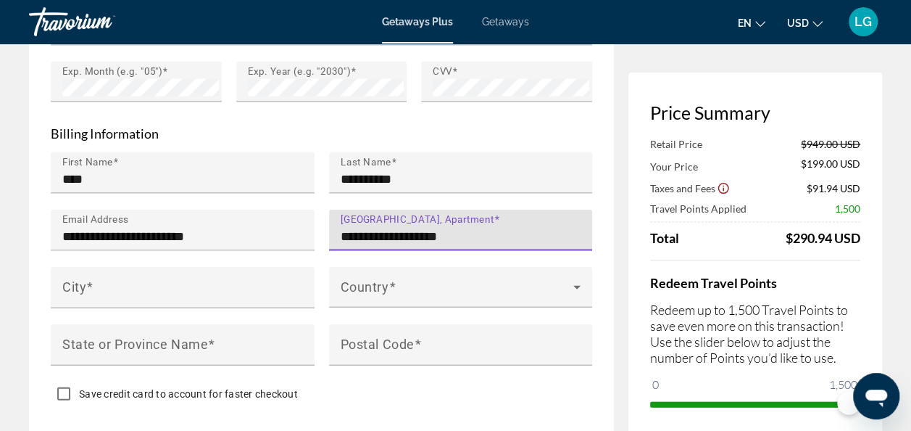
scroll to position [1430, 0]
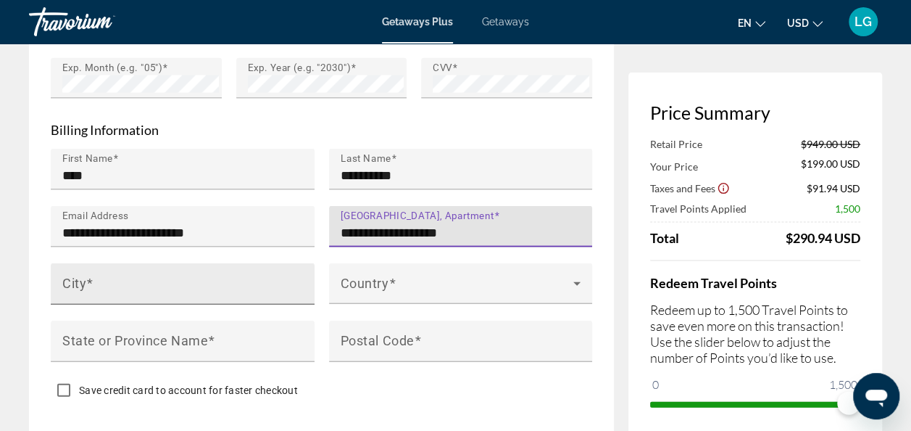
type input "**********"
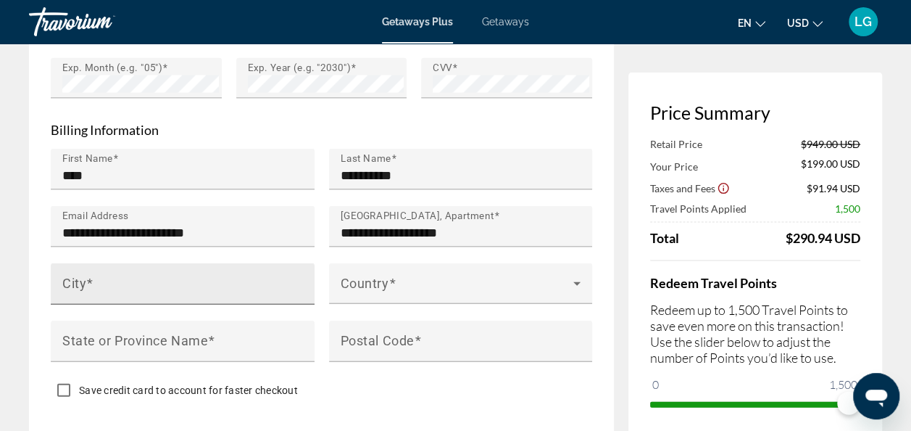
click at [250, 273] on div "City" at bounding box center [186, 283] width 249 height 41
type input "*"
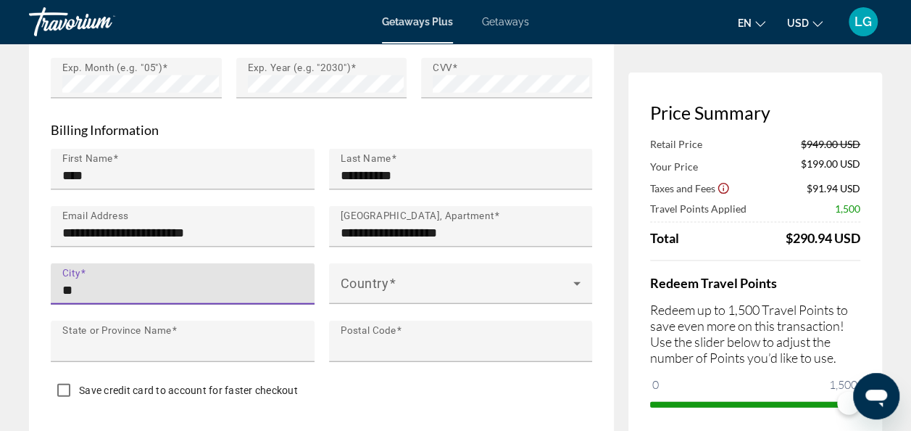
type input "********"
type input "**"
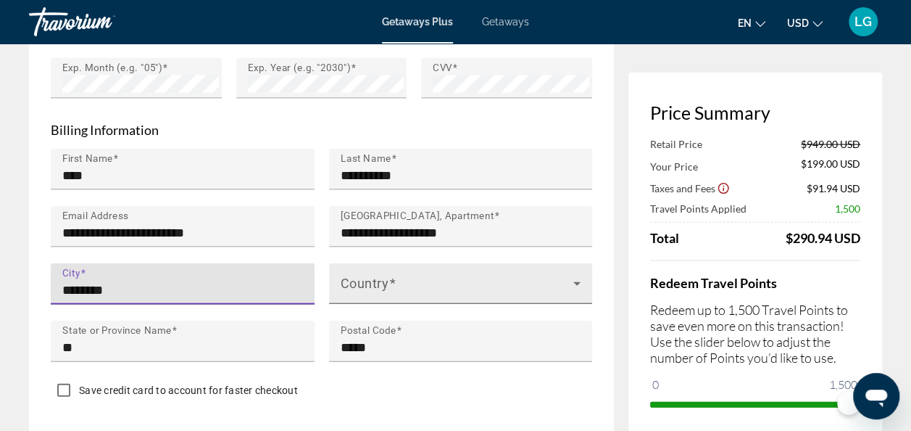
click at [582, 276] on icon "Main content" at bounding box center [576, 283] width 17 height 17
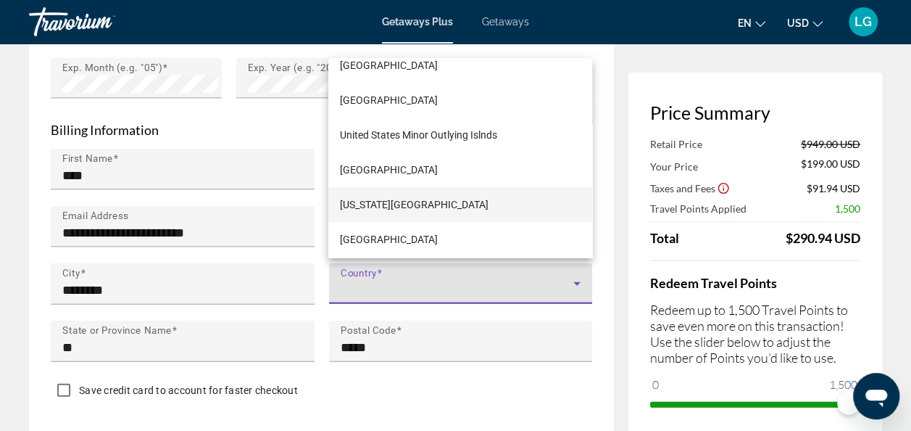
scroll to position [8373, 0]
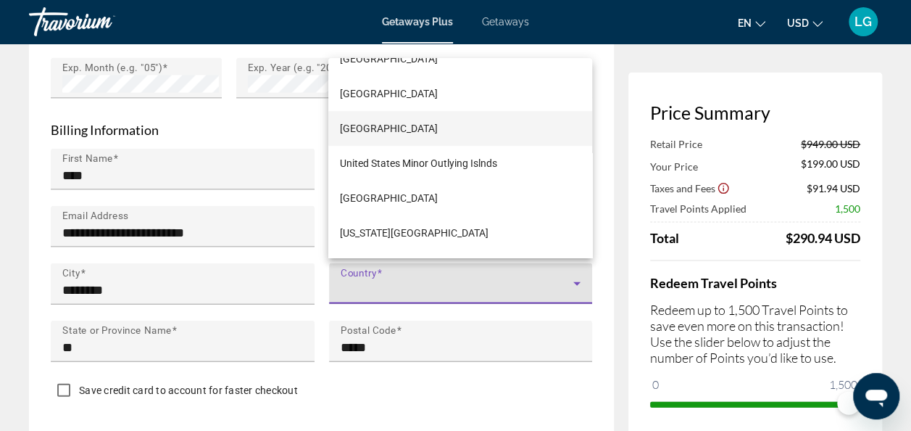
click at [438, 125] on span "[GEOGRAPHIC_DATA]" at bounding box center [389, 128] width 98 height 17
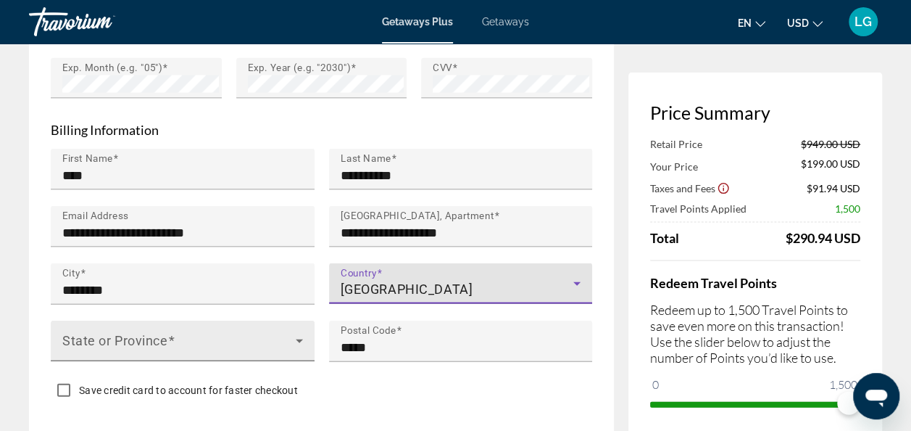
click at [296, 336] on icon "Main content" at bounding box center [299, 340] width 17 height 17
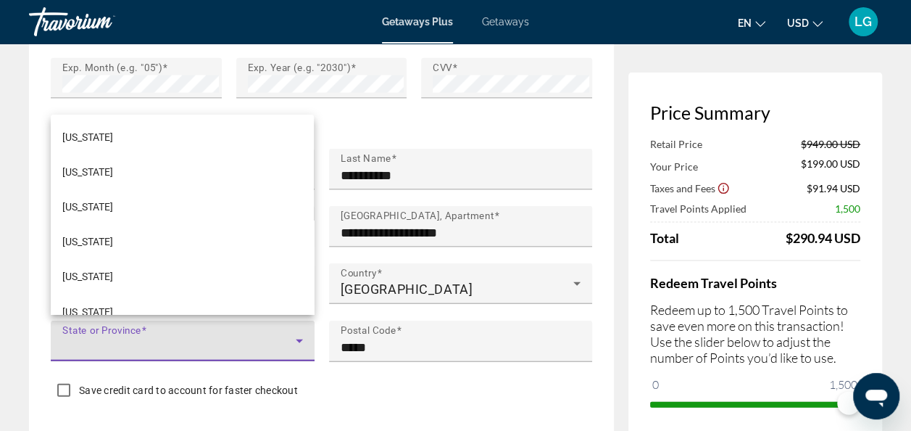
scroll to position [1211, 0]
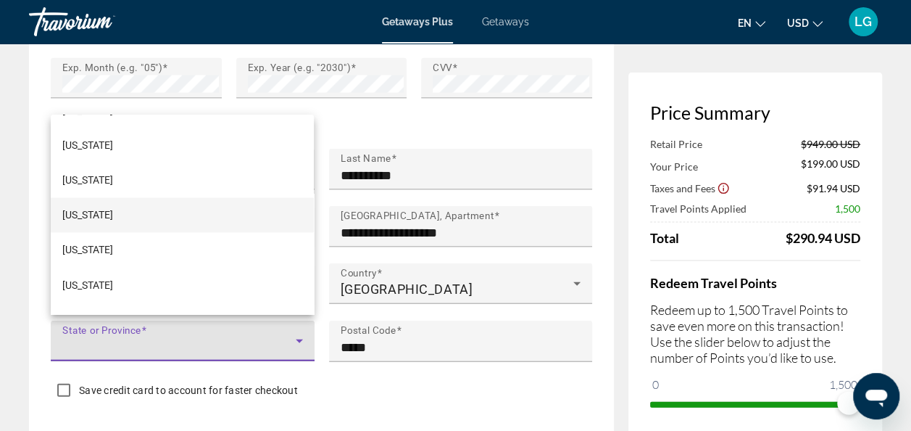
click at [135, 210] on mat-option "[US_STATE]" at bounding box center [182, 214] width 263 height 35
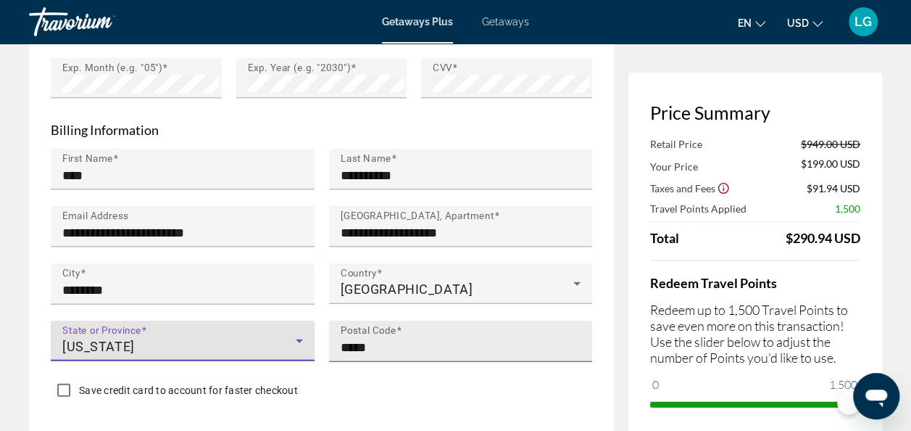
click at [407, 342] on input "*****" at bounding box center [465, 347] width 249 height 17
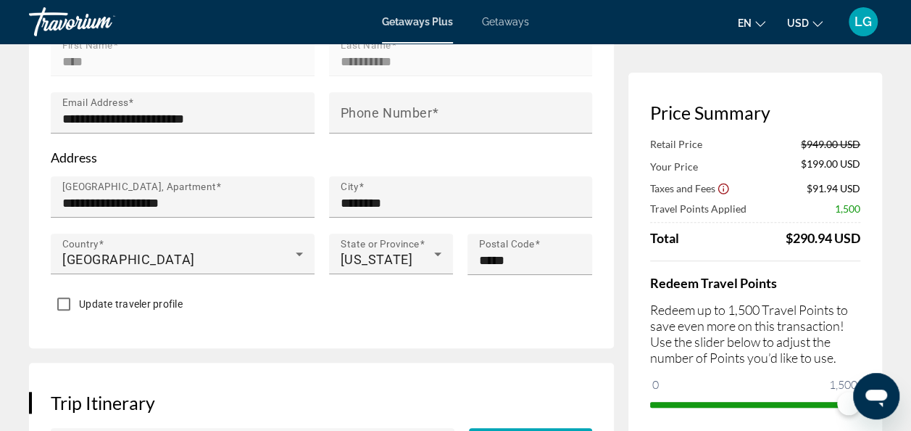
scroll to position [530, 0]
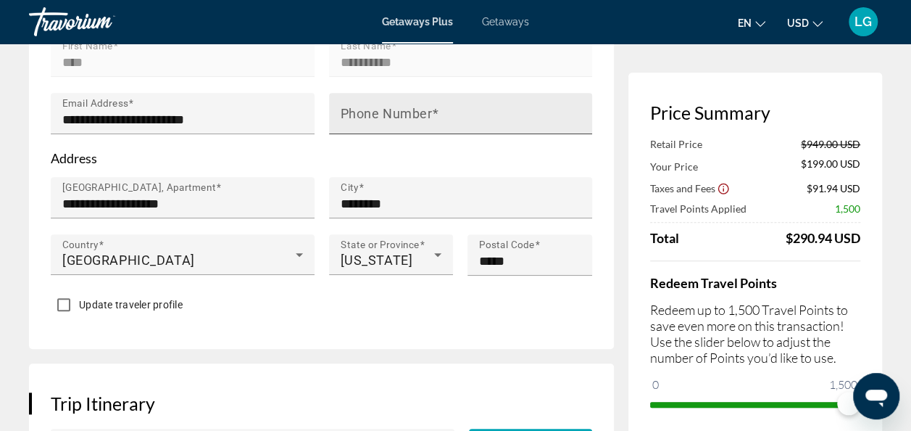
type input "*****"
click at [412, 115] on mat-label "Phone Number" at bounding box center [387, 113] width 92 height 15
click at [412, 115] on input "Phone Number" at bounding box center [465, 119] width 249 height 17
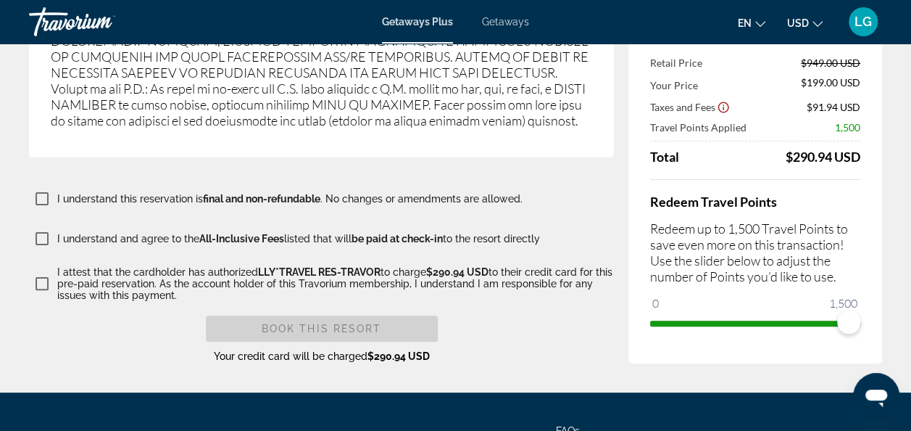
scroll to position [2783, 0]
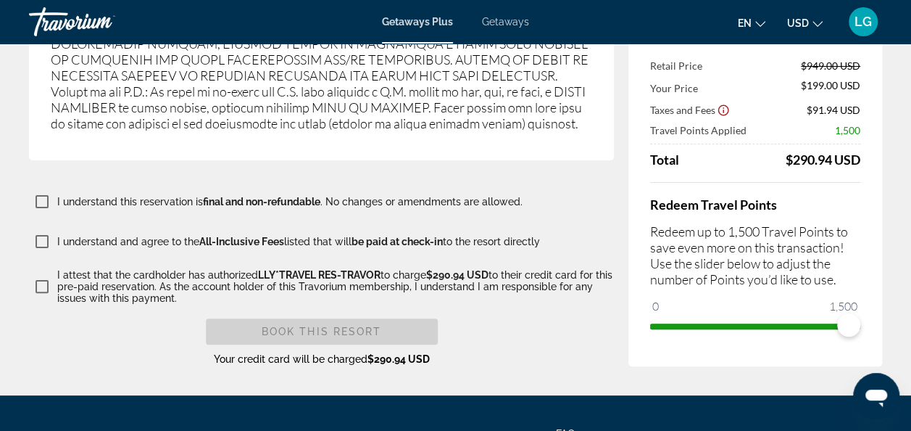
type input "**********"
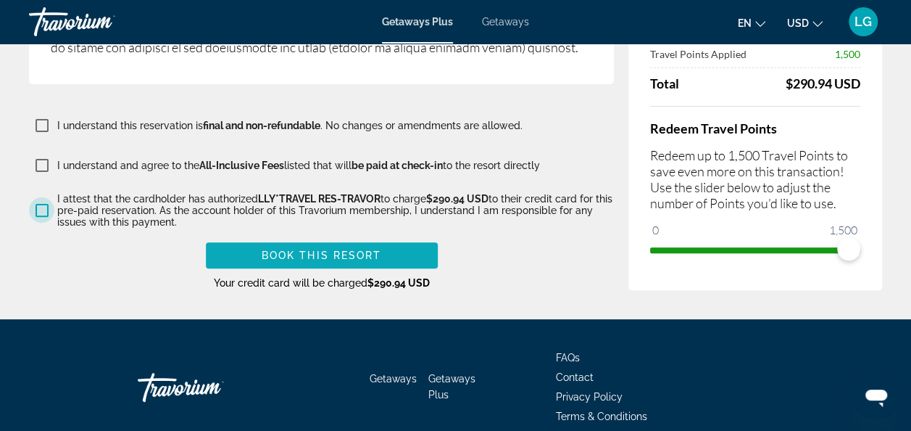
scroll to position [2854, 0]
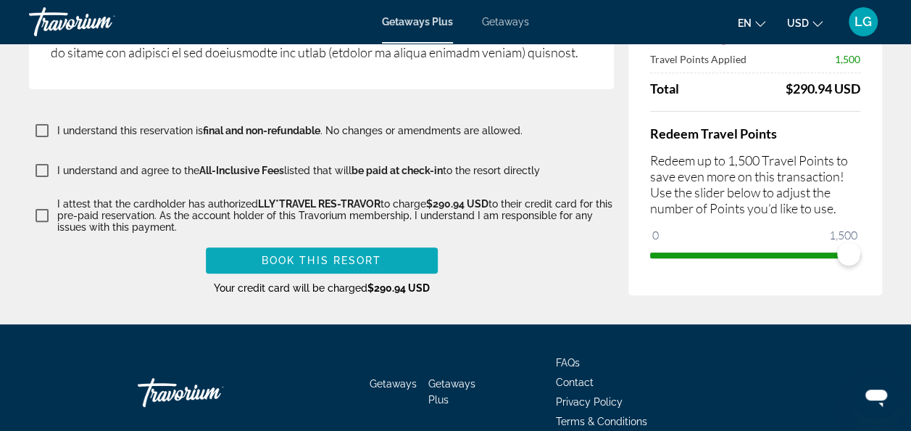
click at [289, 254] on span "Book this Resort" at bounding box center [322, 260] width 120 height 12
